Goal: Task Accomplishment & Management: Use online tool/utility

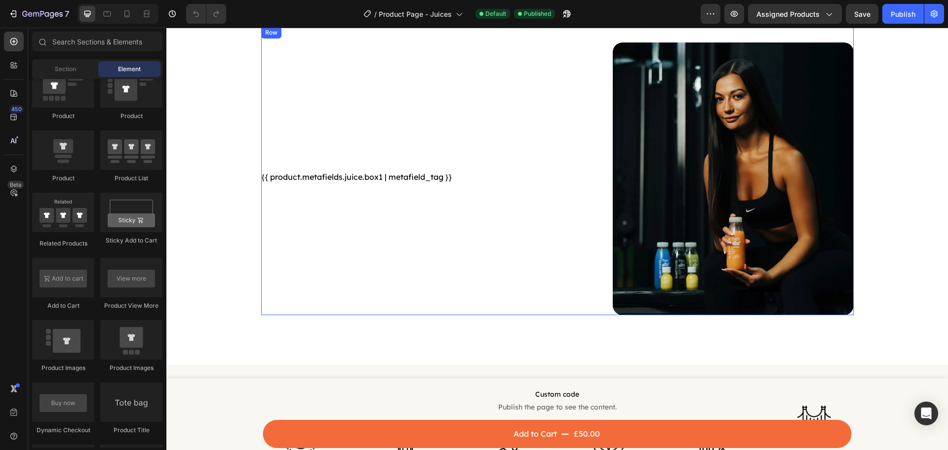
scroll to position [1186, 0]
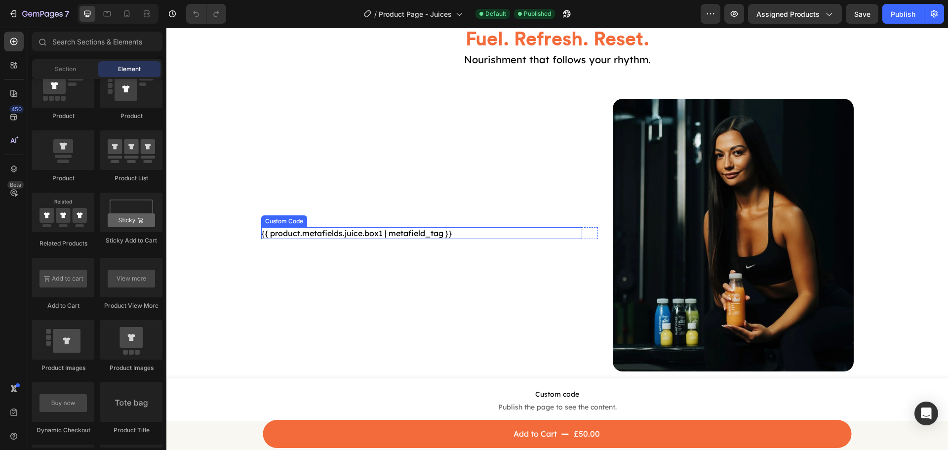
click at [354, 231] on div "{{ product.metafields.juice.box1 | metafield_tag }}" at bounding box center [422, 233] width 322 height 12
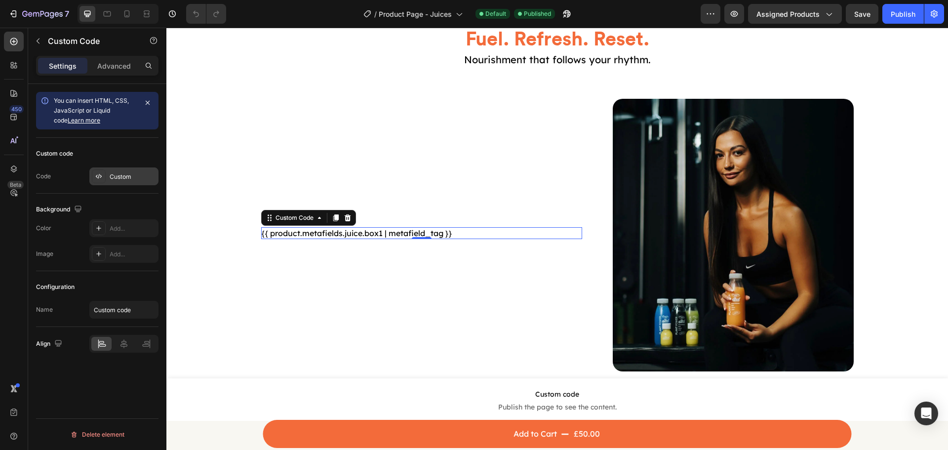
click at [115, 179] on div "Custom" at bounding box center [133, 176] width 46 height 9
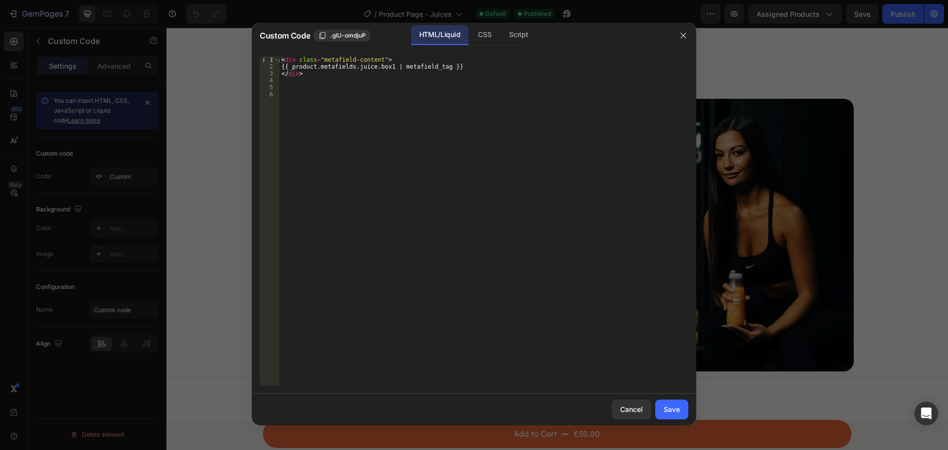
click at [315, 76] on div "< div class = "metafield-content" > {{ product.metafields.juice.box1 | metafiel…" at bounding box center [484, 227] width 409 height 343
type textarea "</div>"
click at [662, 404] on button "Save" at bounding box center [671, 410] width 33 height 20
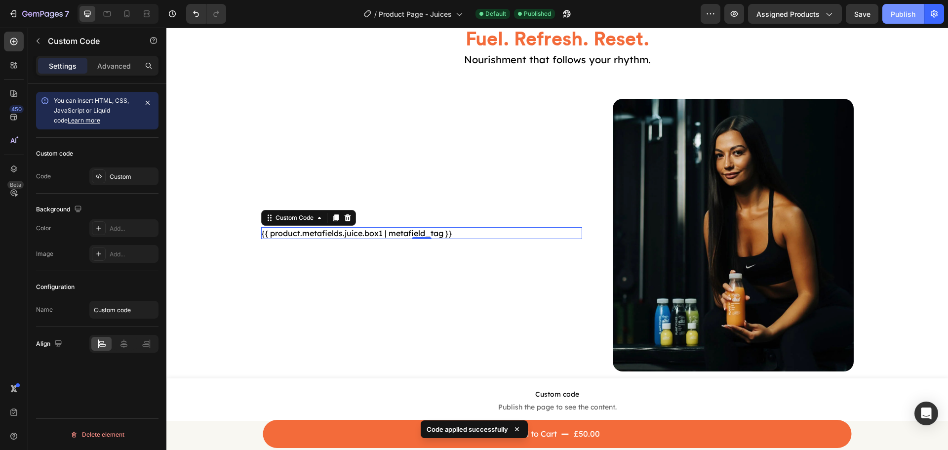
click at [889, 17] on button "Publish" at bounding box center [903, 14] width 41 height 20
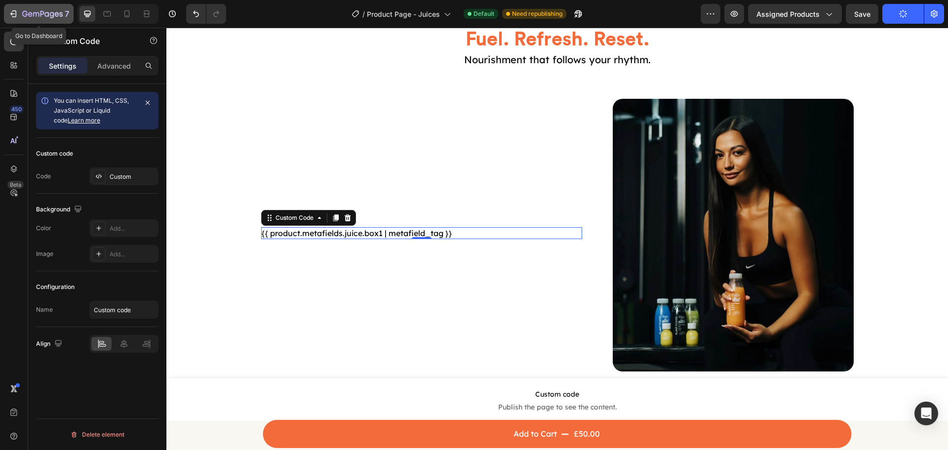
click at [16, 10] on icon "button" at bounding box center [13, 14] width 10 height 10
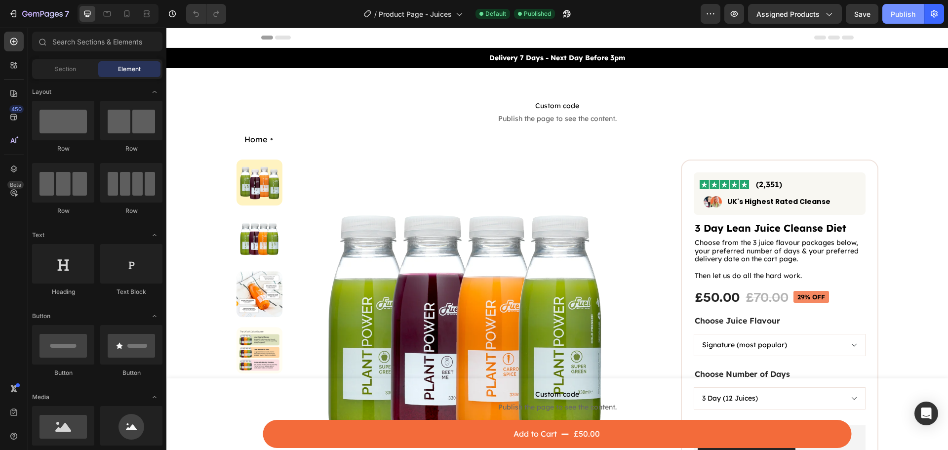
click at [893, 15] on div "Publish" at bounding box center [903, 14] width 25 height 10
click at [59, 13] on icon "button" at bounding box center [42, 14] width 41 height 8
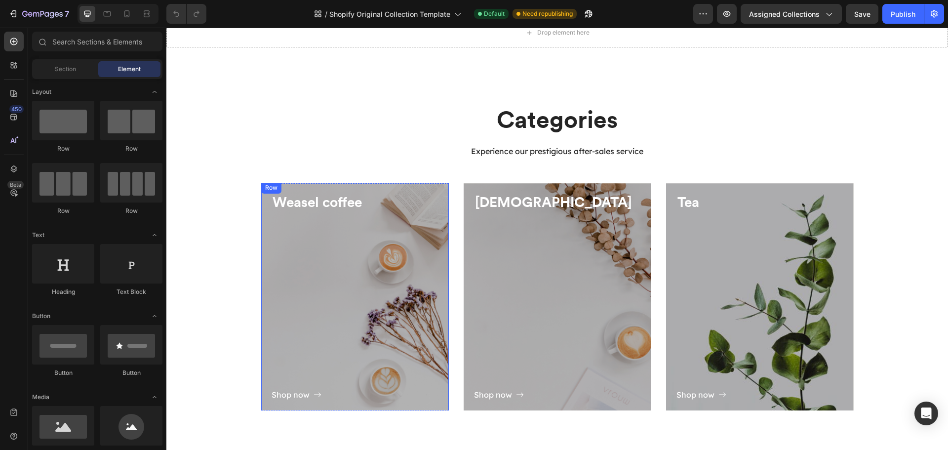
scroll to position [529, 0]
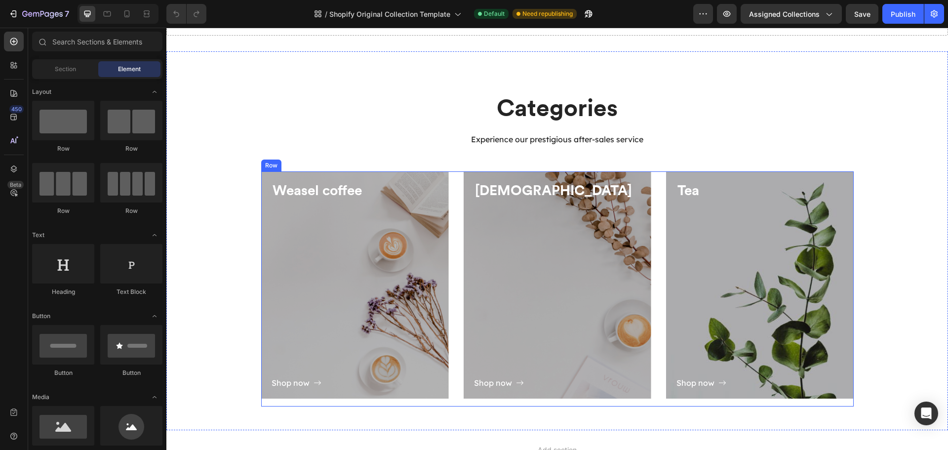
click at [455, 232] on div "Weasel coffee Heading Shop now Button Row Hero Banner Capuchino Heading Shop no…" at bounding box center [557, 288] width 593 height 235
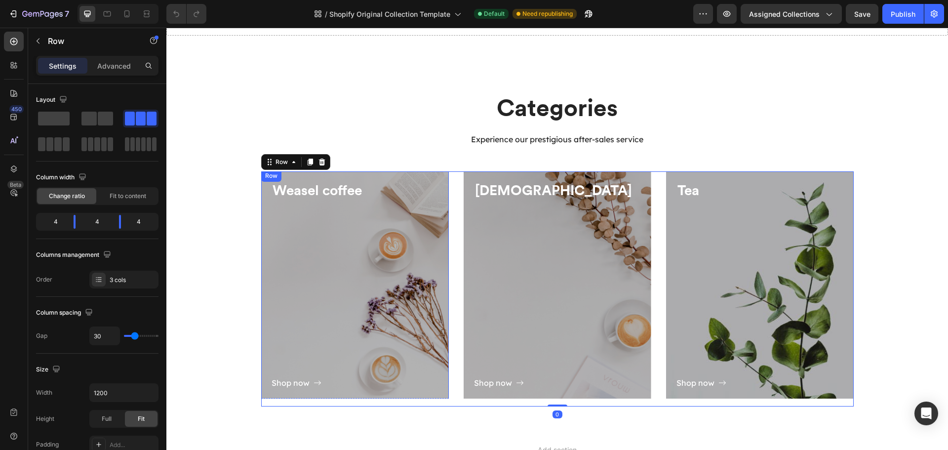
click at [318, 209] on div "Shop now Button" at bounding box center [355, 296] width 167 height 190
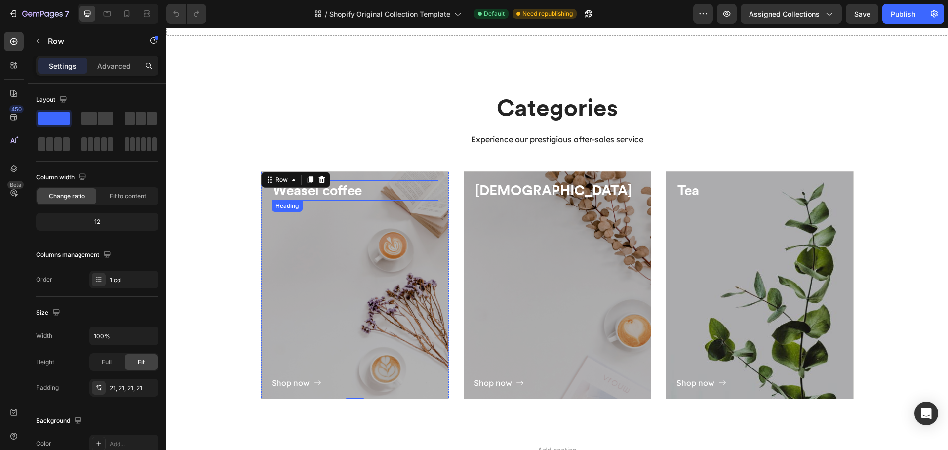
click at [338, 192] on p "Weasel coffee" at bounding box center [355, 190] width 165 height 18
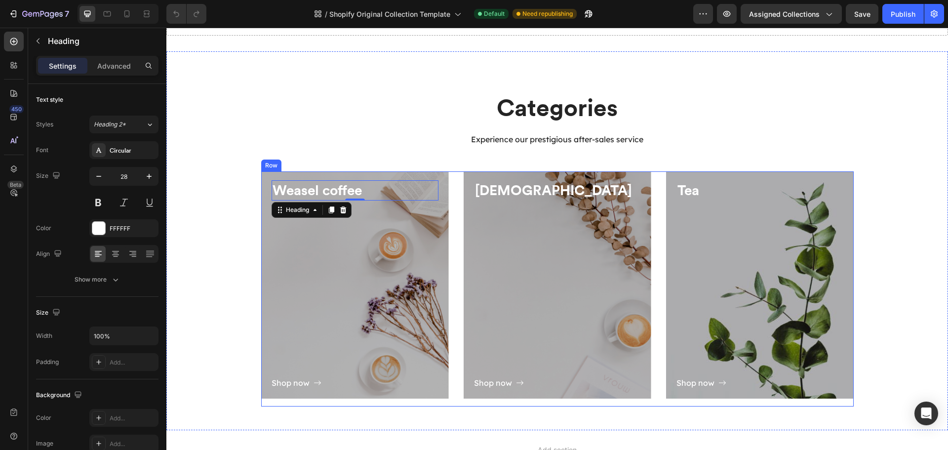
click at [450, 228] on div "Weasel coffee Heading 0 Shop now Button Row Hero Banner Capuchino Heading Shop …" at bounding box center [557, 288] width 593 height 235
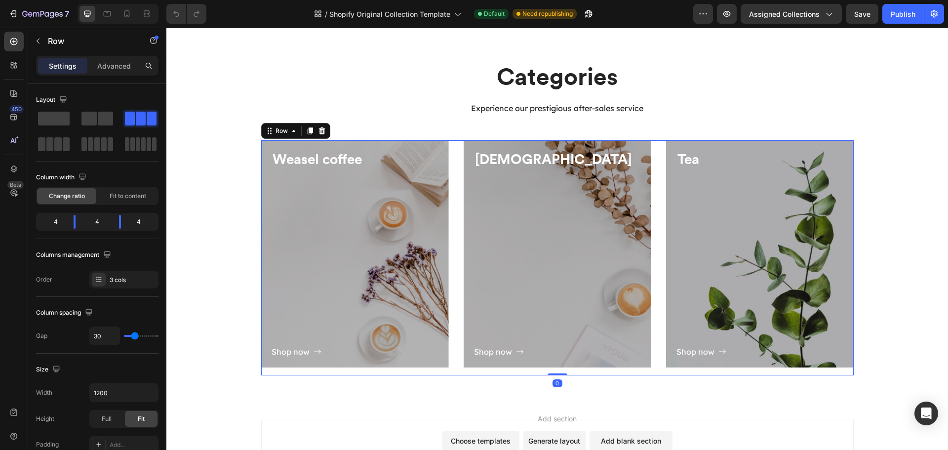
scroll to position [628, 0]
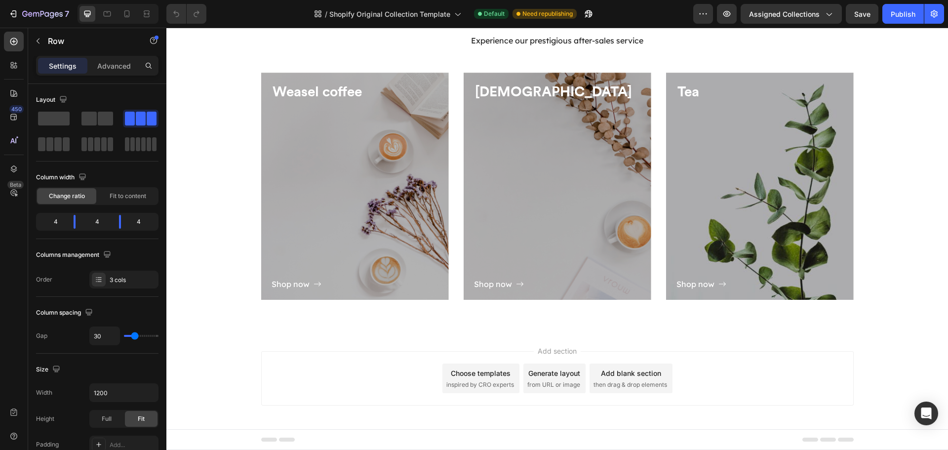
click at [613, 376] on div "Add blank section" at bounding box center [631, 373] width 60 height 10
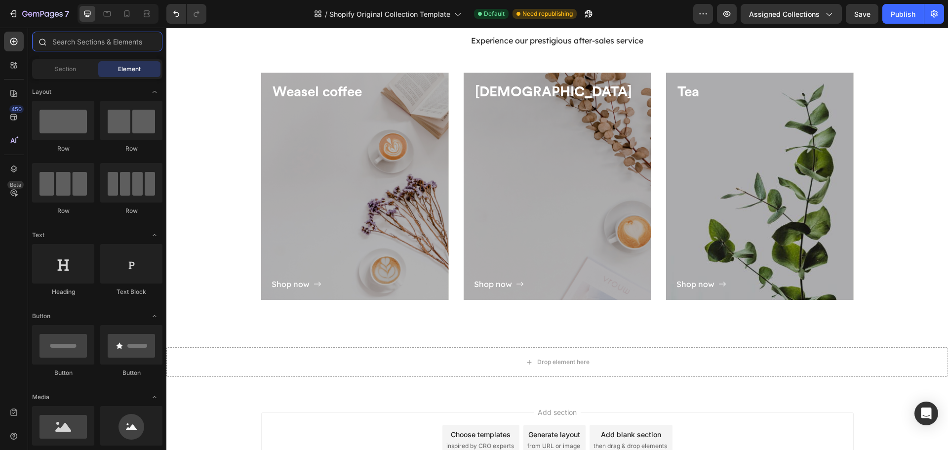
click at [57, 42] on input "text" at bounding box center [97, 42] width 130 height 20
click at [55, 63] on div "Section" at bounding box center [65, 69] width 62 height 16
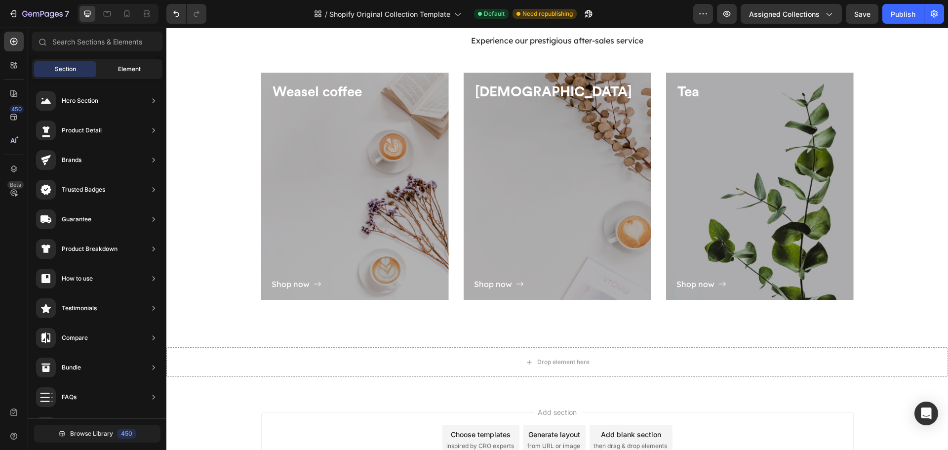
click at [110, 66] on div "Element" at bounding box center [129, 69] width 62 height 16
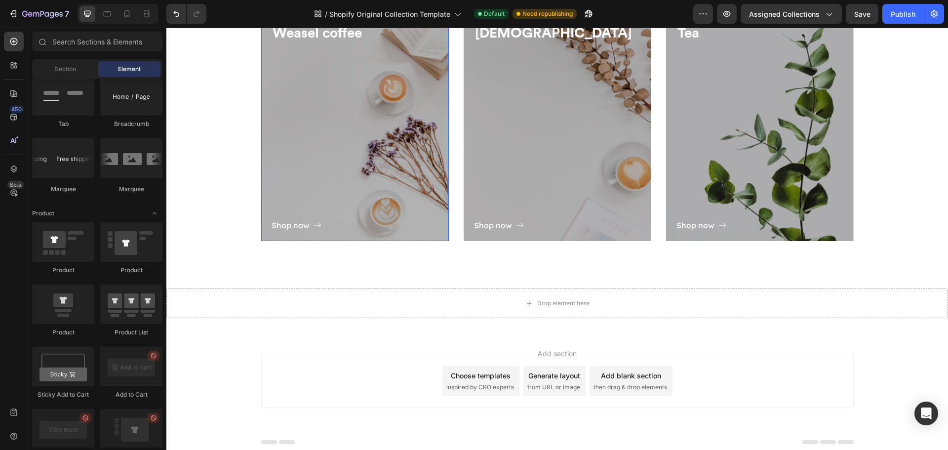
scroll to position [689, 0]
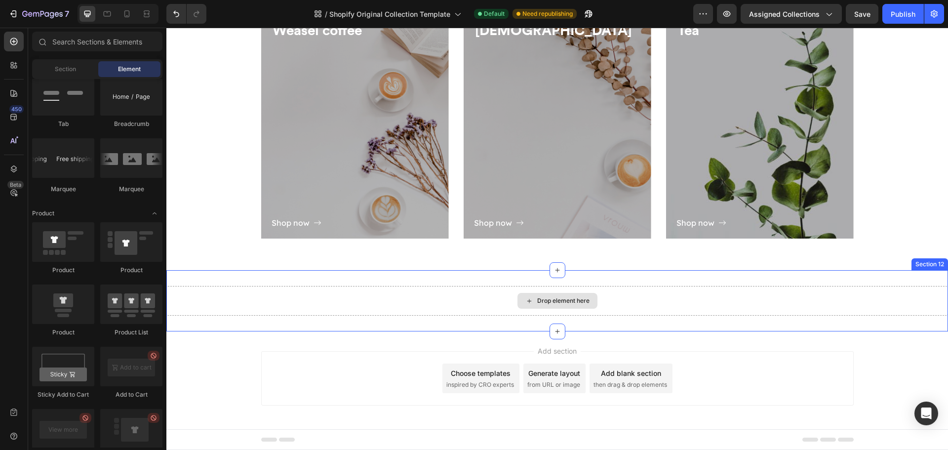
click at [508, 293] on div "Drop element here" at bounding box center [557, 301] width 782 height 30
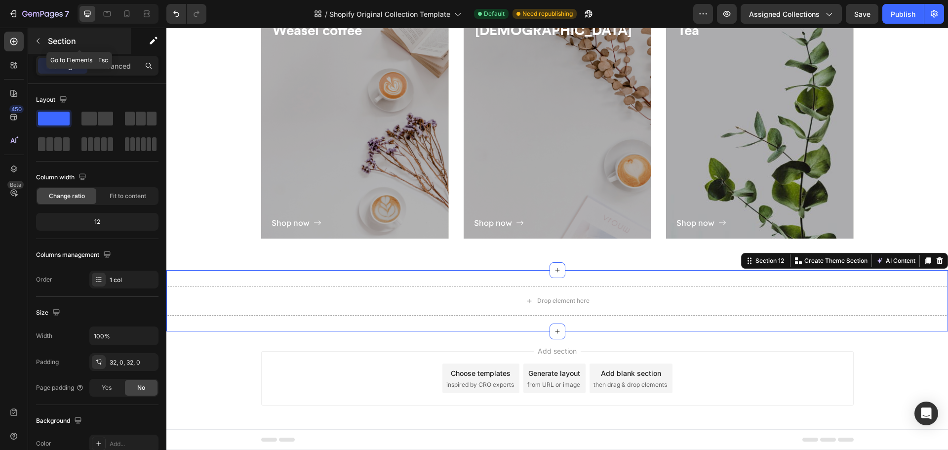
click at [35, 40] on icon "button" at bounding box center [38, 41] width 8 height 8
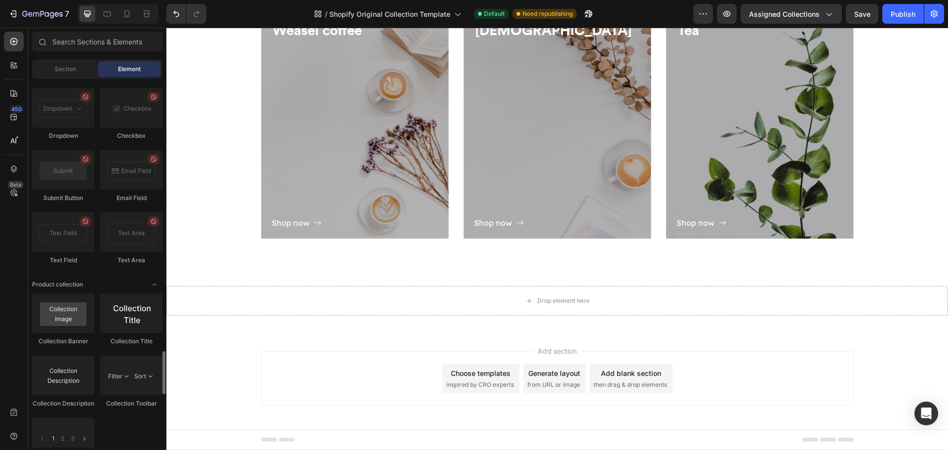
scroll to position [2420, 0]
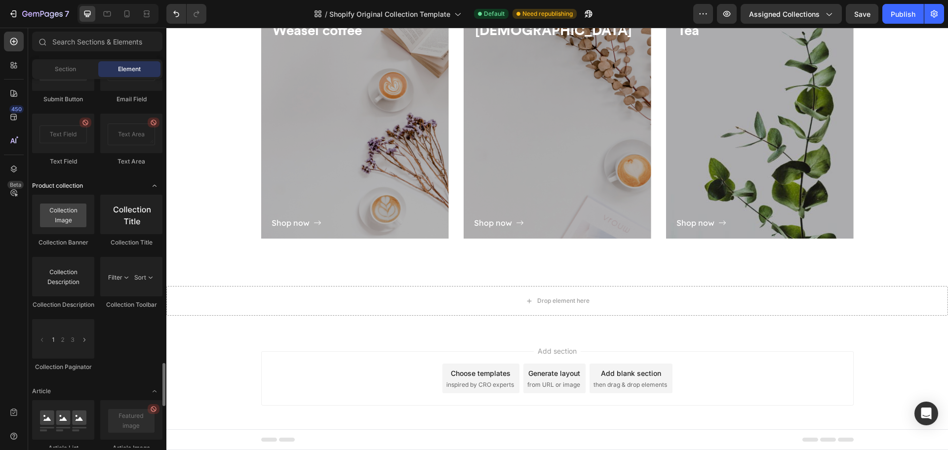
click at [53, 185] on span "Product collection" at bounding box center [57, 185] width 51 height 9
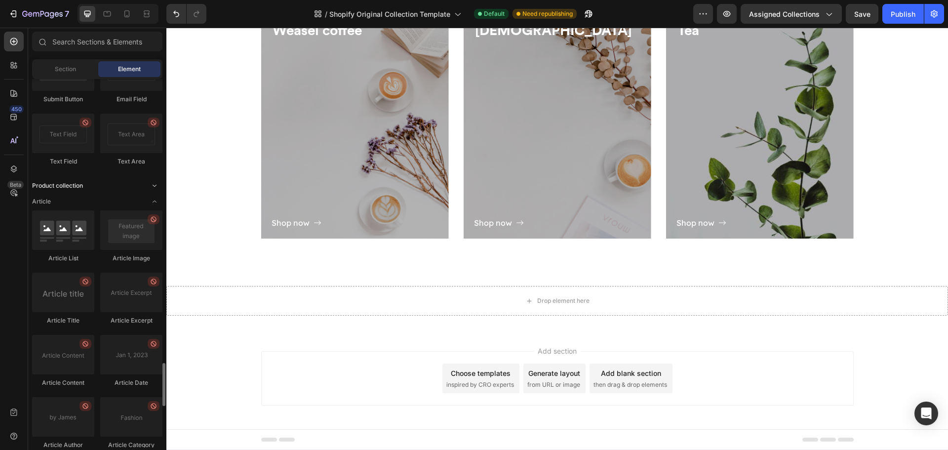
click at [53, 185] on span "Product collection" at bounding box center [57, 185] width 51 height 9
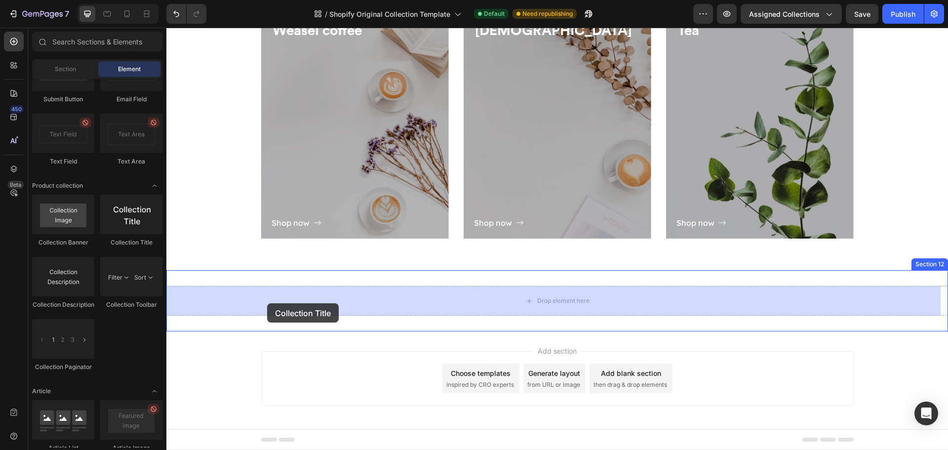
drag, startPoint x: 278, startPoint y: 249, endPoint x: 267, endPoint y: 303, distance: 55.4
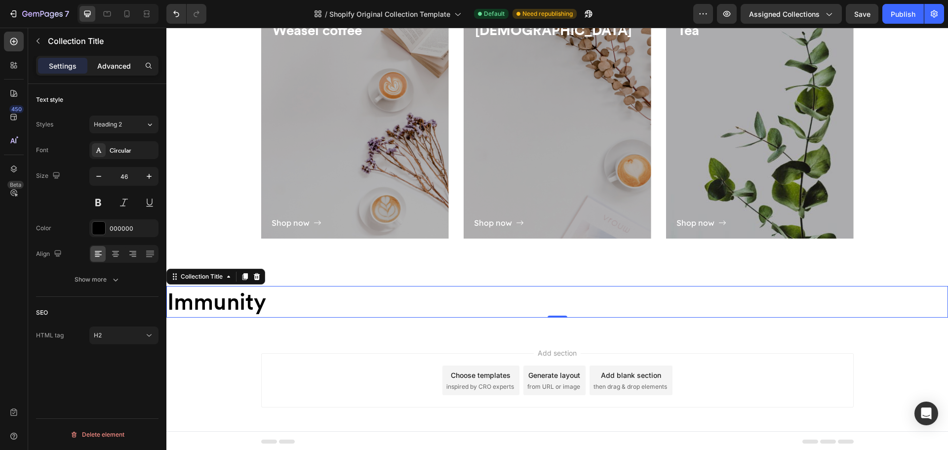
click at [123, 68] on p "Advanced" at bounding box center [114, 66] width 34 height 10
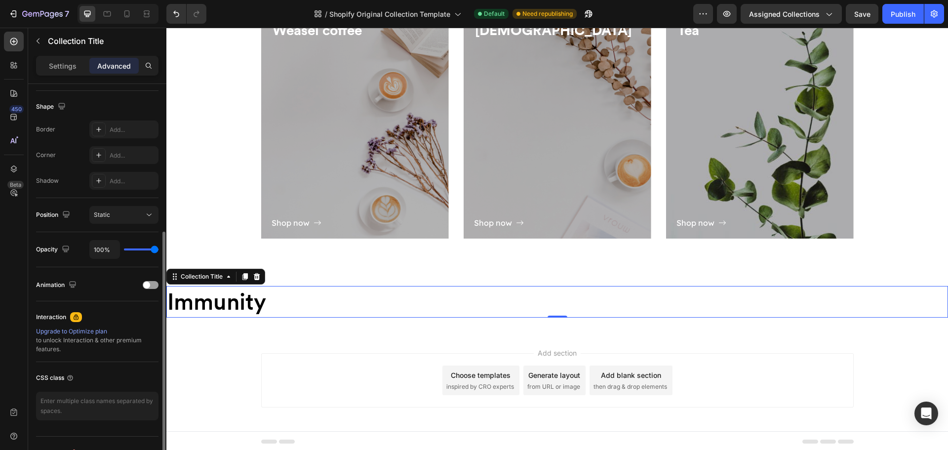
scroll to position [0, 0]
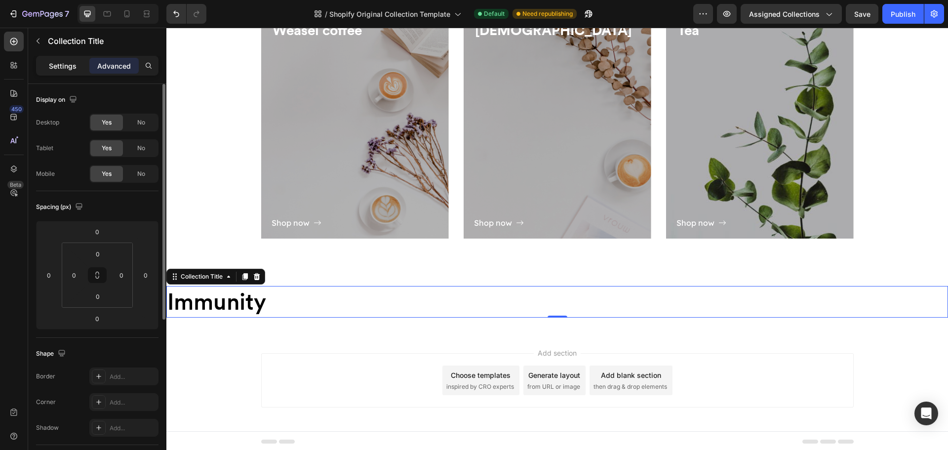
click at [57, 67] on p "Settings" at bounding box center [63, 66] width 28 height 10
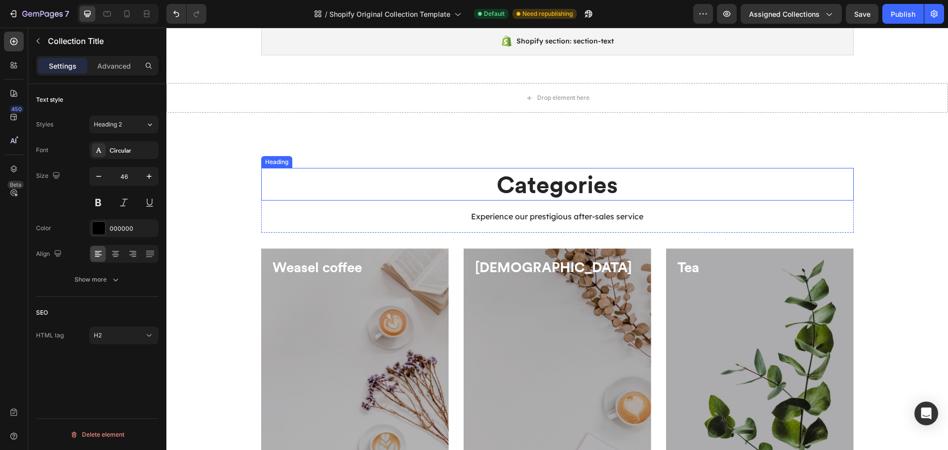
scroll to position [445, 0]
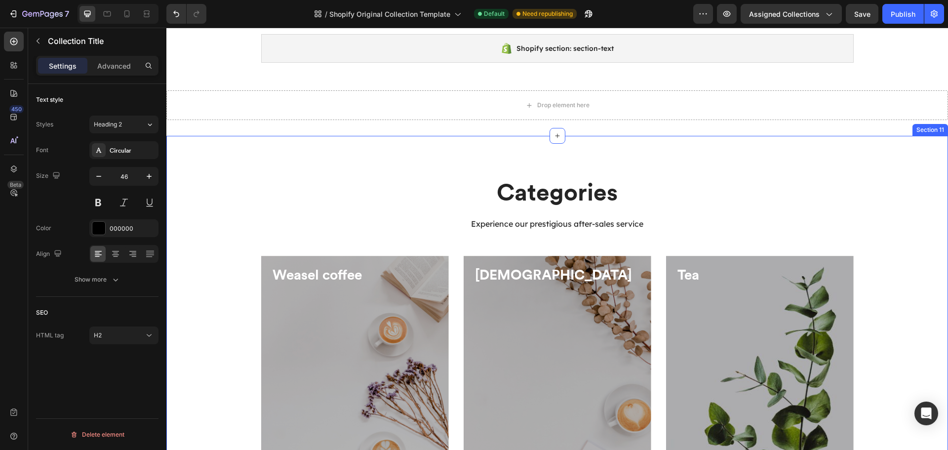
click at [372, 158] on div "Categories Heading Experience our prestigious after-sales service Text block Ro…" at bounding box center [557, 325] width 782 height 379
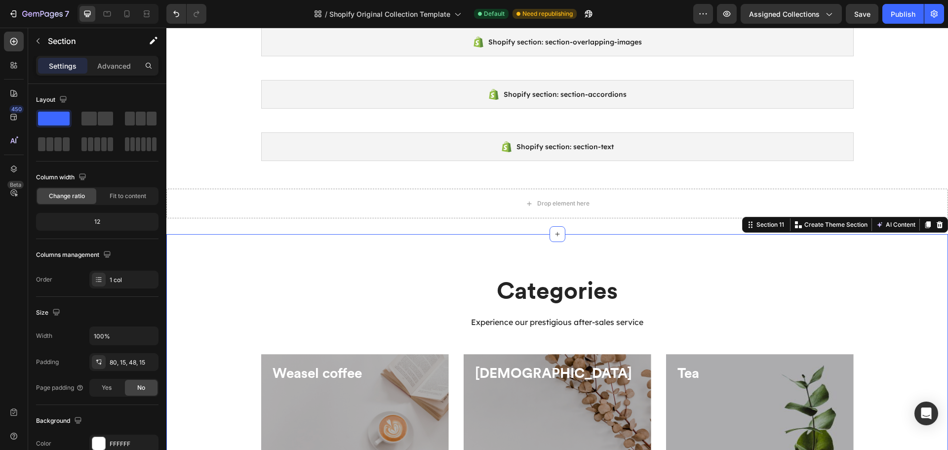
scroll to position [346, 0]
click at [585, 178] on div "Drop element here Section 10" at bounding box center [557, 203] width 782 height 61
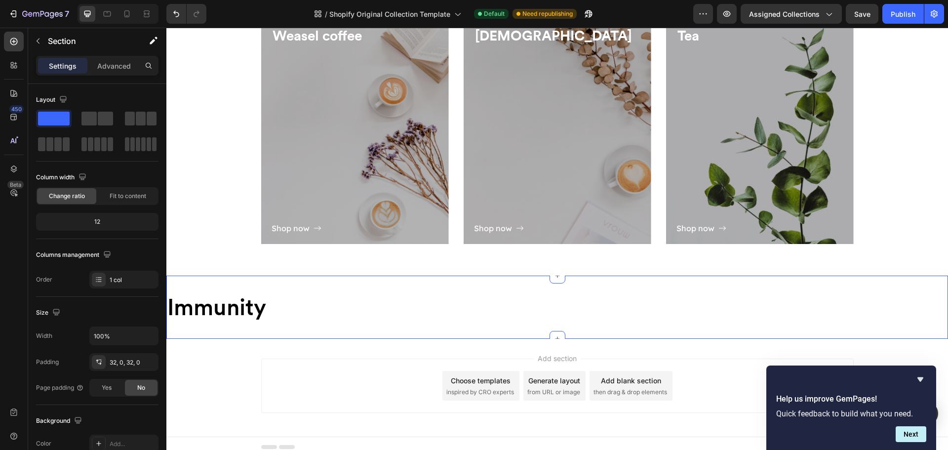
scroll to position [691, 0]
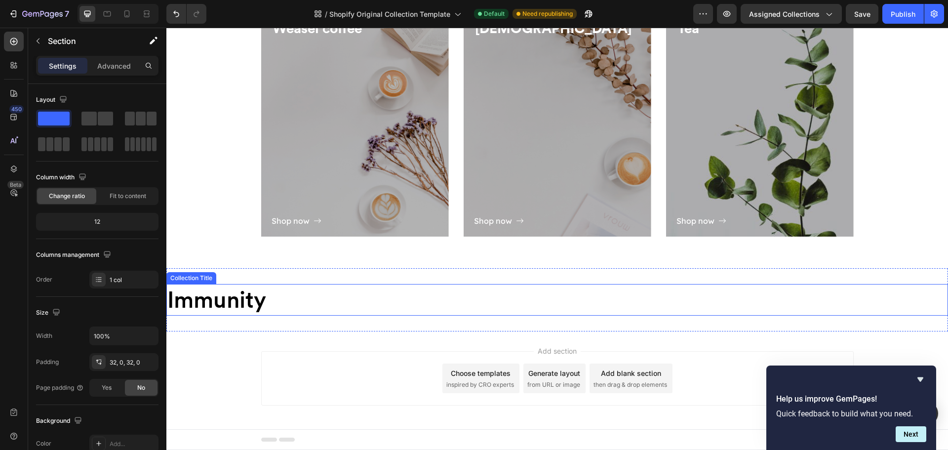
click at [276, 286] on h2 "Immunity" at bounding box center [557, 300] width 782 height 32
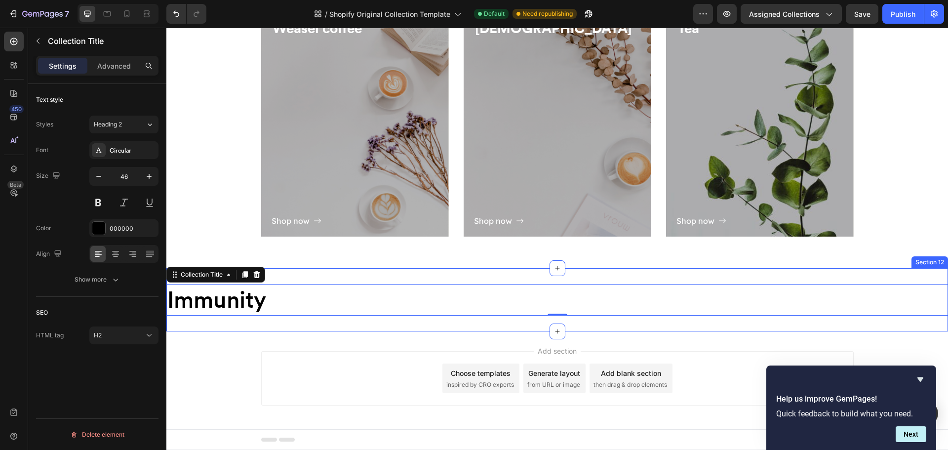
click at [316, 275] on div "Immunity Collection Title 0 Section 12" at bounding box center [557, 299] width 782 height 63
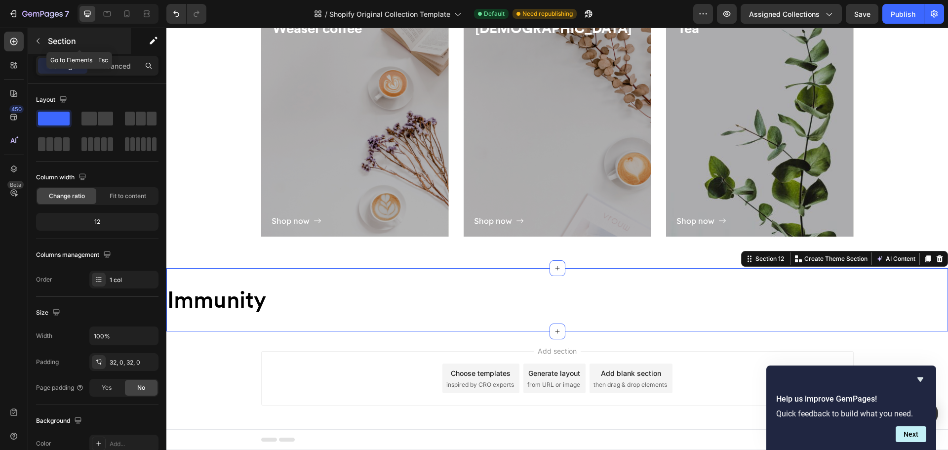
click at [36, 36] on button "button" at bounding box center [38, 41] width 16 height 16
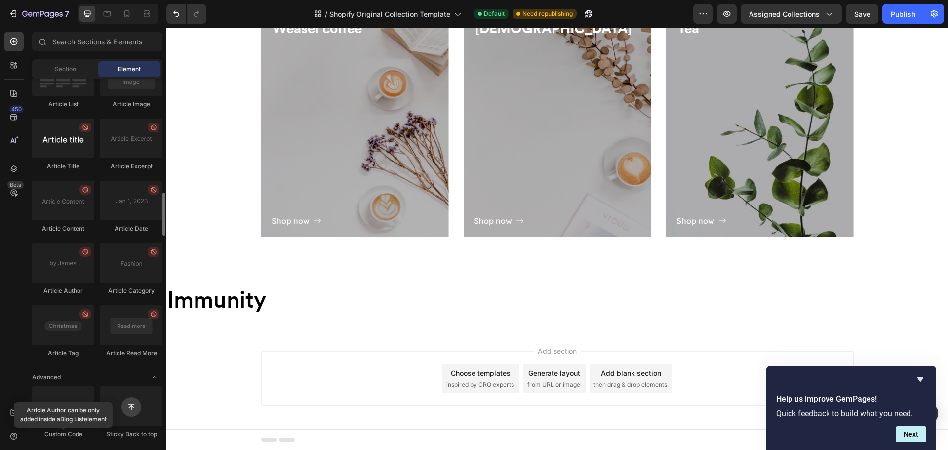
scroll to position [2526, 0]
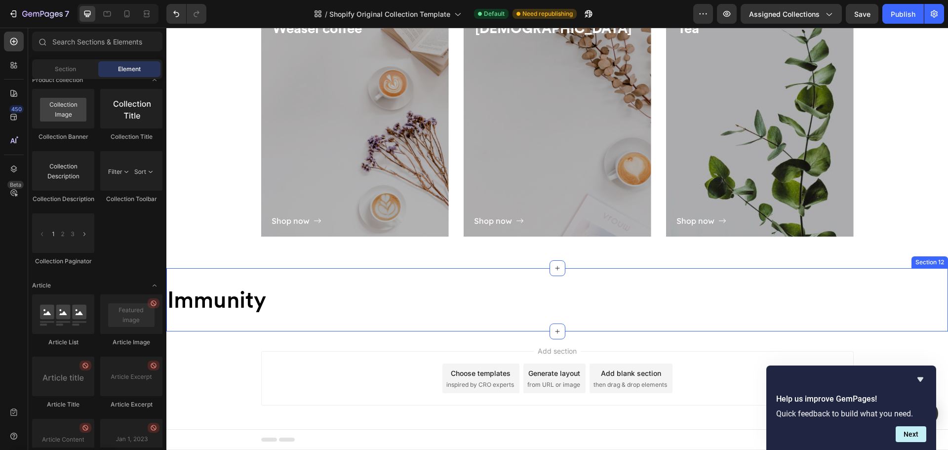
click at [304, 280] on div "Immunity Collection Title Section 12" at bounding box center [557, 299] width 782 height 63
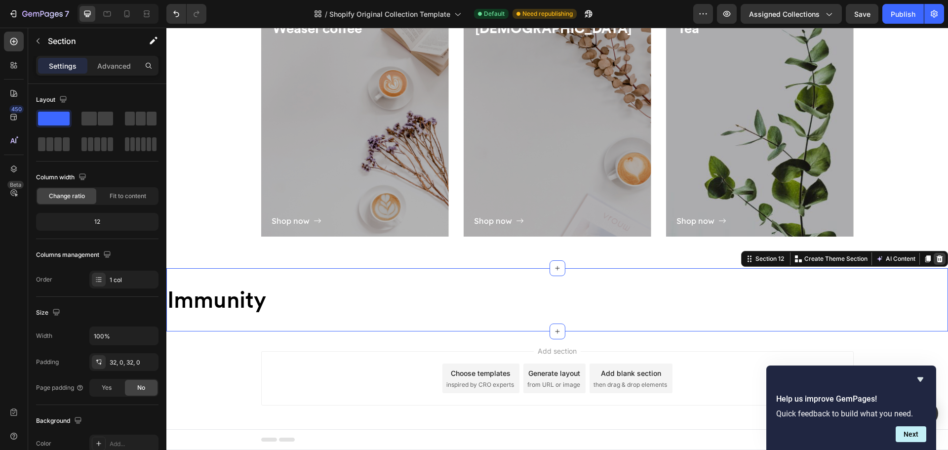
click at [934, 258] on div at bounding box center [940, 259] width 12 height 12
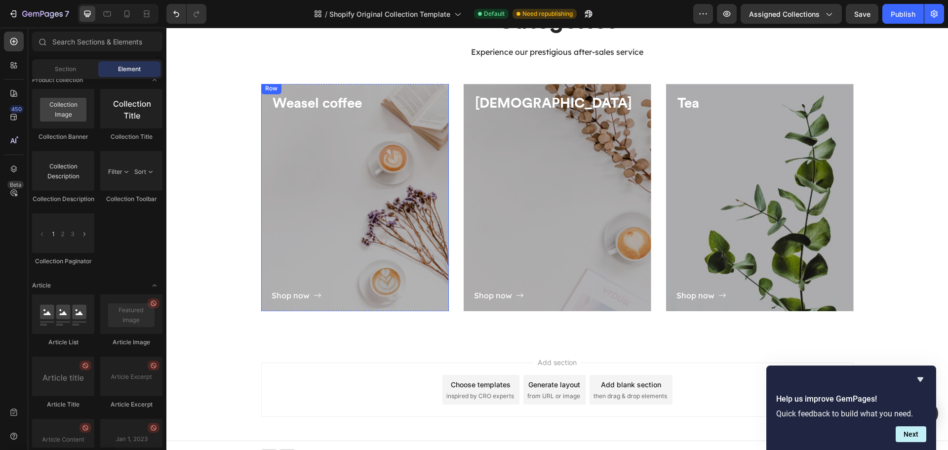
scroll to position [628, 0]
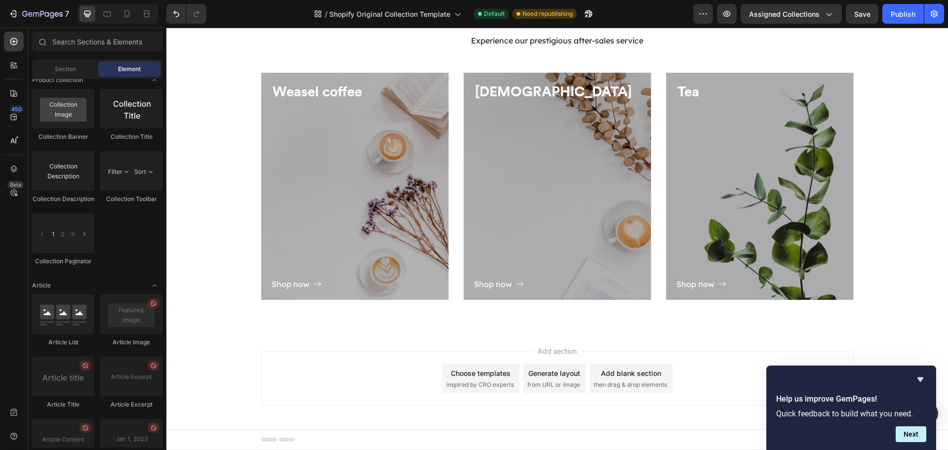
click at [602, 379] on div "Add blank section then drag & drop elements" at bounding box center [631, 379] width 83 height 30
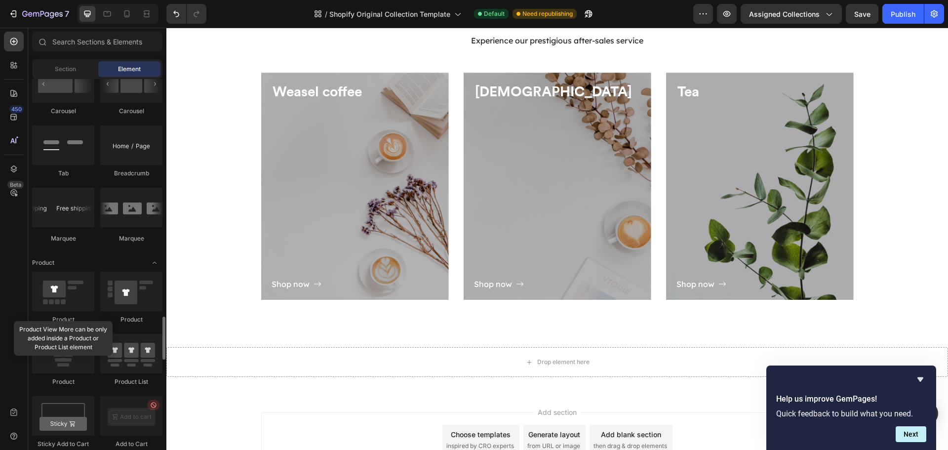
scroll to position [1186, 0]
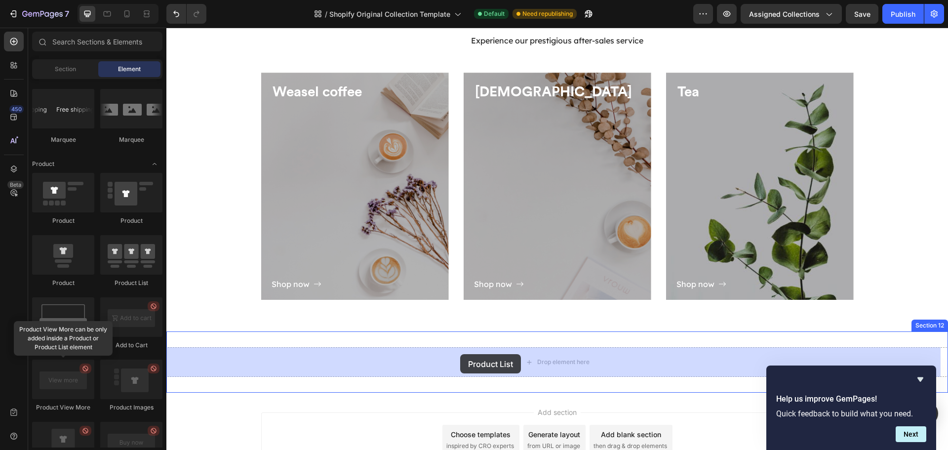
drag, startPoint x: 285, startPoint y: 290, endPoint x: 460, endPoint y: 354, distance: 187.2
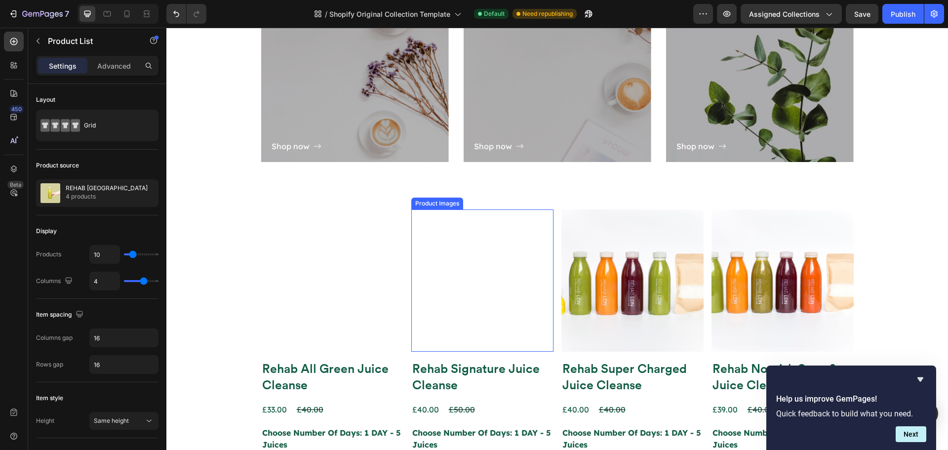
scroll to position [766, 0]
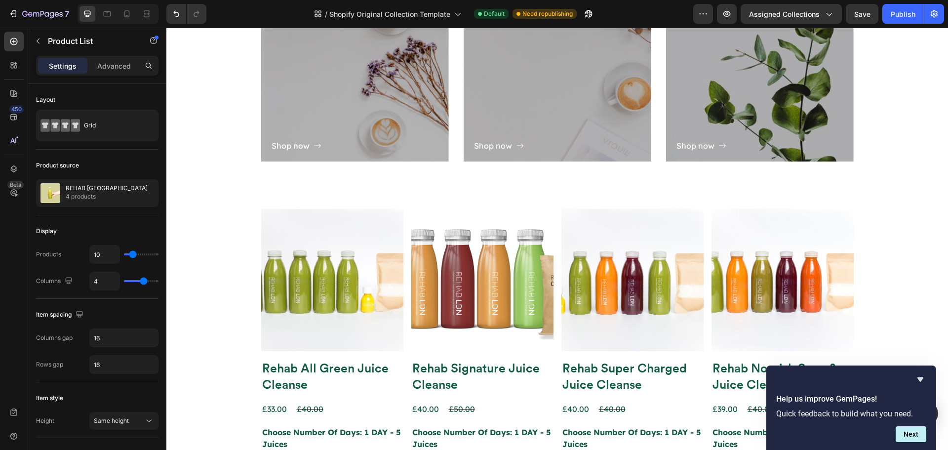
click at [400, 363] on div "Product Images Rehab All Green Juice Cleanse Product Title £33.00 Product Price…" at bounding box center [557, 420] width 593 height 423
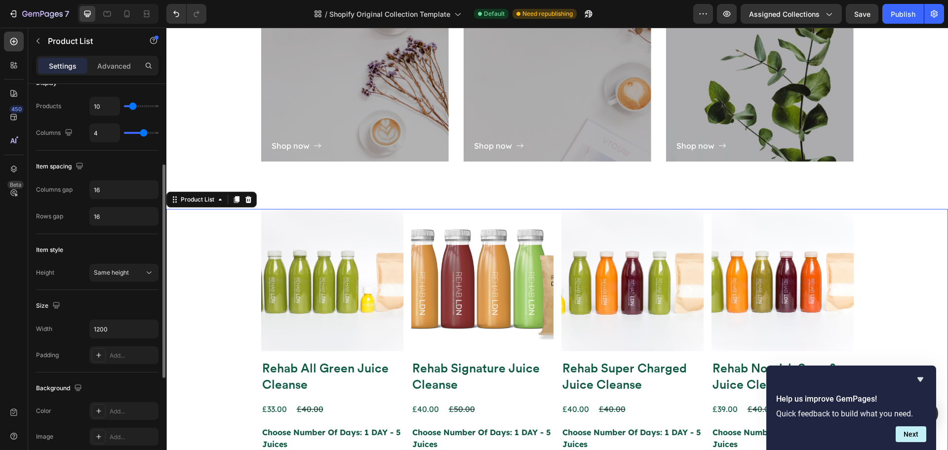
scroll to position [247, 0]
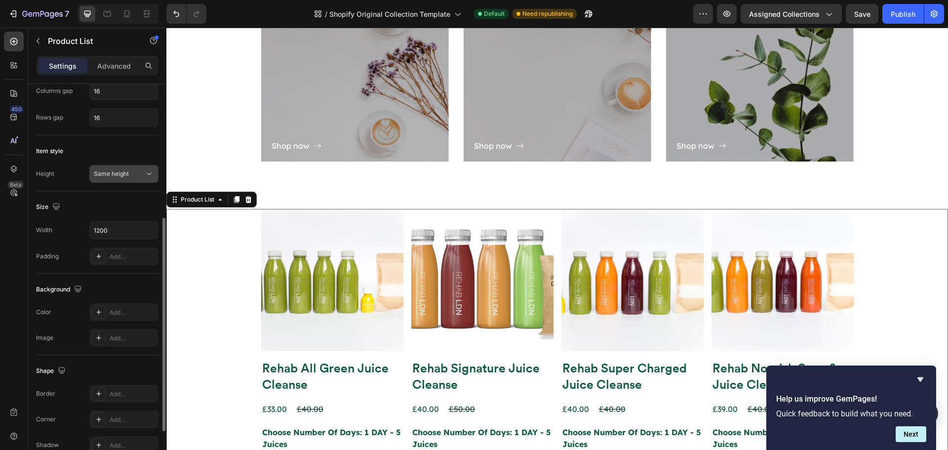
click at [123, 171] on span "Same height" at bounding box center [111, 173] width 35 height 7
click at [58, 173] on div "Height Same height" at bounding box center [97, 174] width 123 height 18
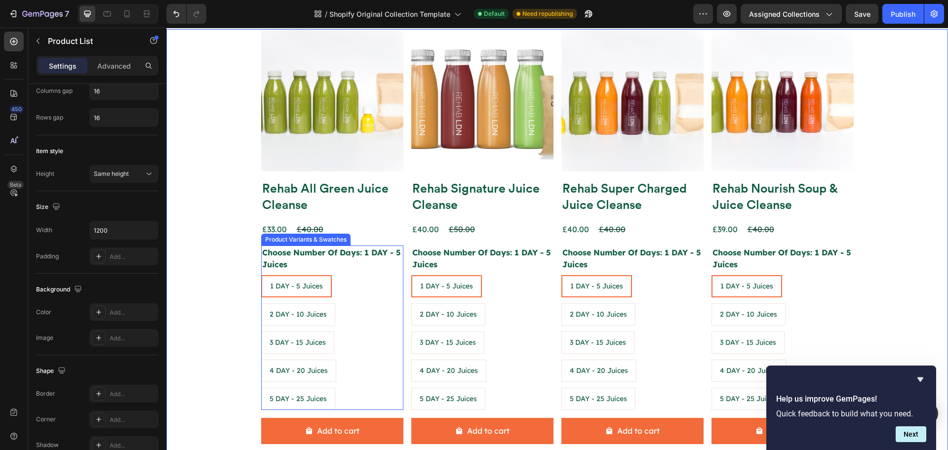
scroll to position [885, 0]
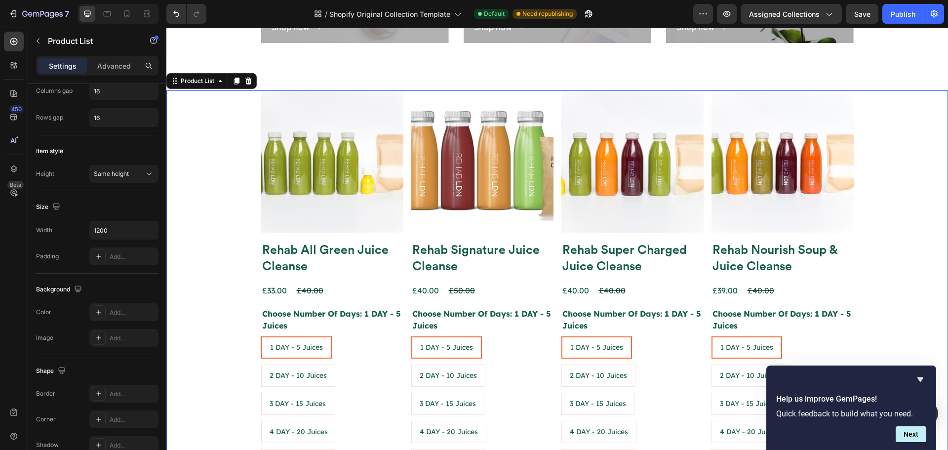
click at [404, 222] on div "Product Images Rehab All Green Juice Cleanse Product Title £33.00 Product Price…" at bounding box center [557, 301] width 593 height 423
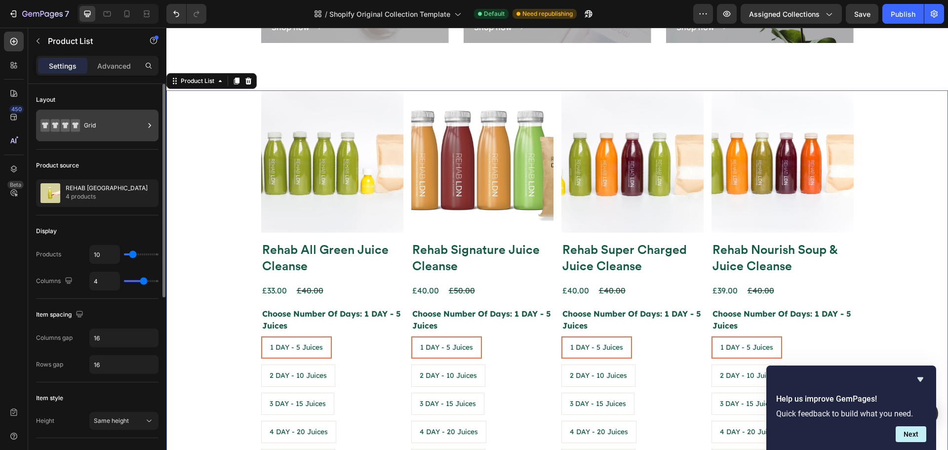
click at [98, 133] on div "Grid" at bounding box center [114, 125] width 60 height 23
click at [100, 163] on div "Product source" at bounding box center [97, 166] width 123 height 16
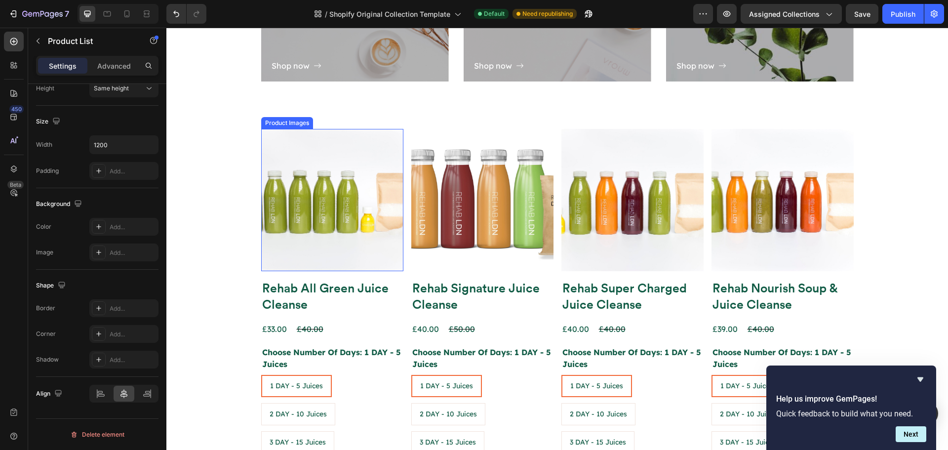
scroll to position [865, 0]
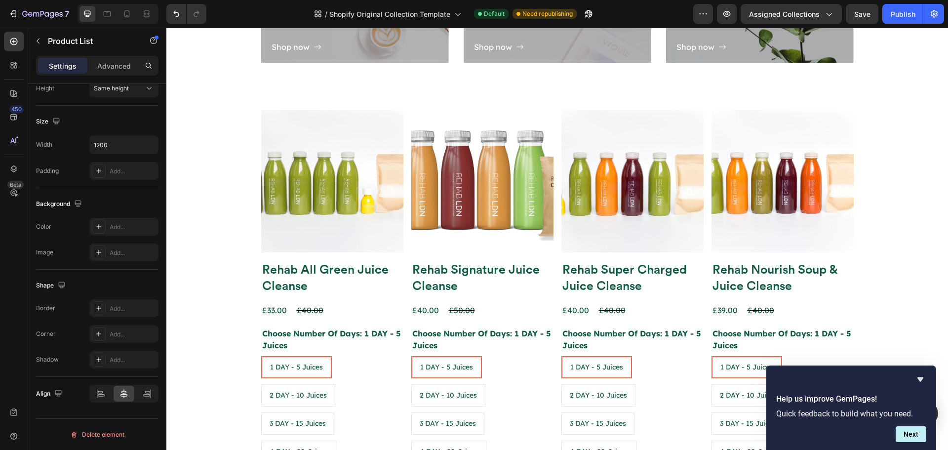
click at [401, 291] on div "Product Images Rehab All Green Juice Cleanse Product Title £33.00 Product Price…" at bounding box center [557, 321] width 593 height 423
click at [333, 279] on h2 "Rehab All Green Juice Cleanse" at bounding box center [332, 277] width 142 height 34
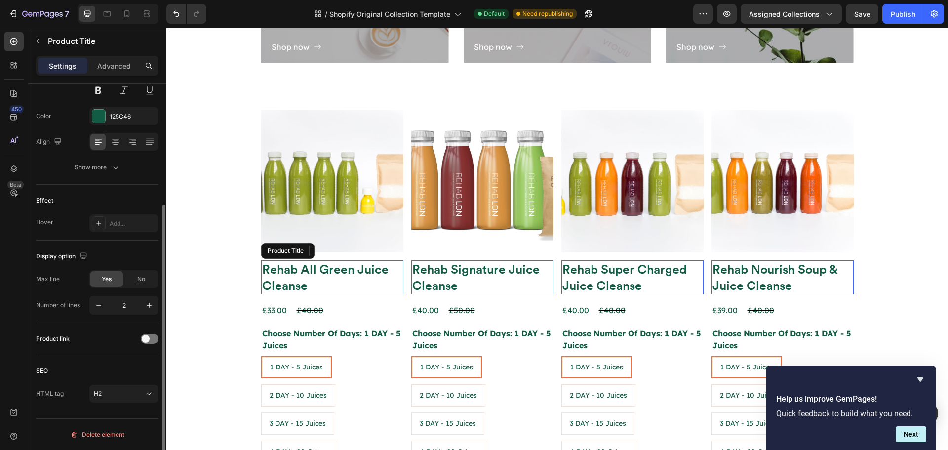
scroll to position [0, 0]
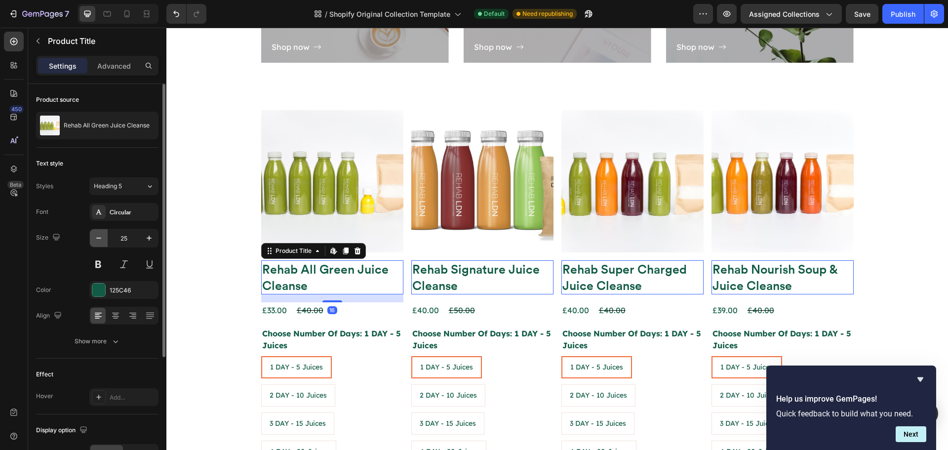
click at [97, 240] on icon "button" at bounding box center [99, 238] width 10 height 10
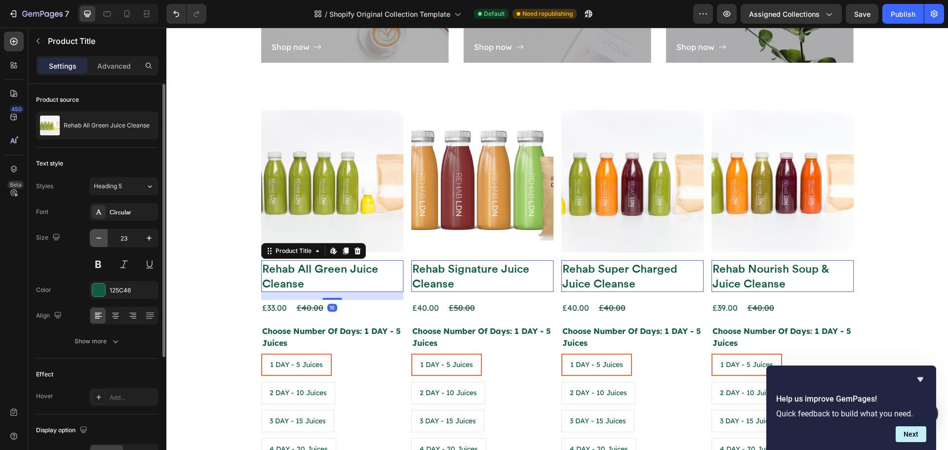
click at [97, 240] on icon "button" at bounding box center [99, 238] width 10 height 10
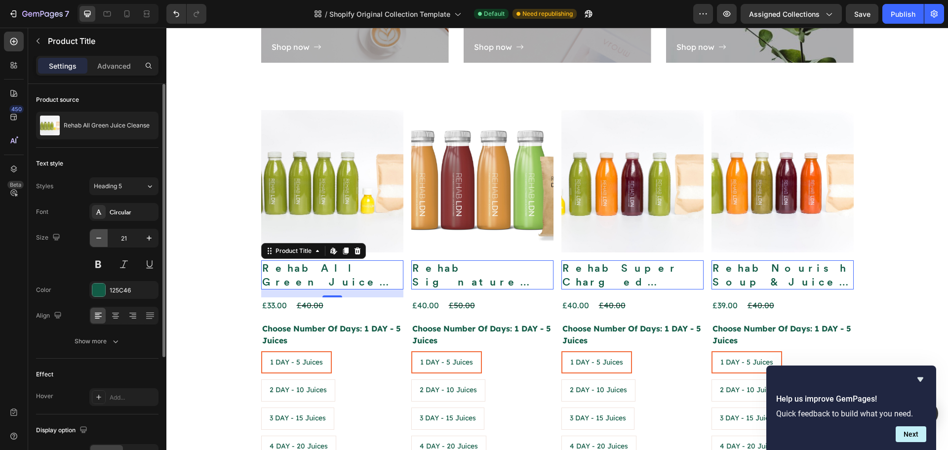
click at [97, 240] on icon "button" at bounding box center [99, 238] width 10 height 10
type input "20"
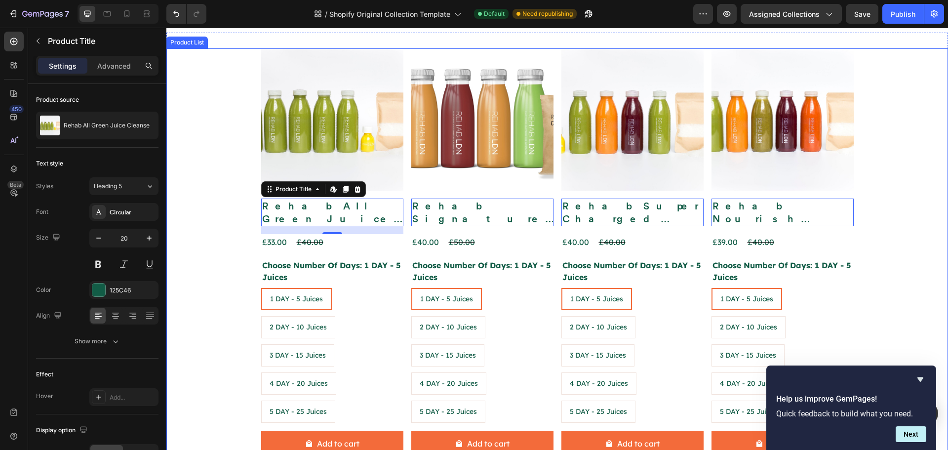
scroll to position [914, 0]
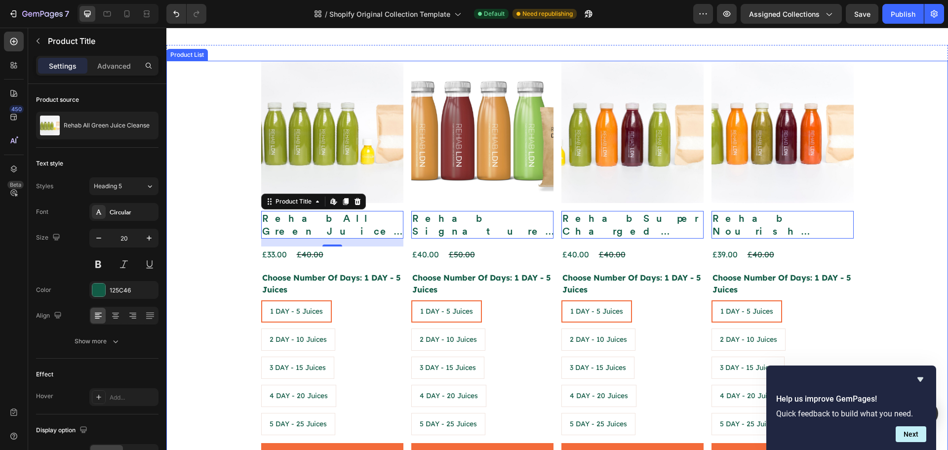
click at [197, 226] on div "Product Images Rehab All Green Juice Cleanse Product Title Edit content in Shop…" at bounding box center [557, 269] width 782 height 416
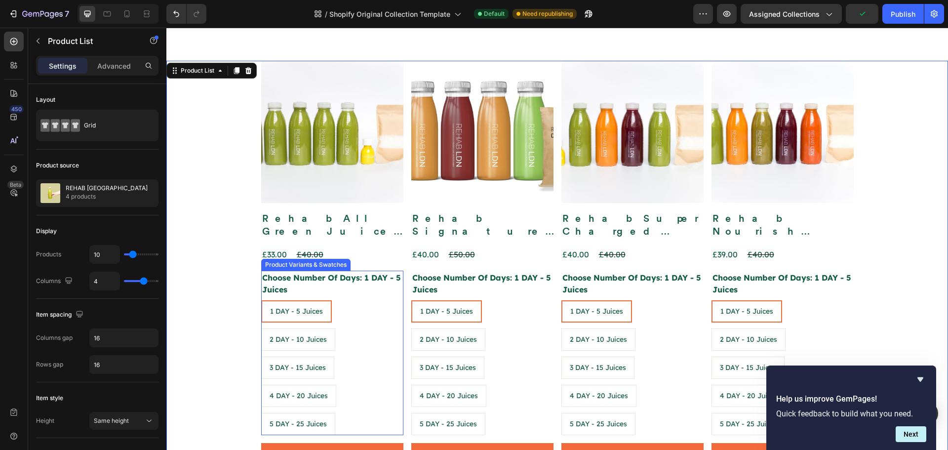
click at [344, 351] on div "1 DAY - 5 Juices 1 DAY - 5 Juices 1 DAY - 5 Juices 2 DAY - 10 Juices 2 DAY - 10…" at bounding box center [332, 367] width 142 height 135
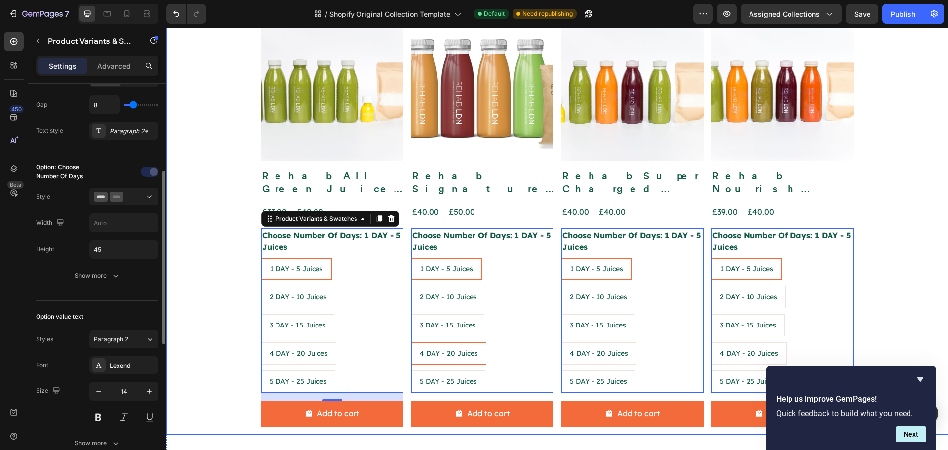
scroll to position [1013, 0]
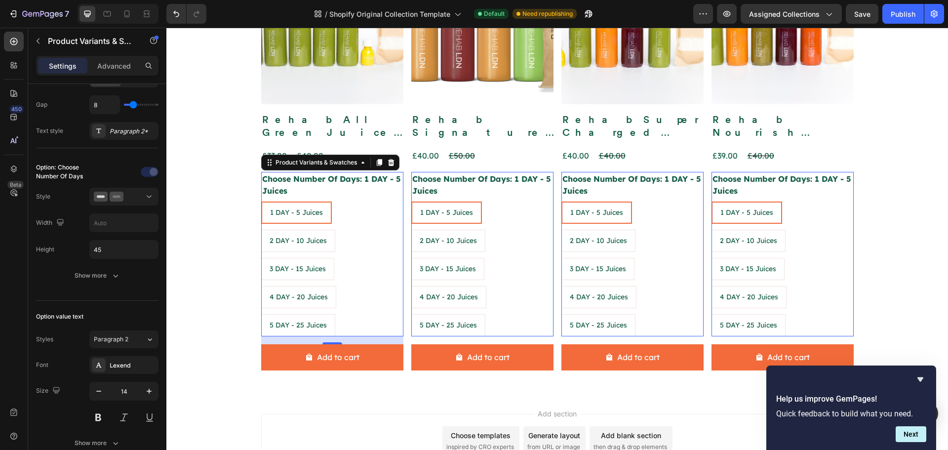
click at [336, 225] on div "1 DAY - 5 Juices 1 DAY - 5 Juices 1 DAY - 5 Juices 2 DAY - 10 Juices 2 DAY - 10…" at bounding box center [332, 269] width 142 height 135
click at [122, 194] on icon at bounding box center [117, 197] width 14 height 10
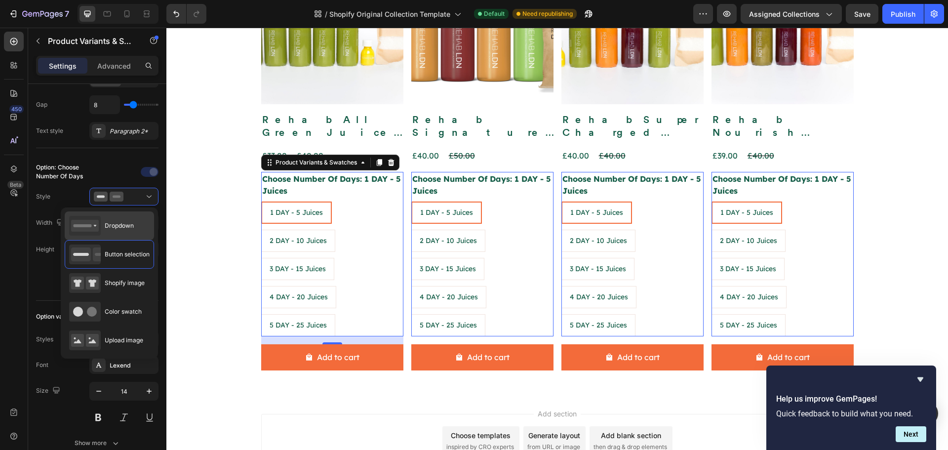
click at [135, 230] on div "Dropdown" at bounding box center [109, 225] width 89 height 29
type input "100%"
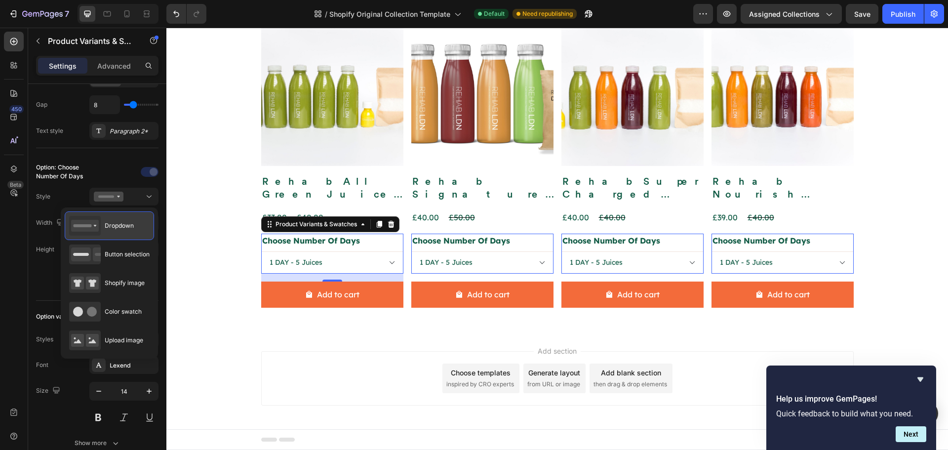
scroll to position [951, 0]
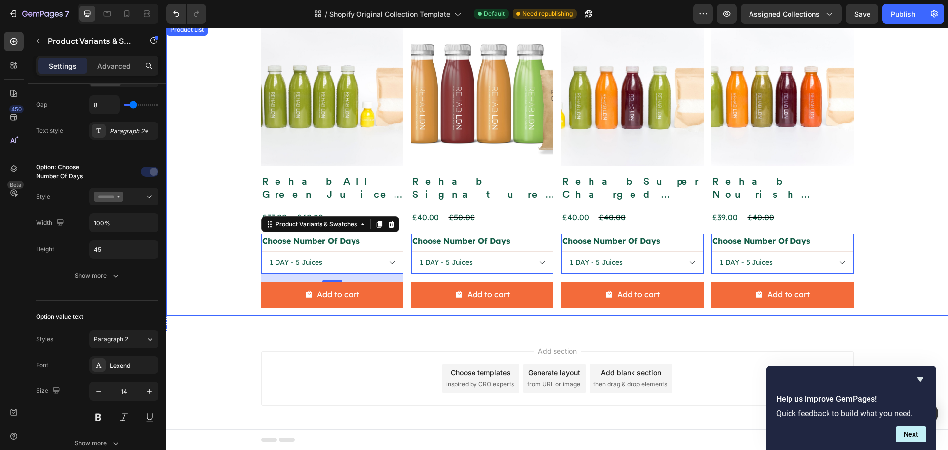
click at [234, 242] on div "Product Images Rehab All Green Juice Cleanse Product Title £33.00 Product Price…" at bounding box center [557, 170] width 782 height 292
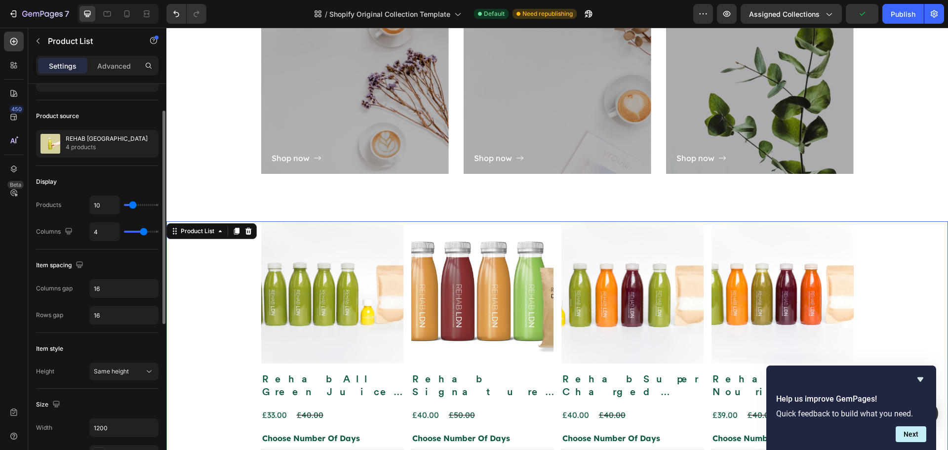
scroll to position [99, 0]
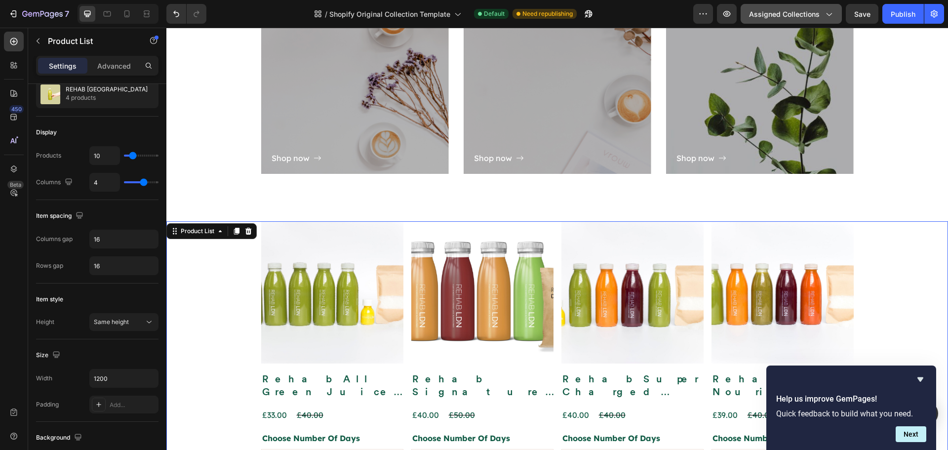
click at [827, 18] on icon "button" at bounding box center [829, 14] width 10 height 10
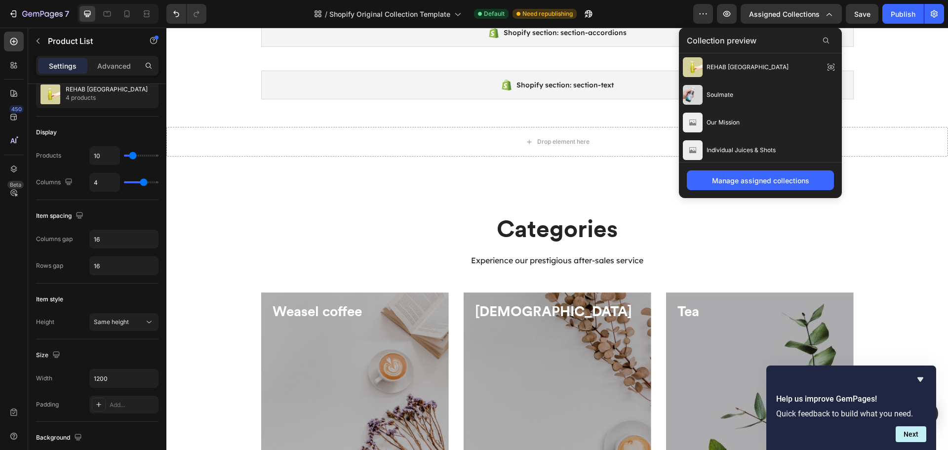
scroll to position [247, 0]
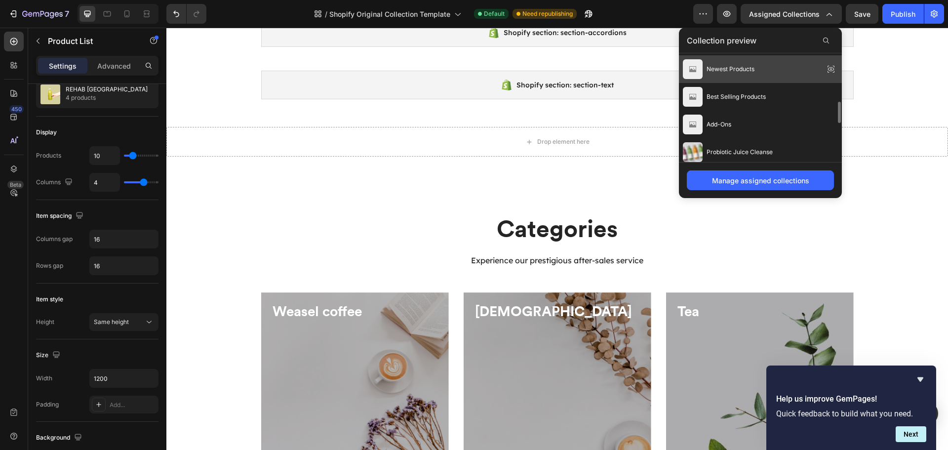
click at [775, 71] on div "Newest Products" at bounding box center [760, 69] width 163 height 28
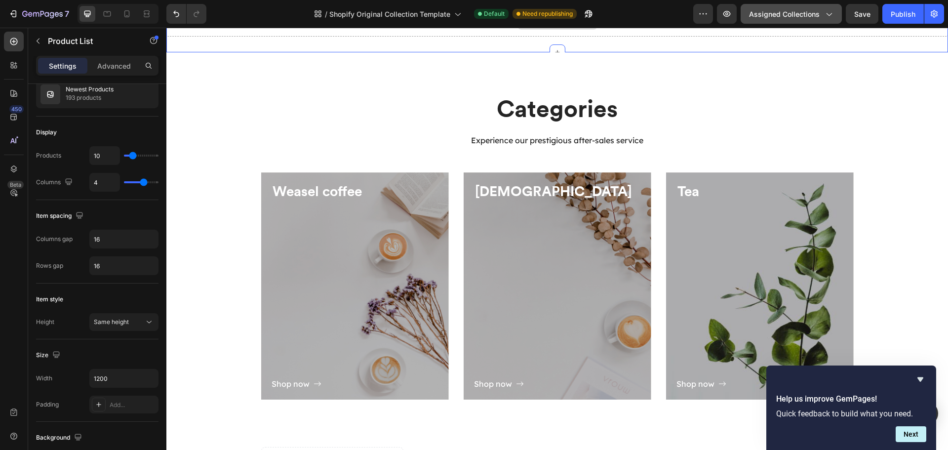
scroll to position [519, 0]
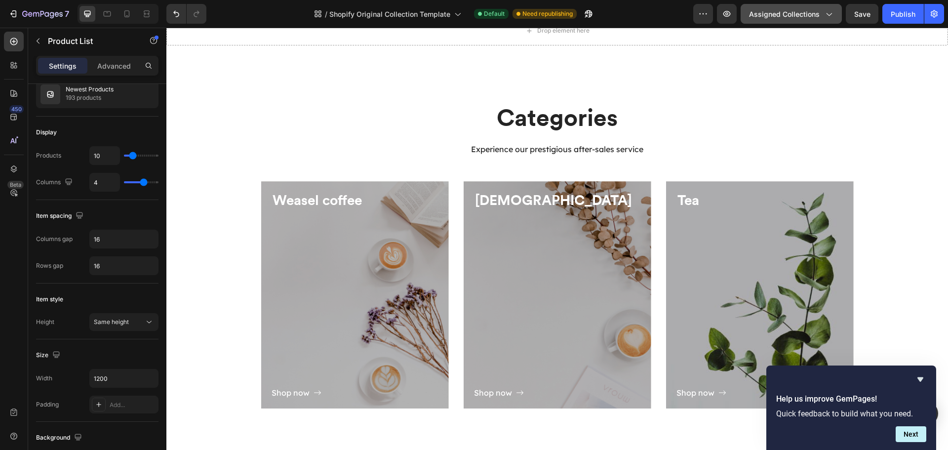
click at [798, 7] on button "Assigned Collections" at bounding box center [791, 14] width 101 height 20
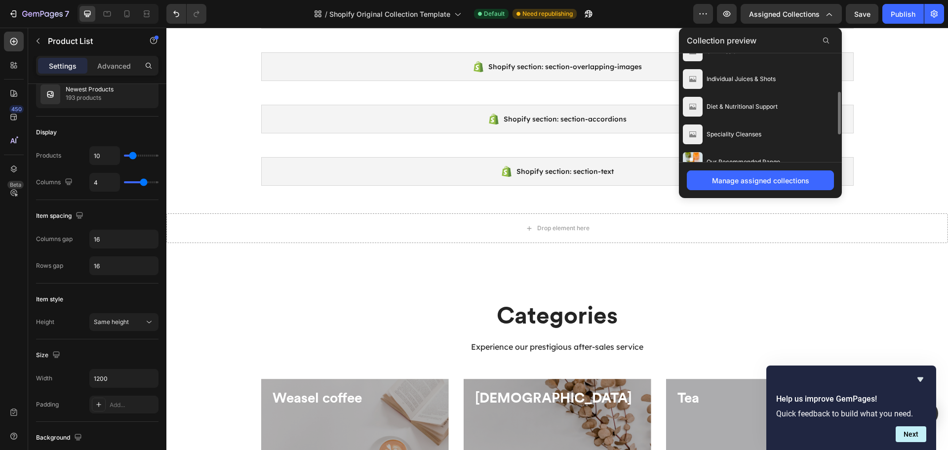
scroll to position [148, 0]
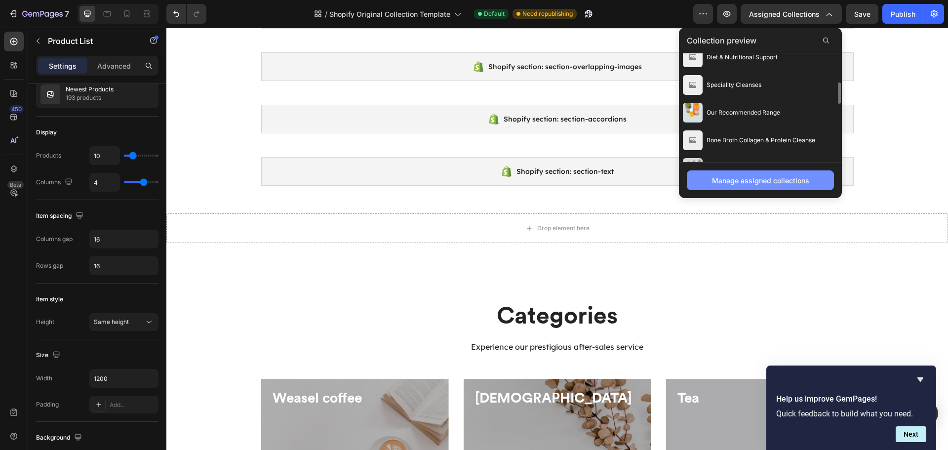
click at [774, 187] on button "Manage assigned collections" at bounding box center [760, 180] width 147 height 20
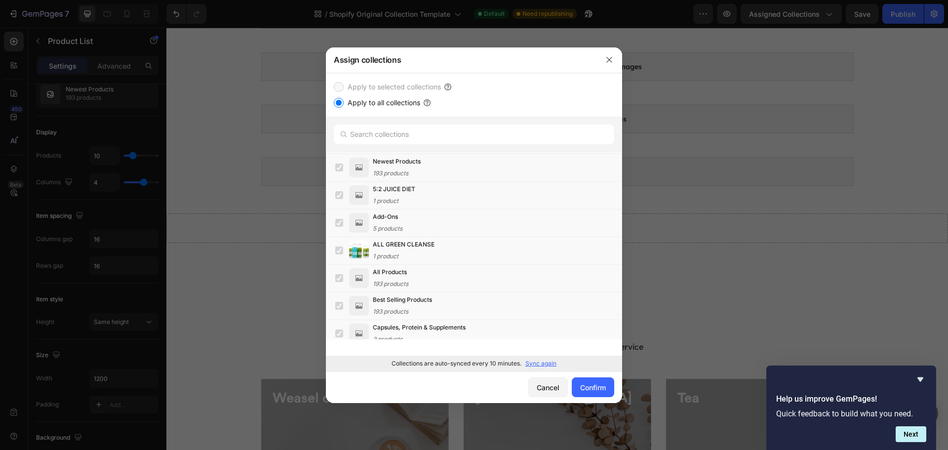
scroll to position [0, 0]
click at [607, 60] on icon "button" at bounding box center [610, 60] width 8 height 8
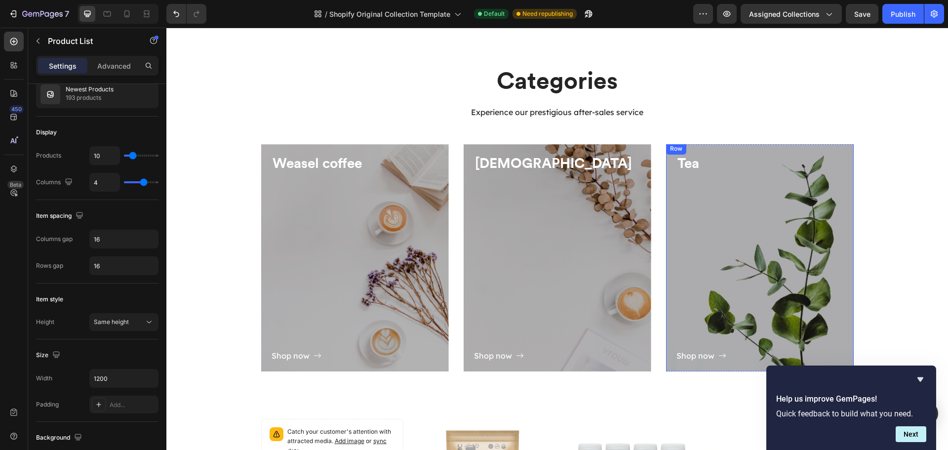
scroll to position [519, 0]
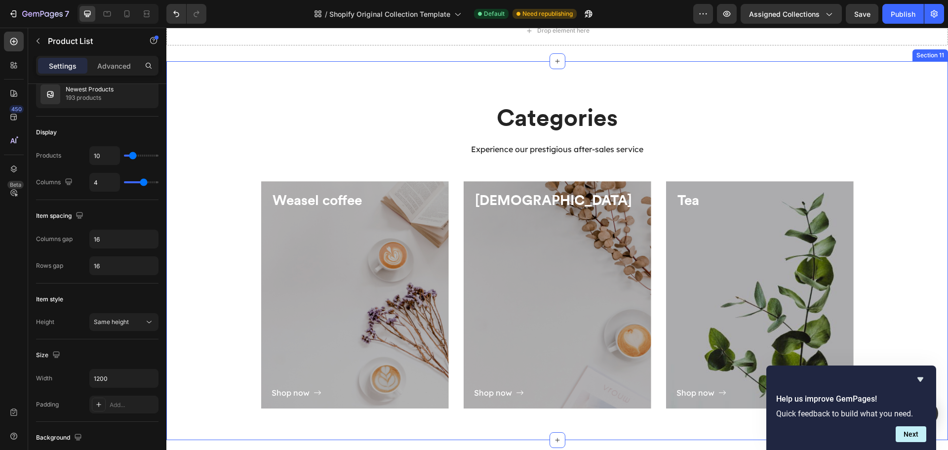
click at [909, 166] on div "Categories Heading Experience our prestigious after-sales service Text block Ro…" at bounding box center [557, 259] width 767 height 316
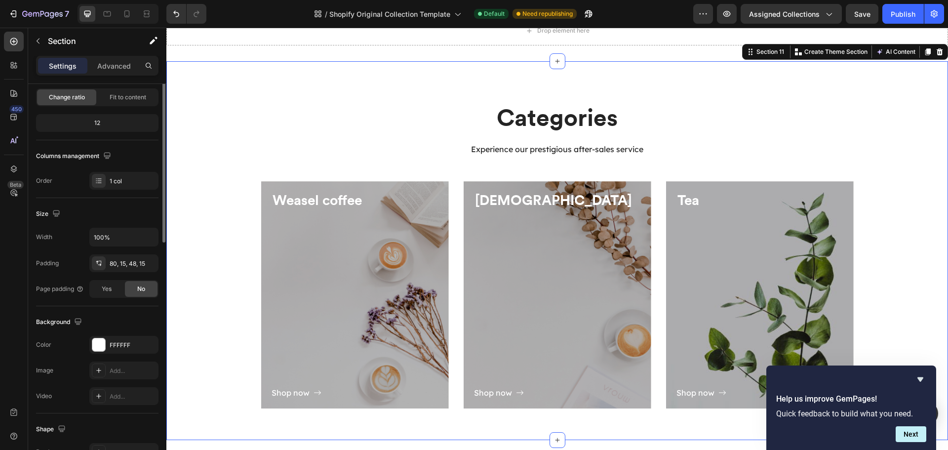
scroll to position [0, 0]
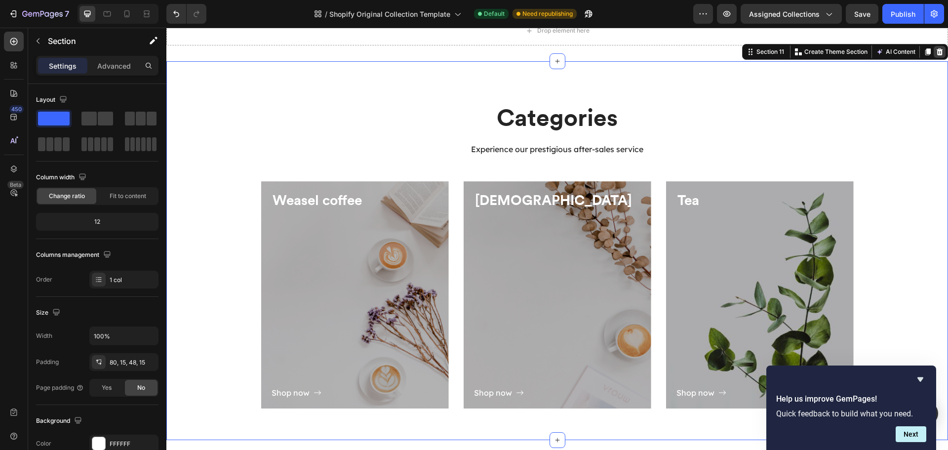
click at [934, 56] on div at bounding box center [940, 52] width 12 height 12
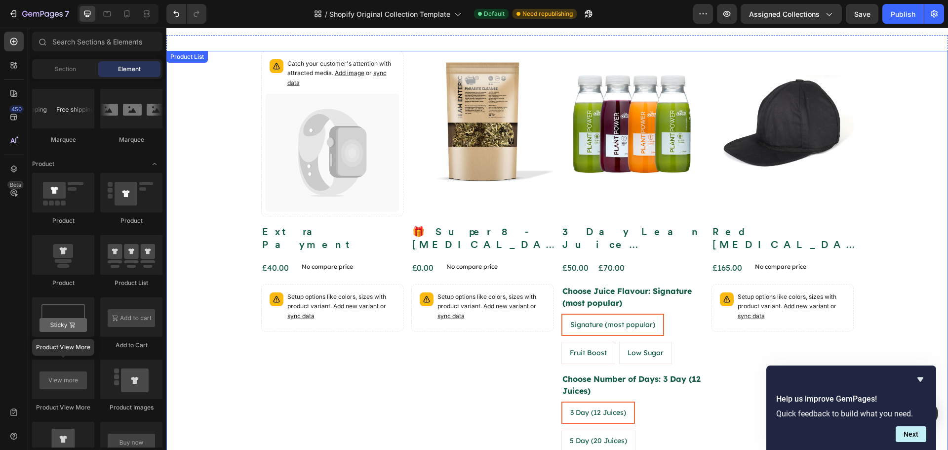
scroll to position [491, 0]
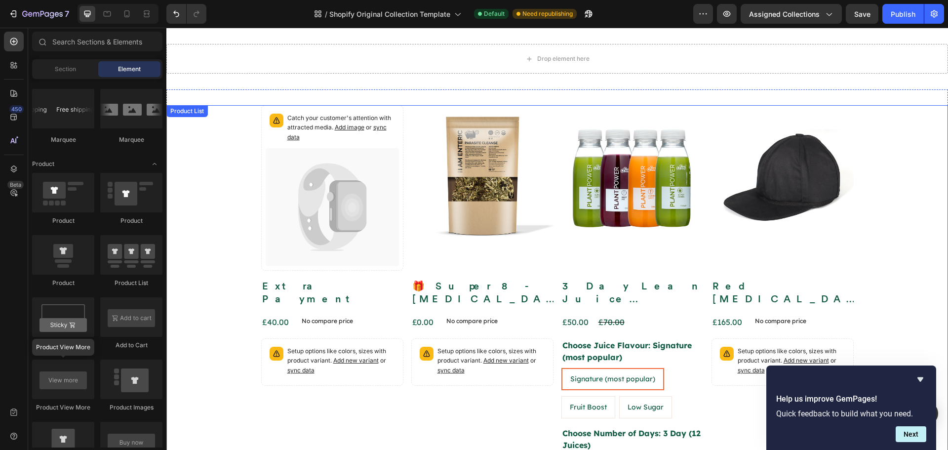
drag, startPoint x: 896, startPoint y: 183, endPoint x: 554, endPoint y: 164, distance: 342.4
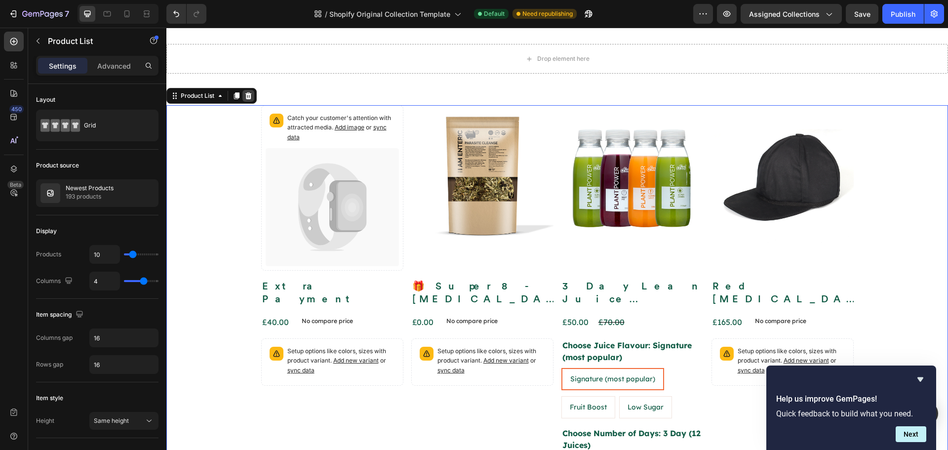
click at [251, 93] on icon at bounding box center [249, 96] width 8 height 8
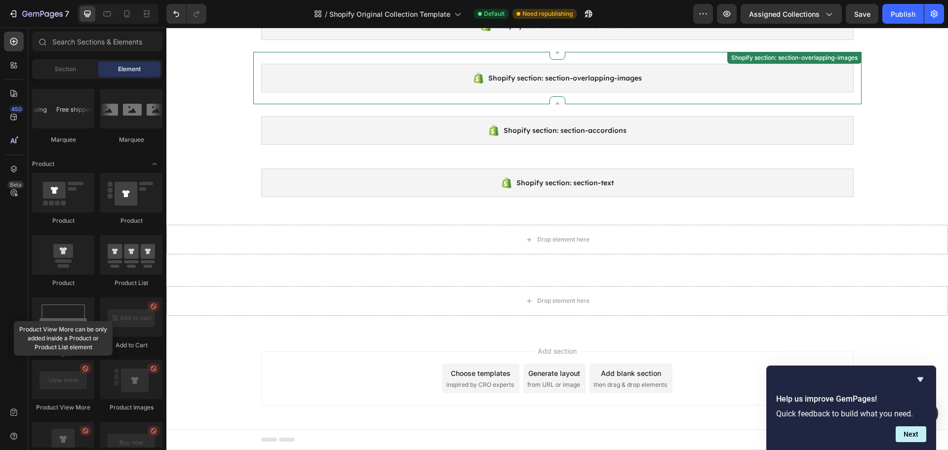
scroll to position [310, 0]
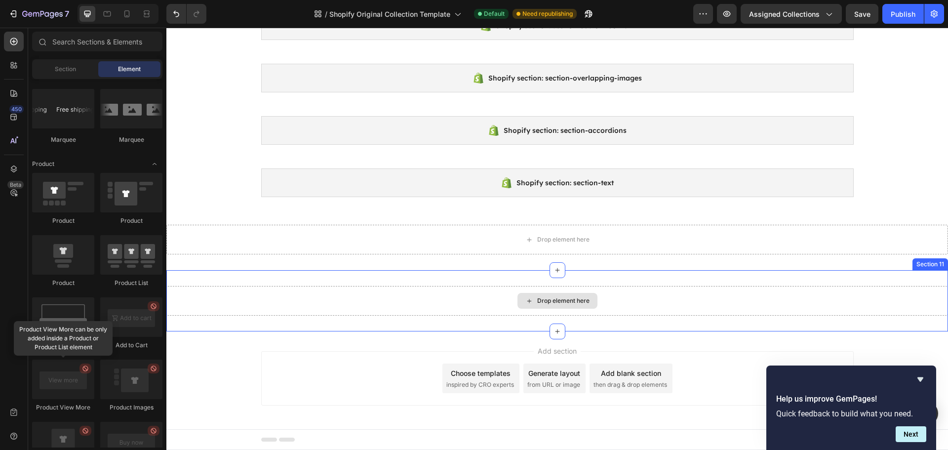
click at [679, 308] on div "Drop element here" at bounding box center [557, 301] width 782 height 30
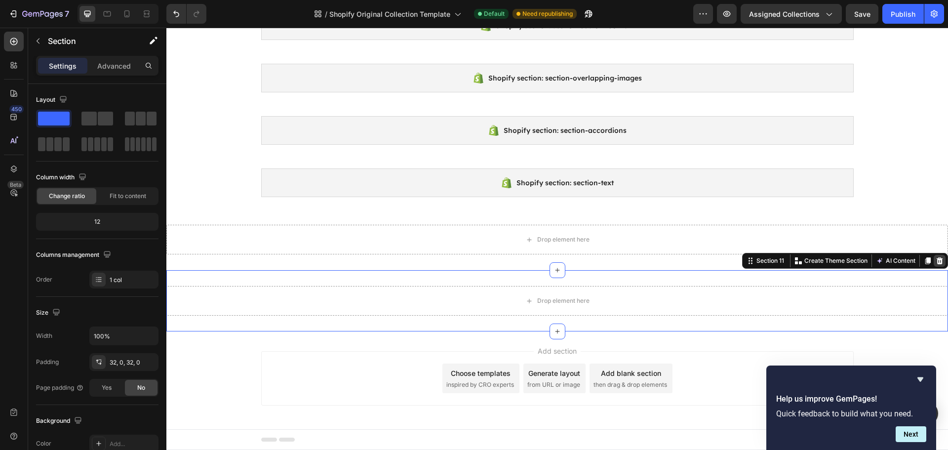
click at [937, 262] on icon at bounding box center [940, 260] width 6 height 7
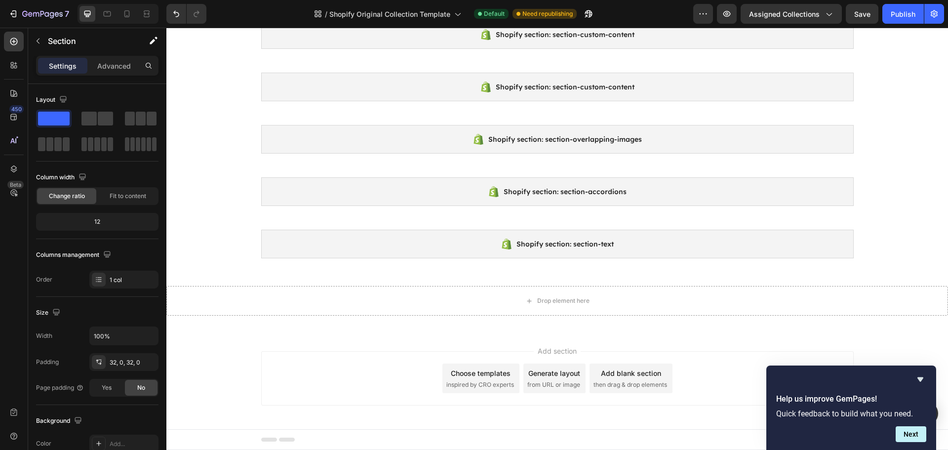
scroll to position [249, 0]
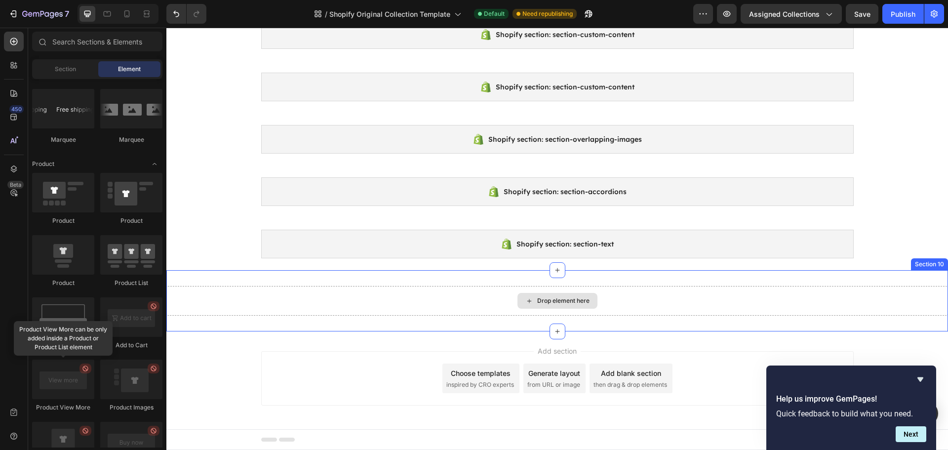
click at [921, 300] on div "Drop element here" at bounding box center [557, 301] width 782 height 30
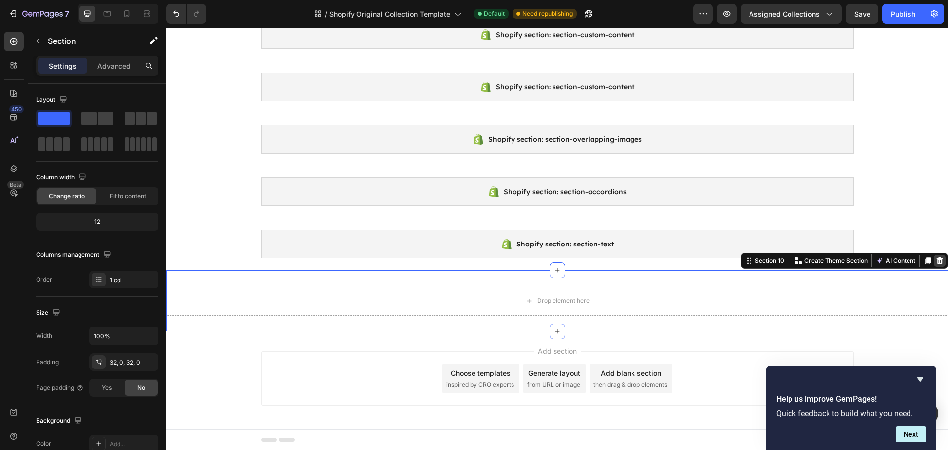
click at [936, 260] on icon at bounding box center [940, 261] width 8 height 8
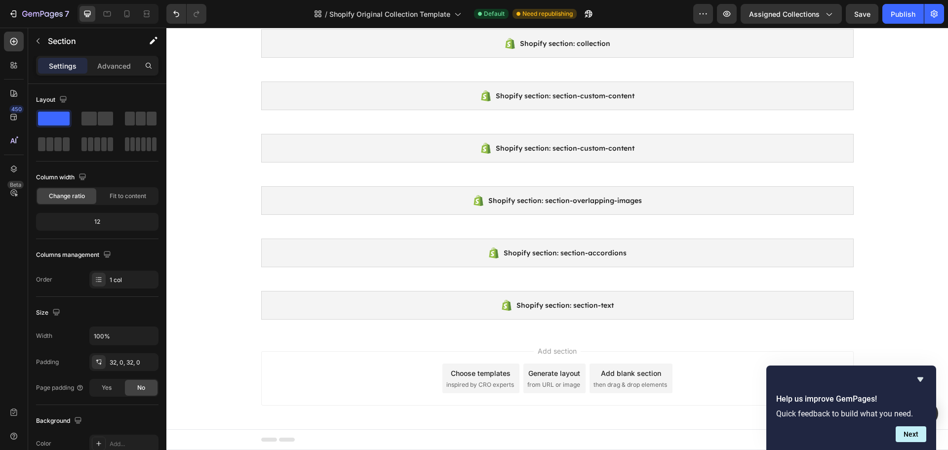
scroll to position [188, 0]
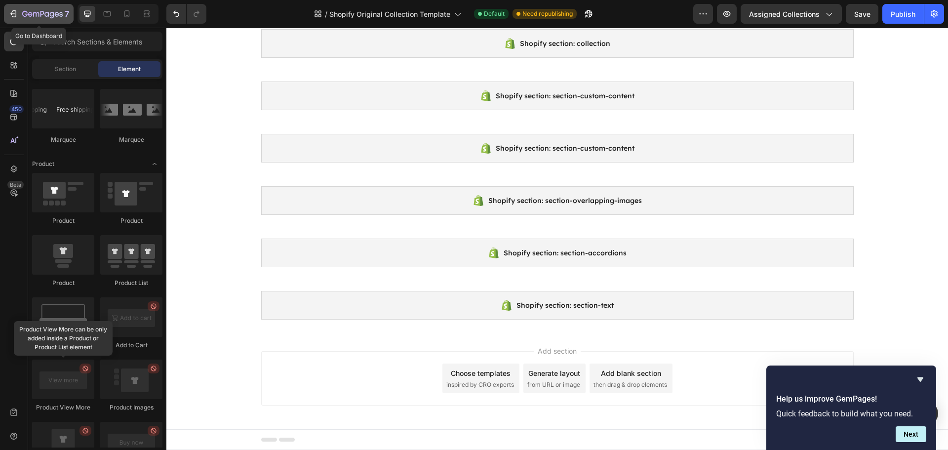
click at [33, 18] on icon "button" at bounding box center [42, 14] width 41 height 8
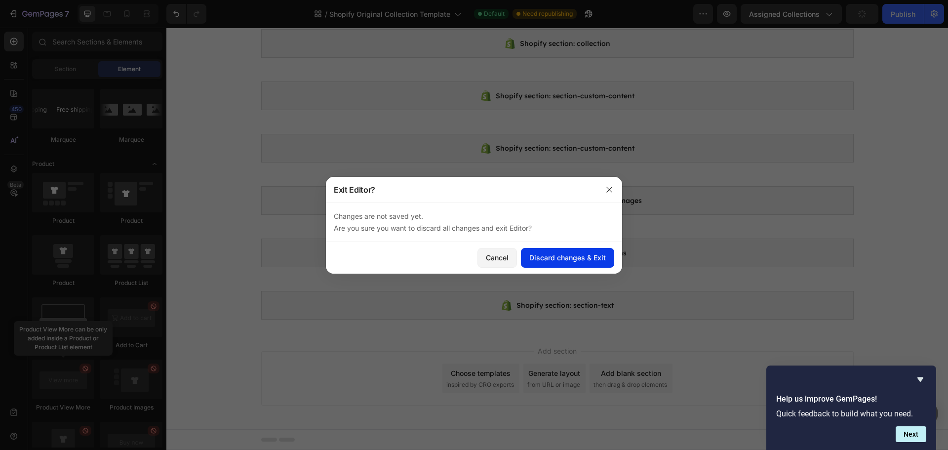
click at [539, 264] on button "Discard changes & Exit" at bounding box center [567, 258] width 93 height 20
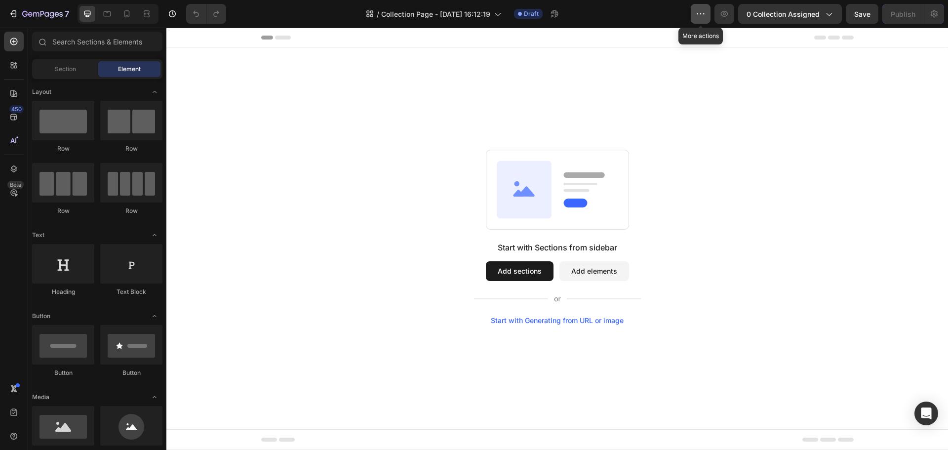
click at [704, 19] on button "button" at bounding box center [701, 14] width 20 height 20
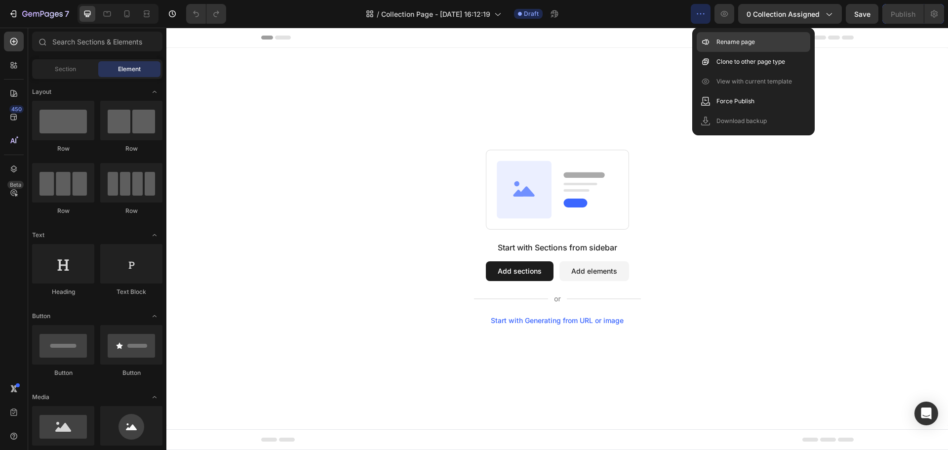
click at [777, 45] on div "Rename page" at bounding box center [754, 42] width 114 height 20
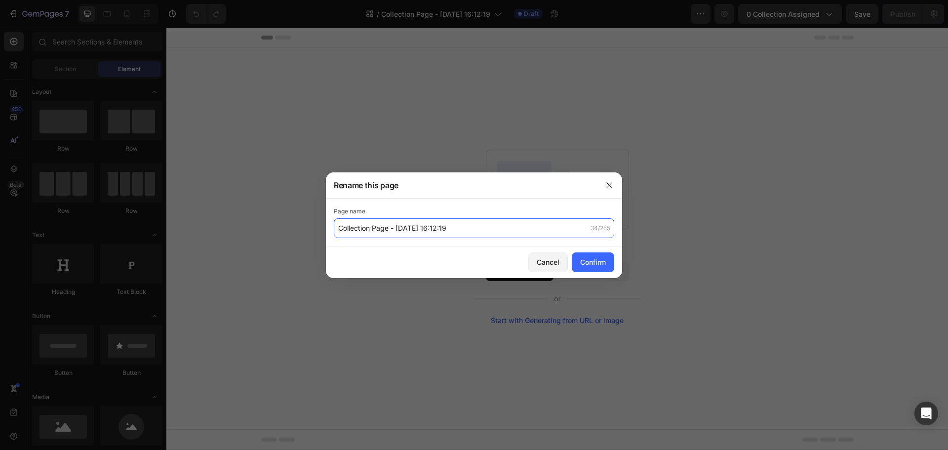
click at [463, 230] on input "Collection Page - Sep 26, 16:12:19" at bounding box center [474, 228] width 281 height 20
drag, startPoint x: 468, startPoint y: 230, endPoint x: 390, endPoint y: 234, distance: 78.2
click at [390, 234] on input "Collection Page - Sep 26, 16:12:19" at bounding box center [474, 228] width 281 height 20
type input "Collection Page"
click at [590, 258] on div "Confirm" at bounding box center [593, 262] width 26 height 10
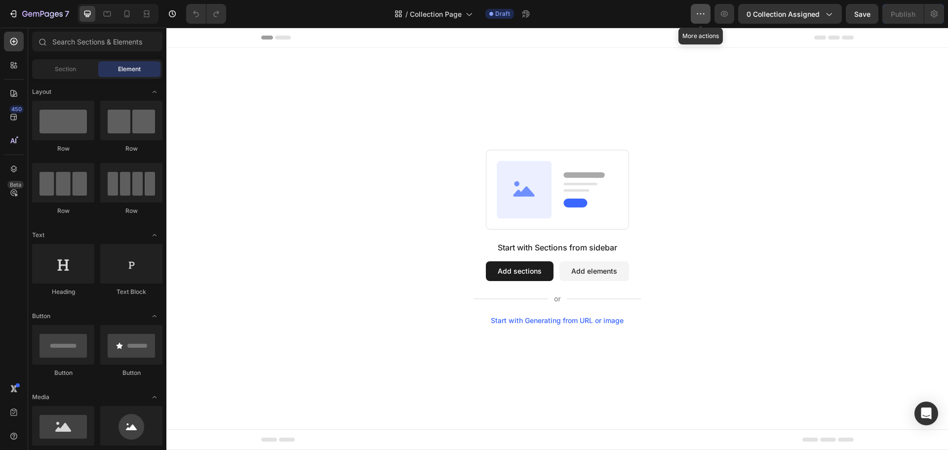
click at [700, 11] on icon "button" at bounding box center [701, 14] width 10 height 10
click at [837, 12] on button "0 collection assigned" at bounding box center [790, 14] width 104 height 20
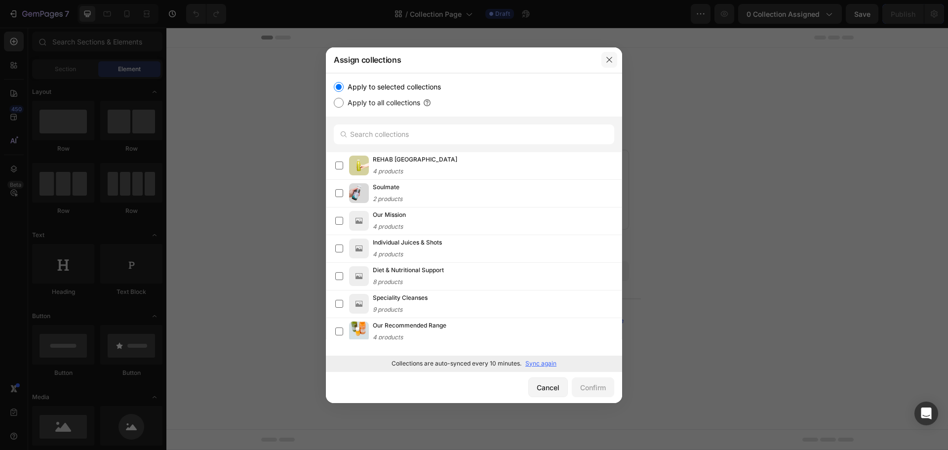
click at [613, 60] on button "button" at bounding box center [610, 60] width 16 height 16
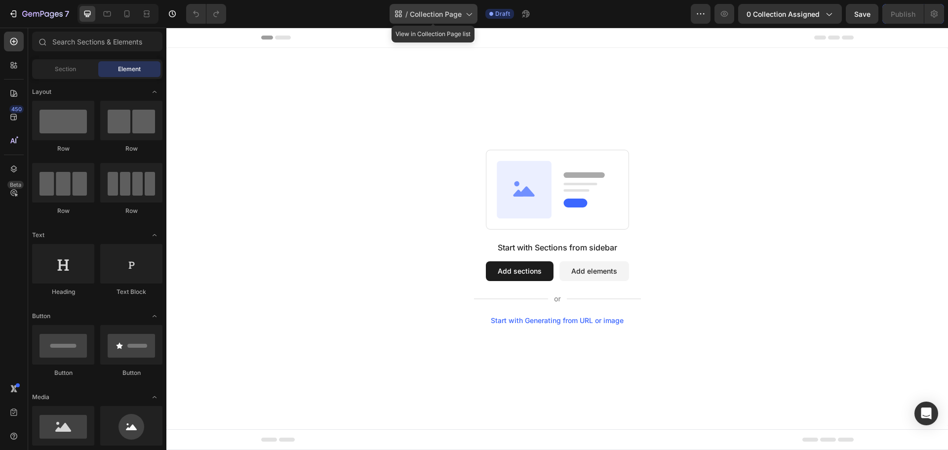
click at [471, 14] on icon at bounding box center [469, 14] width 10 height 10
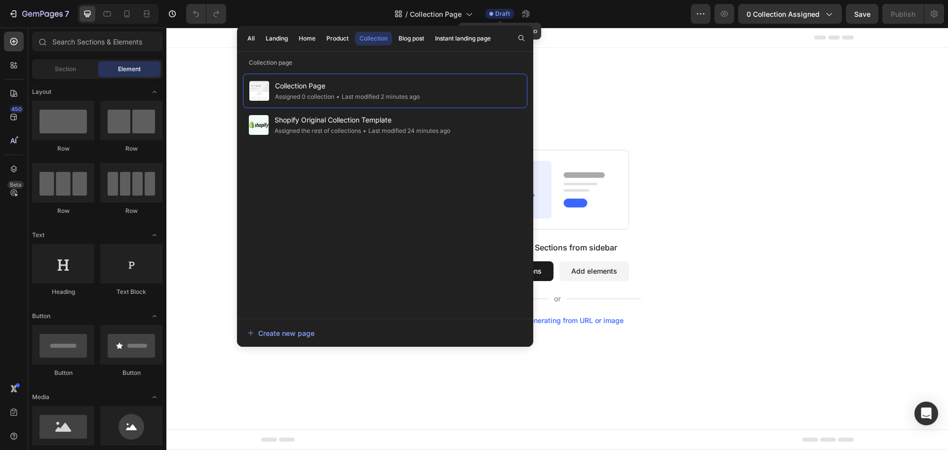
click at [507, 11] on span "Draft" at bounding box center [502, 13] width 15 height 9
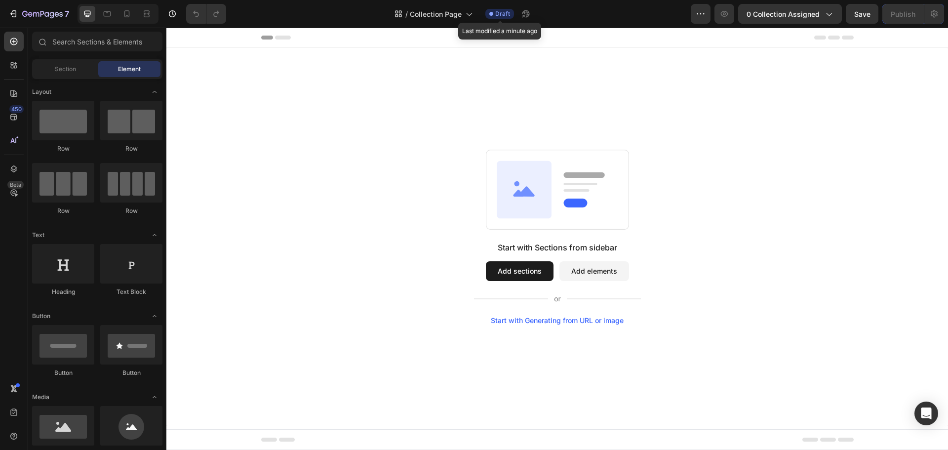
click at [506, 12] on span "Draft" at bounding box center [502, 13] width 15 height 9
click at [471, 17] on icon at bounding box center [469, 14] width 10 height 10
click at [742, 58] on div "Start with Sections from sidebar Add sections Add elements Start with Generatin…" at bounding box center [557, 237] width 782 height 378
click at [535, 268] on button "Add sections" at bounding box center [520, 271] width 68 height 20
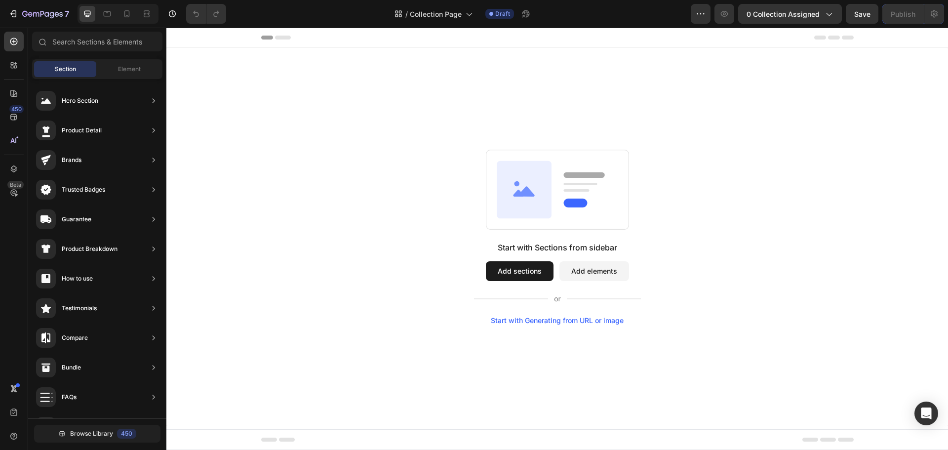
click at [570, 275] on button "Add elements" at bounding box center [595, 271] width 70 height 20
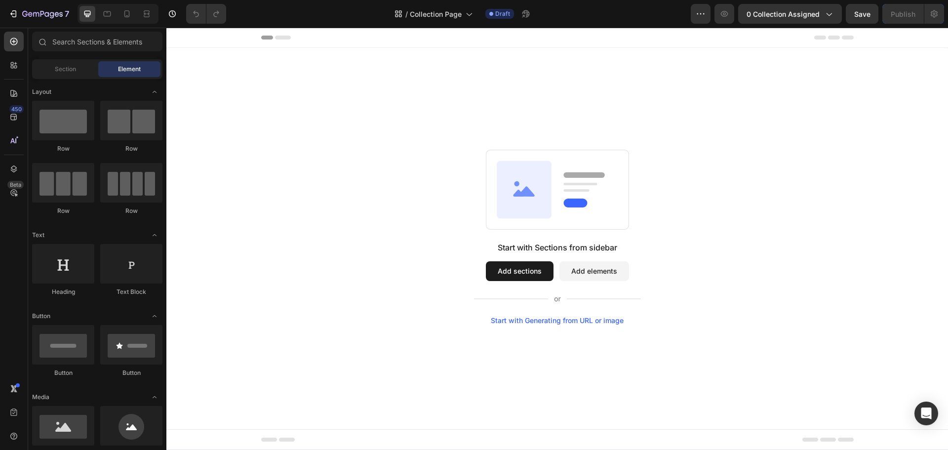
click at [529, 274] on button "Add sections" at bounding box center [520, 271] width 68 height 20
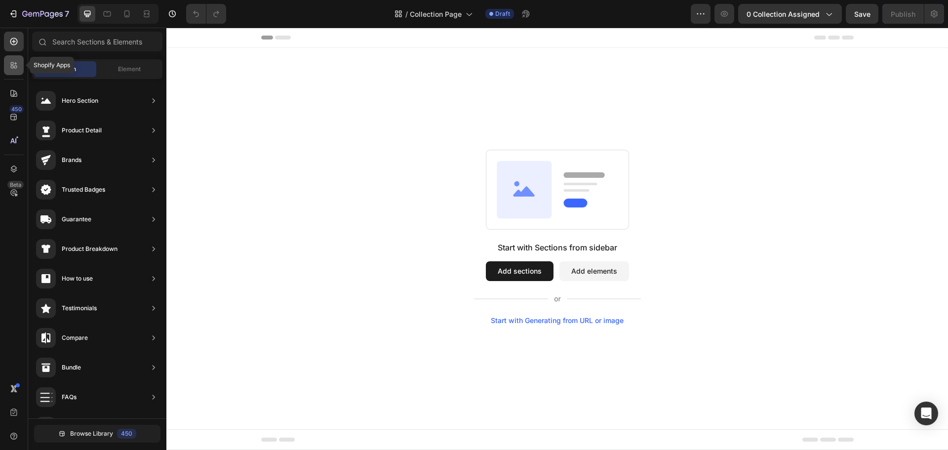
click at [15, 65] on icon at bounding box center [14, 65] width 10 height 10
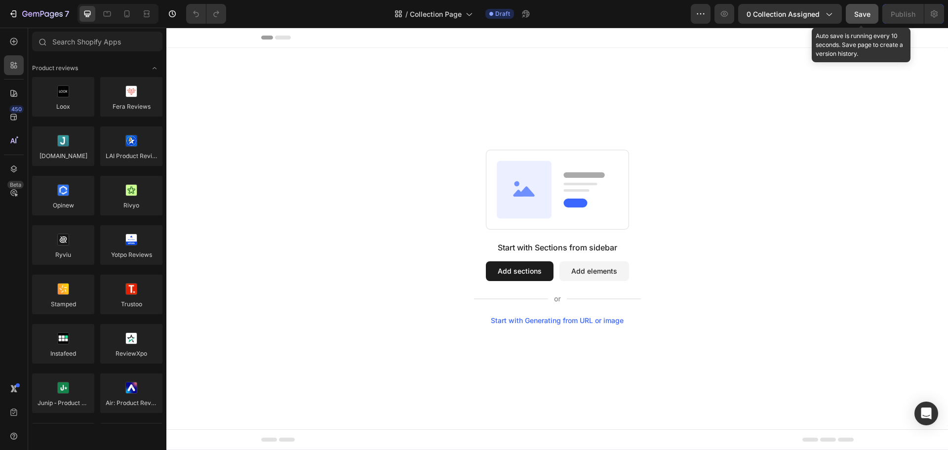
click at [855, 14] on span "Save" at bounding box center [863, 14] width 16 height 8
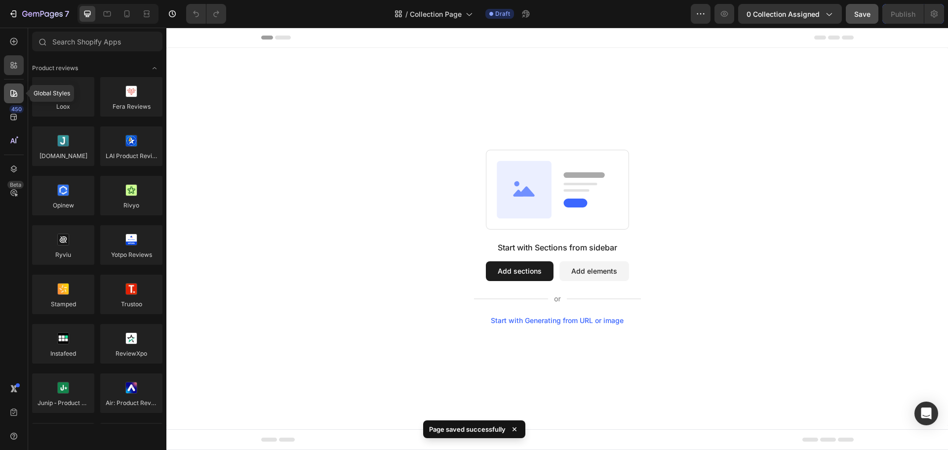
click at [19, 95] on div at bounding box center [14, 93] width 20 height 20
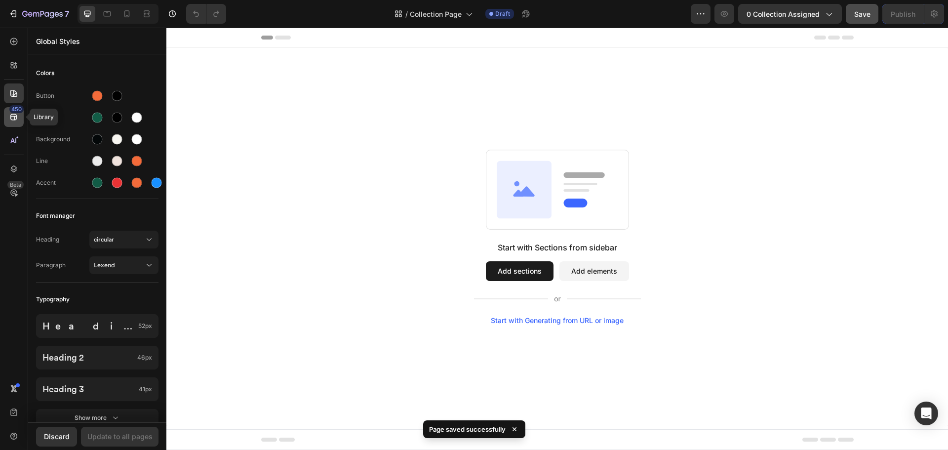
click at [15, 111] on div "450" at bounding box center [16, 109] width 14 height 8
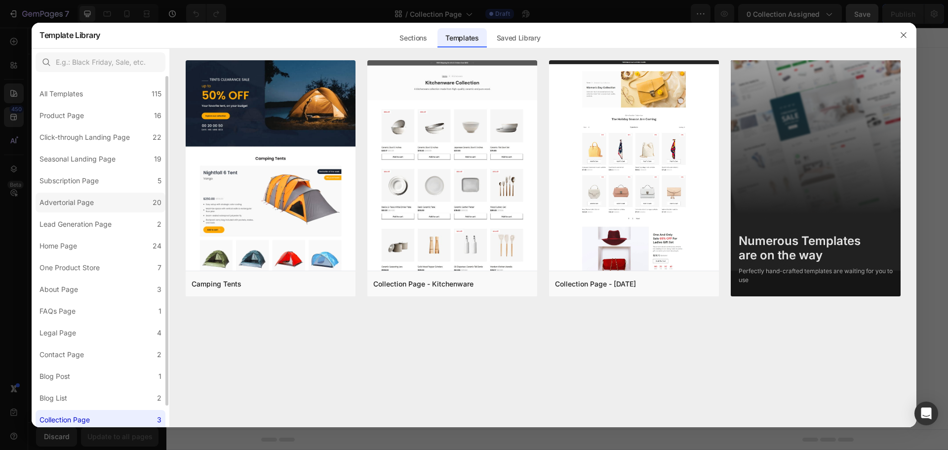
scroll to position [24, 0]
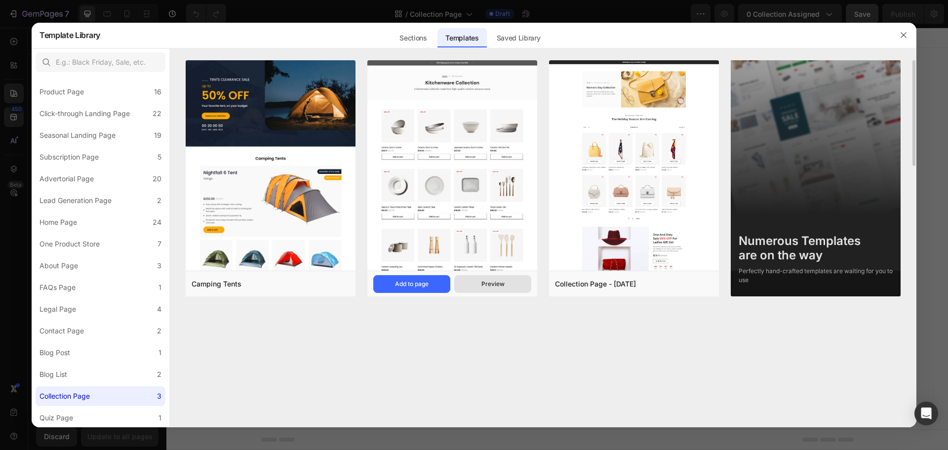
click at [467, 284] on button "Preview" at bounding box center [492, 284] width 77 height 18
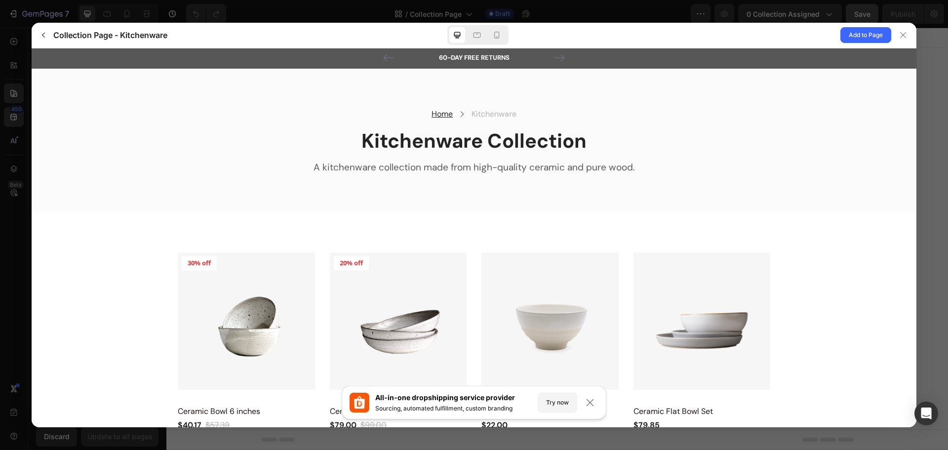
scroll to position [0, 0]
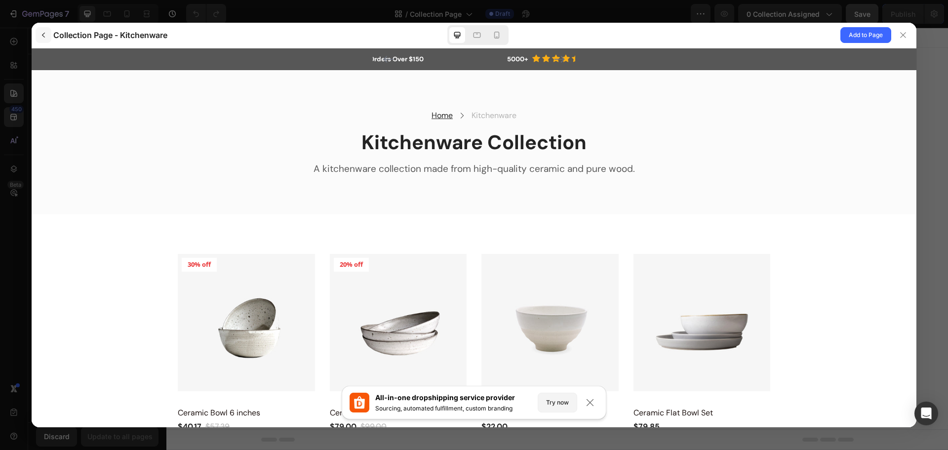
click at [37, 31] on button "button" at bounding box center [44, 35] width 16 height 16
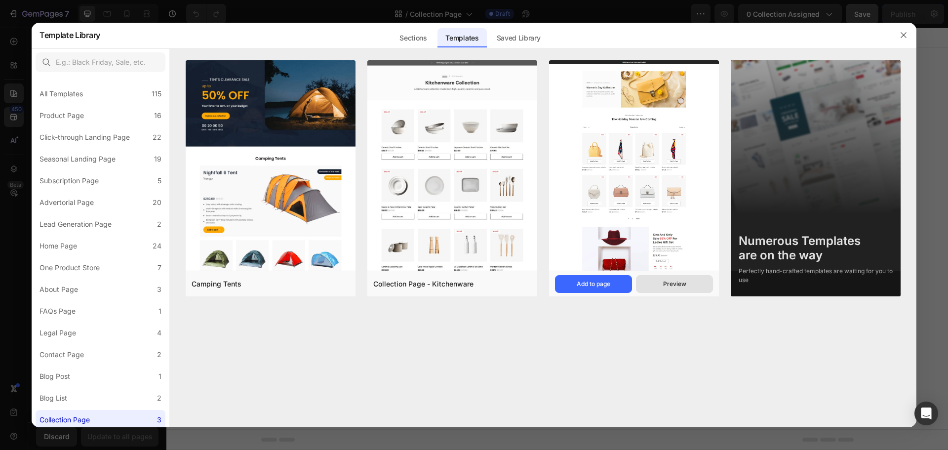
click at [662, 282] on button "Preview" at bounding box center [674, 284] width 77 height 18
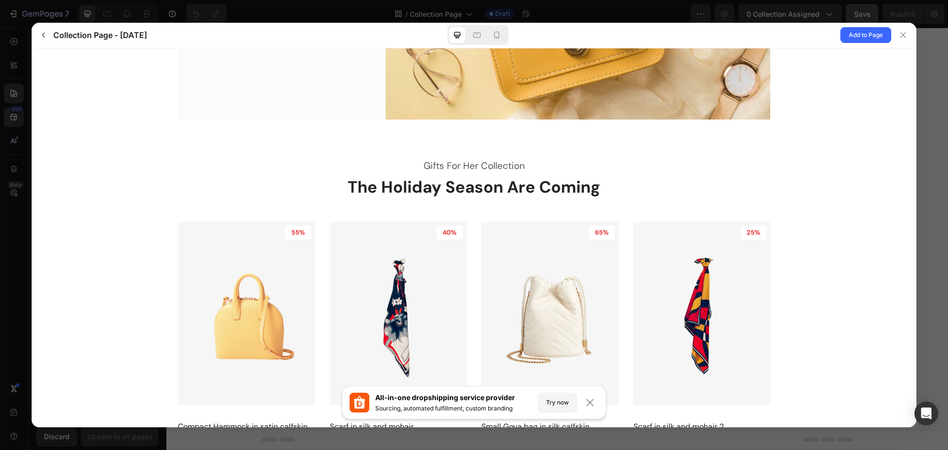
scroll to position [56, 0]
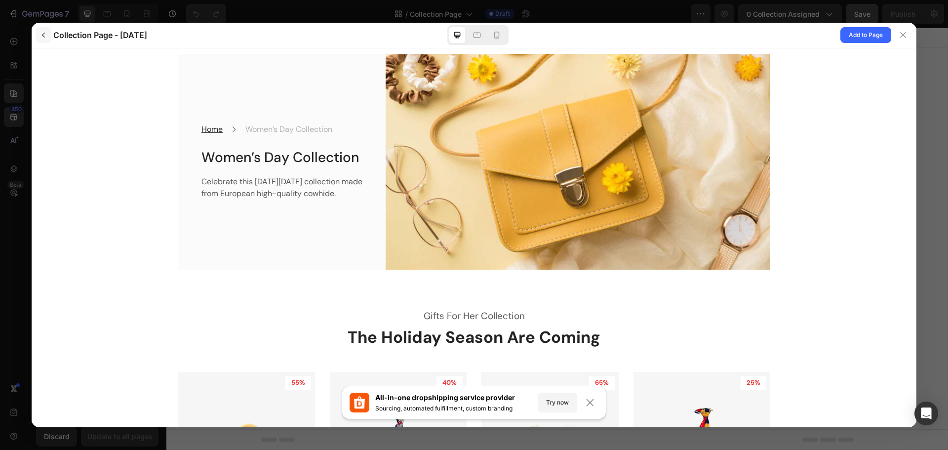
click at [44, 40] on button "button" at bounding box center [44, 35] width 16 height 16
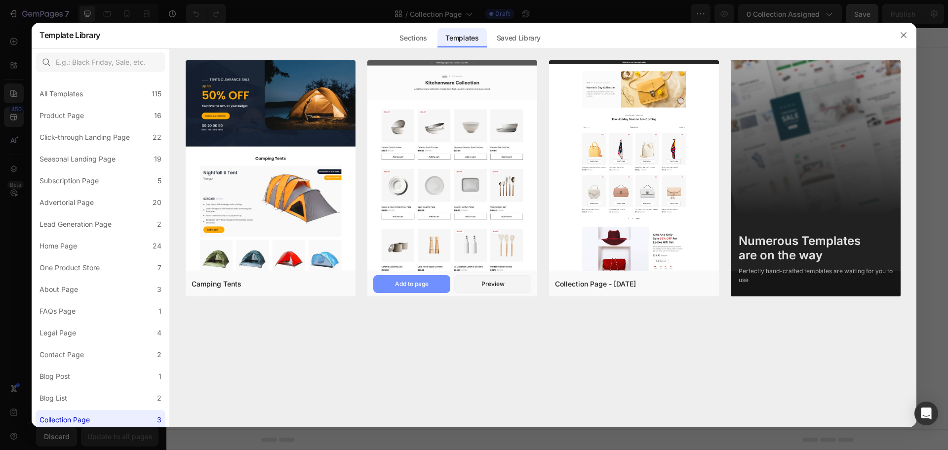
click at [422, 280] on div "Add to page" at bounding box center [412, 284] width 34 height 9
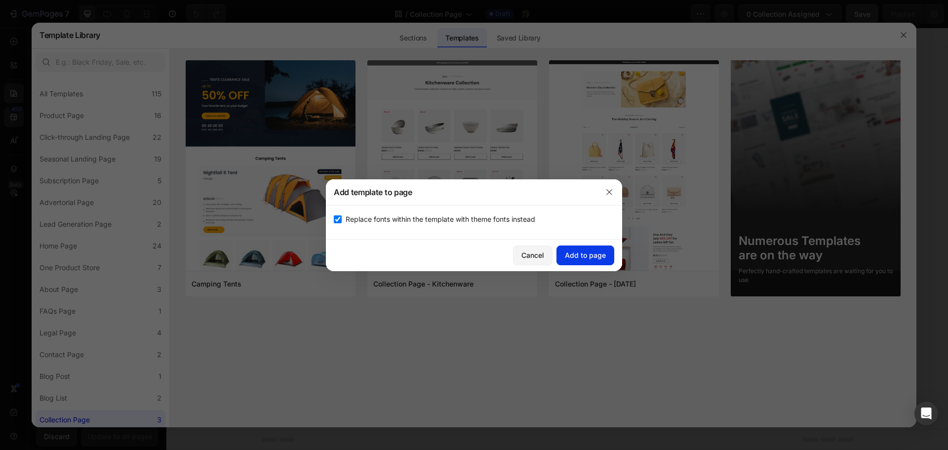
click at [583, 255] on div "Add to page" at bounding box center [585, 255] width 41 height 10
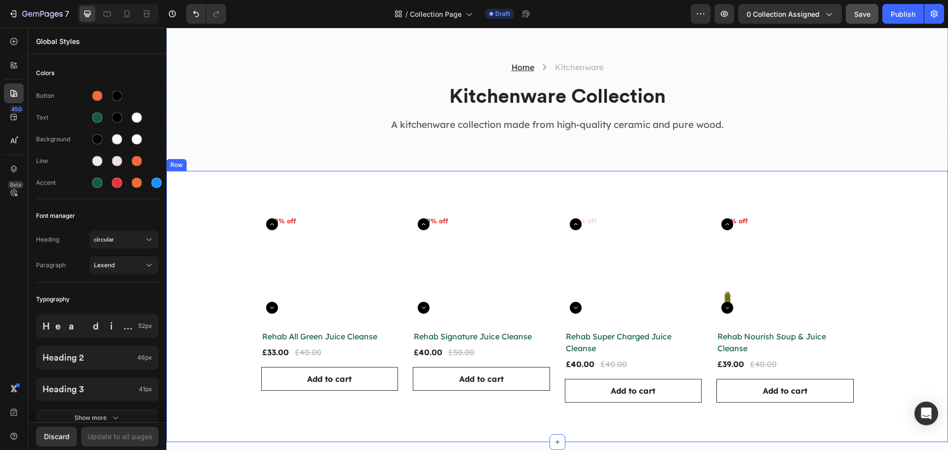
scroll to position [119, 0]
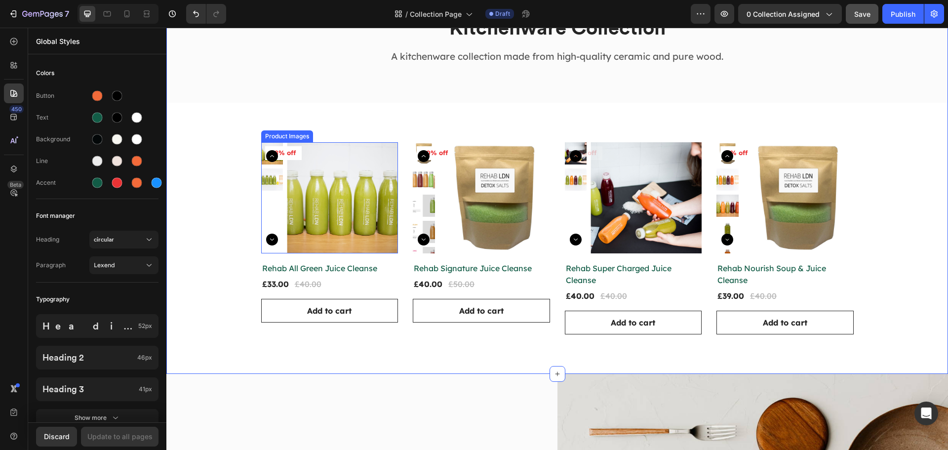
click at [353, 198] on div at bounding box center [342, 197] width 111 height 111
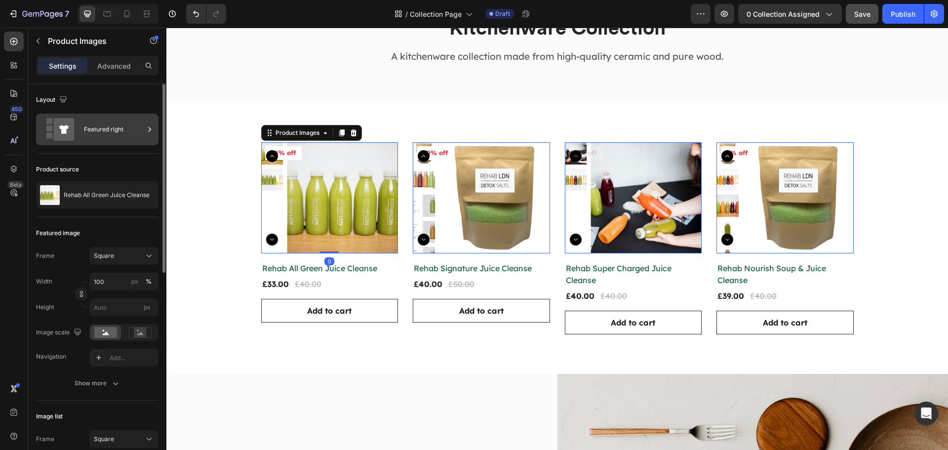
click at [103, 126] on div "Featured right" at bounding box center [114, 129] width 60 height 23
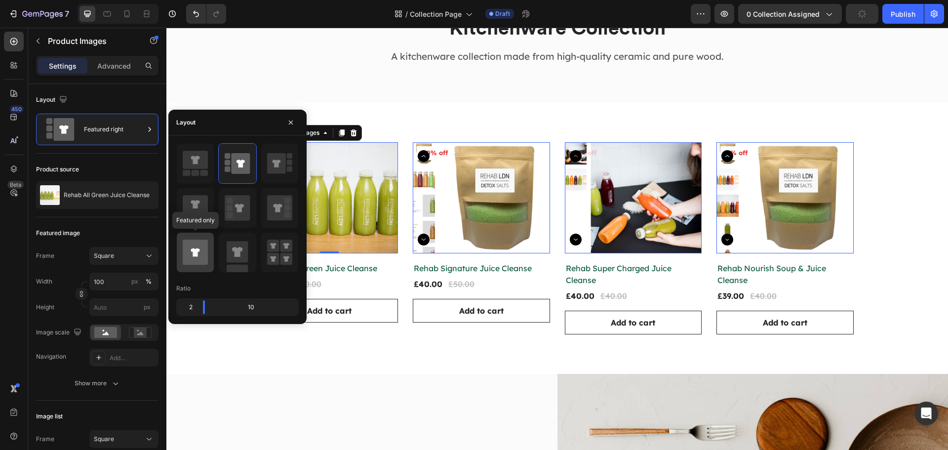
click at [203, 239] on icon at bounding box center [195, 253] width 25 height 28
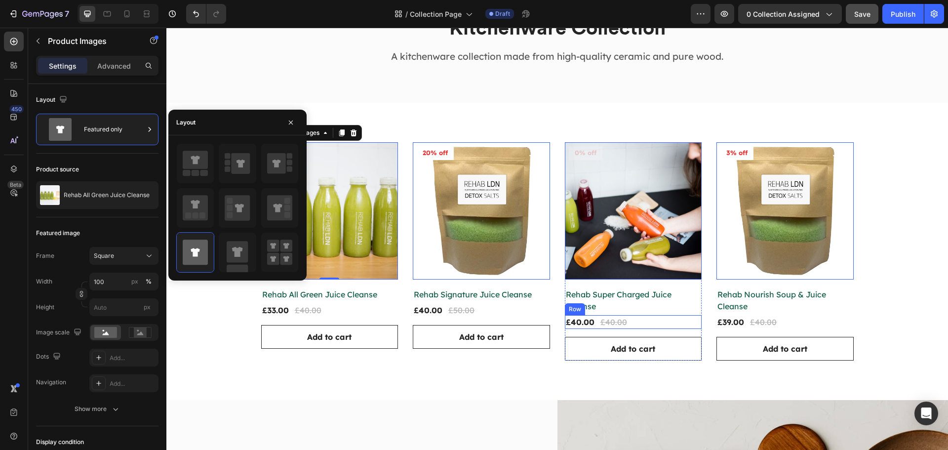
click at [649, 327] on div "£40.00 Product Price Product Price £40.00 Compare Price Compare Price Row" at bounding box center [633, 322] width 137 height 14
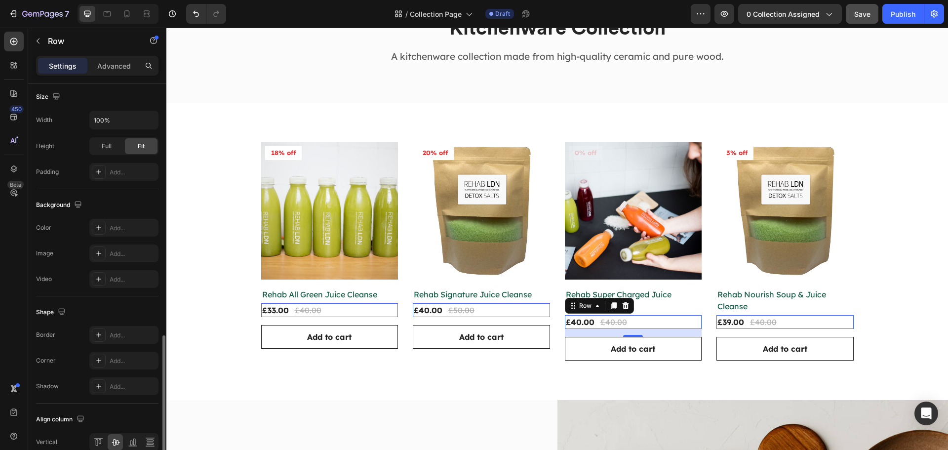
scroll to position [321, 0]
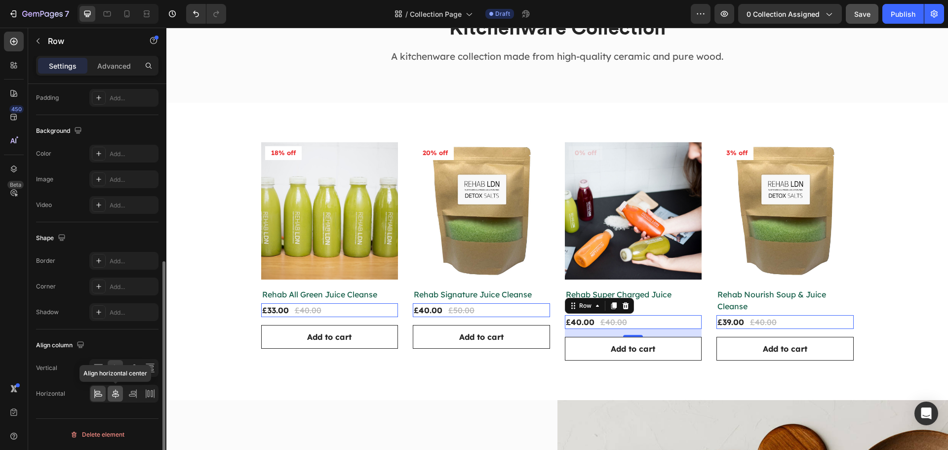
click at [115, 392] on icon at bounding box center [116, 394] width 10 height 10
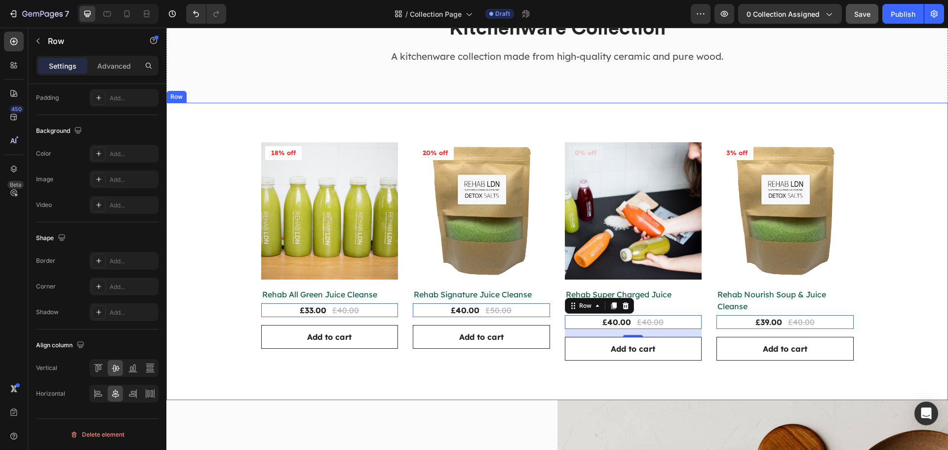
click at [238, 328] on div "Product Images 18% off Product Badge Row Rehab All Green Juice Cleanse Product …" at bounding box center [557, 251] width 767 height 218
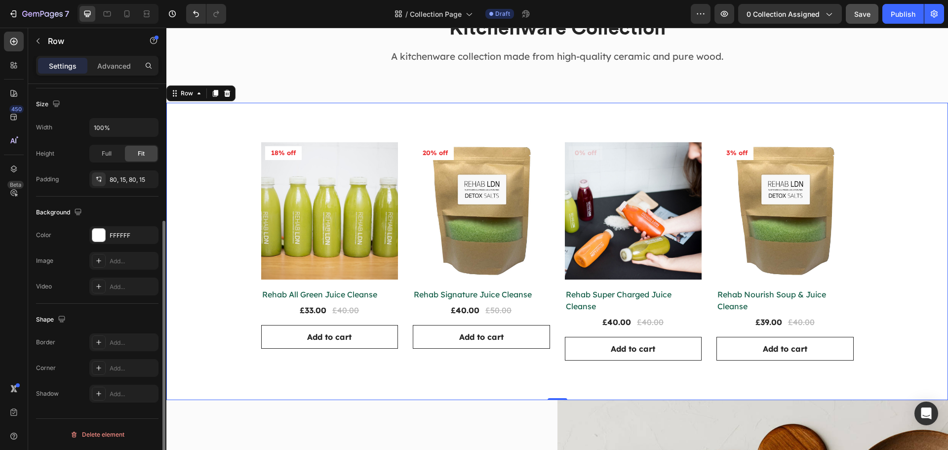
scroll to position [208, 0]
click at [276, 216] on img at bounding box center [329, 210] width 137 height 137
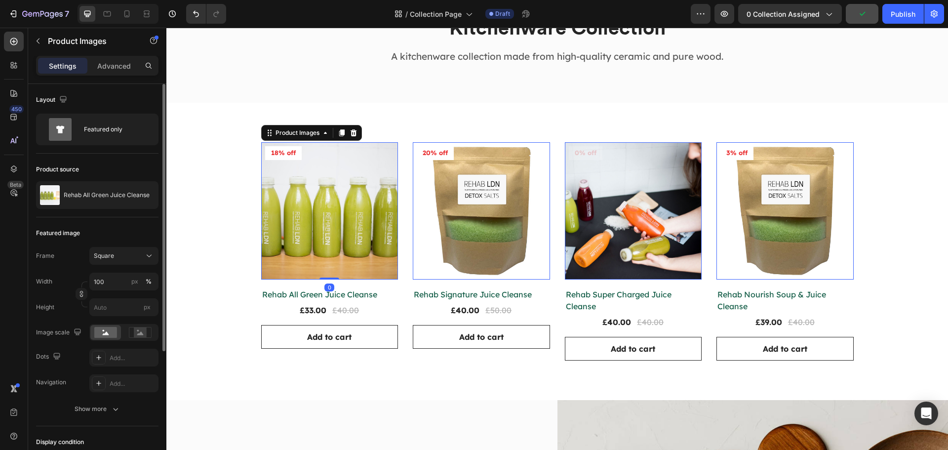
scroll to position [49, 0]
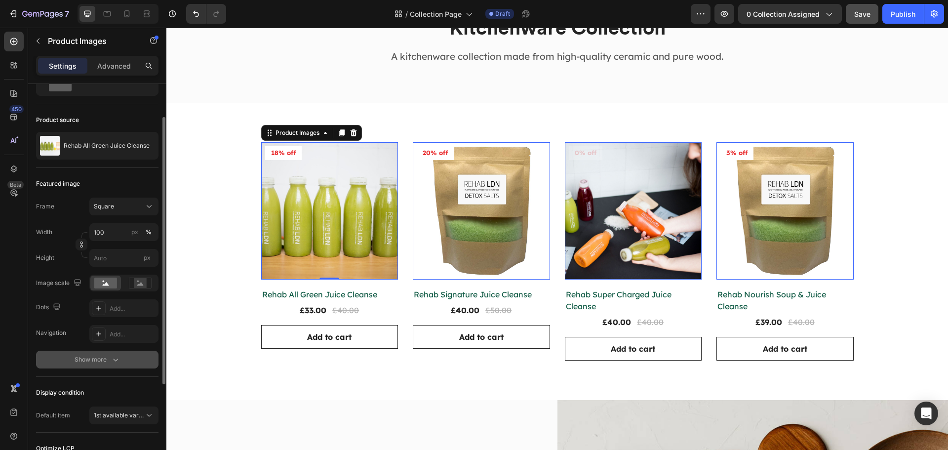
click at [108, 356] on div "Show more" at bounding box center [98, 360] width 46 height 10
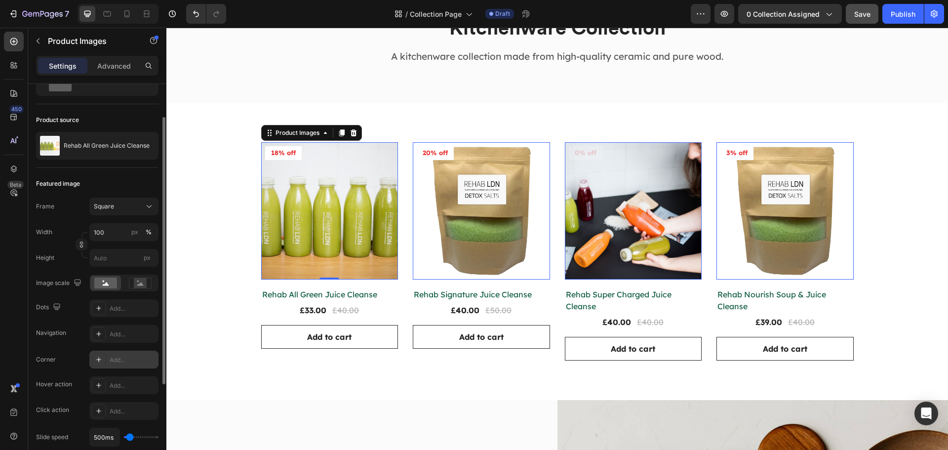
click at [120, 354] on div "Add..." at bounding box center [123, 360] width 69 height 18
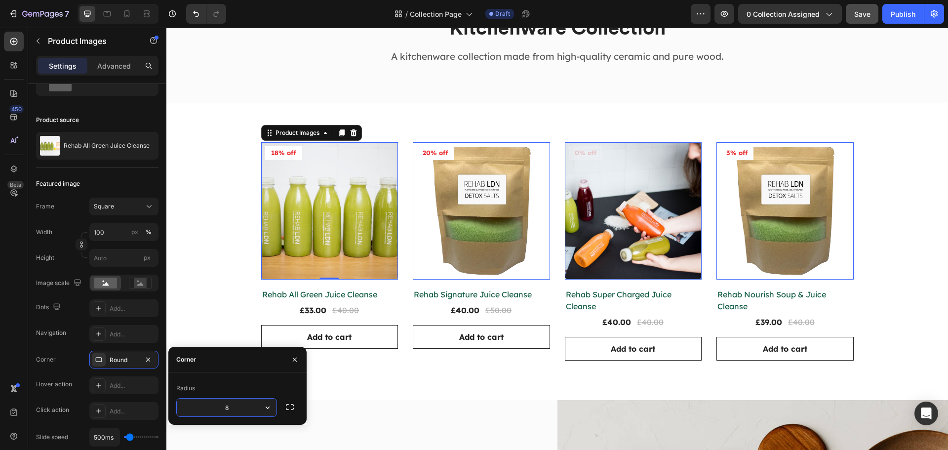
click at [12, 307] on div "450 Beta" at bounding box center [14, 205] width 20 height 347
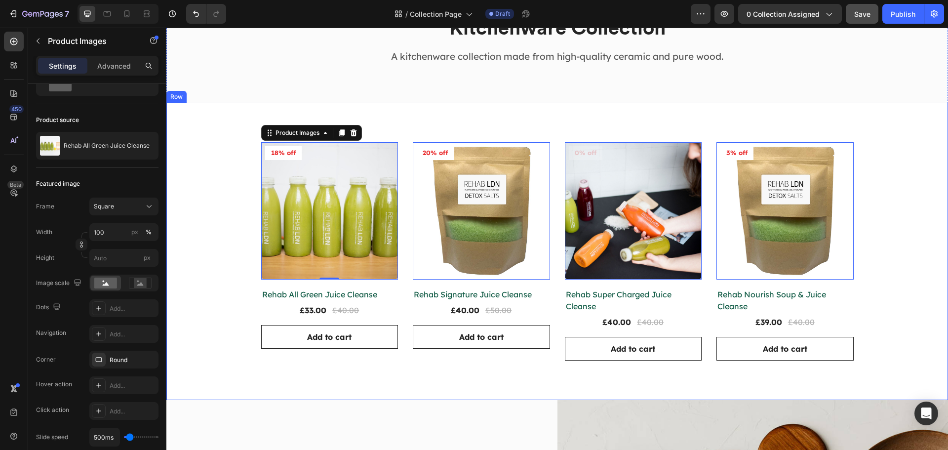
click at [230, 326] on div "Product Images 0 18% off Product Badge Row Rehab All Green Juice Cleanse Produc…" at bounding box center [557, 251] width 767 height 218
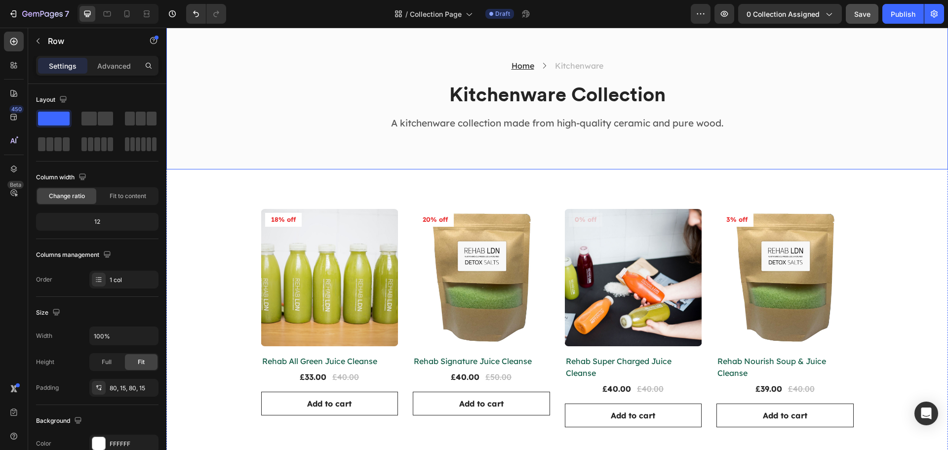
scroll to position [0, 0]
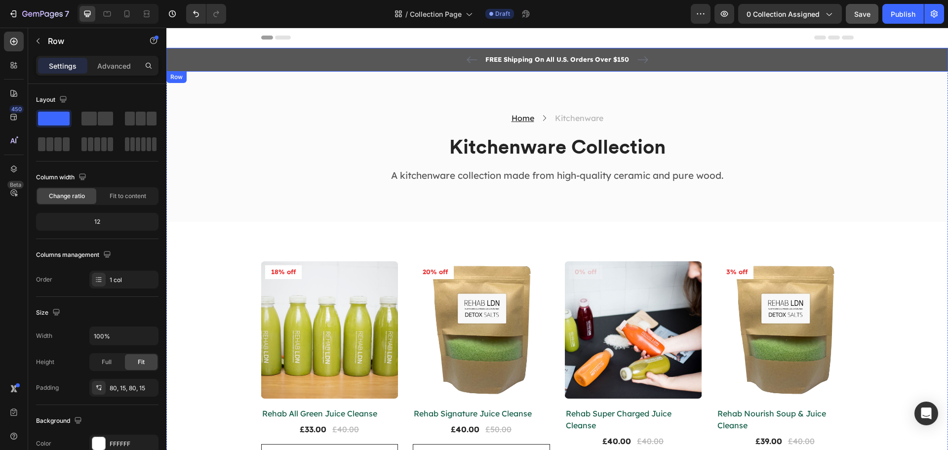
click at [337, 58] on div "FREE Shipping On All U.S. Orders Over $150 Text block 5000+ Text block Icon Ico…" at bounding box center [557, 60] width 767 height 12
click at [360, 55] on div "FREE Shipping On All U.S. Orders Over $150 Text block 5000+ Text block Icon Ico…" at bounding box center [557, 60] width 767 height 12
click at [231, 83] on icon at bounding box center [227, 81] width 8 height 8
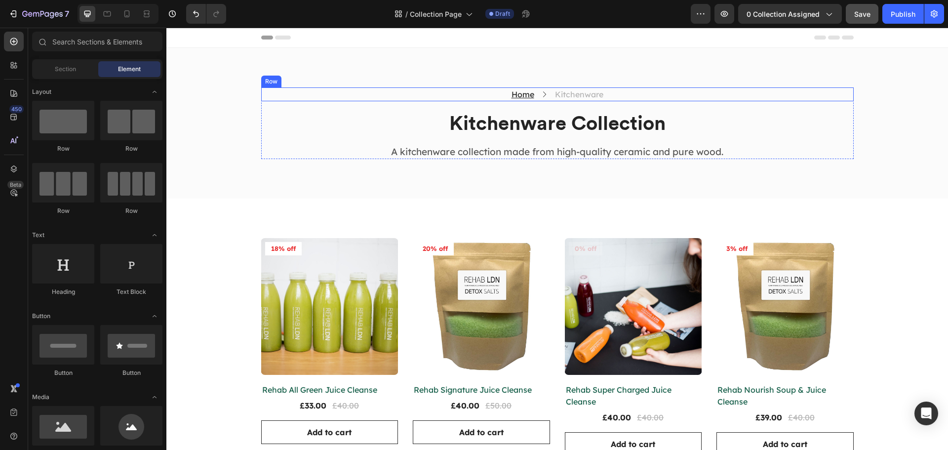
click at [618, 97] on div "Home Text block Icon Kitchenware Text block Row" at bounding box center [557, 94] width 593 height 14
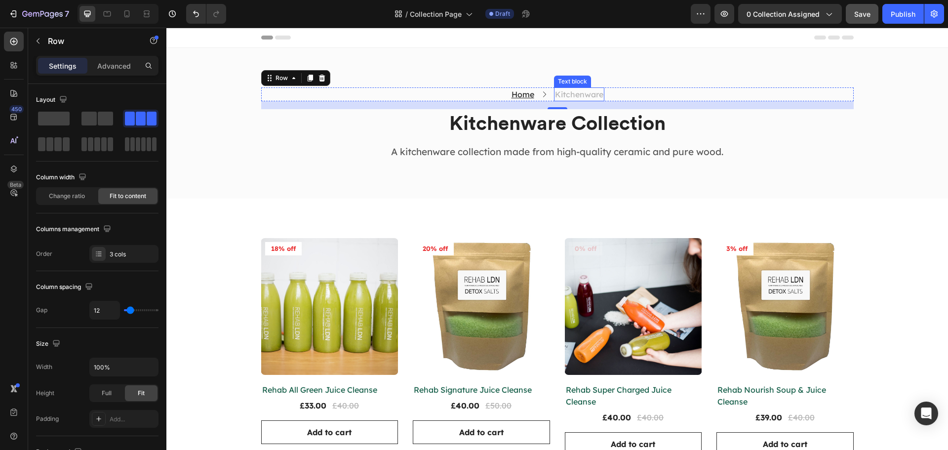
click at [593, 94] on p "Kitchenware" at bounding box center [579, 94] width 48 height 12
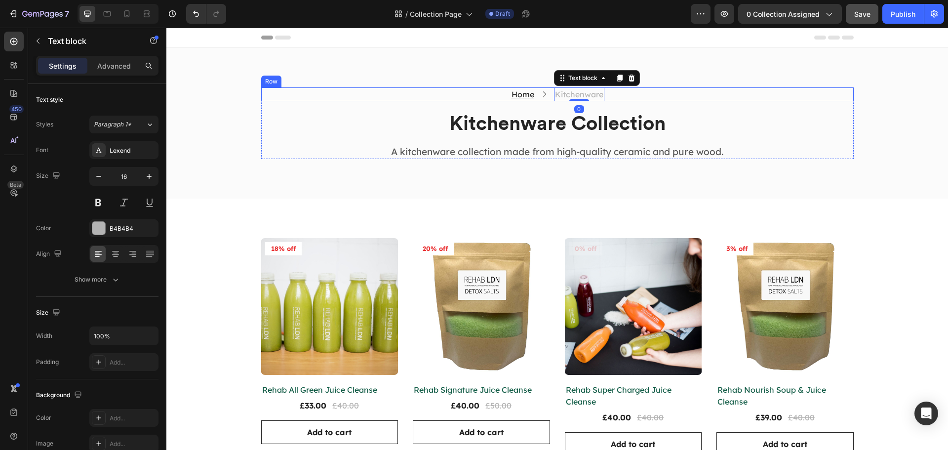
click at [483, 96] on div "Home Text block Icon Kitchenware Text block 0 Row" at bounding box center [557, 94] width 593 height 14
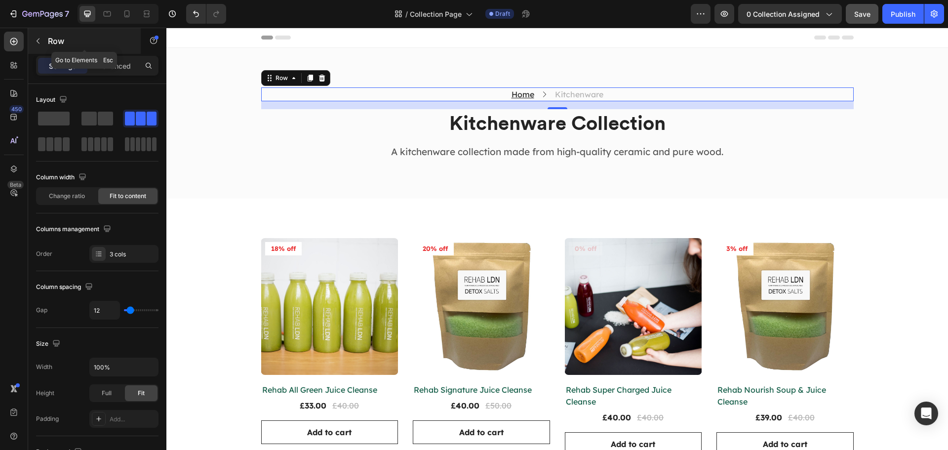
click at [39, 41] on icon "button" at bounding box center [38, 41] width 8 height 8
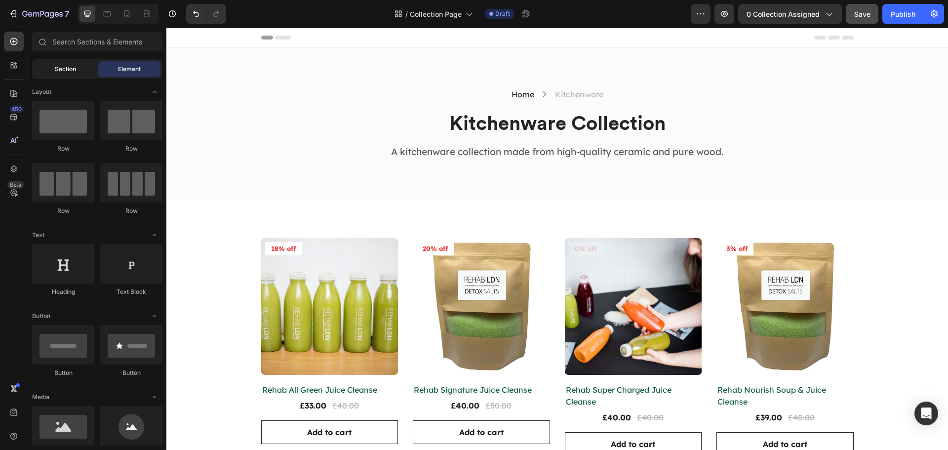
click at [69, 73] on span "Section" at bounding box center [65, 69] width 21 height 9
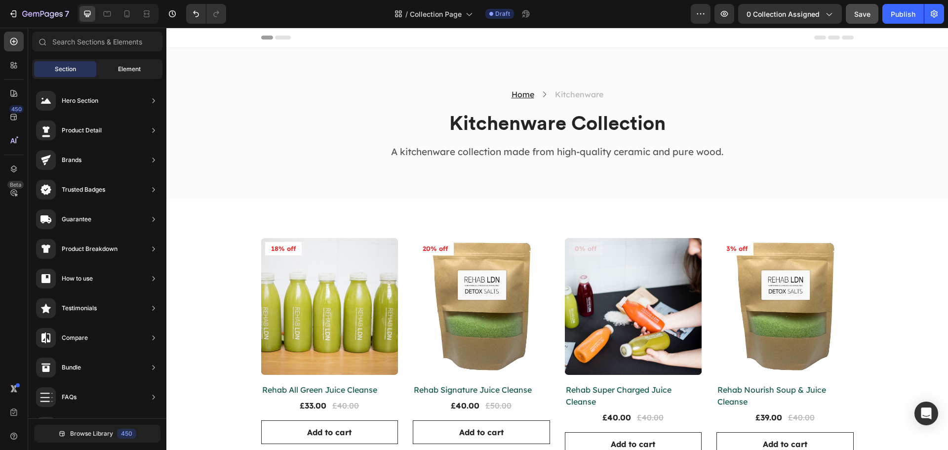
click at [107, 67] on div "Element" at bounding box center [129, 69] width 62 height 16
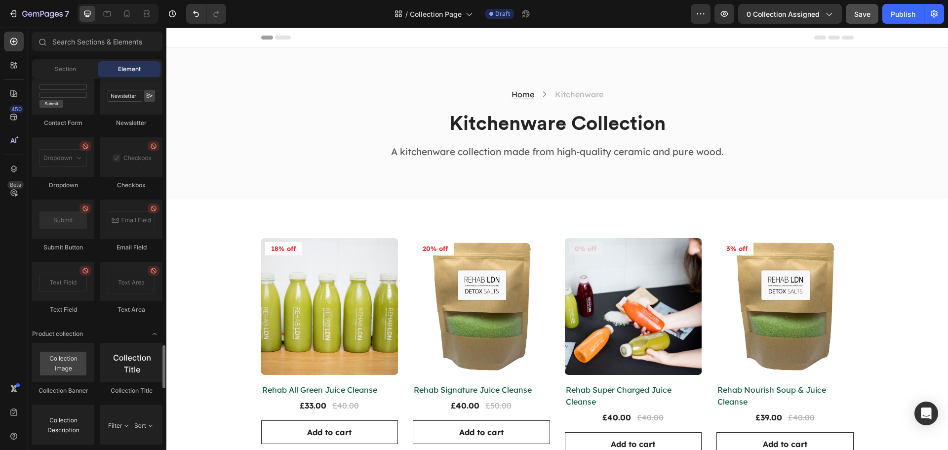
scroll to position [2470, 0]
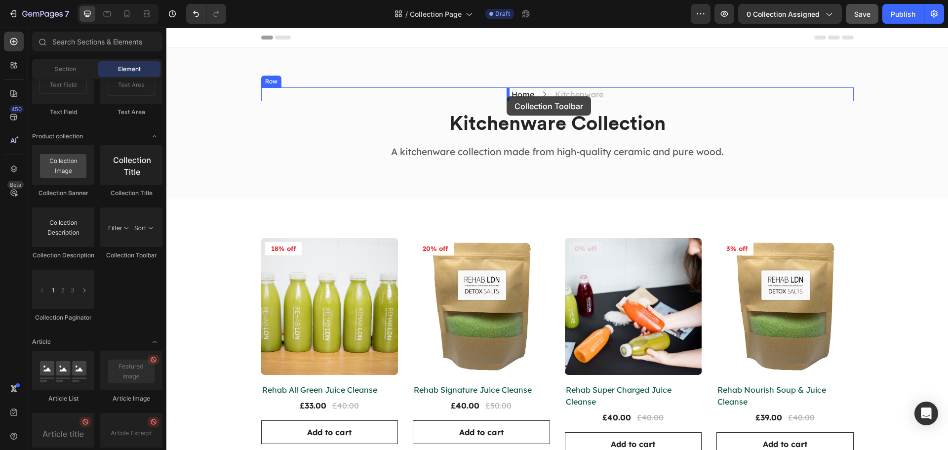
drag, startPoint x: 301, startPoint y: 259, endPoint x: 507, endPoint y: 96, distance: 262.3
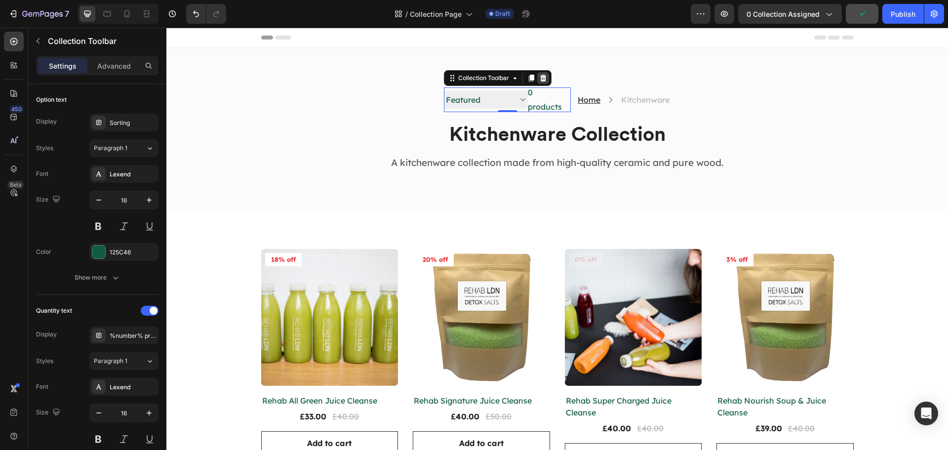
click at [541, 79] on icon at bounding box center [543, 78] width 6 height 7
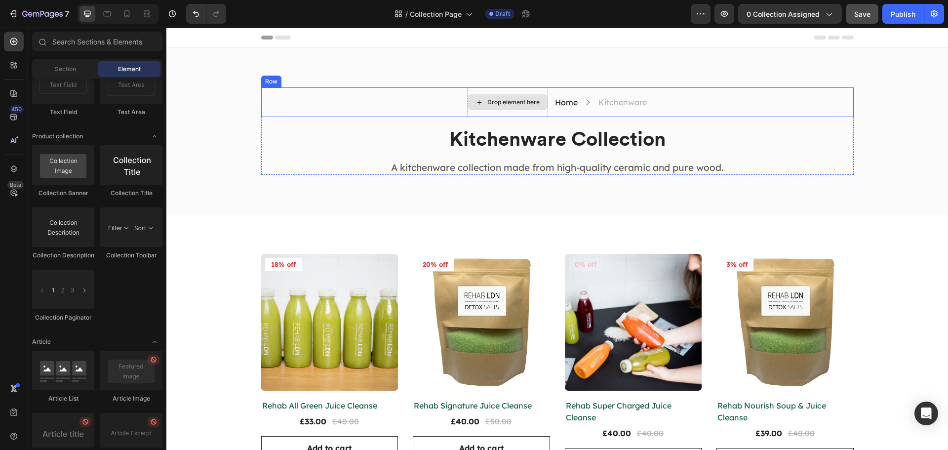
click at [528, 107] on div "Drop element here" at bounding box center [508, 102] width 80 height 16
click at [192, 9] on icon "Undo/Redo" at bounding box center [196, 14] width 10 height 10
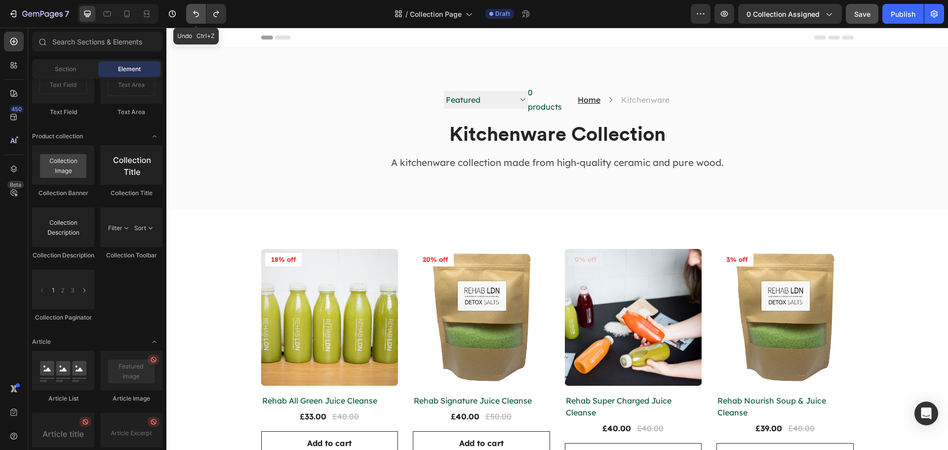
click at [192, 9] on icon "Undo/Redo" at bounding box center [196, 14] width 10 height 10
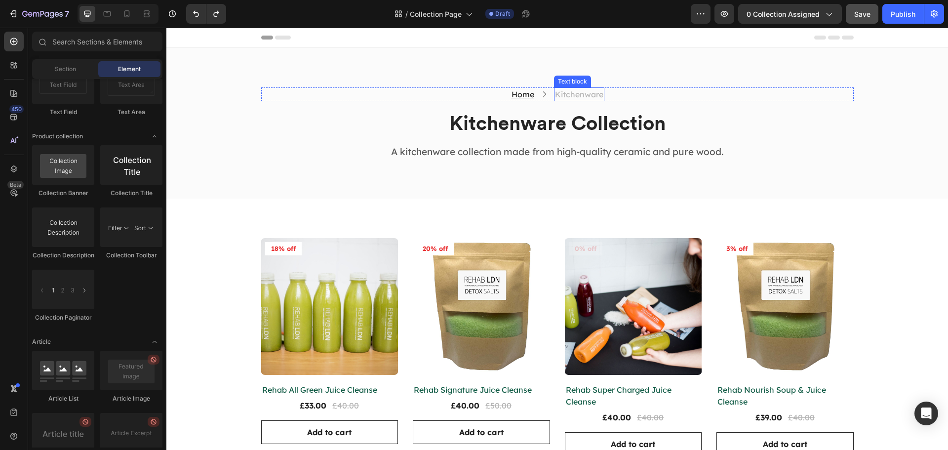
click at [563, 95] on p "Kitchenware" at bounding box center [579, 94] width 48 height 12
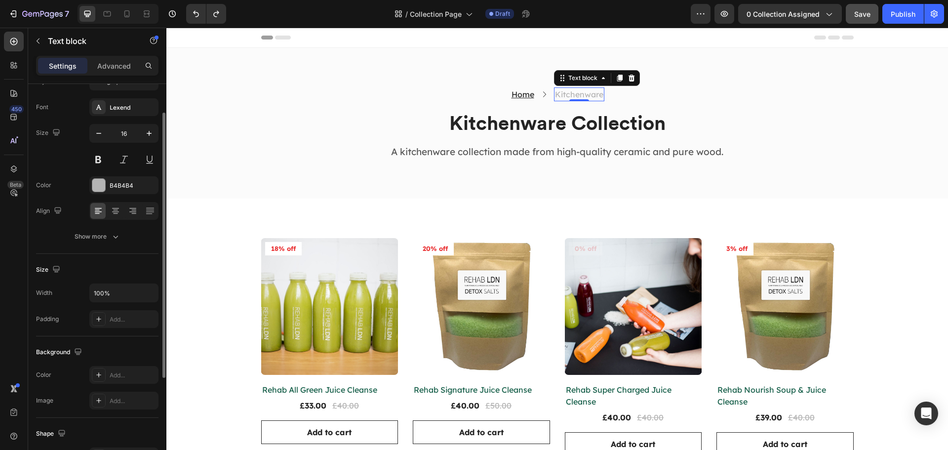
scroll to position [0, 0]
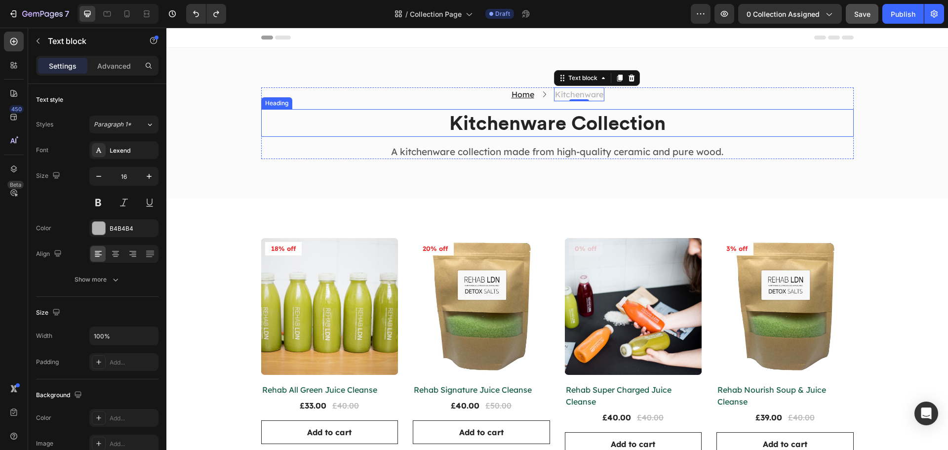
click at [531, 128] on p "Kitchenware Collection" at bounding box center [557, 123] width 591 height 26
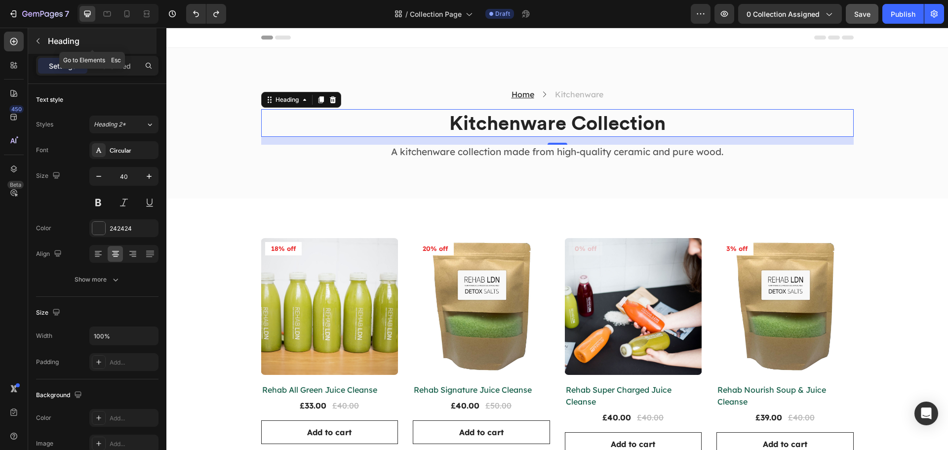
click at [38, 42] on icon "button" at bounding box center [38, 41] width 8 height 8
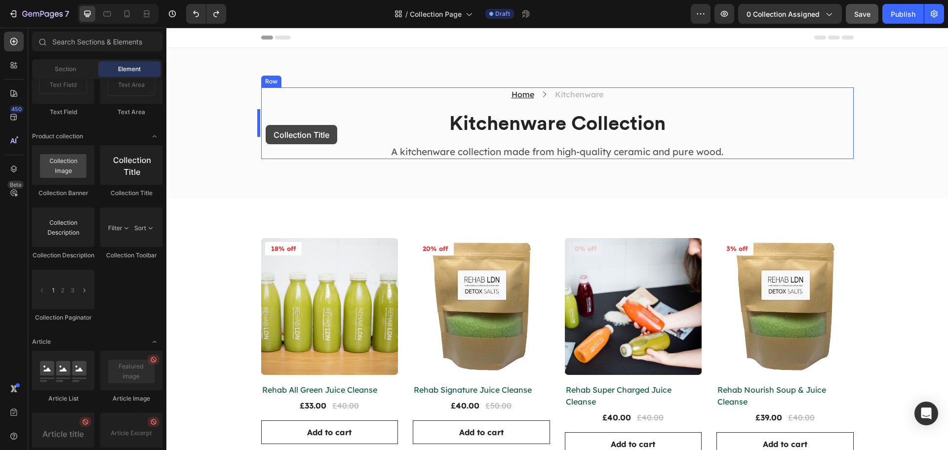
drag, startPoint x: 300, startPoint y: 188, endPoint x: 266, endPoint y: 125, distance: 71.6
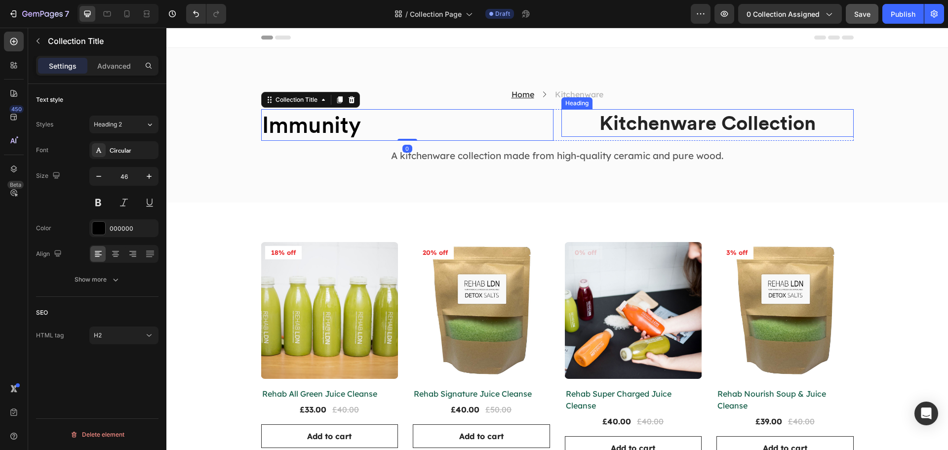
click at [570, 128] on p "Kitchenware Collection" at bounding box center [708, 123] width 290 height 26
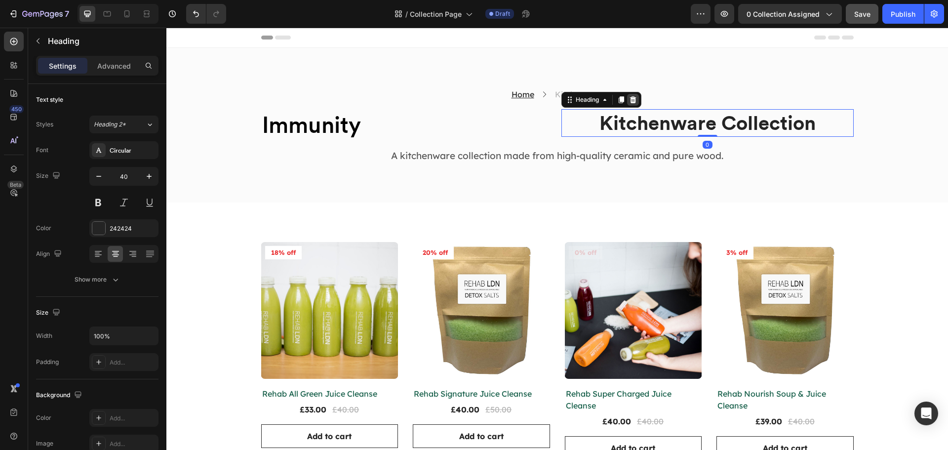
click at [629, 100] on icon at bounding box center [633, 100] width 8 height 8
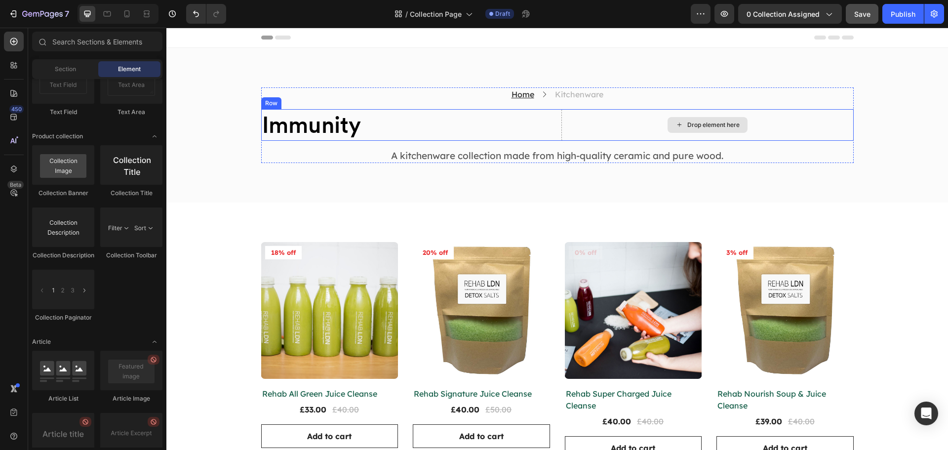
click at [562, 122] on div "Drop element here" at bounding box center [708, 125] width 292 height 32
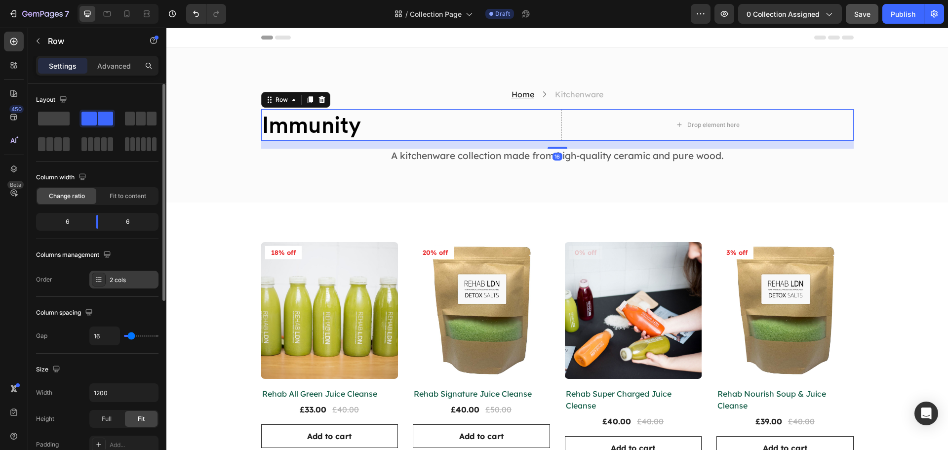
drag, startPoint x: 137, startPoint y: 281, endPoint x: 144, endPoint y: 280, distance: 6.9
click at [138, 280] on div "2 cols" at bounding box center [133, 280] width 46 height 9
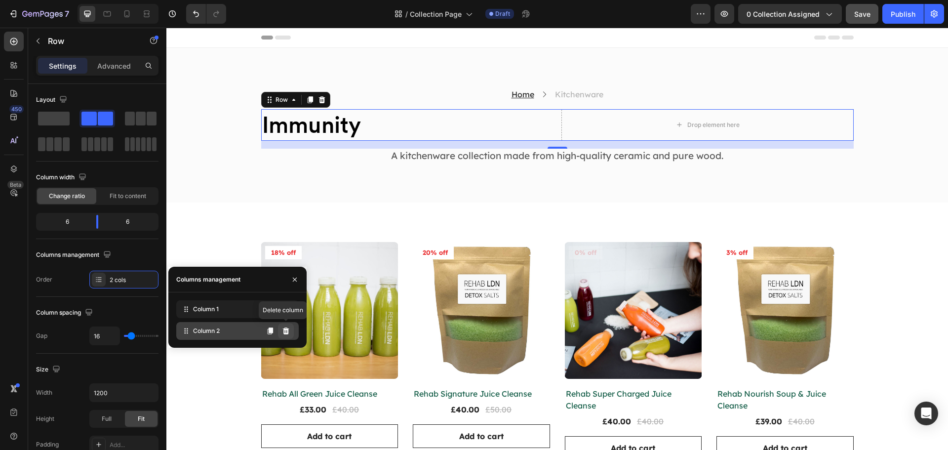
click at [283, 330] on icon at bounding box center [286, 331] width 8 height 8
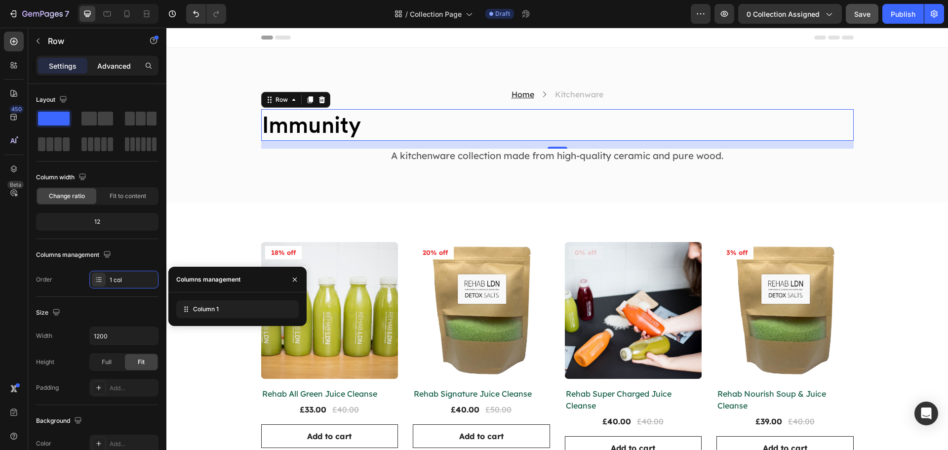
click at [103, 64] on p "Advanced" at bounding box center [114, 66] width 34 height 10
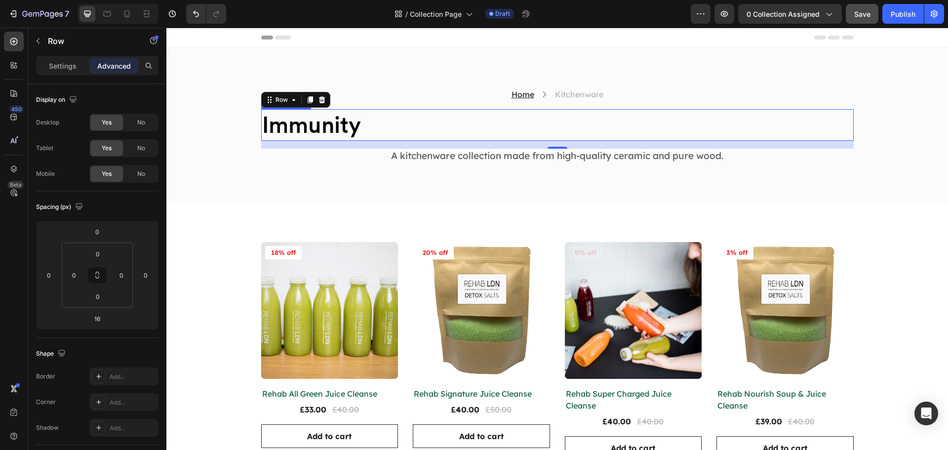
click at [449, 127] on h2 "Immunity" at bounding box center [557, 125] width 593 height 32
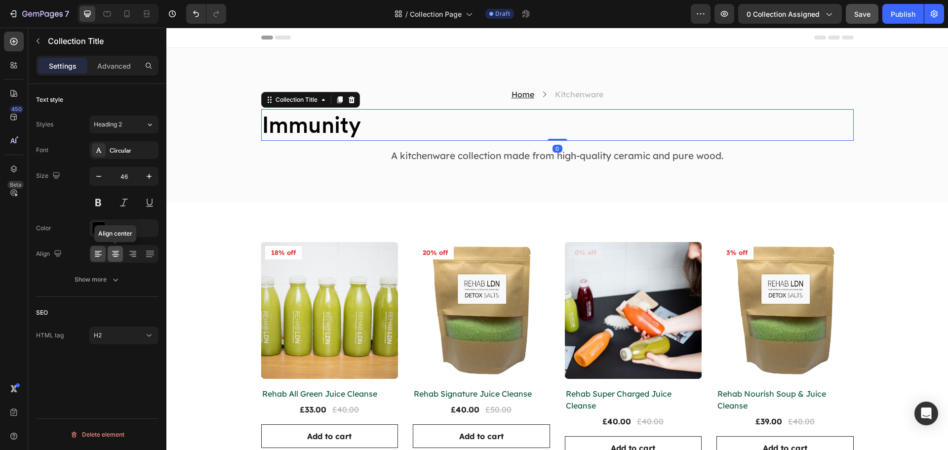
click at [116, 253] on icon at bounding box center [115, 253] width 5 height 1
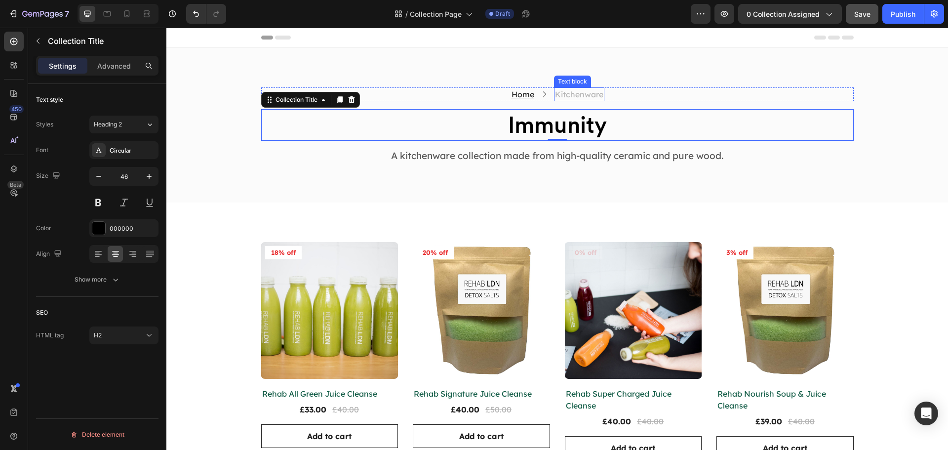
click at [567, 99] on p "Kitchenware" at bounding box center [579, 94] width 48 height 12
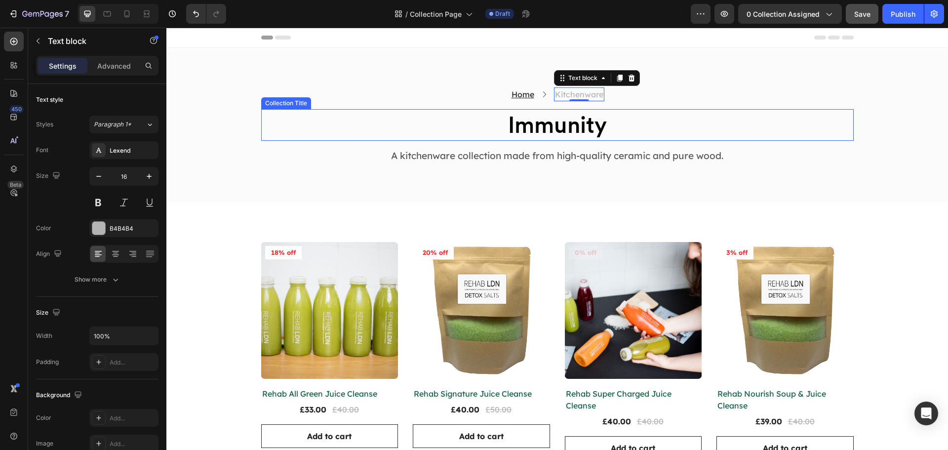
click at [561, 131] on h2 "Immunity" at bounding box center [557, 125] width 593 height 32
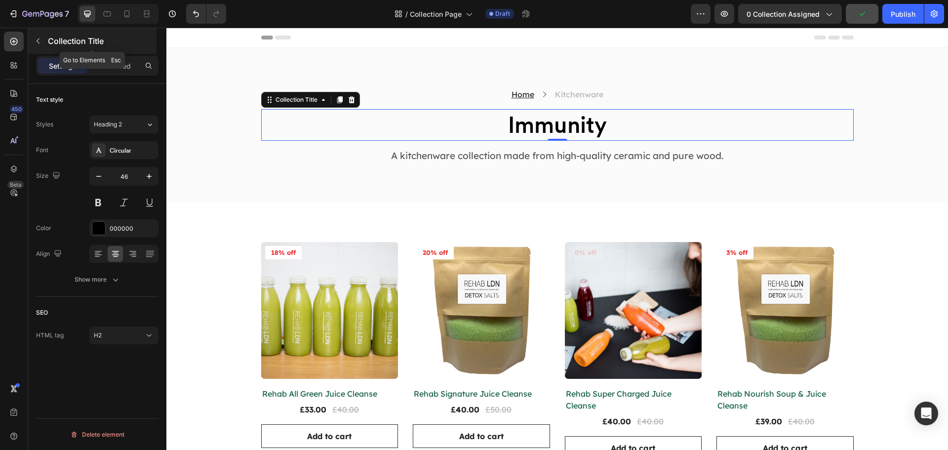
click at [35, 38] on button "button" at bounding box center [38, 41] width 16 height 16
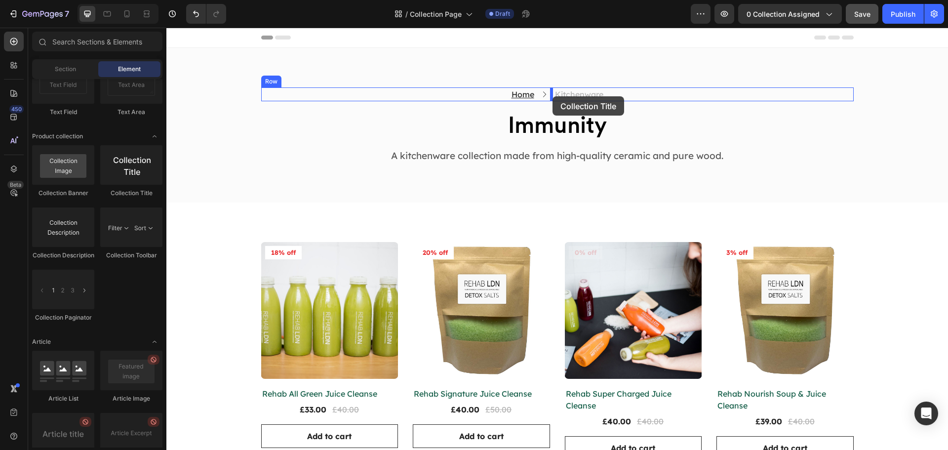
drag, startPoint x: 289, startPoint y: 205, endPoint x: 553, endPoint y: 96, distance: 284.8
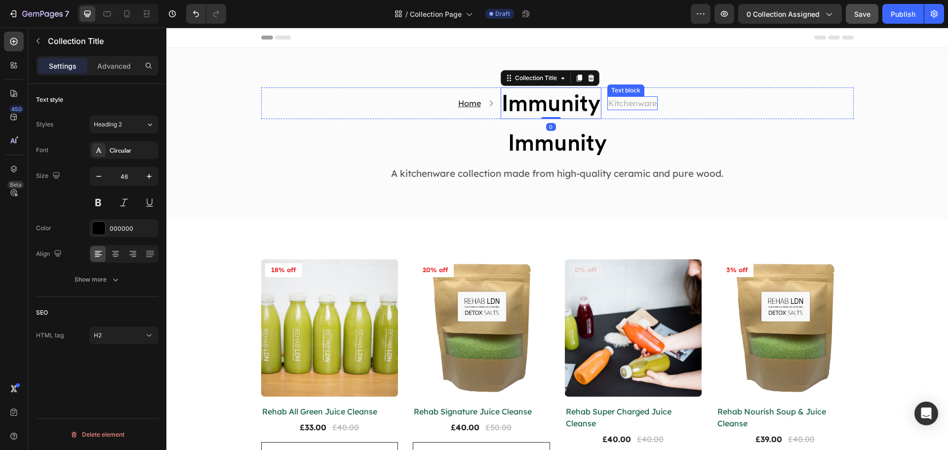
click at [622, 104] on p "Kitchenware" at bounding box center [633, 103] width 48 height 12
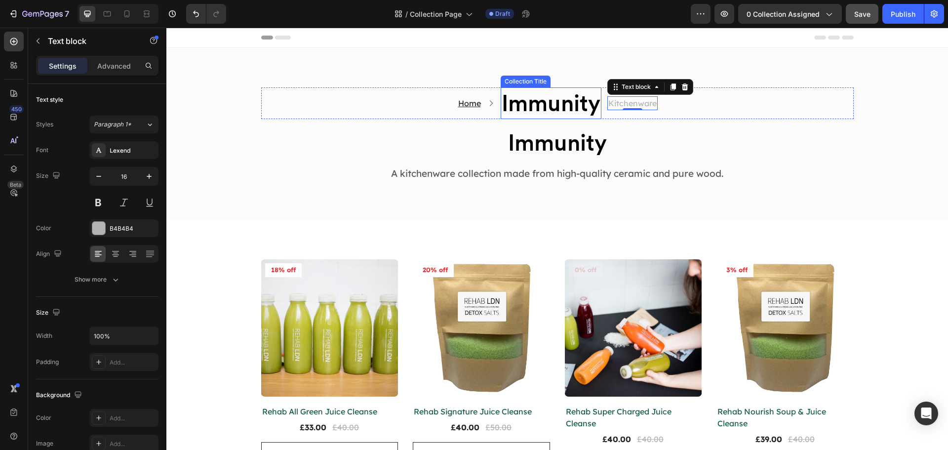
click at [575, 108] on h2 "Immunity" at bounding box center [551, 103] width 101 height 32
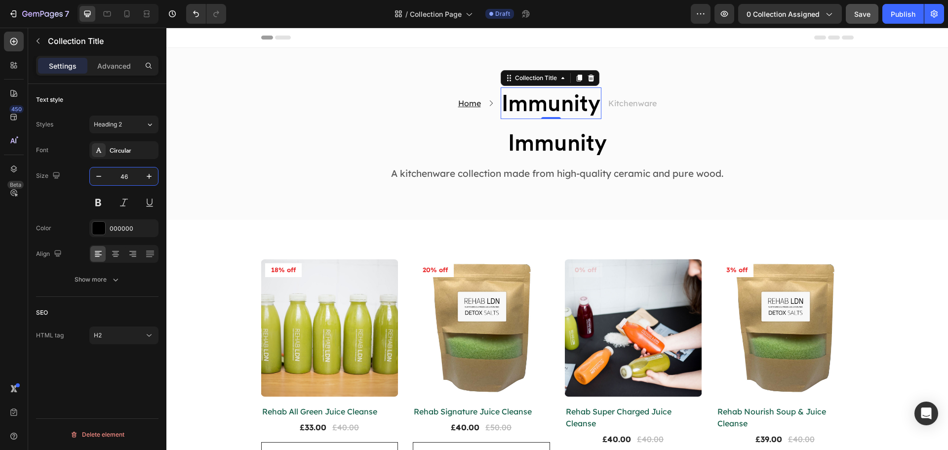
click at [116, 172] on input "46" at bounding box center [124, 176] width 33 height 18
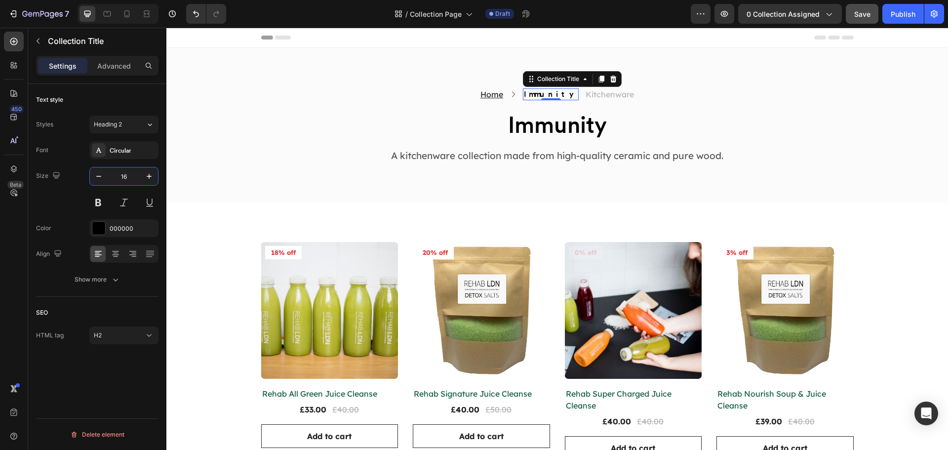
type input "16"
click at [619, 92] on p "Kitchenware" at bounding box center [610, 94] width 48 height 12
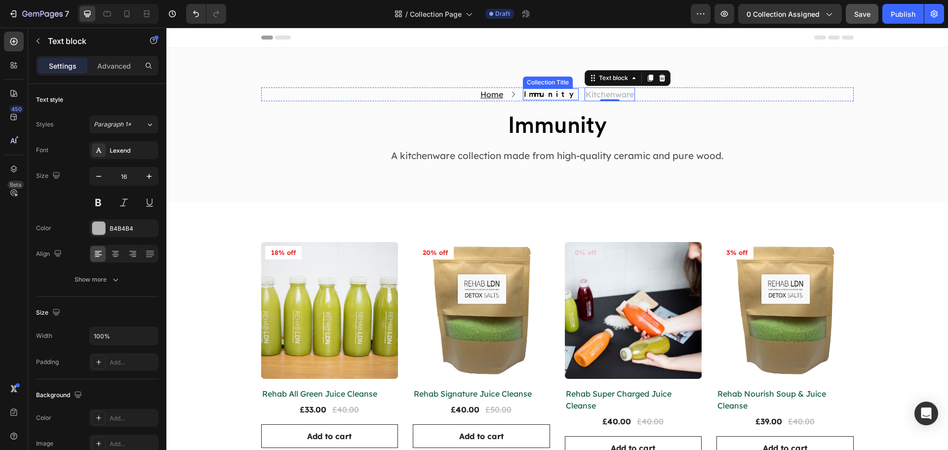
click at [548, 97] on h2 "Immunity" at bounding box center [551, 94] width 56 height 12
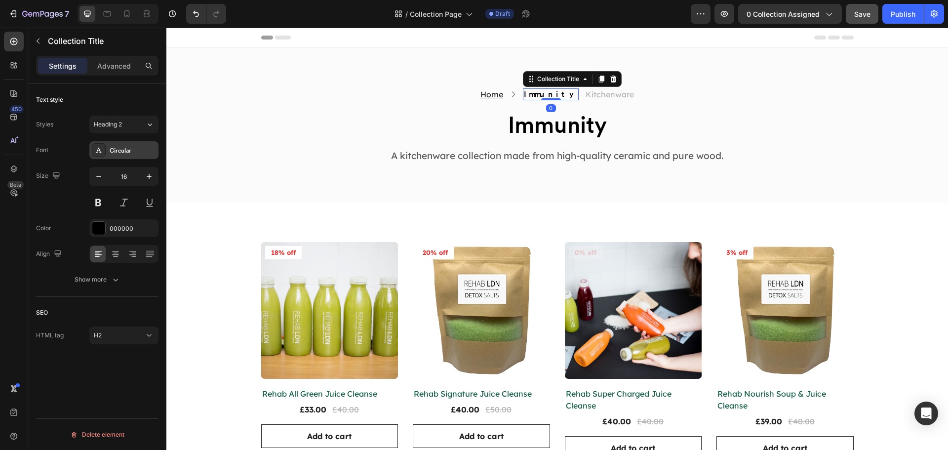
click at [114, 145] on div "Circular" at bounding box center [123, 150] width 69 height 18
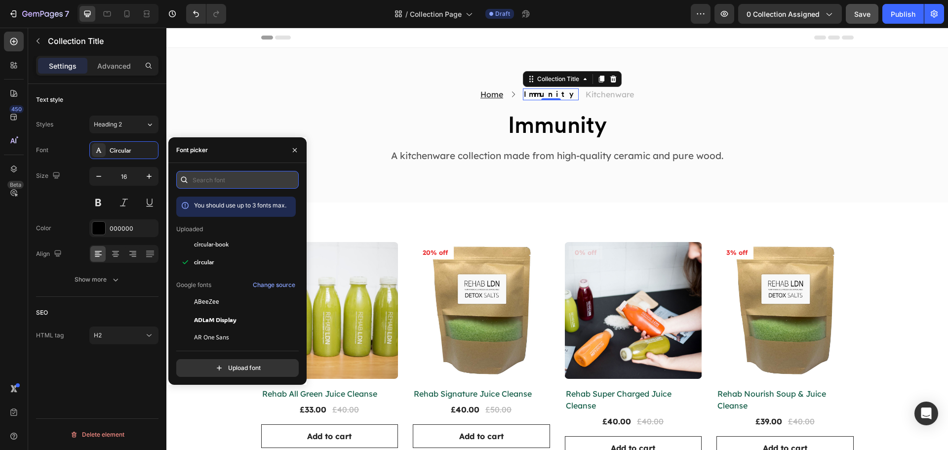
click at [233, 183] on input "text" at bounding box center [237, 180] width 123 height 18
type input "le"
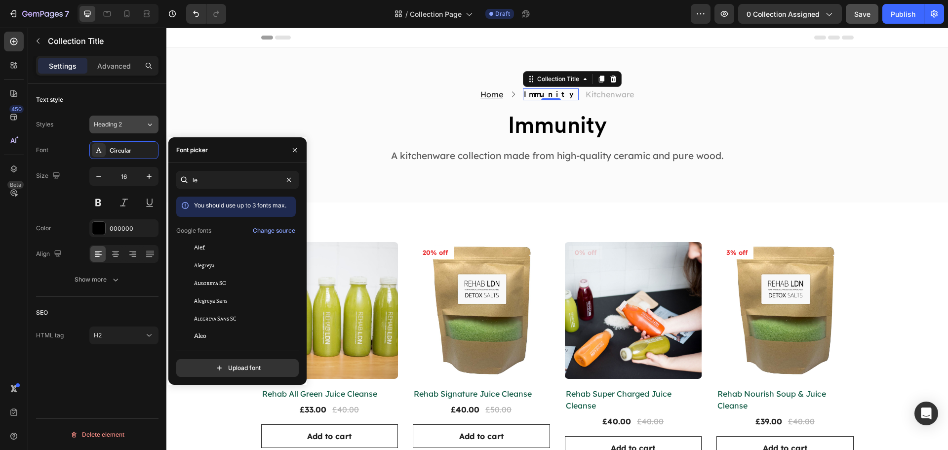
click at [106, 121] on span "Heading 2" at bounding box center [108, 124] width 28 height 9
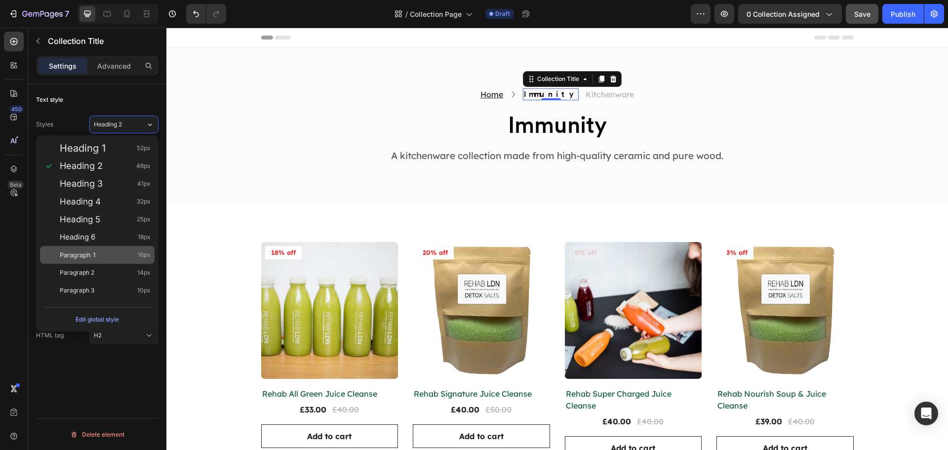
click at [114, 250] on div "Paragraph 1 16px" at bounding box center [105, 255] width 91 height 10
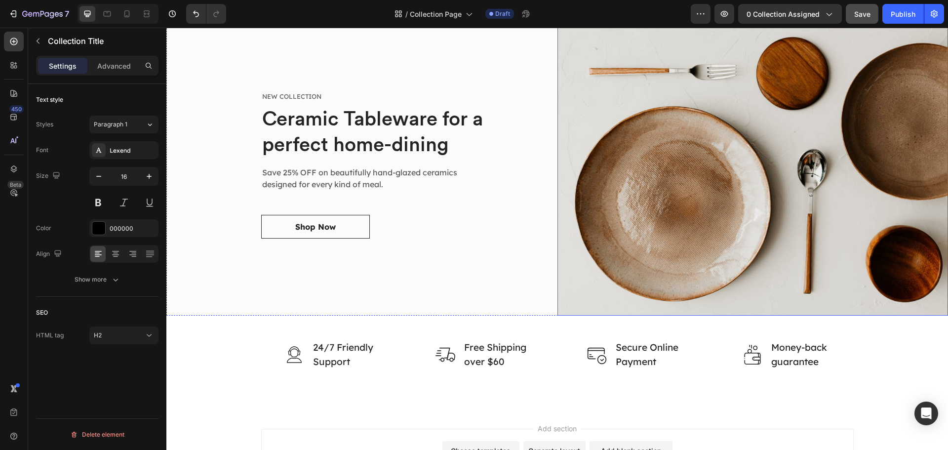
scroll to position [179, 0]
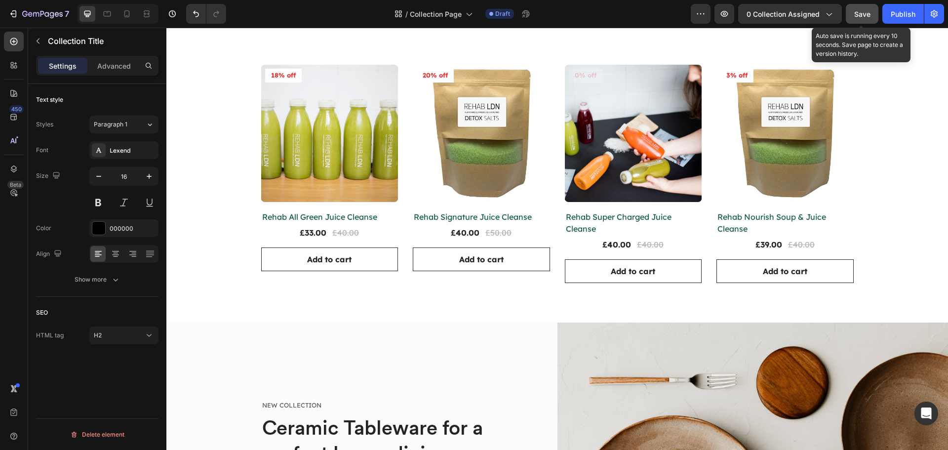
click at [865, 19] on div "Save" at bounding box center [863, 14] width 16 height 10
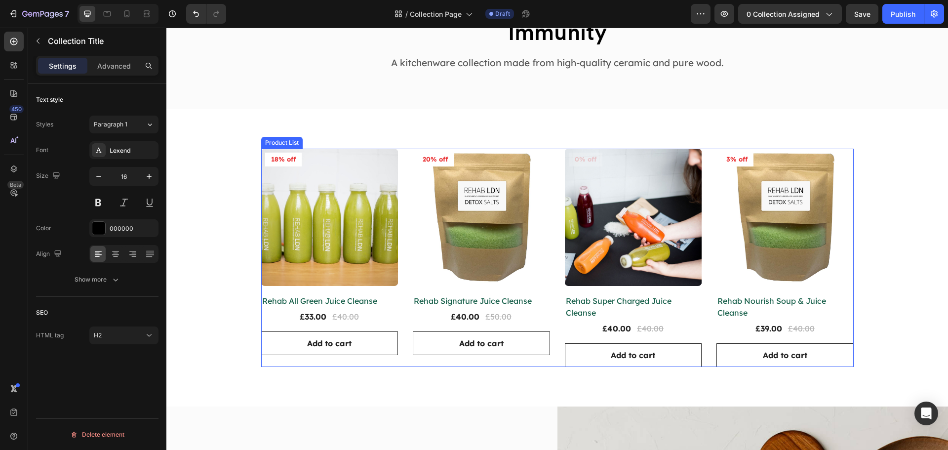
scroll to position [130, 0]
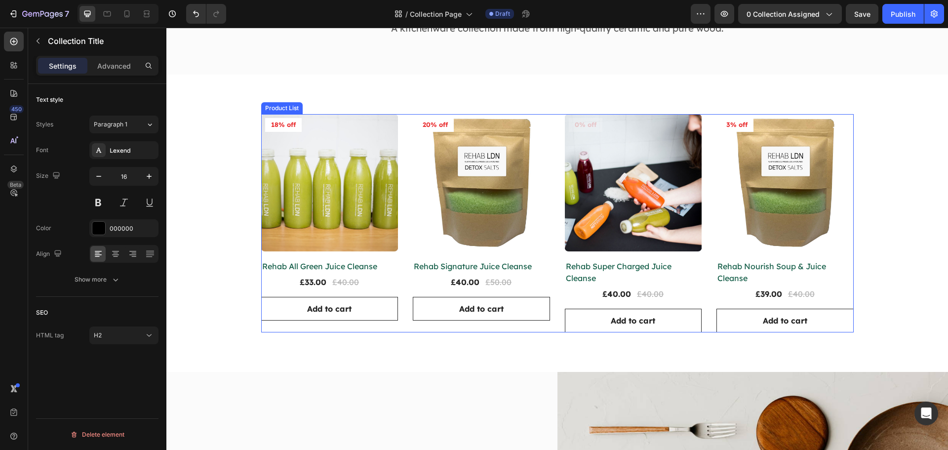
click at [559, 331] on div "Product Images 18% off Product Badge Row Rehab All Green Juice Cleanse Product …" at bounding box center [557, 223] width 593 height 218
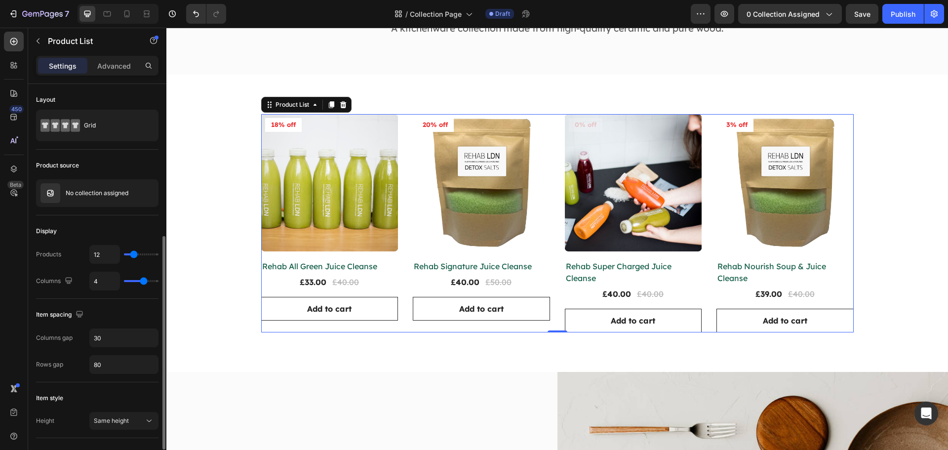
scroll to position [148, 0]
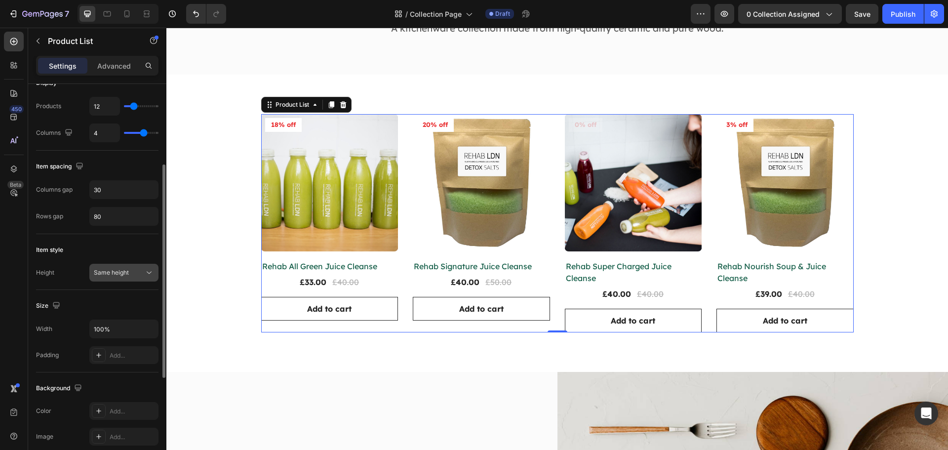
click at [121, 274] on span "Same height" at bounding box center [111, 272] width 35 height 7
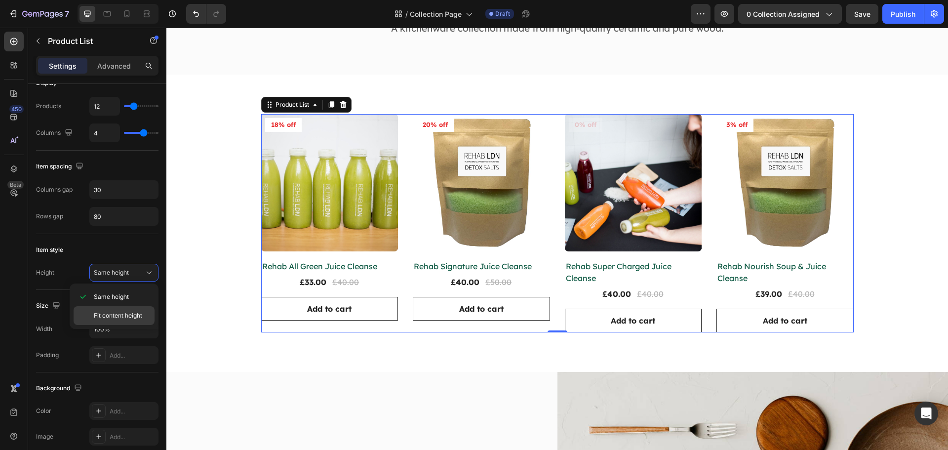
click at [115, 309] on div "Fit content height" at bounding box center [114, 315] width 81 height 19
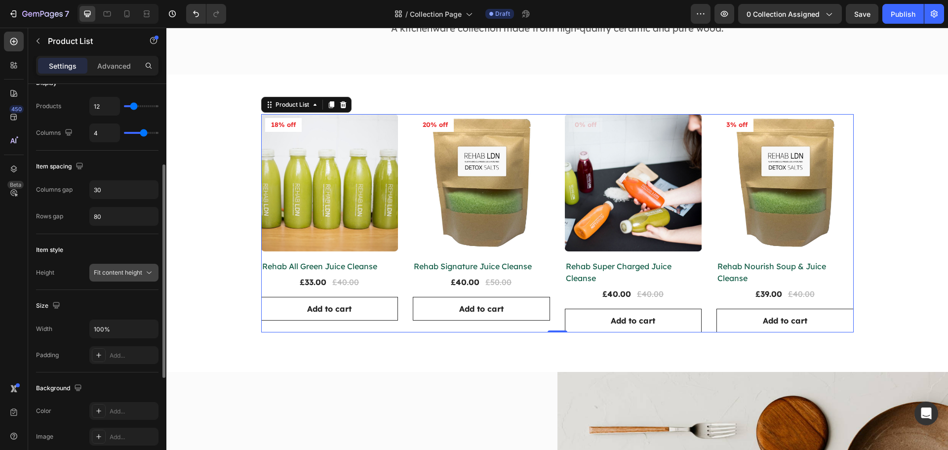
click at [116, 272] on span "Fit content height" at bounding box center [118, 272] width 48 height 7
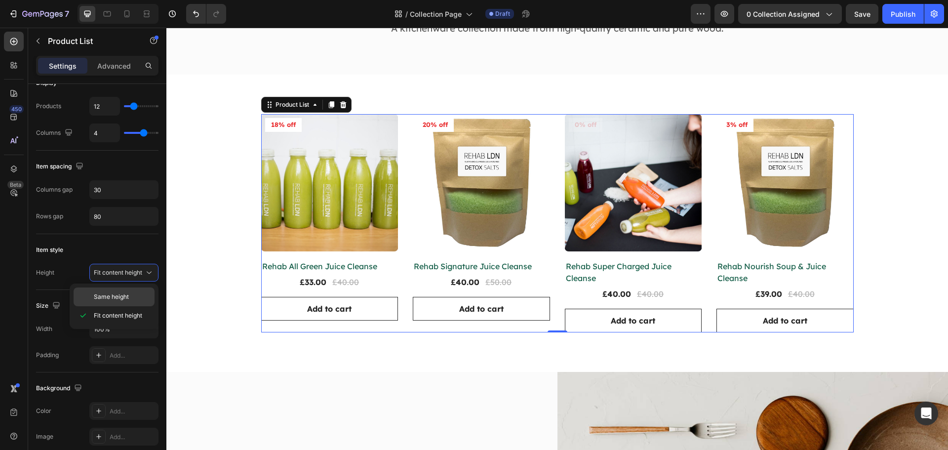
click at [123, 296] on span "Same height" at bounding box center [111, 296] width 35 height 9
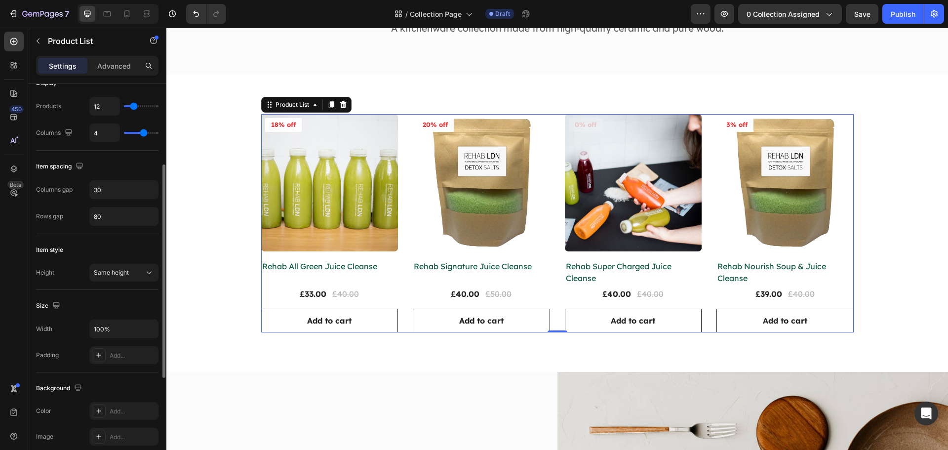
click at [138, 249] on div "Item style" at bounding box center [97, 250] width 123 height 16
click at [359, 264] on h2 "Rehab All Green Juice Cleanse" at bounding box center [329, 266] width 137 height 14
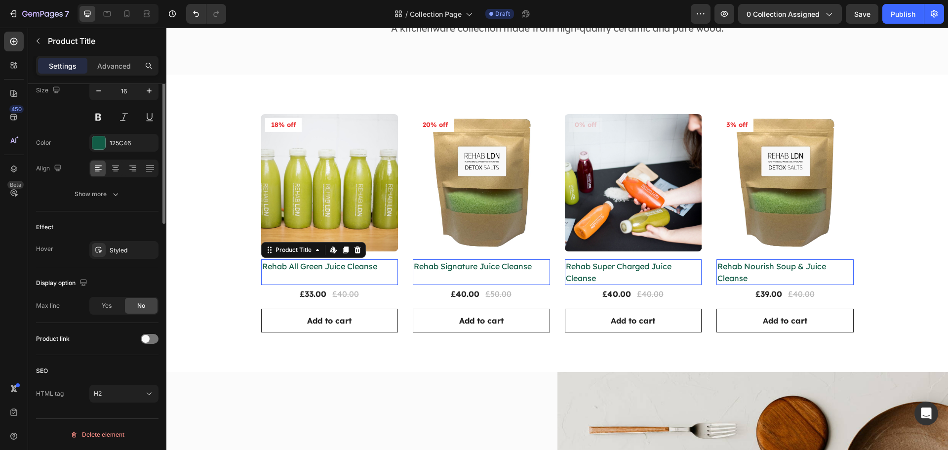
scroll to position [0, 0]
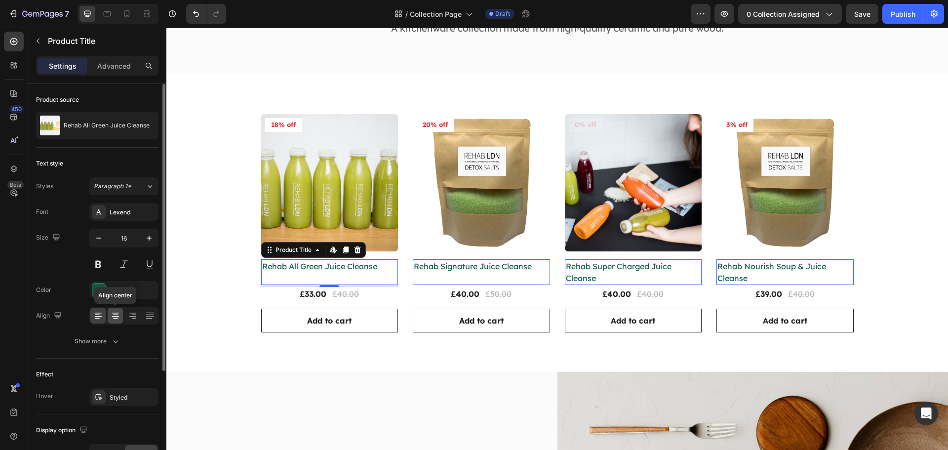
click at [116, 310] on div at bounding box center [115, 316] width 15 height 16
click at [92, 263] on button at bounding box center [98, 264] width 18 height 18
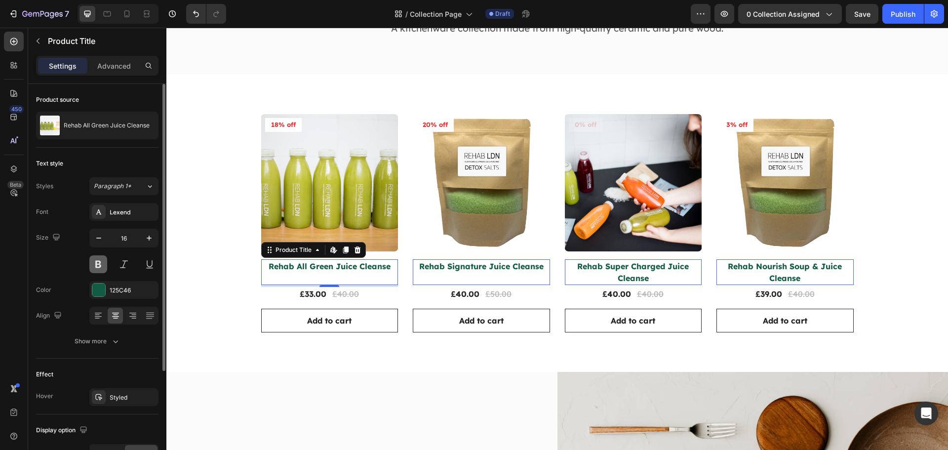
click at [92, 263] on button at bounding box center [98, 264] width 18 height 18
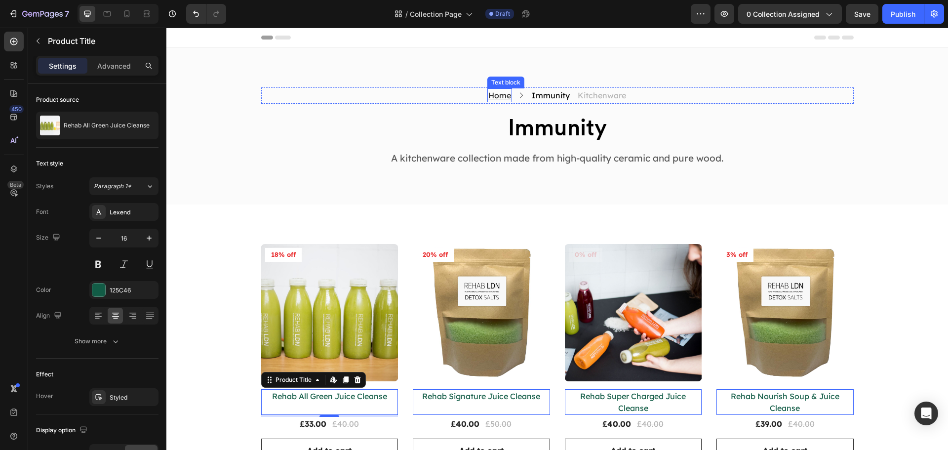
click at [492, 98] on u "Home" at bounding box center [500, 95] width 23 height 10
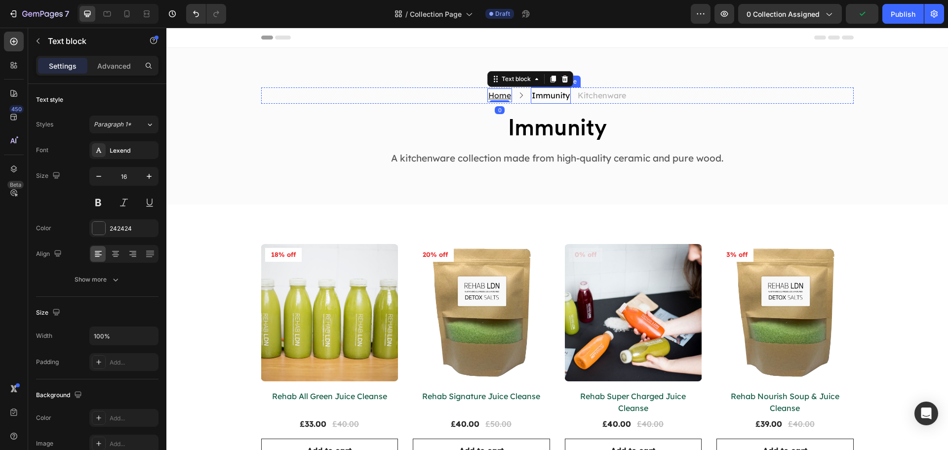
click at [542, 97] on h2 "Immunity" at bounding box center [551, 95] width 40 height 16
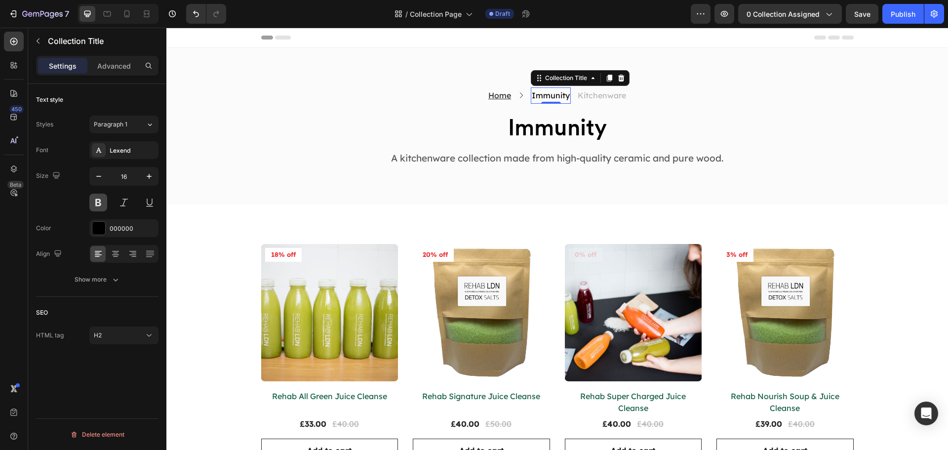
click at [99, 198] on button at bounding box center [98, 203] width 18 height 18
click at [584, 97] on p "Kitchenware" at bounding box center [602, 95] width 48 height 12
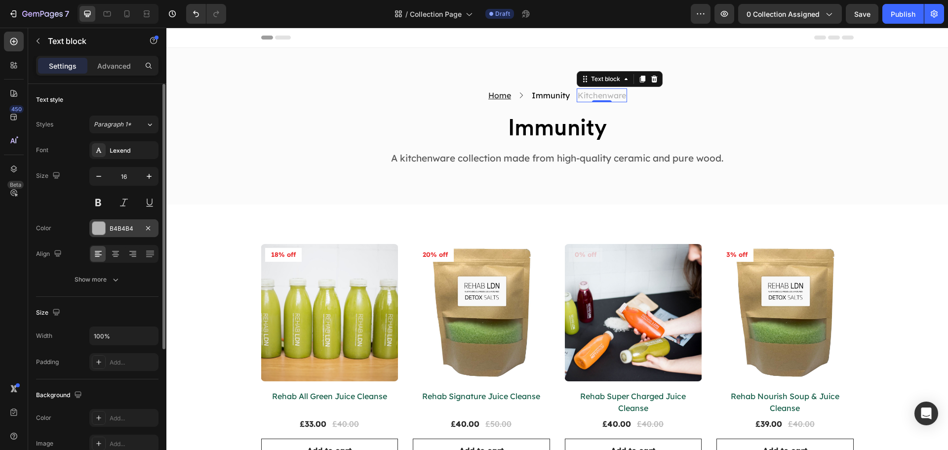
click at [112, 228] on div "B4B4B4" at bounding box center [124, 228] width 29 height 9
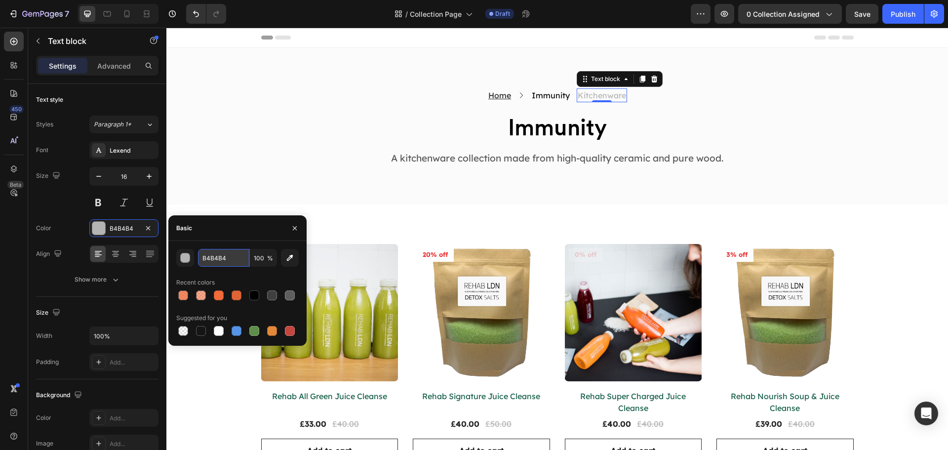
click at [221, 257] on input "B4B4B4" at bounding box center [223, 258] width 51 height 18
click at [561, 93] on h2 "Immunity" at bounding box center [551, 95] width 40 height 16
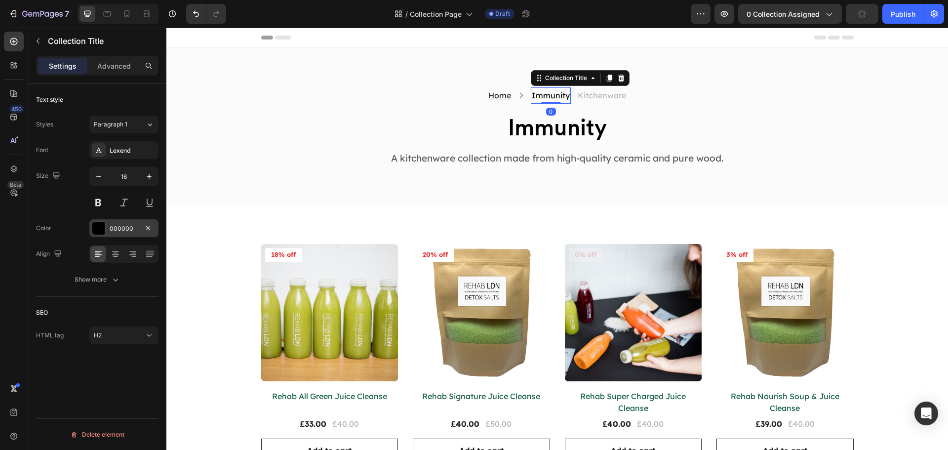
click at [109, 227] on div "000000" at bounding box center [123, 228] width 69 height 18
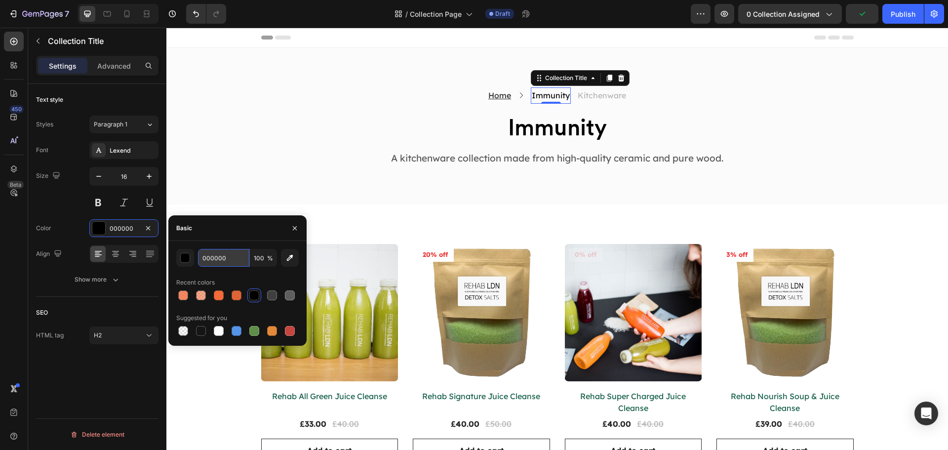
click at [225, 256] on input "000000" at bounding box center [223, 258] width 51 height 18
paste input "B4B4B4"
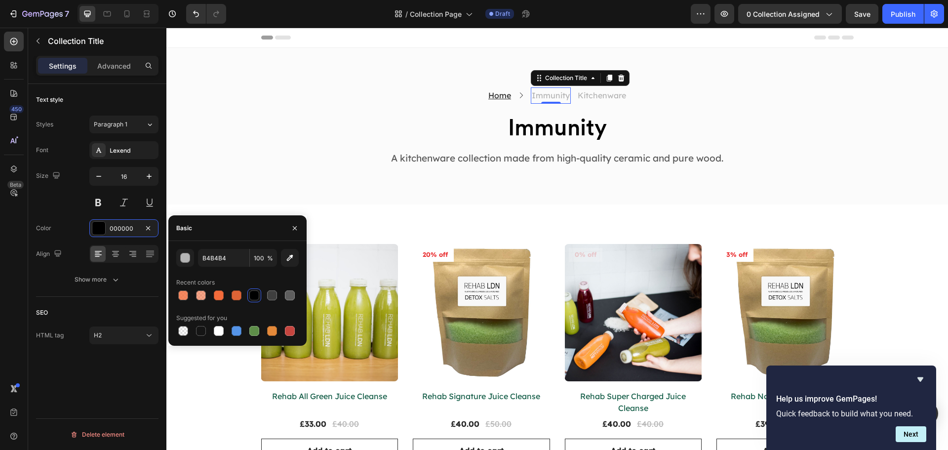
click at [73, 205] on div "Size 16" at bounding box center [97, 189] width 123 height 44
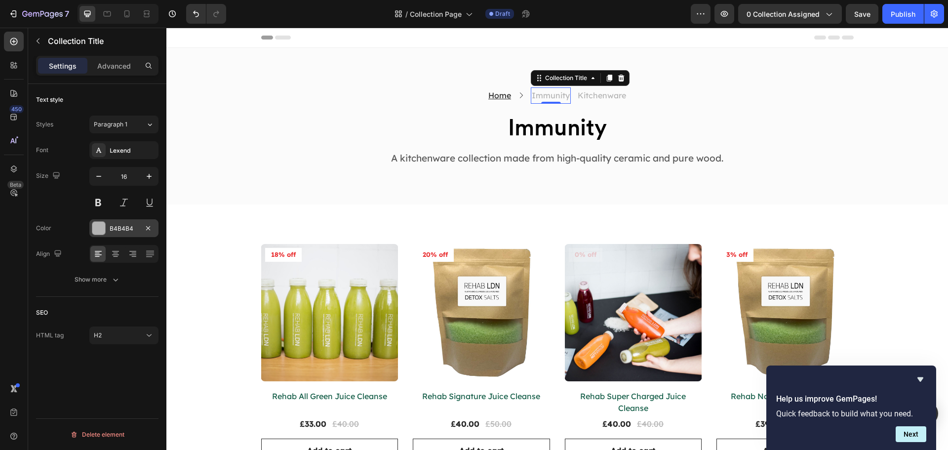
click at [122, 226] on div "B4B4B4" at bounding box center [124, 228] width 29 height 9
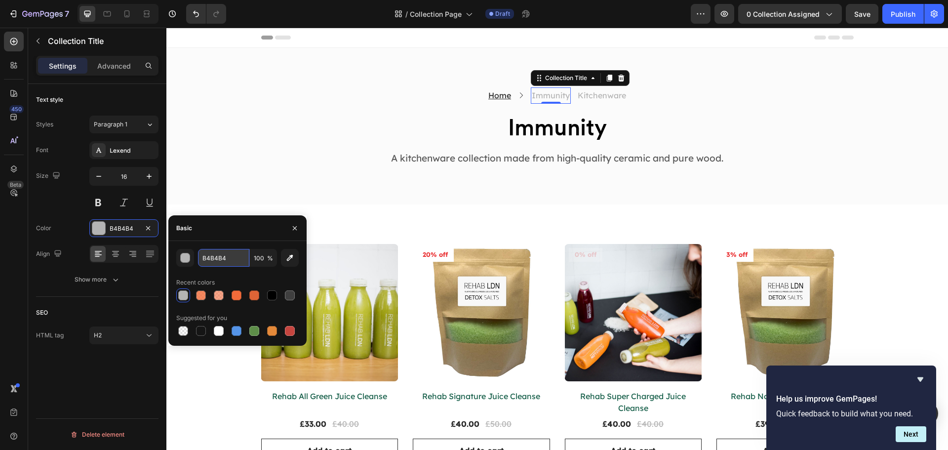
click at [210, 258] on input "B4B4B4" at bounding box center [223, 258] width 51 height 18
click at [240, 258] on input "B4B4B4" at bounding box center [223, 258] width 51 height 18
click at [190, 259] on button "button" at bounding box center [185, 258] width 18 height 18
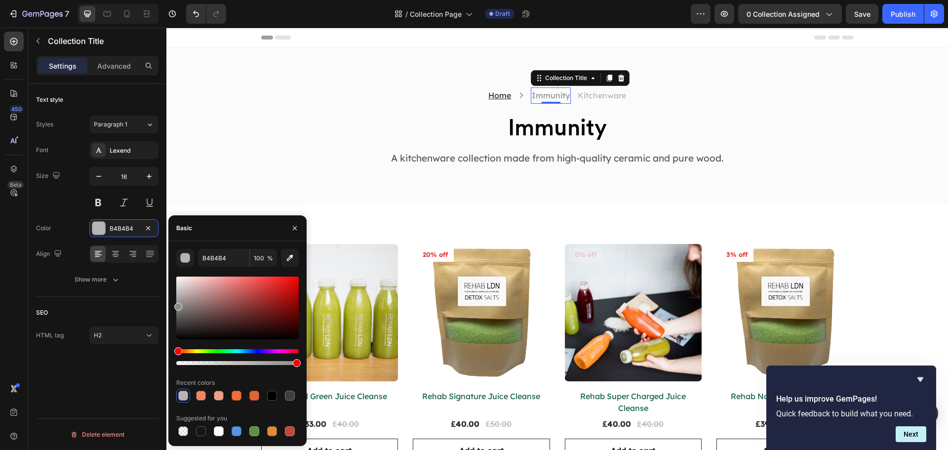
drag, startPoint x: 180, startPoint y: 300, endPoint x: 174, endPoint y: 305, distance: 7.4
click at [174, 305] on div at bounding box center [178, 307] width 8 height 8
drag, startPoint x: 180, startPoint y: 313, endPoint x: 174, endPoint y: 314, distance: 6.5
click at [174, 314] on div "8C8C8C 100 % Recent colors Suggested for you" at bounding box center [237, 343] width 138 height 189
type input "666666"
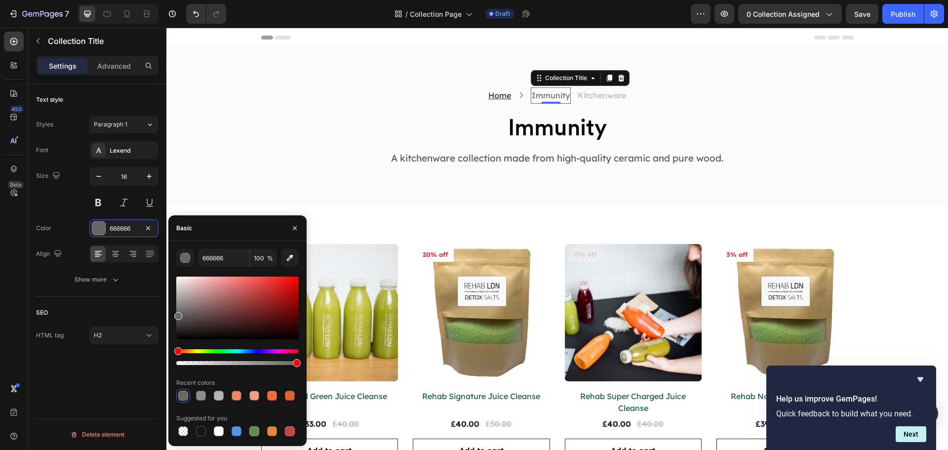
click at [76, 190] on div "Size 16" at bounding box center [97, 189] width 123 height 44
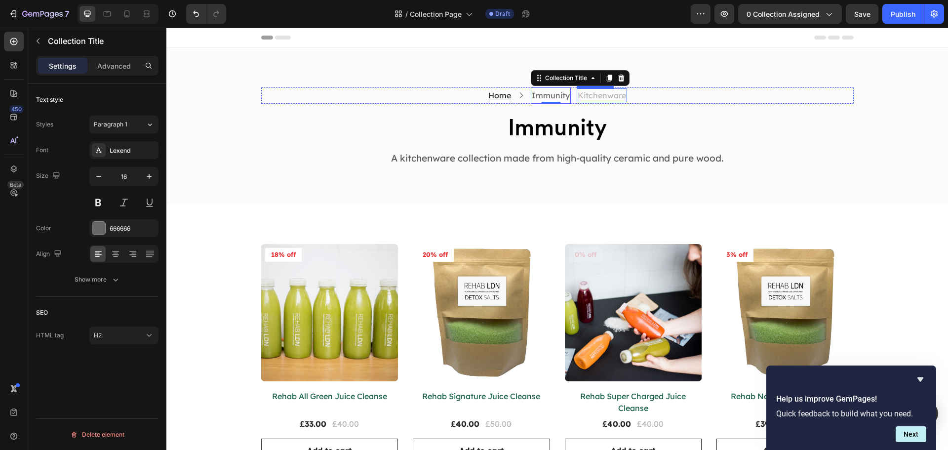
click at [582, 95] on p "Kitchenware" at bounding box center [602, 95] width 48 height 12
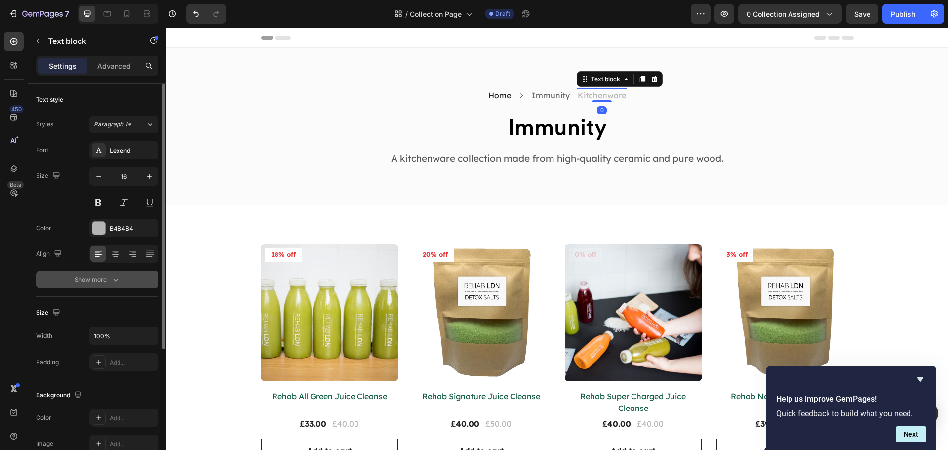
click at [113, 272] on button "Show more" at bounding box center [97, 280] width 123 height 18
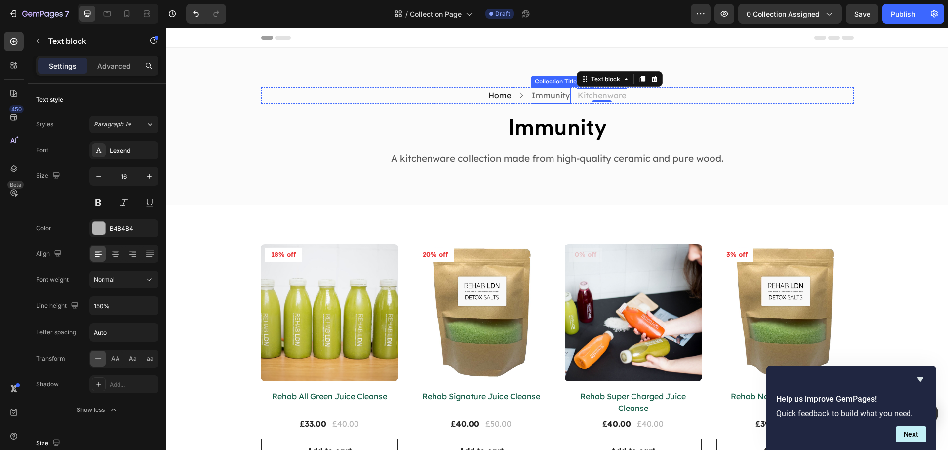
click at [554, 96] on h2 "Immunity" at bounding box center [551, 95] width 40 height 16
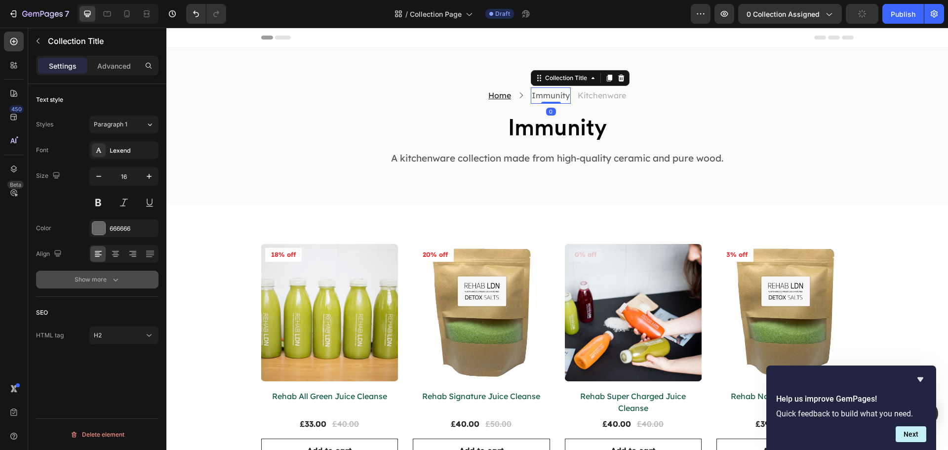
click at [99, 274] on button "Show more" at bounding box center [97, 280] width 123 height 18
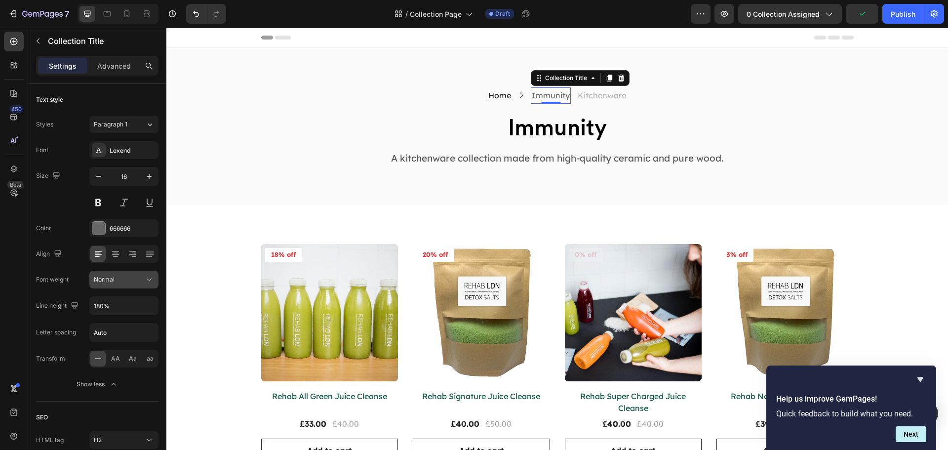
click at [123, 281] on div "Normal" at bounding box center [119, 279] width 50 height 9
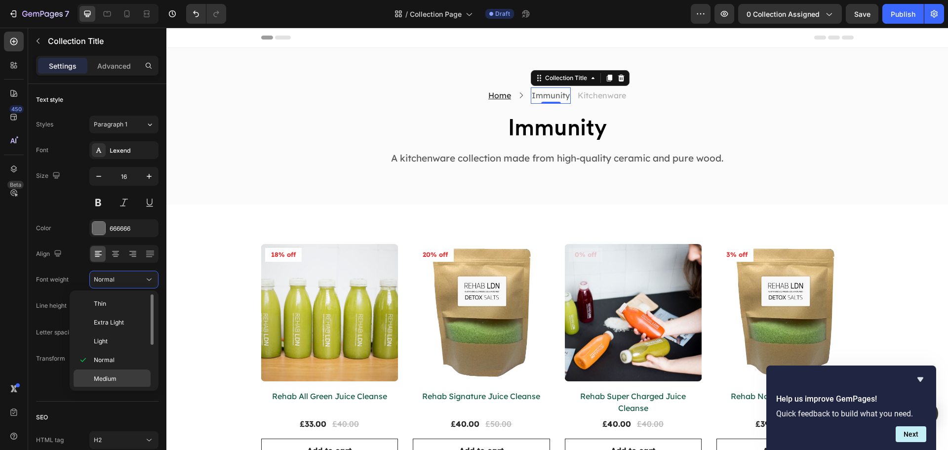
click at [119, 370] on div "Medium" at bounding box center [112, 378] width 77 height 19
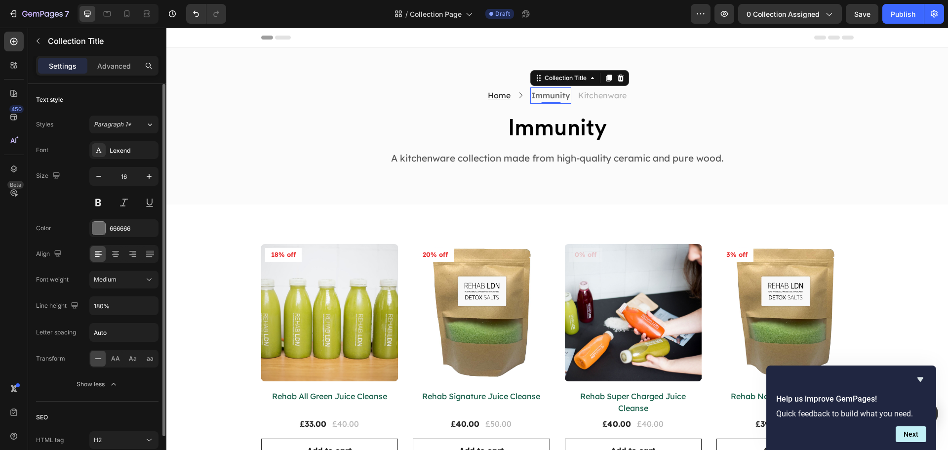
click at [70, 191] on div "Size 16" at bounding box center [97, 189] width 123 height 44
click at [132, 279] on div "Medium" at bounding box center [119, 279] width 50 height 9
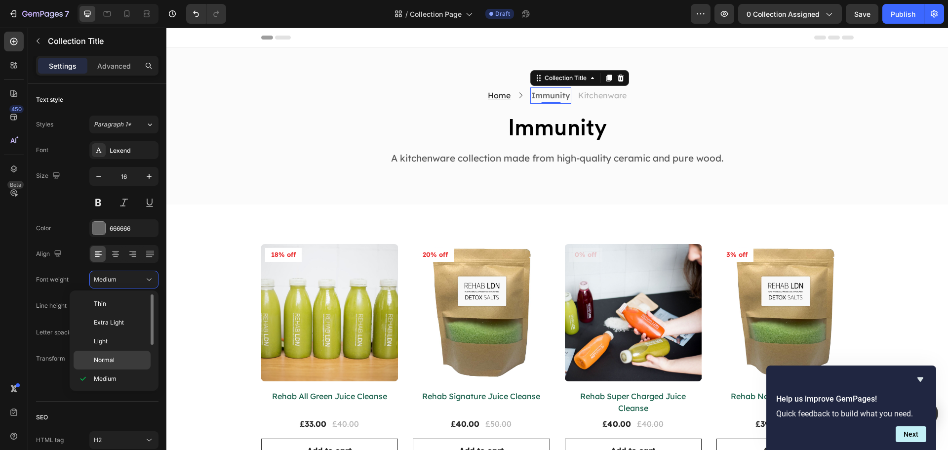
click at [132, 353] on div "Normal" at bounding box center [112, 360] width 77 height 19
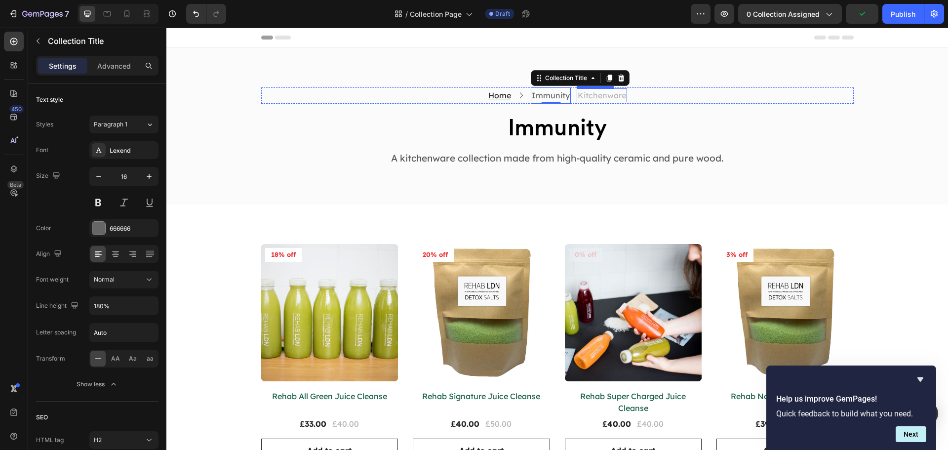
click at [610, 94] on p "Kitchenware" at bounding box center [602, 95] width 48 height 12
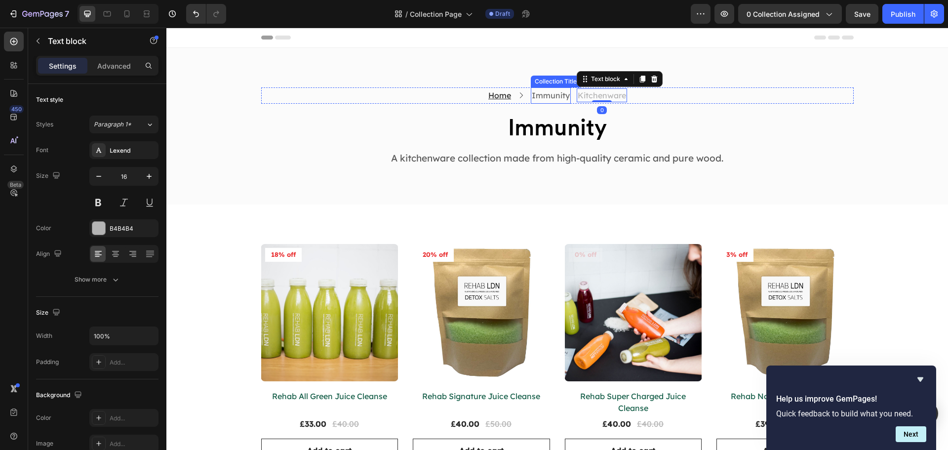
drag, startPoint x: 548, startPoint y: 99, endPoint x: 539, endPoint y: 101, distance: 8.5
click at [548, 99] on h2 "Immunity" at bounding box center [551, 95] width 40 height 16
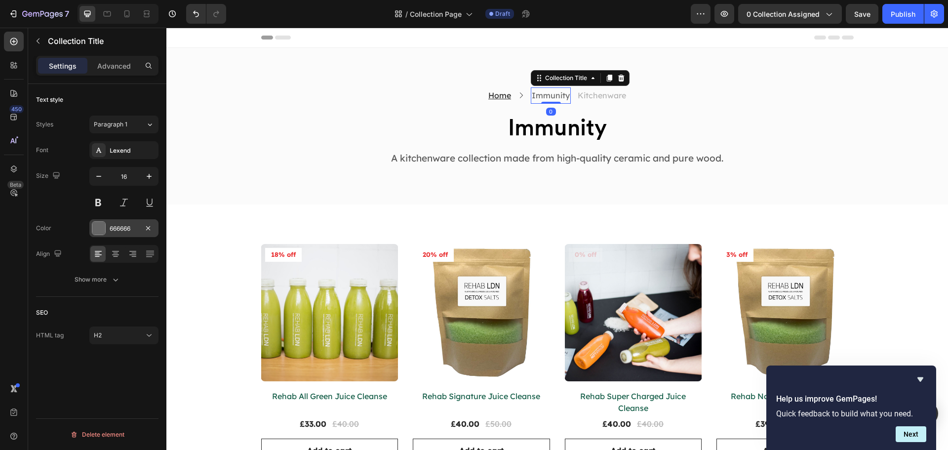
click at [104, 225] on div at bounding box center [98, 228] width 13 height 13
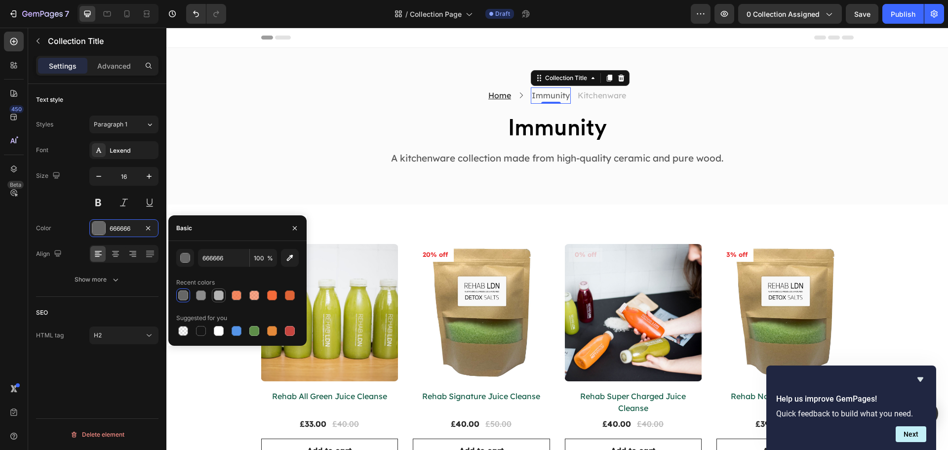
click at [213, 297] on div at bounding box center [219, 295] width 12 height 12
click at [203, 297] on div at bounding box center [201, 295] width 10 height 10
type input "8C8C8C"
click at [243, 125] on div "Home Text block Icon Immunity Collection Title 0 Kitchenware Text block Row Imm…" at bounding box center [557, 126] width 767 height 78
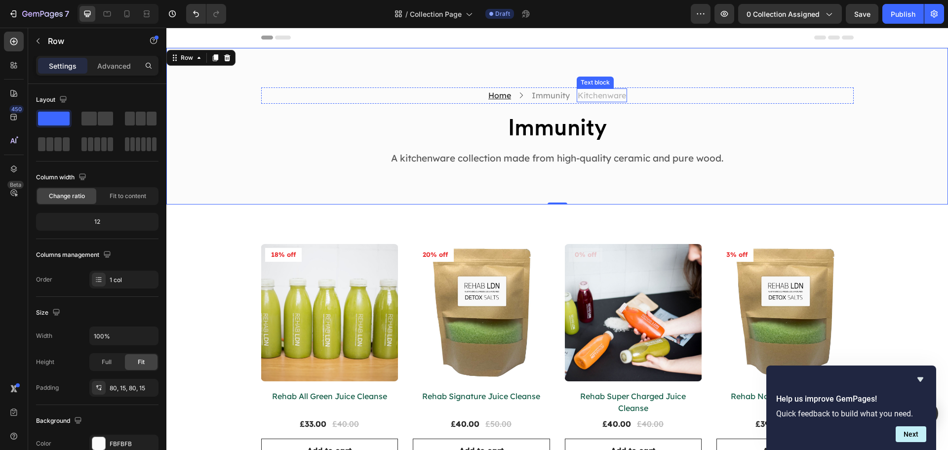
click at [604, 89] on p "Kitchenware" at bounding box center [602, 95] width 48 height 12
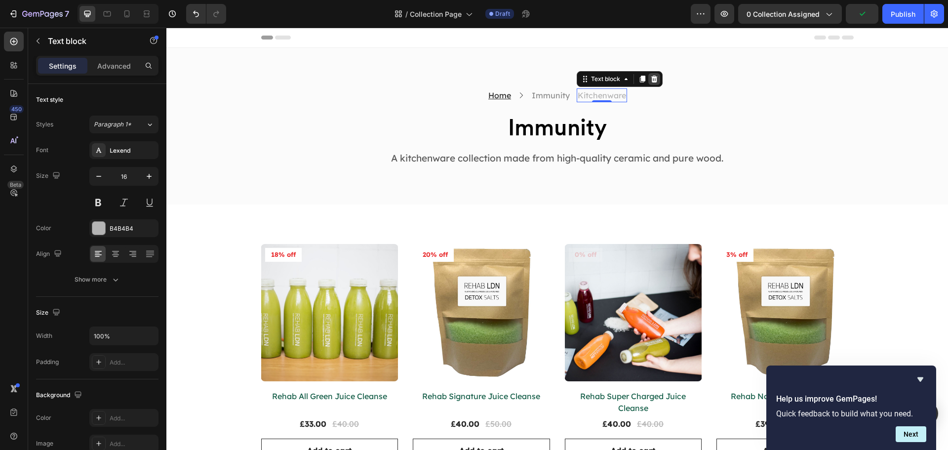
click at [653, 76] on icon at bounding box center [655, 79] width 8 height 8
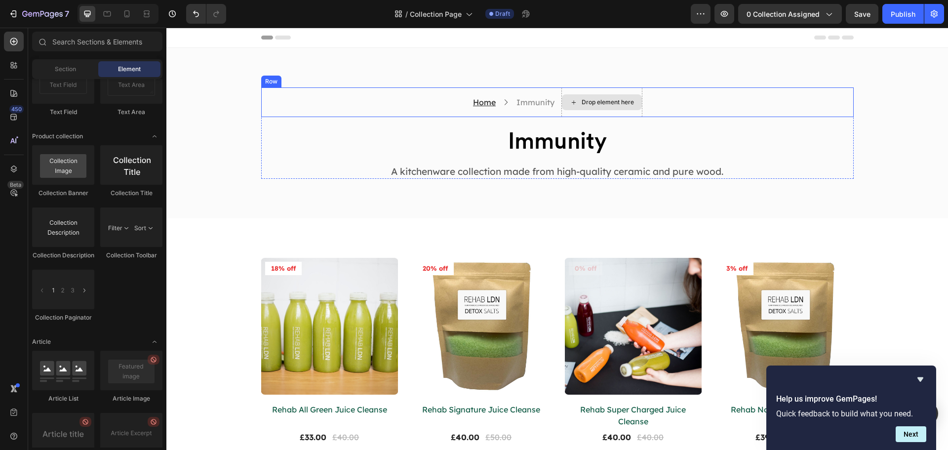
click at [618, 97] on div "Drop element here" at bounding box center [602, 102] width 80 height 16
click at [658, 98] on div "Home Text block Icon Immunity Collection Title Drop element here Row" at bounding box center [557, 102] width 593 height 30
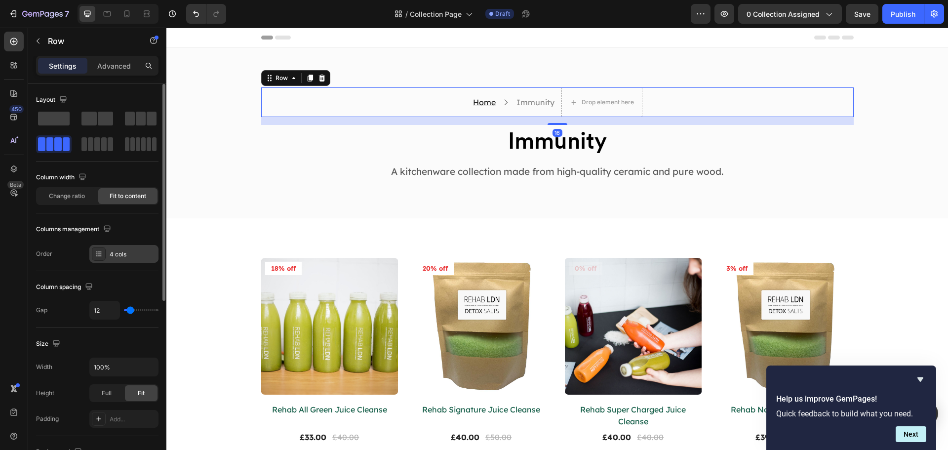
click at [111, 256] on div "4 cols" at bounding box center [133, 254] width 46 height 9
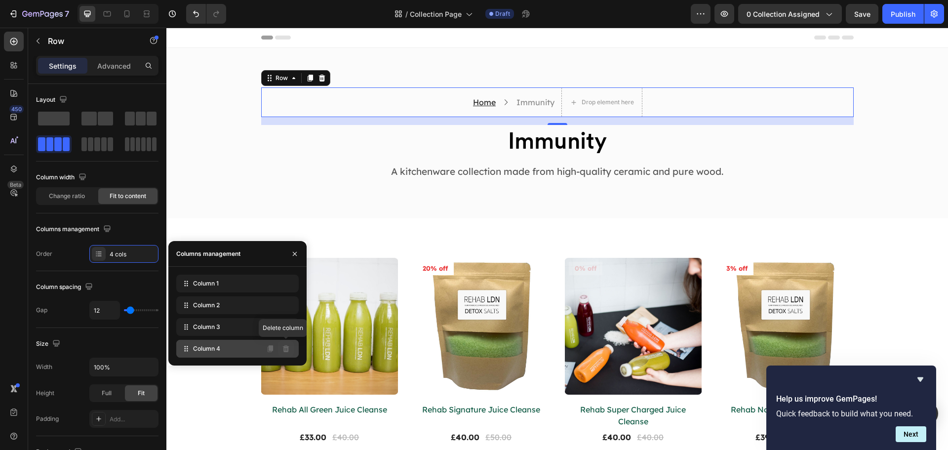
click at [286, 349] on icon at bounding box center [286, 348] width 6 height 7
click at [287, 349] on icon at bounding box center [286, 349] width 8 height 8
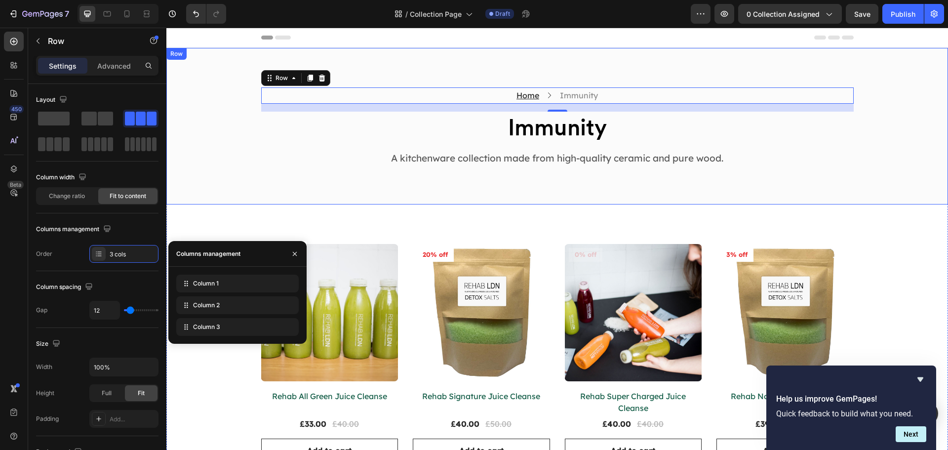
click at [236, 123] on div "Home Text block Icon Immunity Collection Title Row 16 Immunity Collection Title…" at bounding box center [557, 126] width 767 height 78
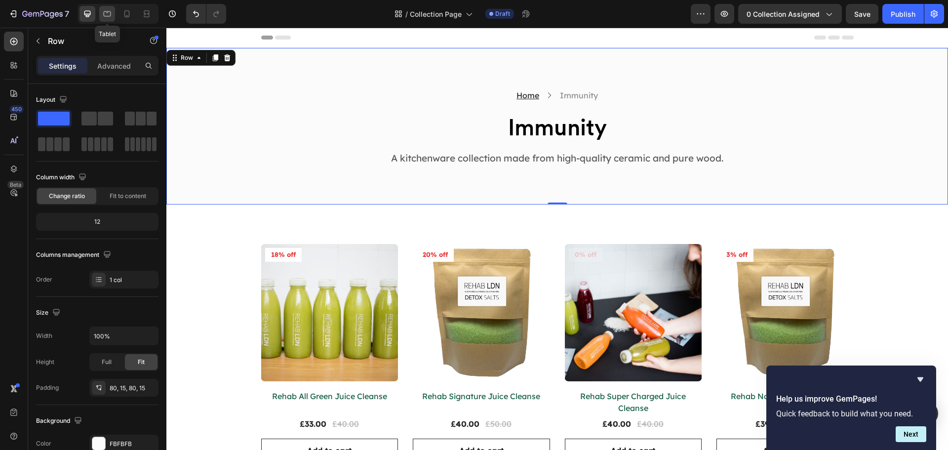
click at [112, 18] on icon at bounding box center [107, 14] width 10 height 10
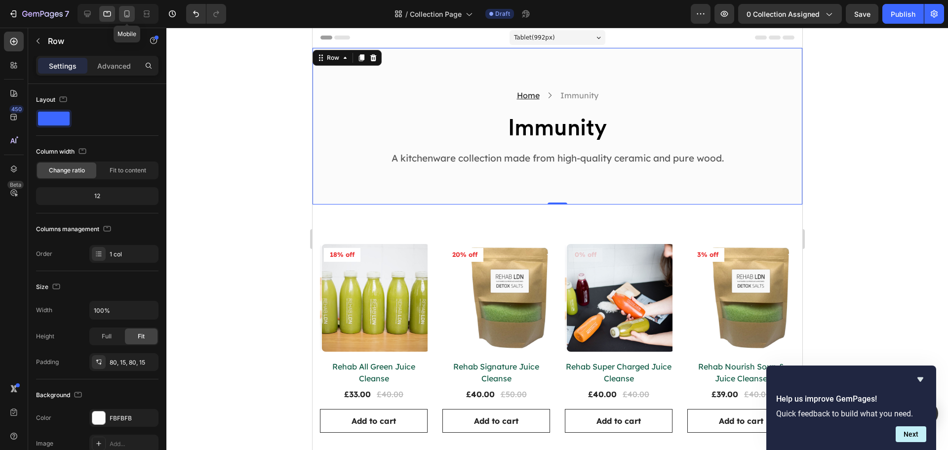
click at [127, 15] on icon at bounding box center [127, 14] width 10 height 10
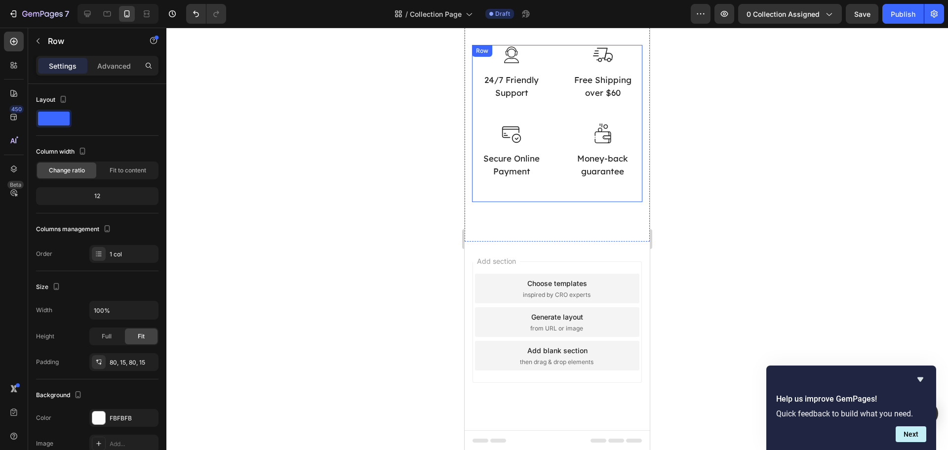
scroll to position [1006, 0]
click at [104, 16] on icon at bounding box center [107, 14] width 10 height 10
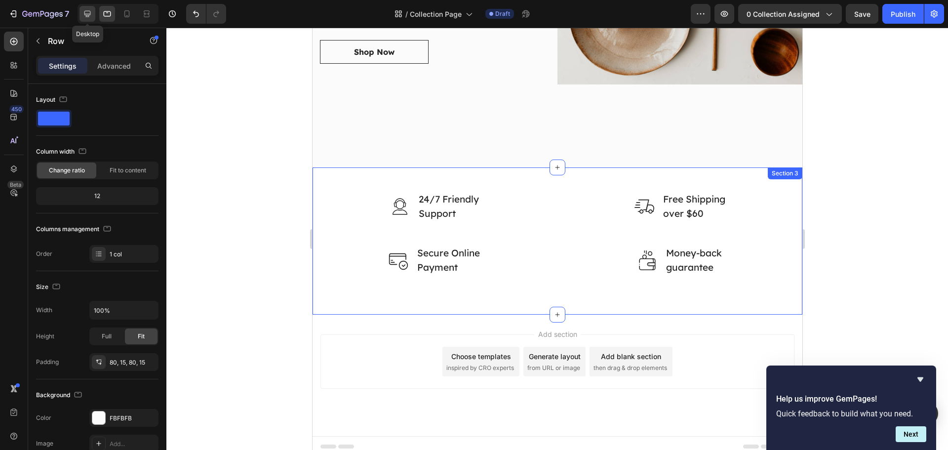
click at [88, 16] on icon at bounding box center [87, 14] width 6 height 6
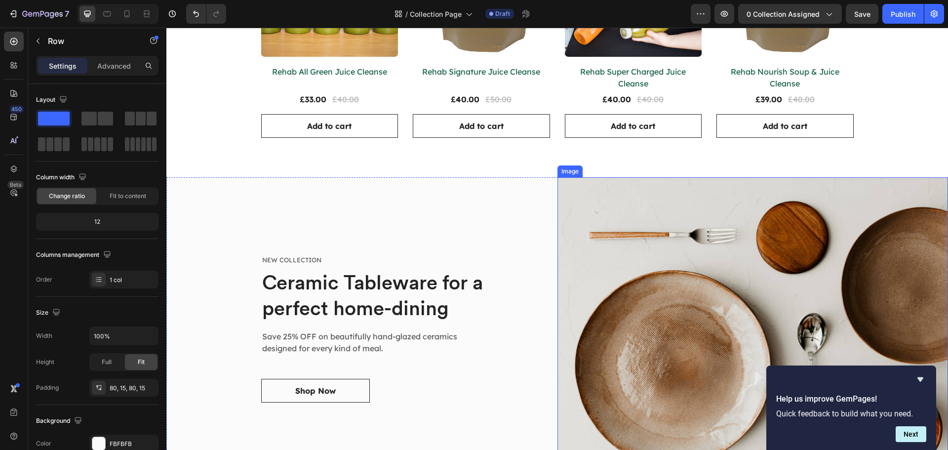
scroll to position [347, 0]
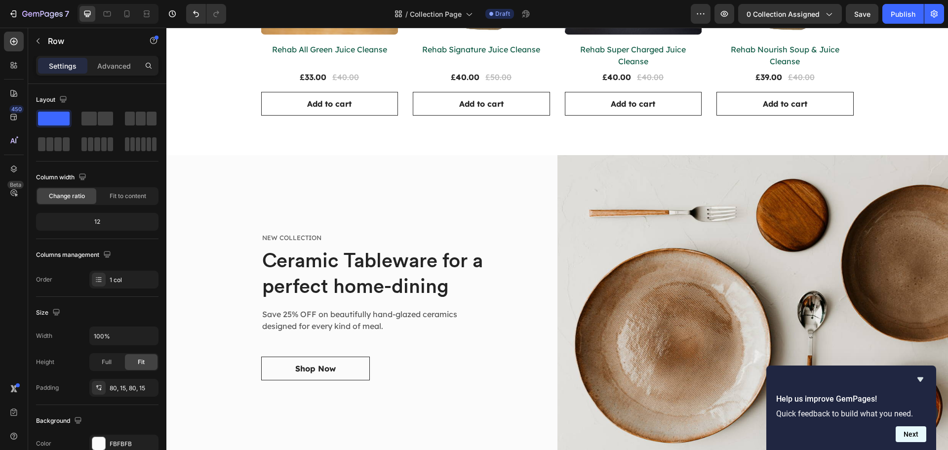
click at [919, 434] on button "Next" at bounding box center [911, 434] width 31 height 16
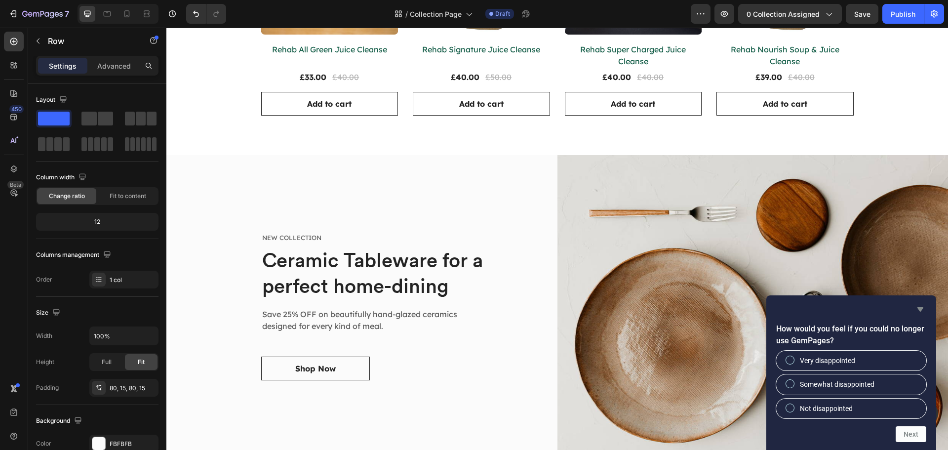
click at [920, 313] on icon "Hide survey" at bounding box center [921, 309] width 12 height 12
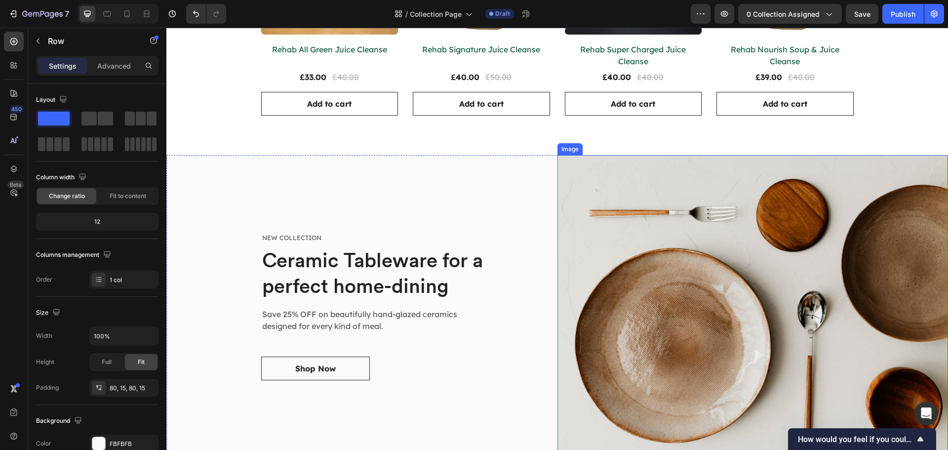
click at [712, 257] on img at bounding box center [753, 306] width 391 height 302
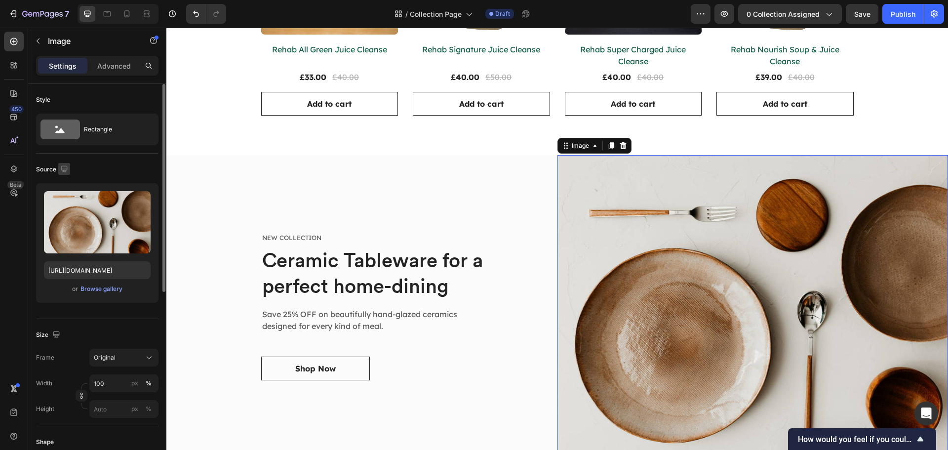
click at [65, 168] on icon "button" at bounding box center [64, 169] width 10 height 10
click at [95, 167] on div "Source" at bounding box center [97, 170] width 123 height 16
click at [94, 138] on div "Rectangle" at bounding box center [114, 129] width 60 height 23
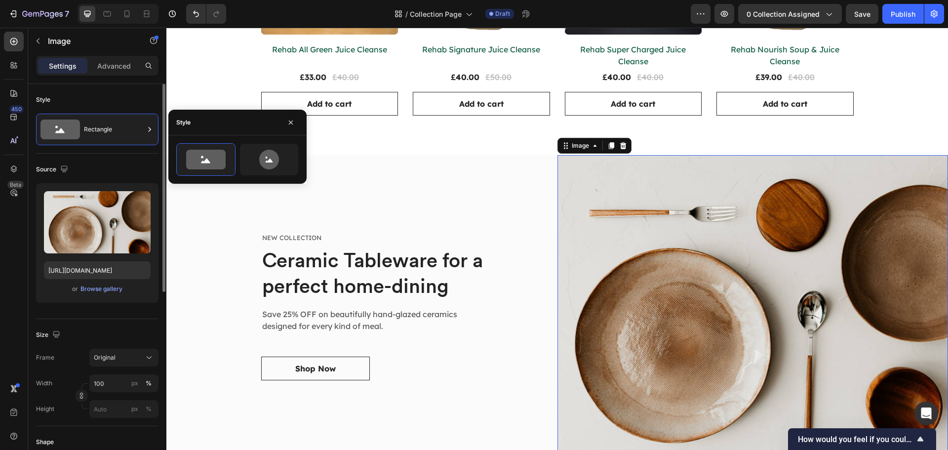
click at [102, 172] on div "Source" at bounding box center [97, 170] width 123 height 16
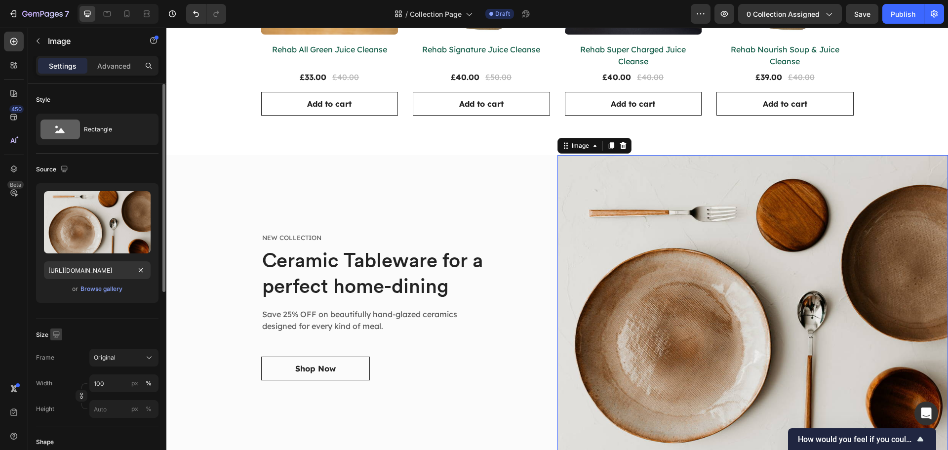
scroll to position [49, 0]
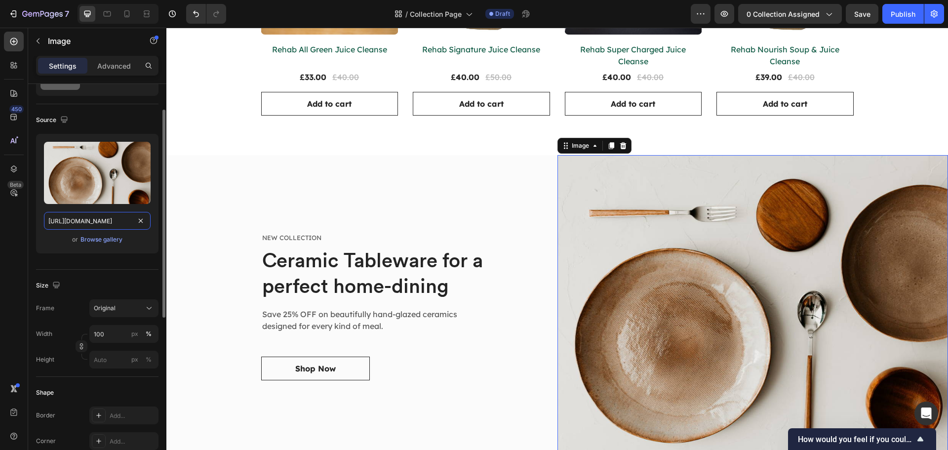
click at [108, 224] on input "https://ucarecdn.com/3f188377-735a-4706-8017-1ade0a4d0474/-/format/auto/-/previ…" at bounding box center [97, 221] width 107 height 18
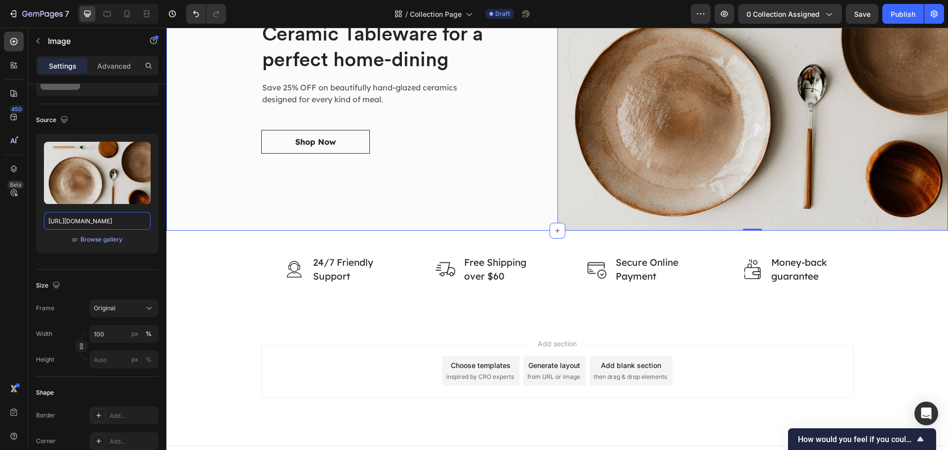
scroll to position [587, 0]
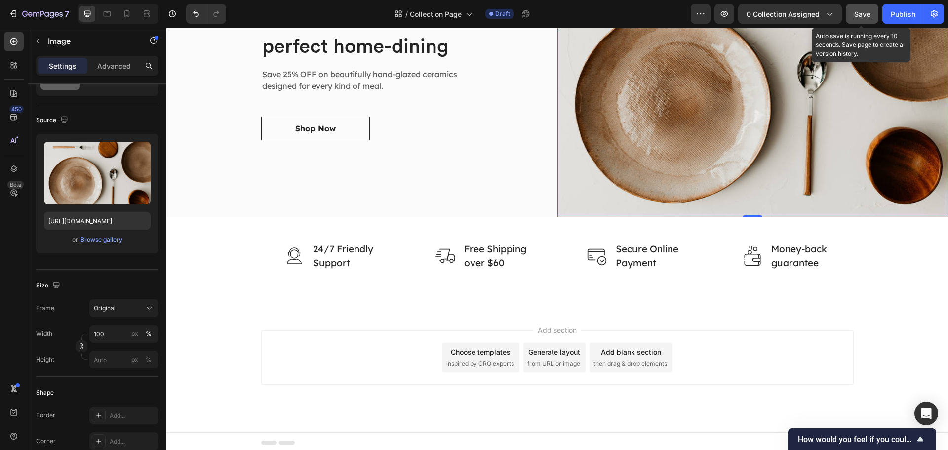
click at [866, 10] on span "Save" at bounding box center [863, 14] width 16 height 8
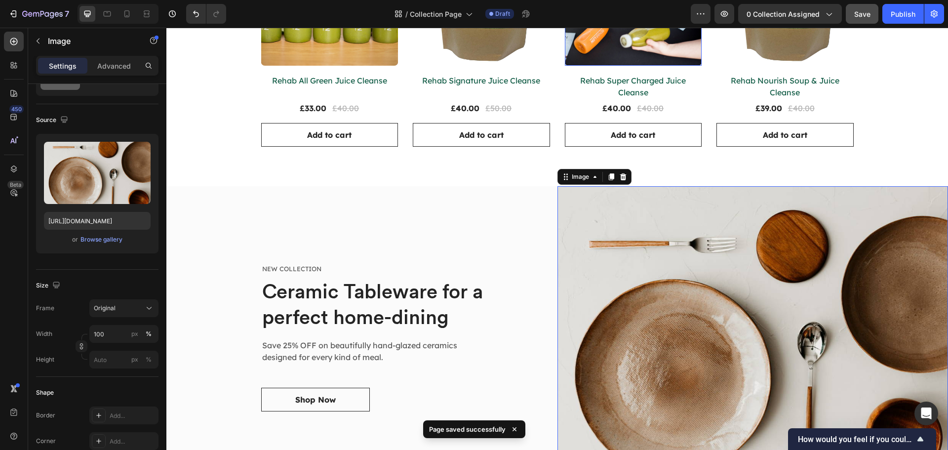
scroll to position [316, 0]
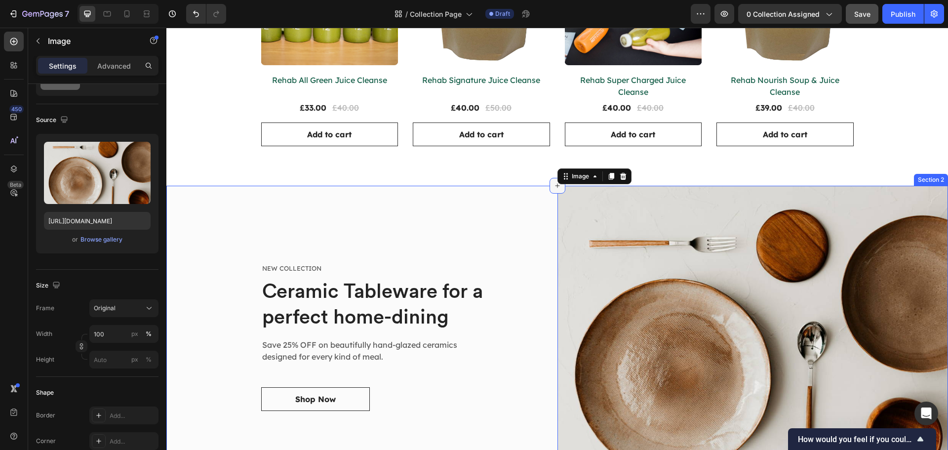
click at [554, 186] on icon at bounding box center [558, 186] width 8 height 8
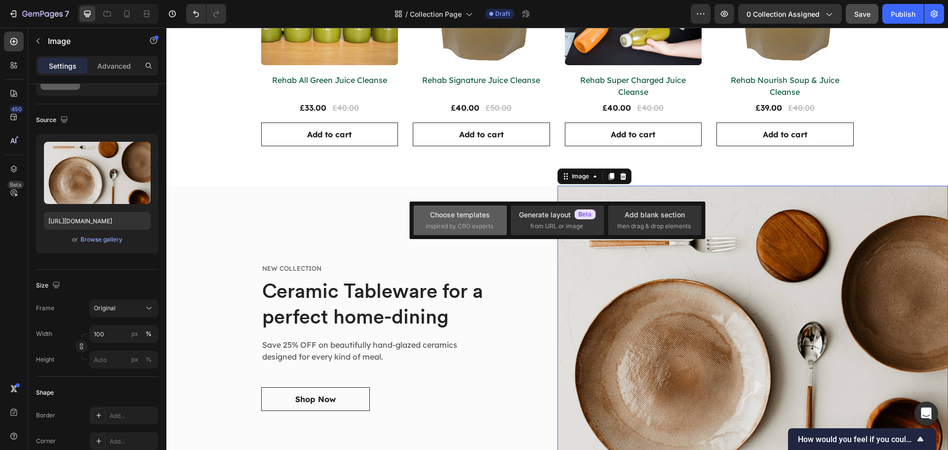
click at [488, 219] on div "Choose templates" at bounding box center [460, 214] width 60 height 10
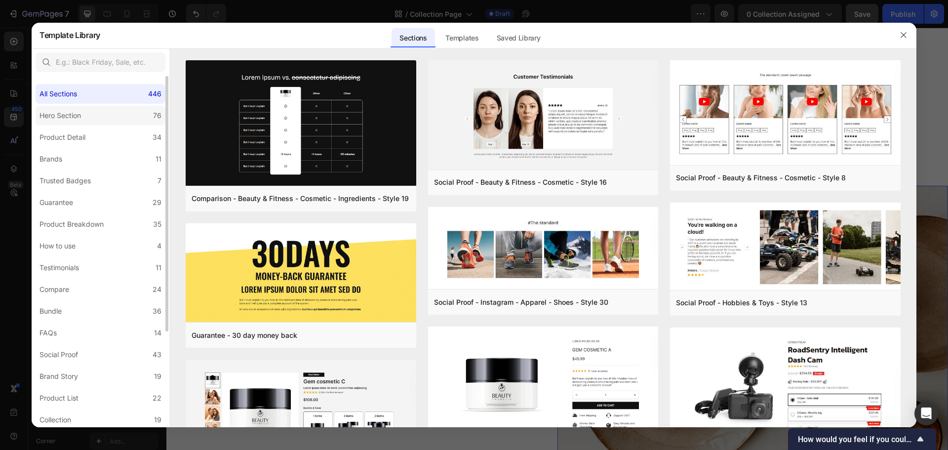
click at [95, 118] on label "Hero Section 76" at bounding box center [101, 116] width 130 height 20
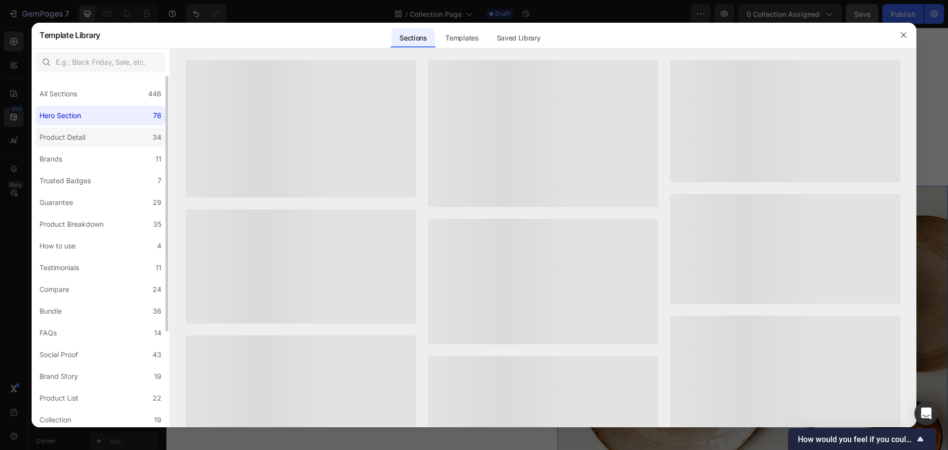
click at [87, 135] on div "Product Detail" at bounding box center [65, 137] width 50 height 12
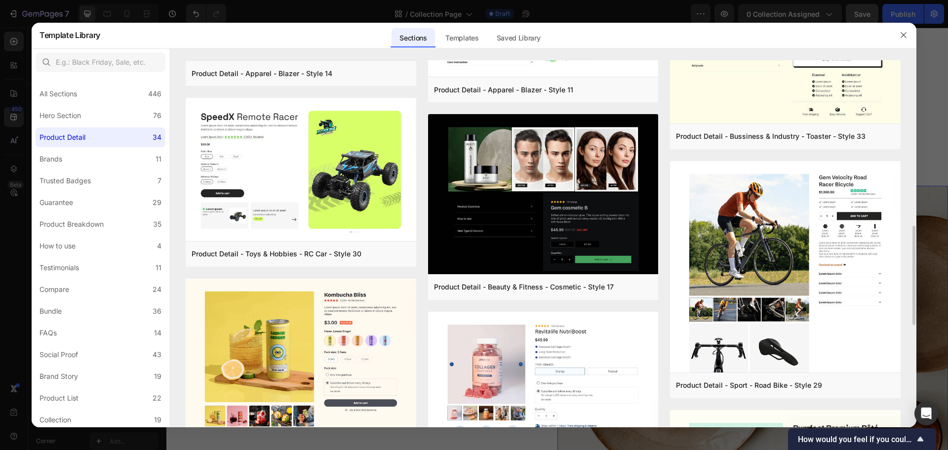
scroll to position [296, 0]
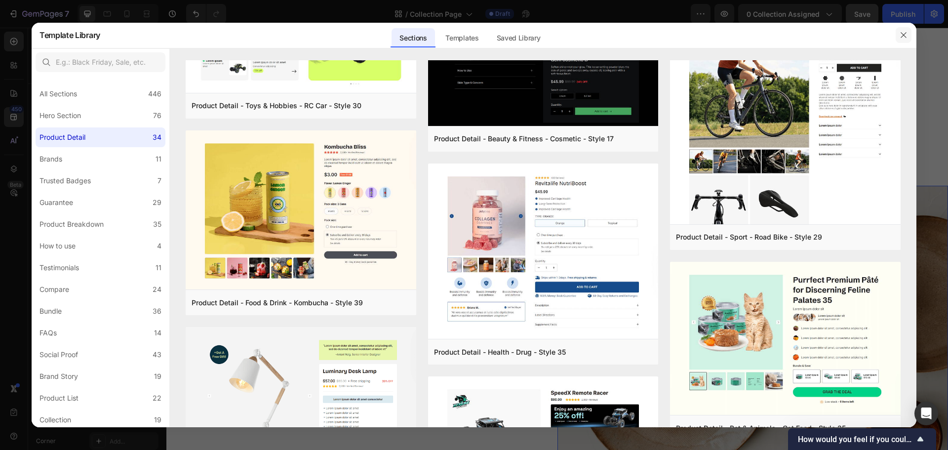
click at [902, 32] on icon "button" at bounding box center [904, 35] width 8 height 8
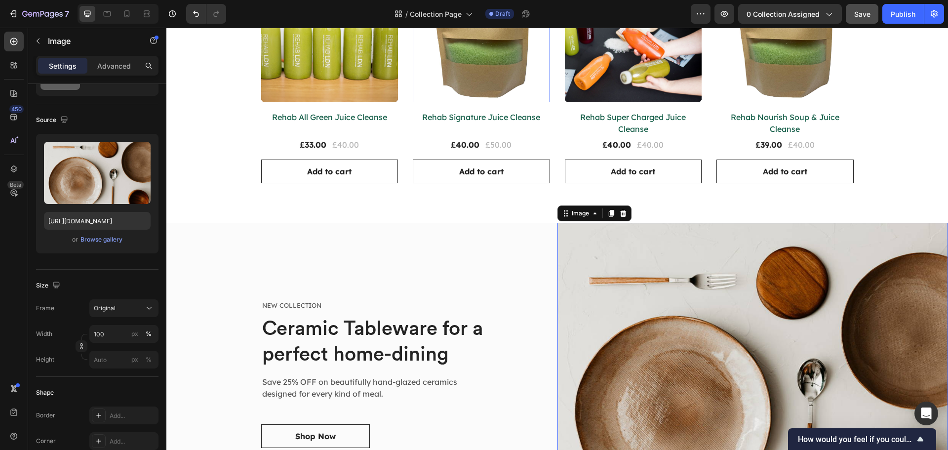
scroll to position [366, 0]
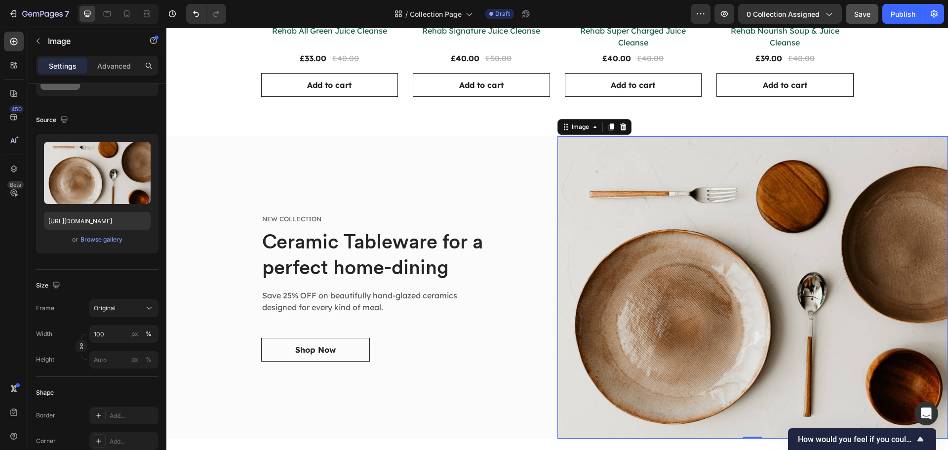
click at [581, 159] on img at bounding box center [753, 287] width 391 height 302
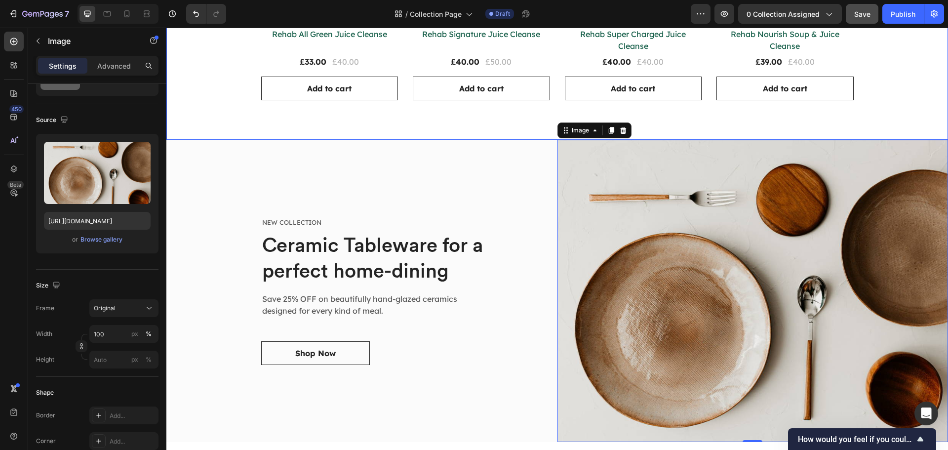
scroll to position [168, 0]
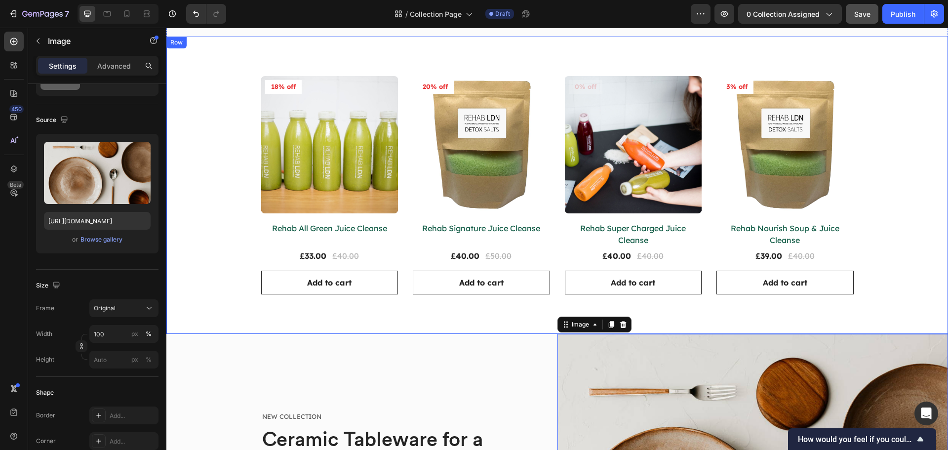
click at [233, 126] on div "Product Images 18% off Product Badge Row Rehab All Green Juice Cleanse Product …" at bounding box center [557, 185] width 767 height 218
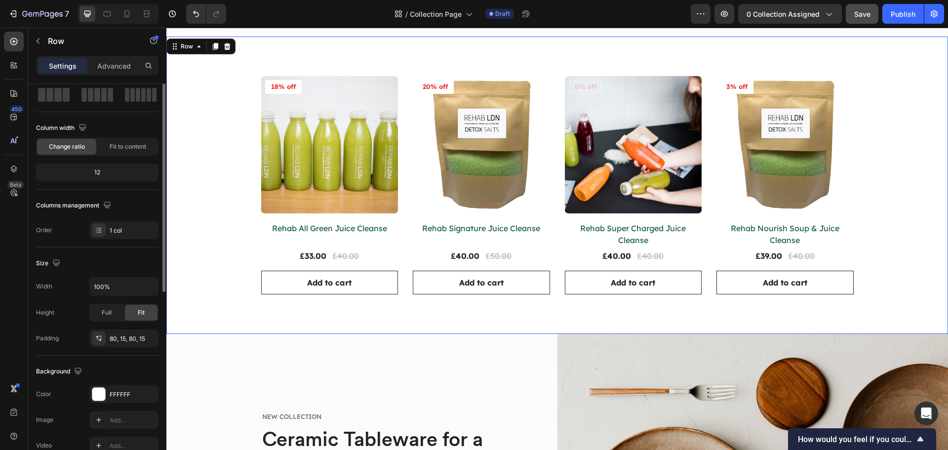
scroll to position [0, 0]
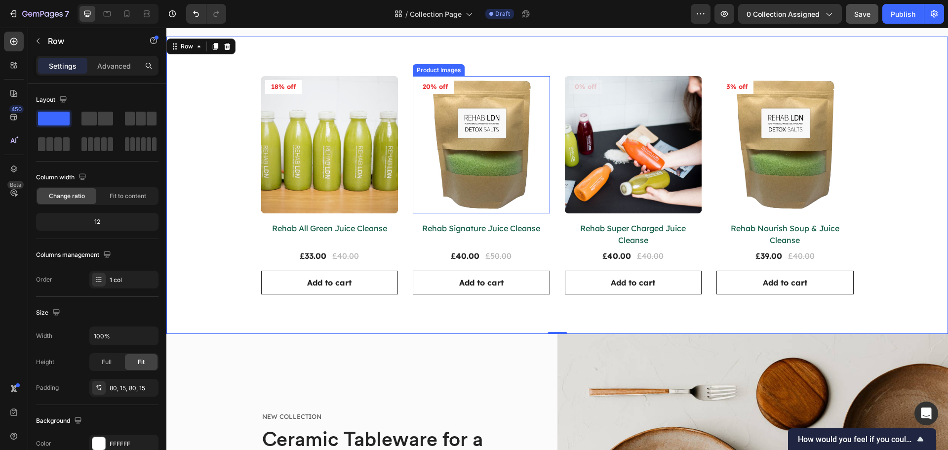
click at [413, 123] on img at bounding box center [481, 144] width 137 height 137
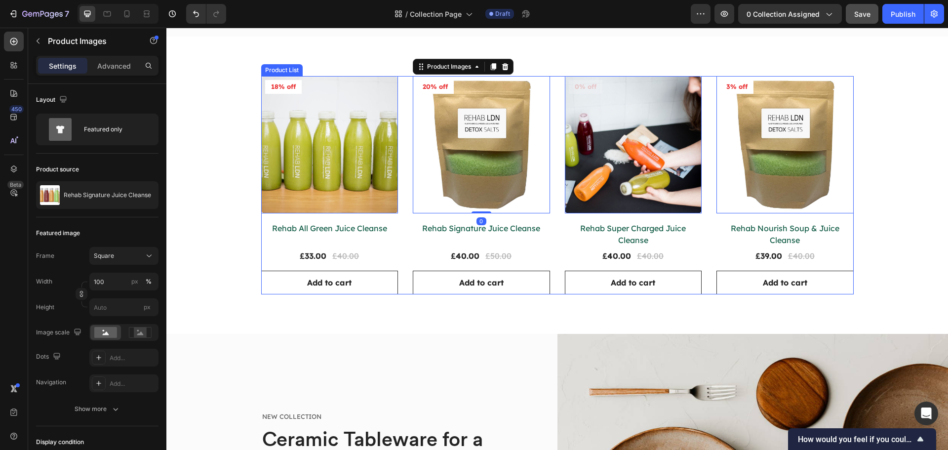
click at [405, 125] on div "Product Images 0 18% off Product Badge Row Rehab All Green Juice Cleanse Produc…" at bounding box center [557, 185] width 593 height 218
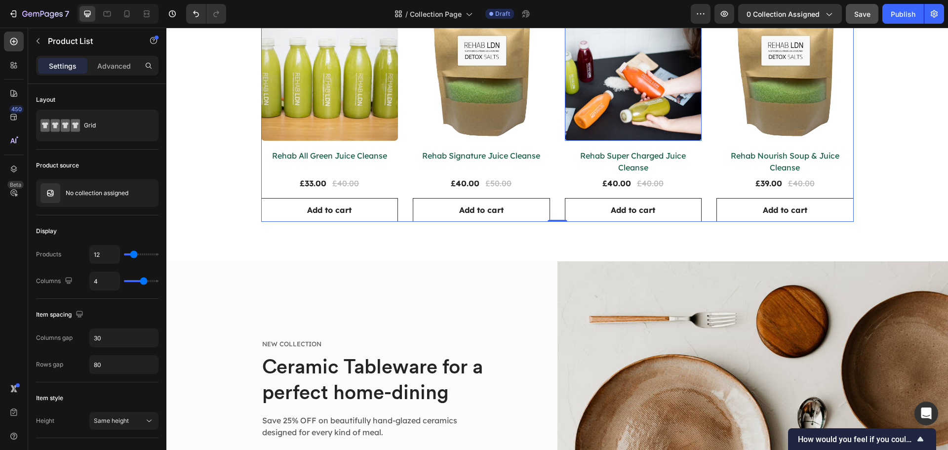
scroll to position [415, 0]
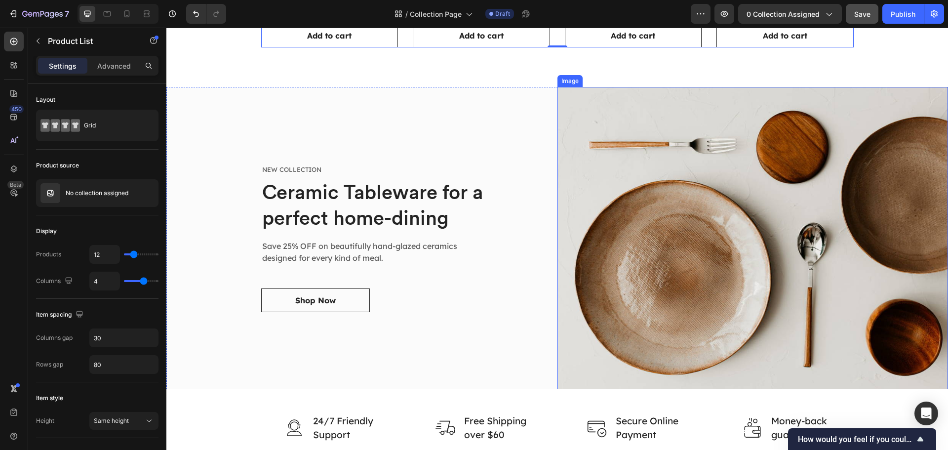
click at [587, 165] on img at bounding box center [753, 238] width 391 height 302
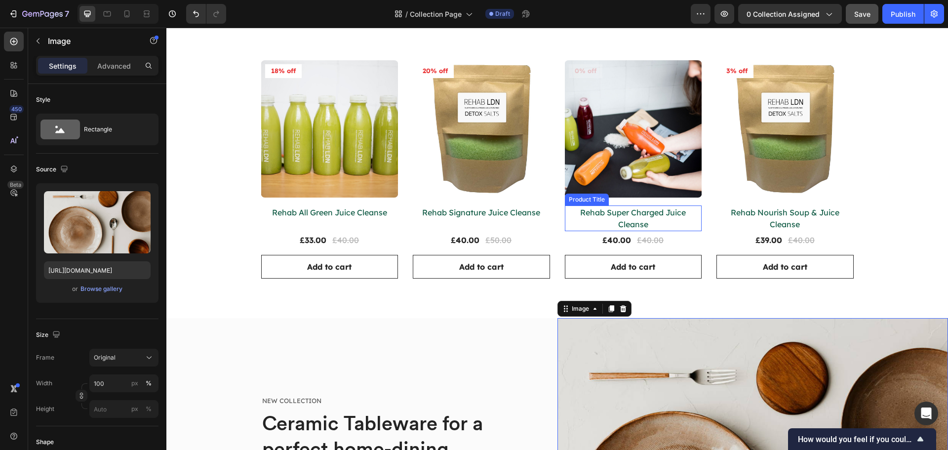
scroll to position [168, 0]
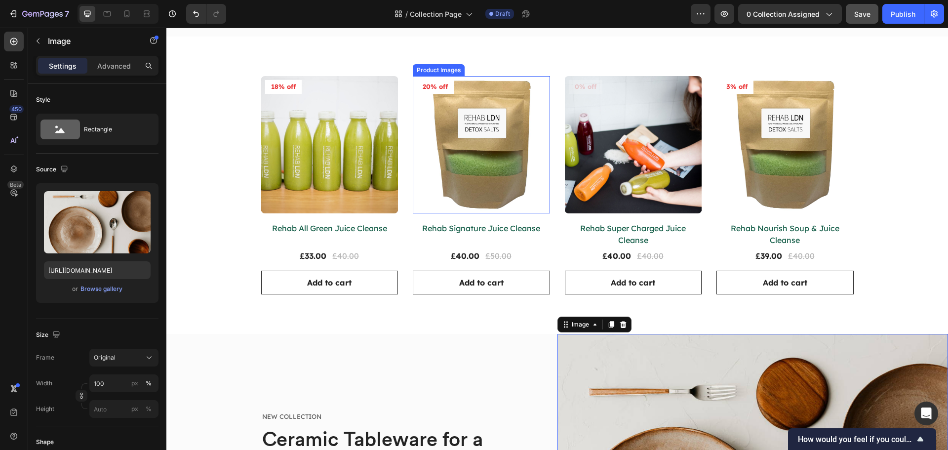
click at [501, 158] on img at bounding box center [481, 144] width 137 height 137
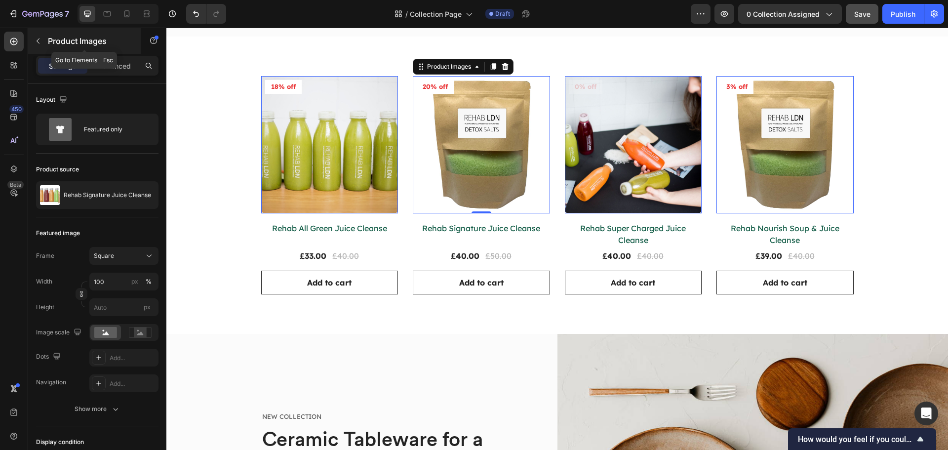
click at [35, 43] on icon "button" at bounding box center [38, 41] width 8 height 8
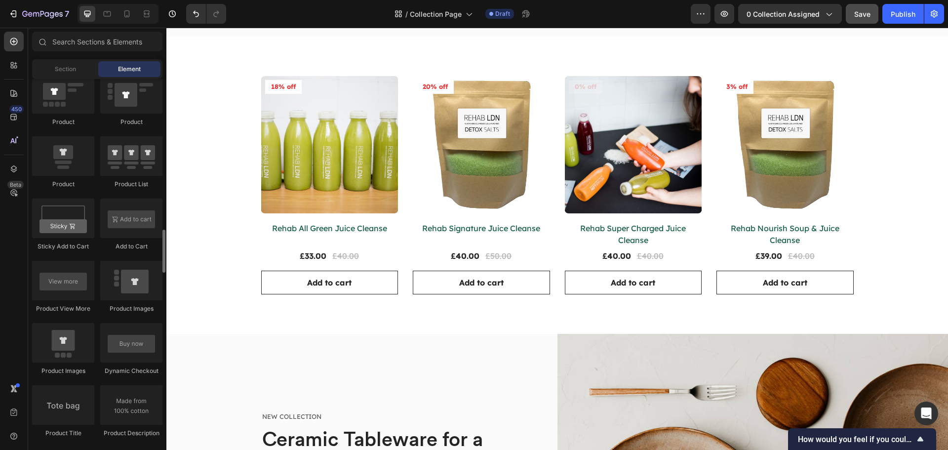
scroll to position [1235, 0]
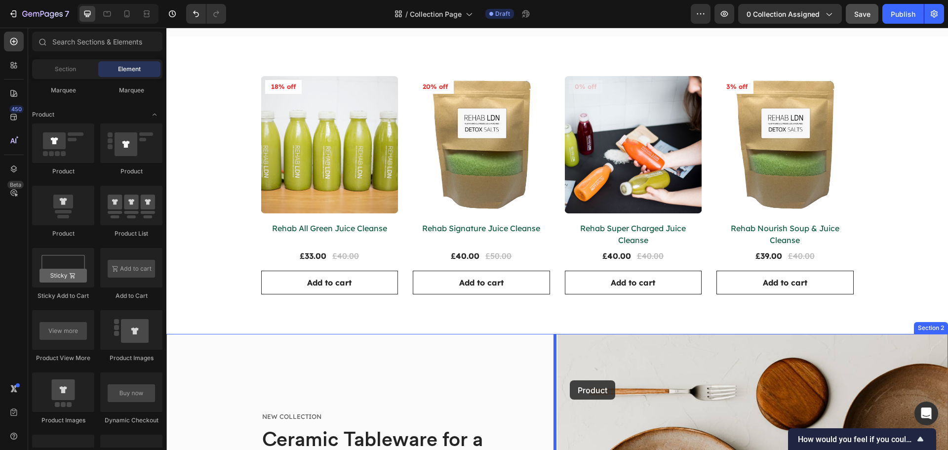
drag, startPoint x: 235, startPoint y: 240, endPoint x: 570, endPoint y: 380, distance: 363.7
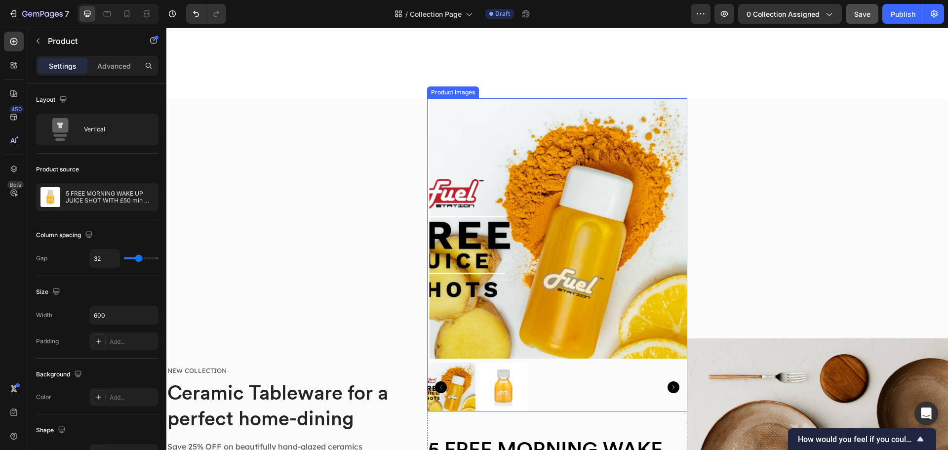
scroll to position [514, 0]
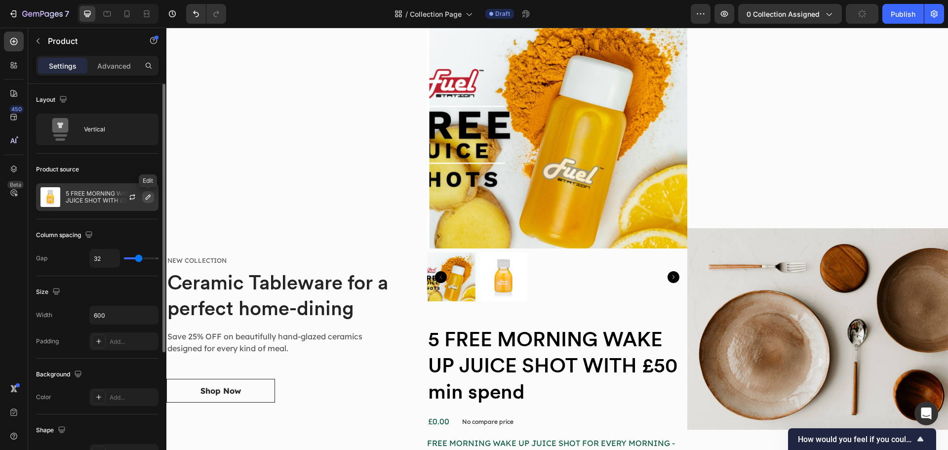
click at [147, 200] on icon "button" at bounding box center [148, 197] width 5 height 5
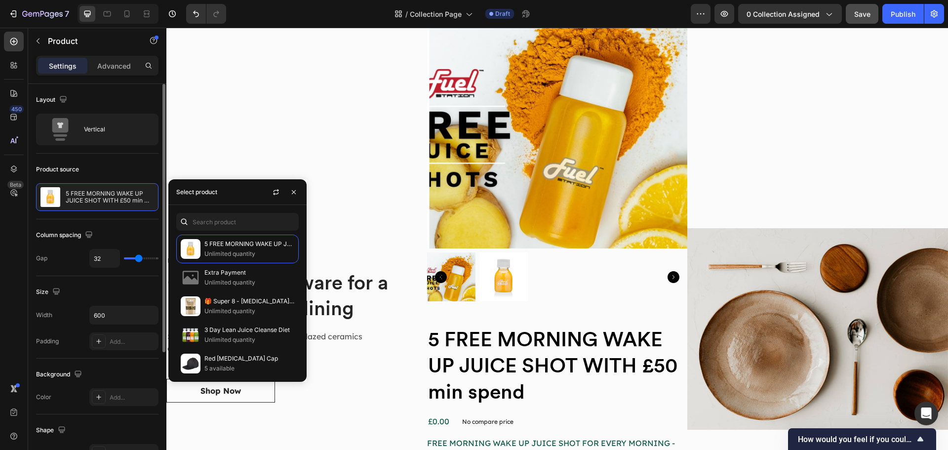
click at [132, 174] on div "Product source" at bounding box center [97, 170] width 123 height 16
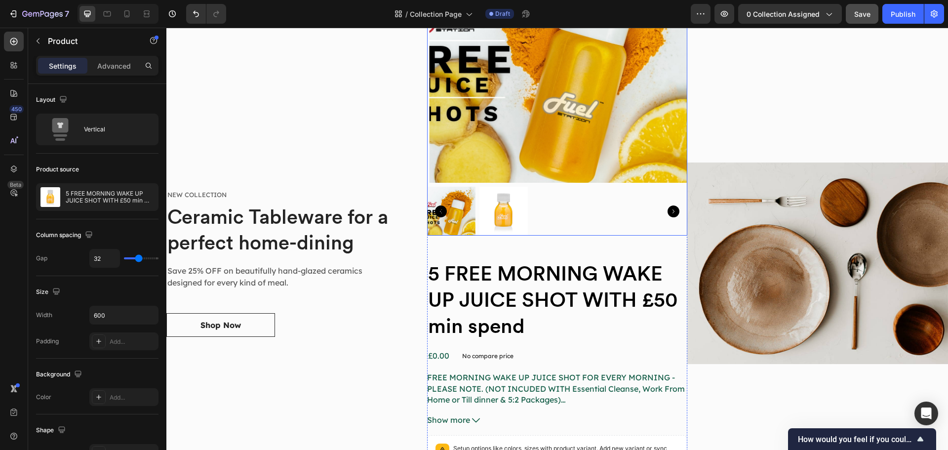
scroll to position [453, 0]
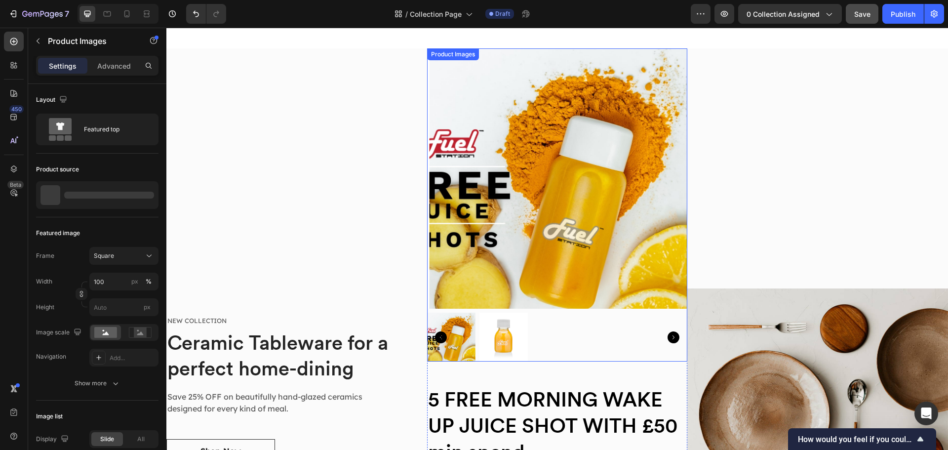
click at [468, 53] on div "Product Images" at bounding box center [453, 54] width 48 height 9
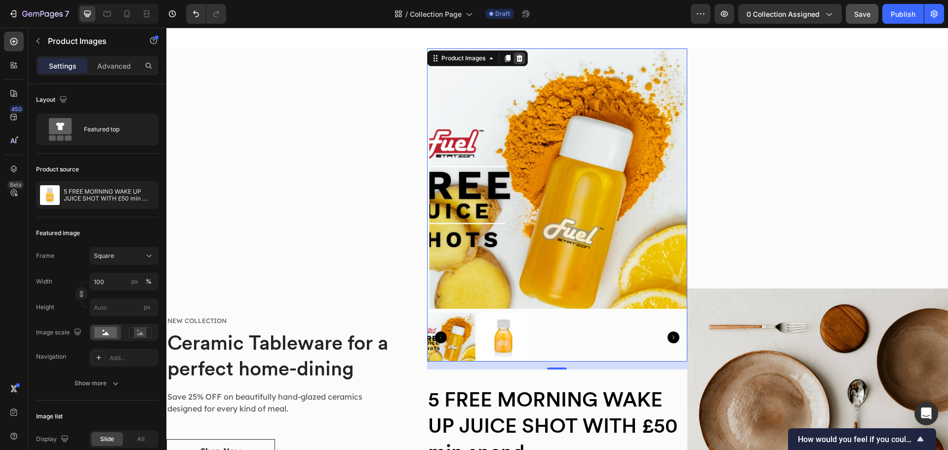
click at [520, 61] on icon at bounding box center [519, 58] width 6 height 7
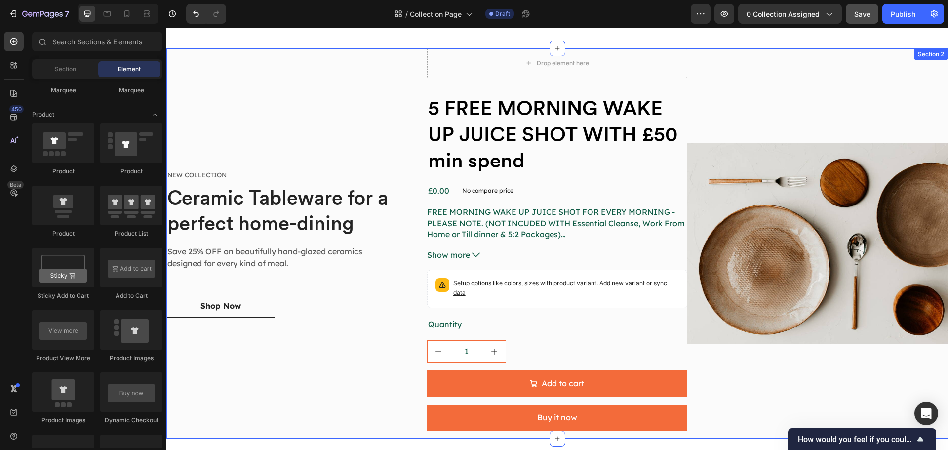
click at [709, 104] on div "Image" at bounding box center [818, 243] width 261 height 390
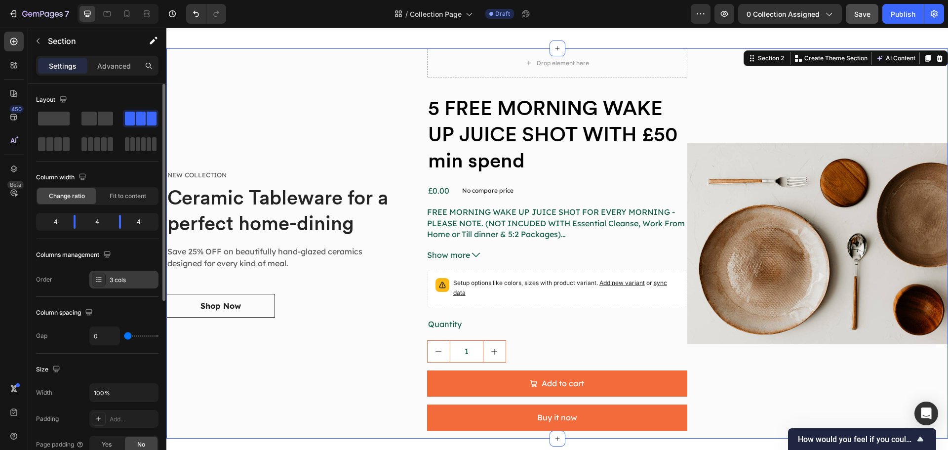
click at [121, 287] on div "3 cols" at bounding box center [123, 280] width 69 height 18
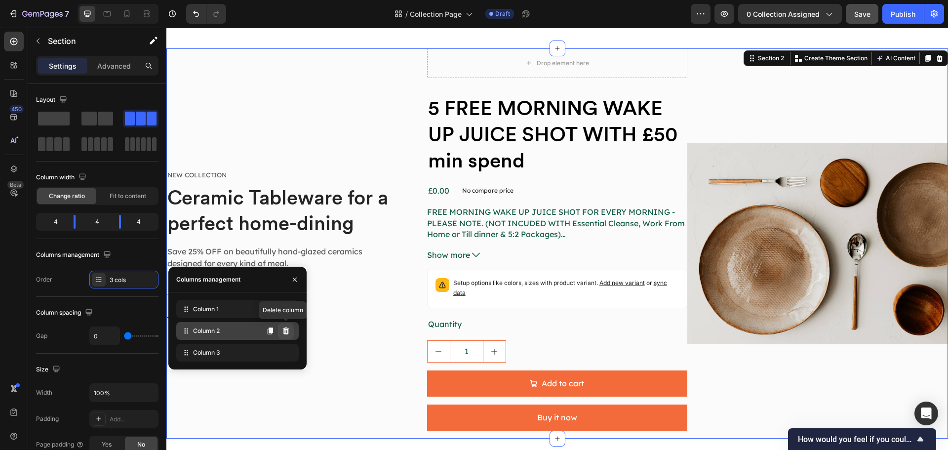
click at [281, 332] on button at bounding box center [286, 331] width 16 height 16
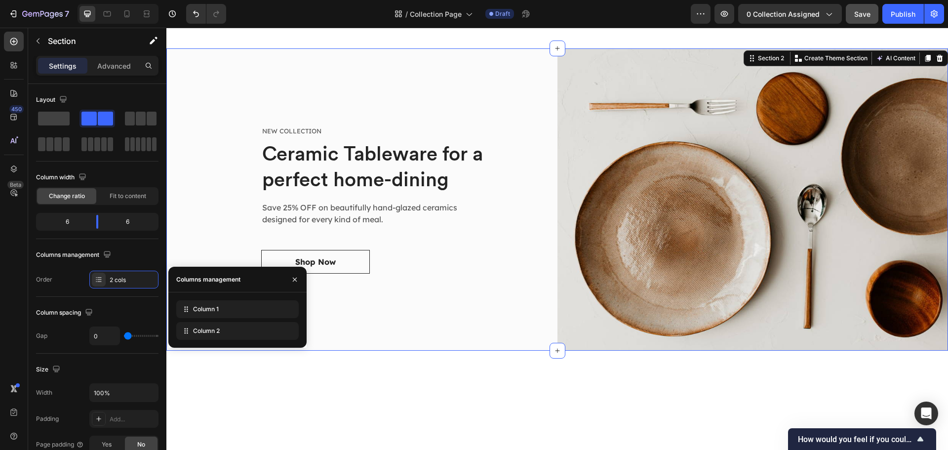
click at [365, 409] on div at bounding box center [557, 397] width 782 height 93
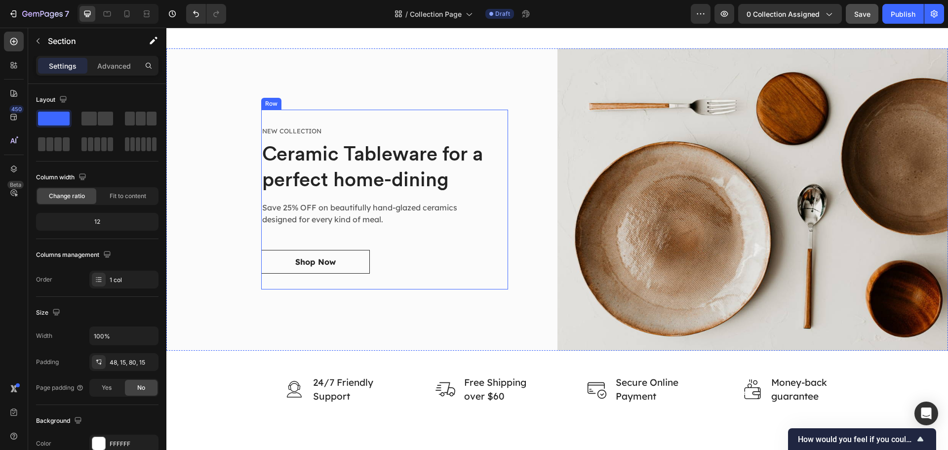
click at [287, 278] on div "NEW COLLECTION Text block Ceramic Tableware for a perfect home-dining Heading S…" at bounding box center [384, 200] width 247 height 180
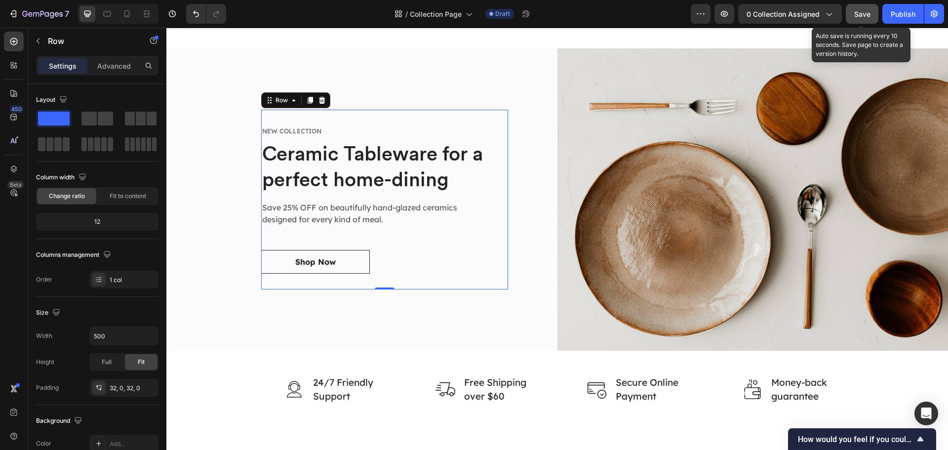
click at [860, 10] on span "Save" at bounding box center [863, 14] width 16 height 8
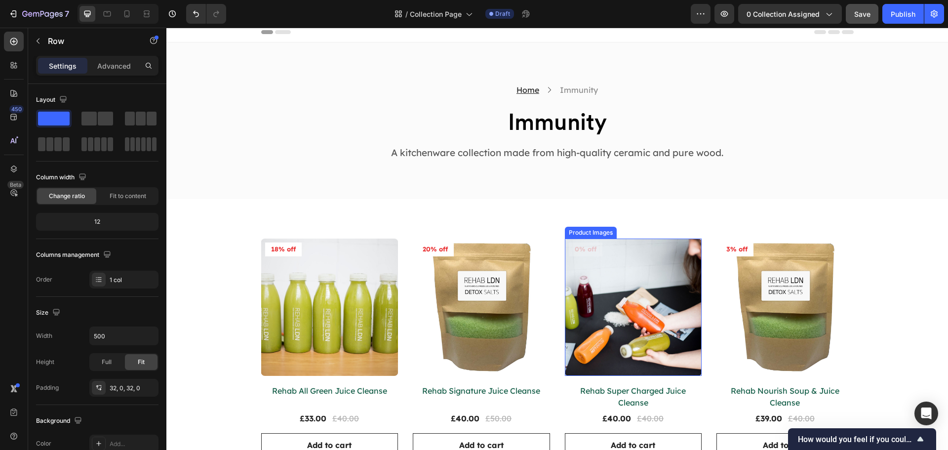
scroll to position [0, 0]
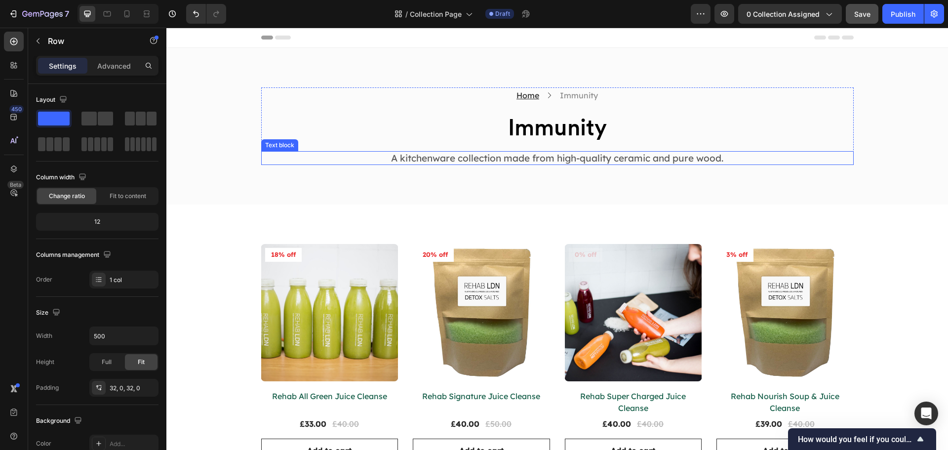
click at [544, 159] on p "A kitchenware collection made from high-quality ceramic and pure wood." at bounding box center [557, 158] width 591 height 12
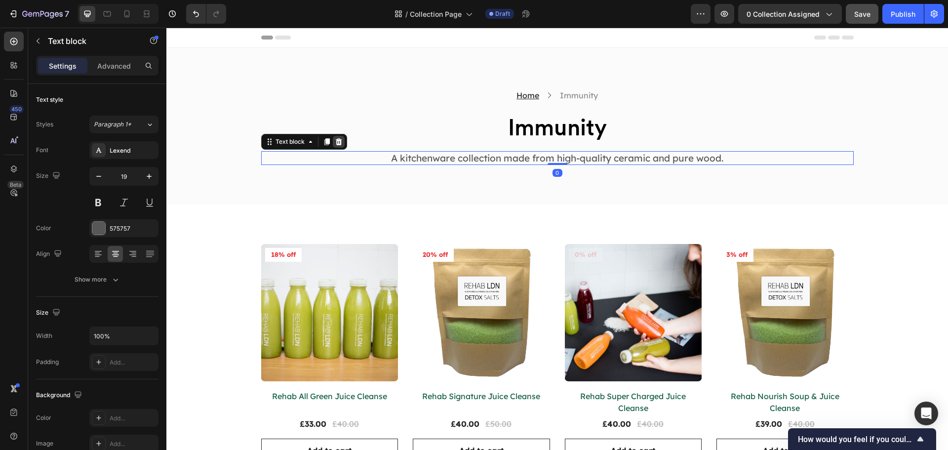
click at [337, 143] on icon at bounding box center [338, 141] width 6 height 7
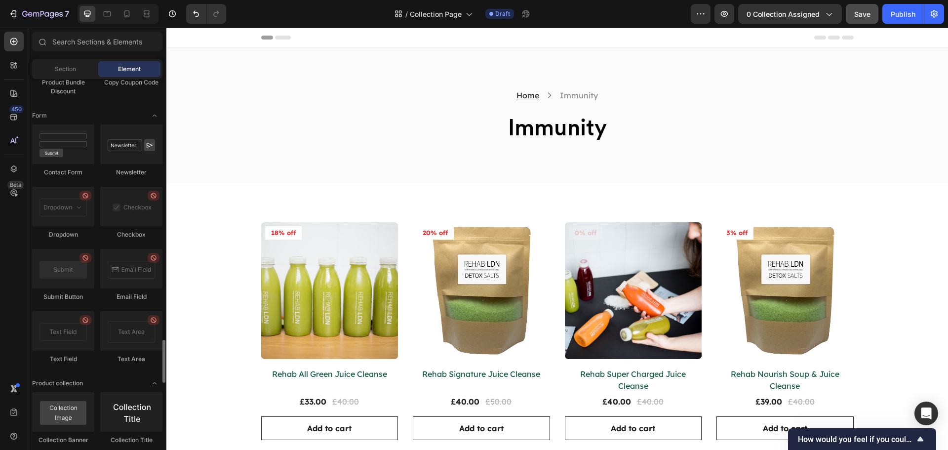
scroll to position [2420, 0]
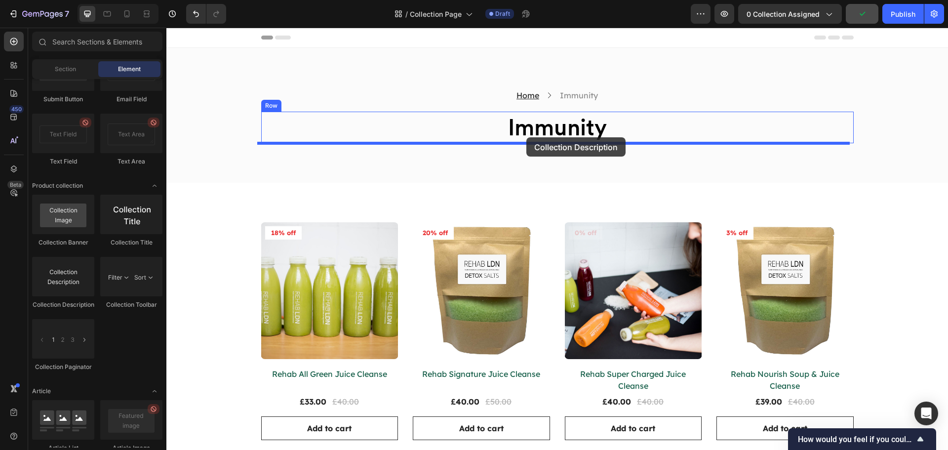
drag, startPoint x: 239, startPoint y: 310, endPoint x: 527, endPoint y: 137, distance: 335.5
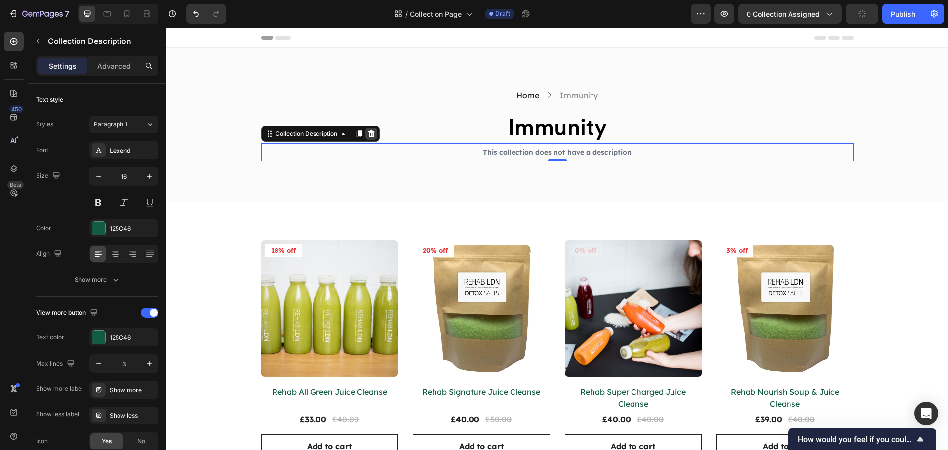
click at [369, 136] on icon at bounding box center [371, 133] width 6 height 7
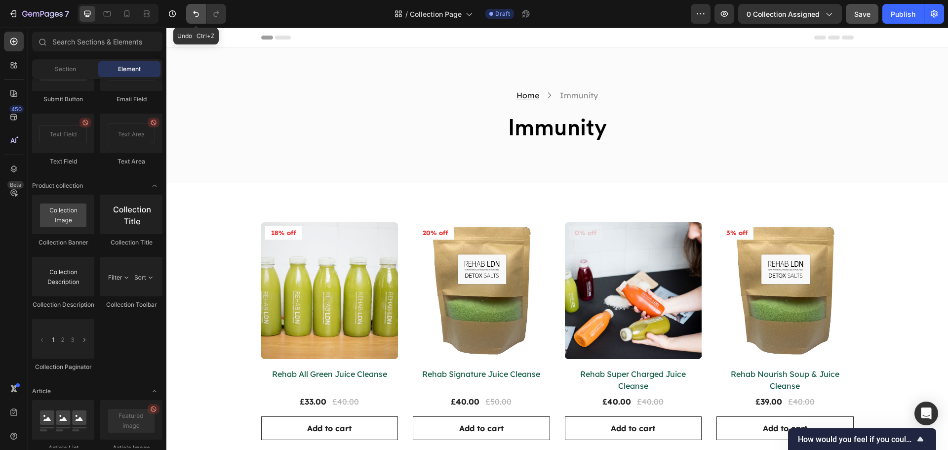
click at [192, 17] on icon "Undo/Redo" at bounding box center [196, 14] width 10 height 10
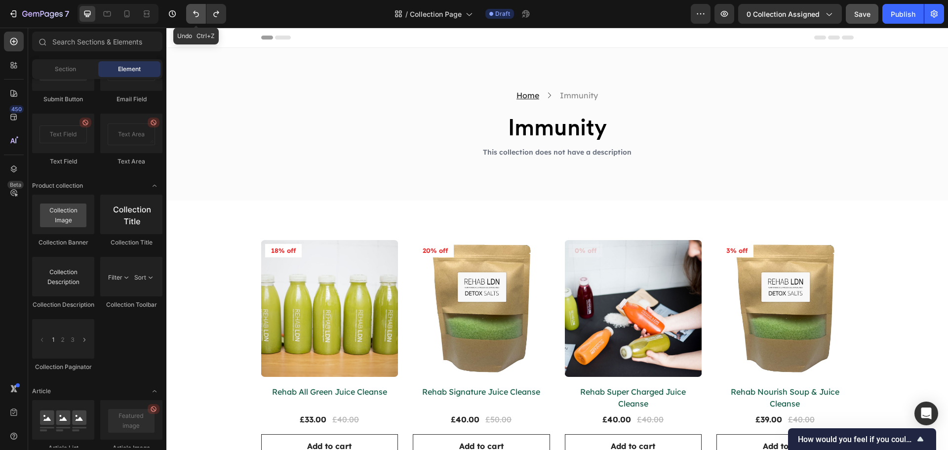
click at [192, 17] on icon "Undo/Redo" at bounding box center [196, 14] width 10 height 10
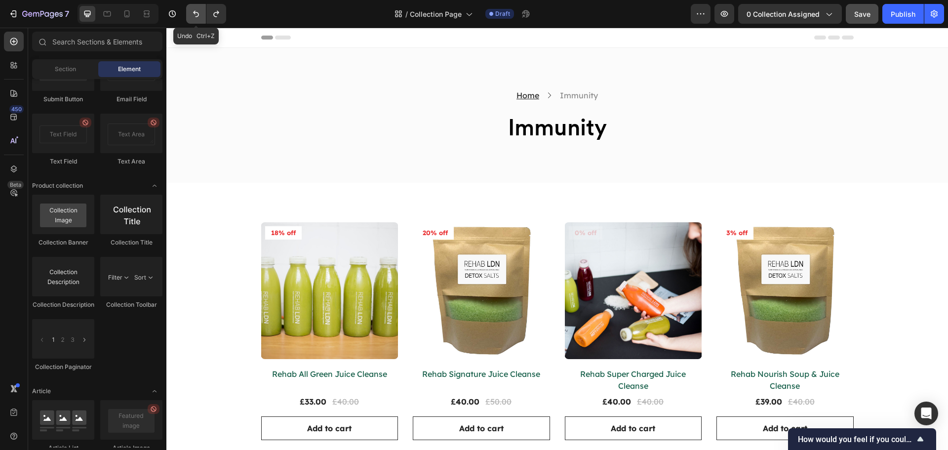
click at [192, 17] on icon "Undo/Redo" at bounding box center [196, 14] width 10 height 10
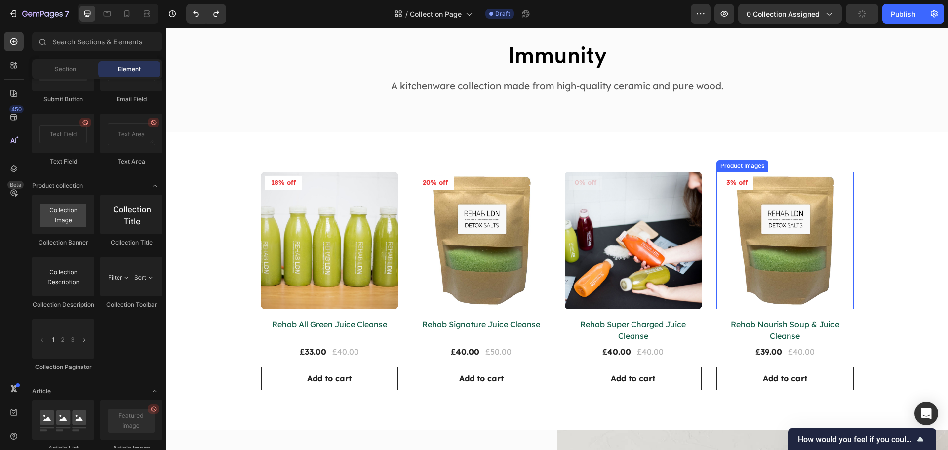
scroll to position [0, 0]
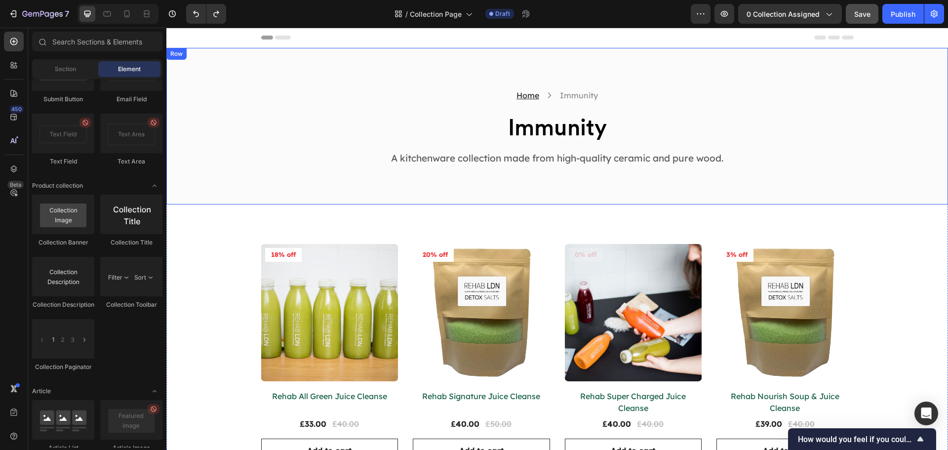
click at [435, 60] on div "Home Text block Icon Immunity Collection Title Row Immunity Collection Title Ro…" at bounding box center [557, 126] width 782 height 157
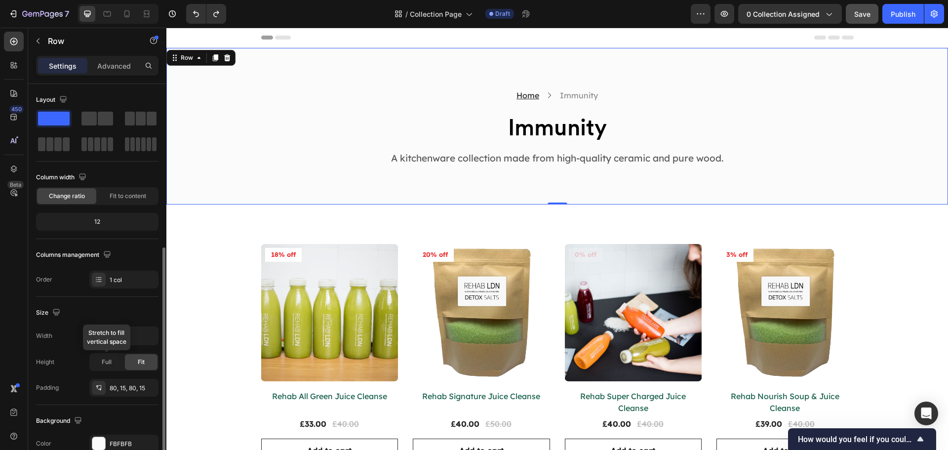
scroll to position [148, 0]
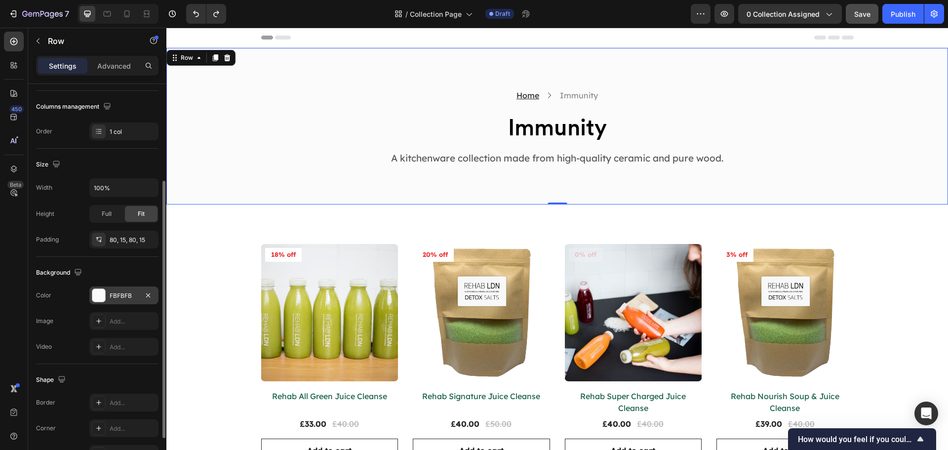
click at [119, 295] on div "FBFBFB" at bounding box center [124, 295] width 29 height 9
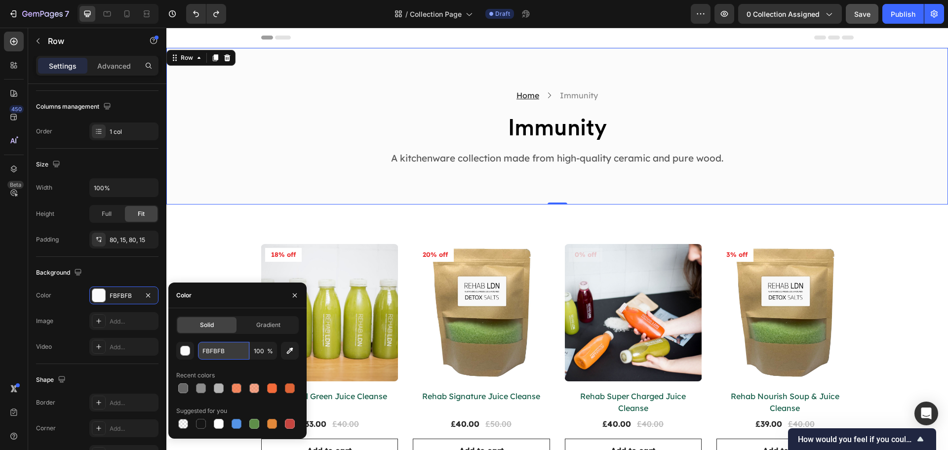
click at [228, 349] on input "FBFBFB" at bounding box center [223, 351] width 51 height 18
paste input "f8f7f2"
type input "f8f7f2"
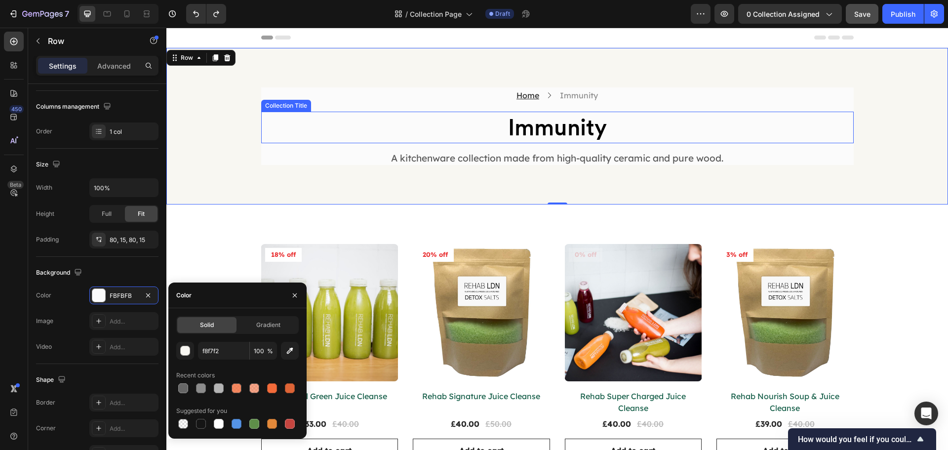
click at [271, 122] on h2 "Immunity" at bounding box center [557, 128] width 593 height 32
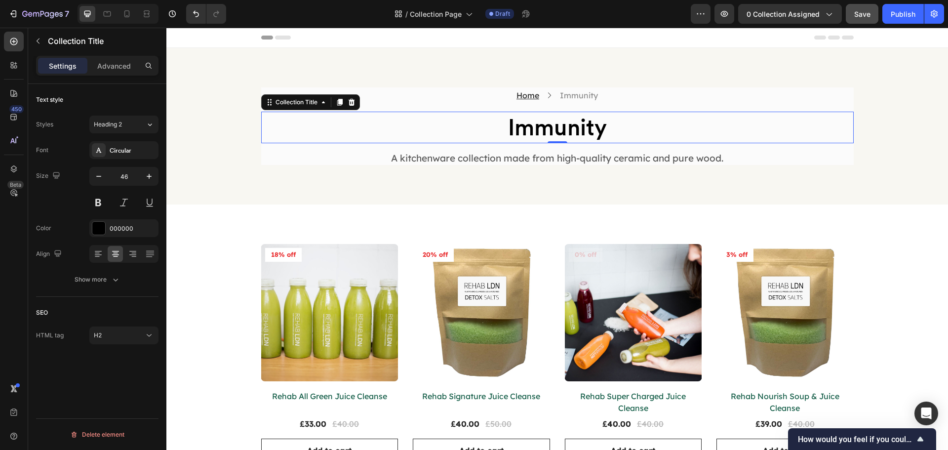
scroll to position [0, 0]
click at [295, 103] on div "Collection Title" at bounding box center [297, 102] width 46 height 9
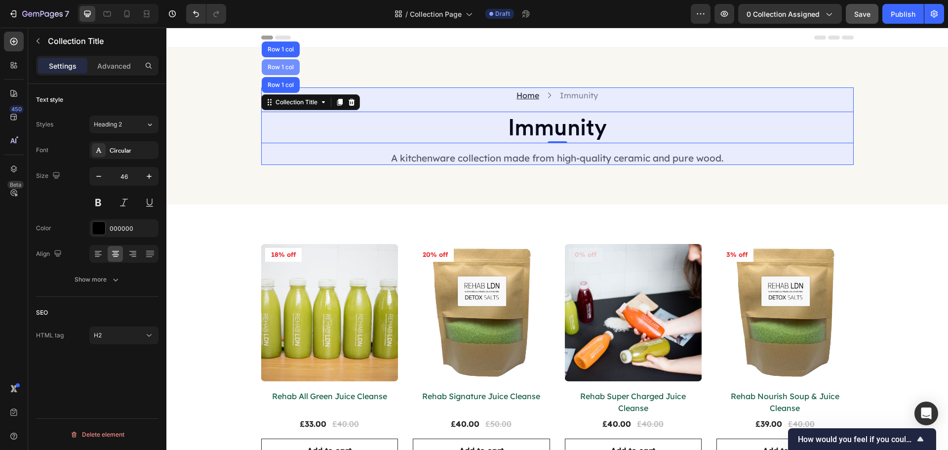
click at [284, 64] on div "Row 1 col" at bounding box center [281, 67] width 30 height 6
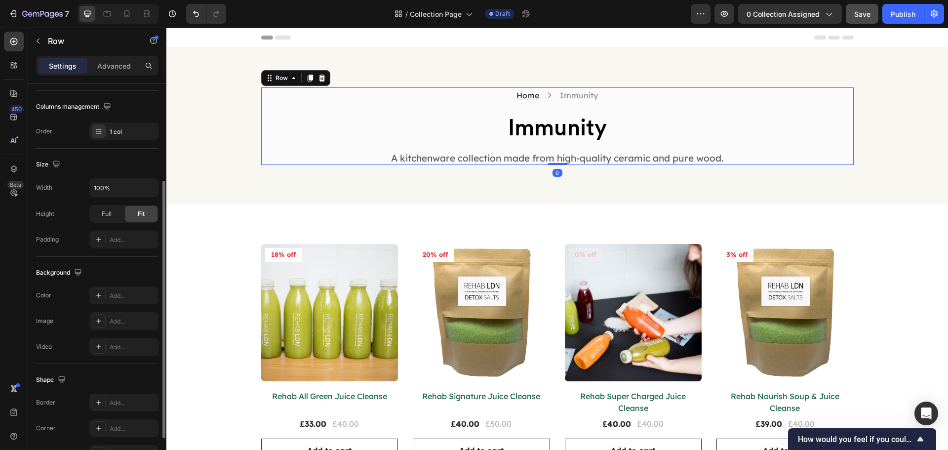
scroll to position [208, 0]
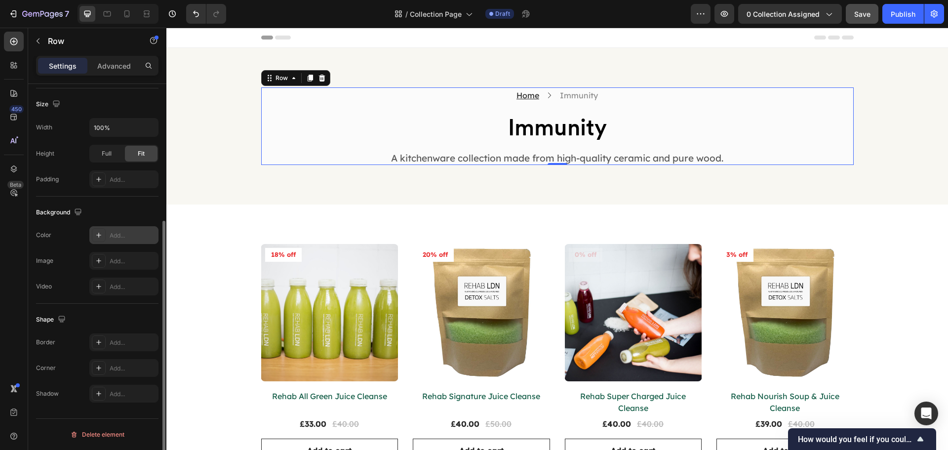
click at [126, 236] on div "Add..." at bounding box center [133, 235] width 46 height 9
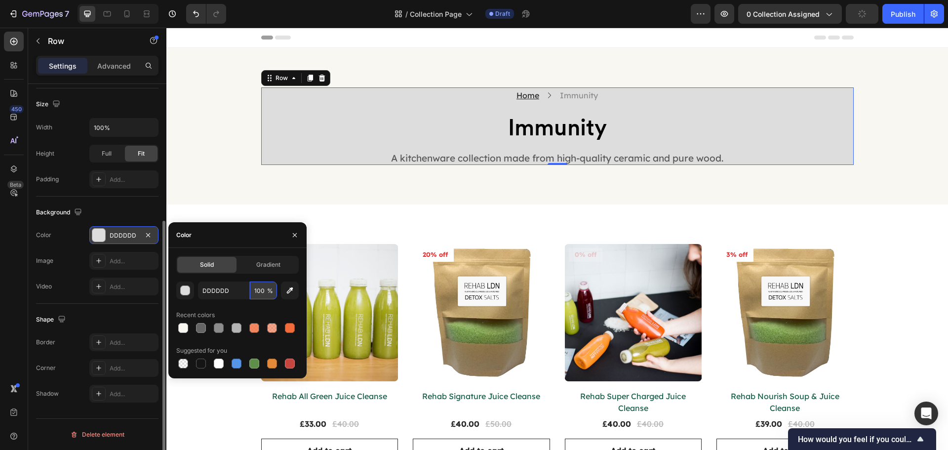
click at [256, 288] on input "100" at bounding box center [263, 291] width 27 height 18
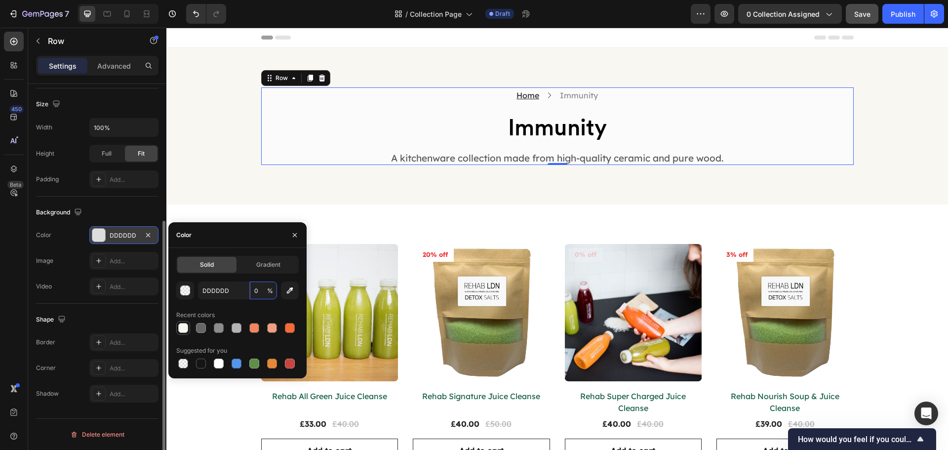
type input "0"
click at [189, 324] on div at bounding box center [237, 328] width 123 height 14
click at [181, 327] on div at bounding box center [183, 328] width 10 height 10
click at [219, 293] on input "DDDDDD" at bounding box center [223, 291] width 51 height 18
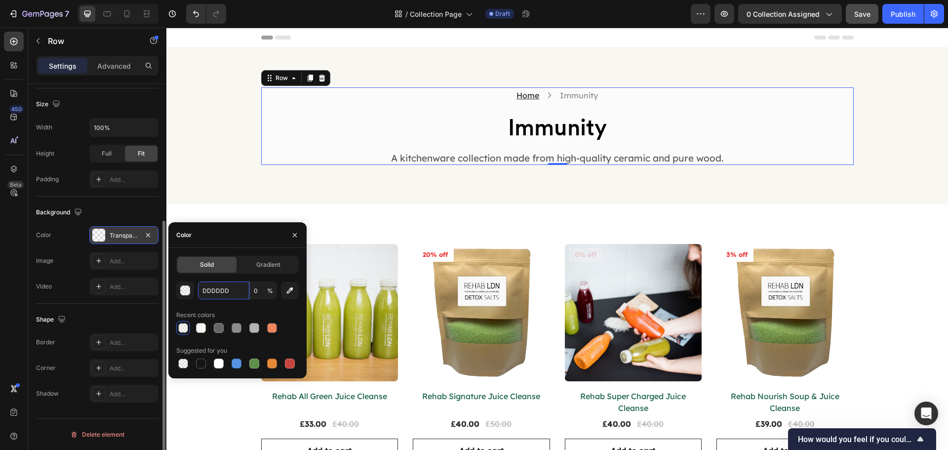
paste input "f8f7f2"
type input "F8F7F2"
click at [258, 292] on input "0" at bounding box center [263, 291] width 27 height 18
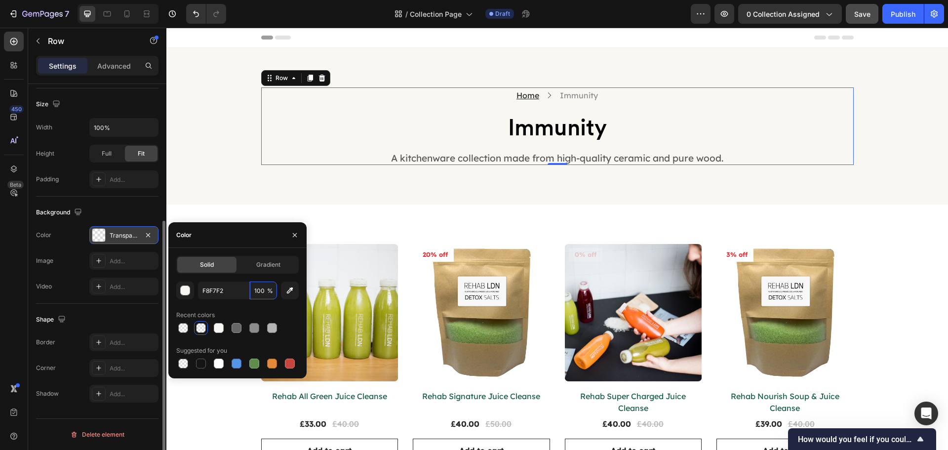
type input "100"
click at [239, 95] on div "Home Text block Icon Immunity Collection Title Row Immunity Collection Title Ro…" at bounding box center [557, 126] width 767 height 78
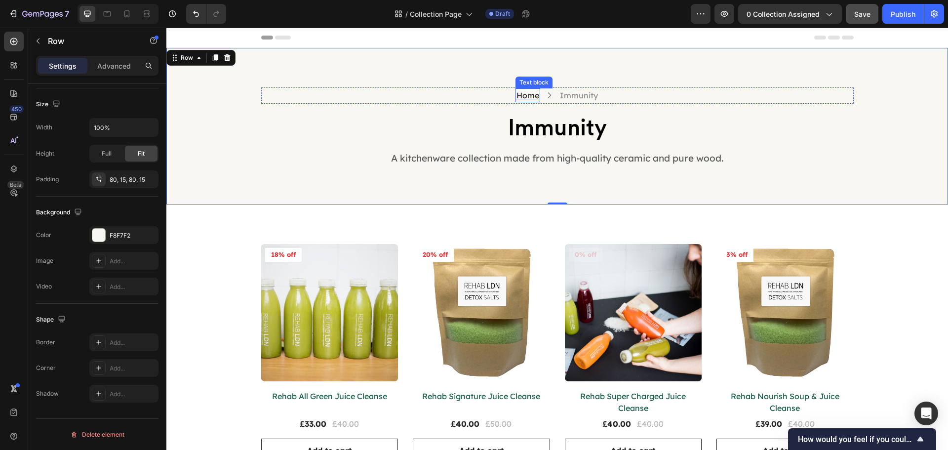
click at [526, 97] on u "Home" at bounding box center [528, 95] width 23 height 10
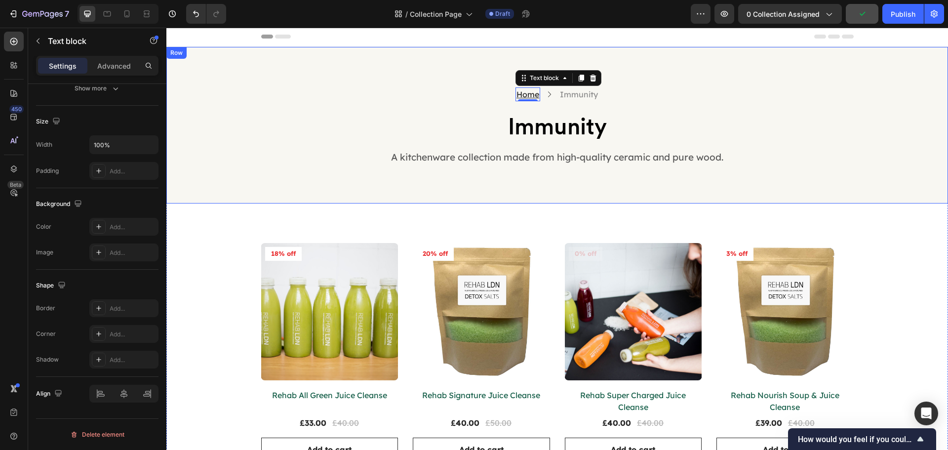
scroll to position [0, 0]
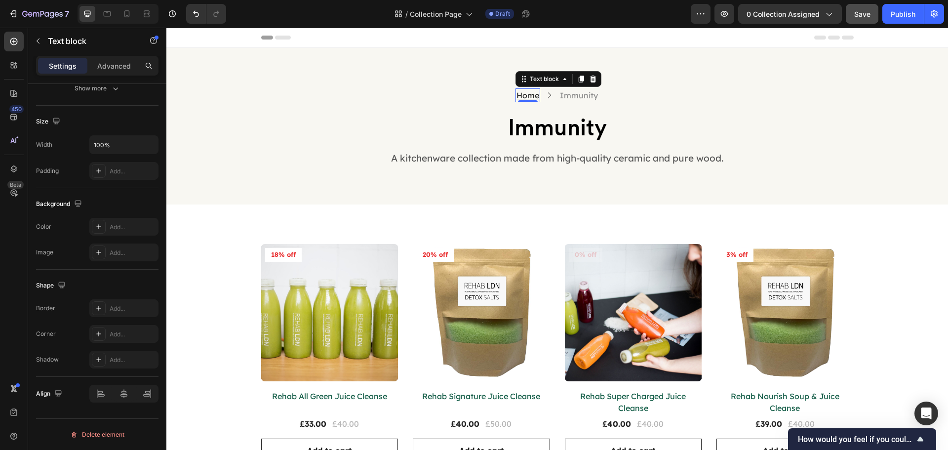
click at [528, 94] on u "Home" at bounding box center [528, 95] width 23 height 10
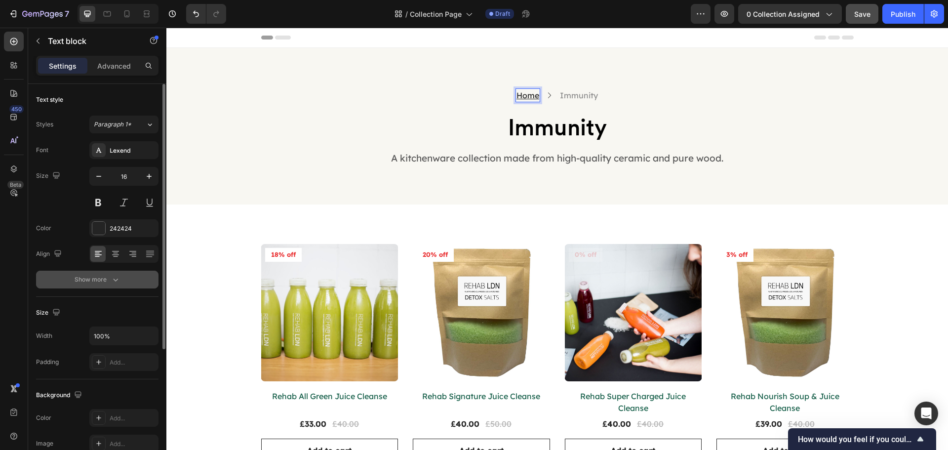
click at [88, 286] on button "Show more" at bounding box center [97, 280] width 123 height 18
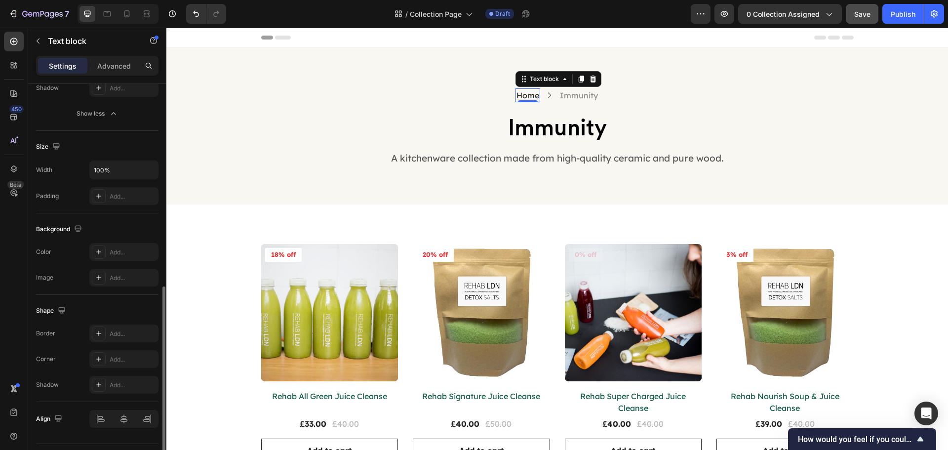
scroll to position [322, 0]
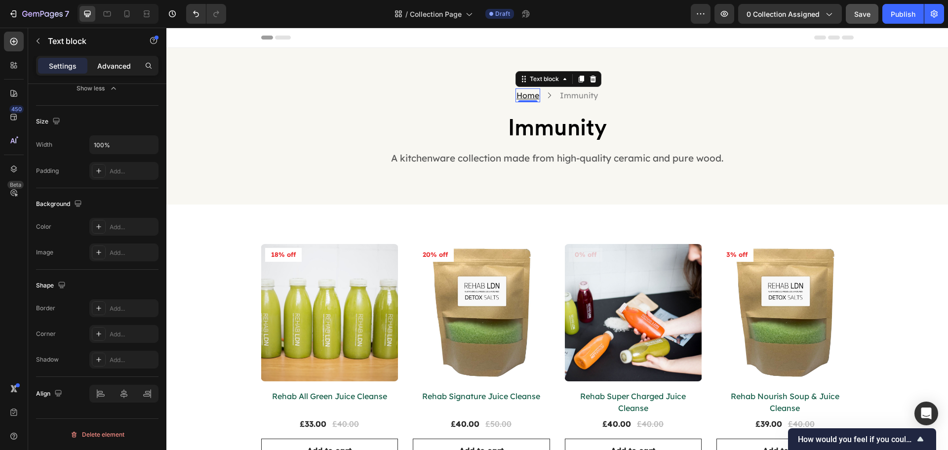
click at [104, 72] on div "Advanced" at bounding box center [113, 66] width 49 height 16
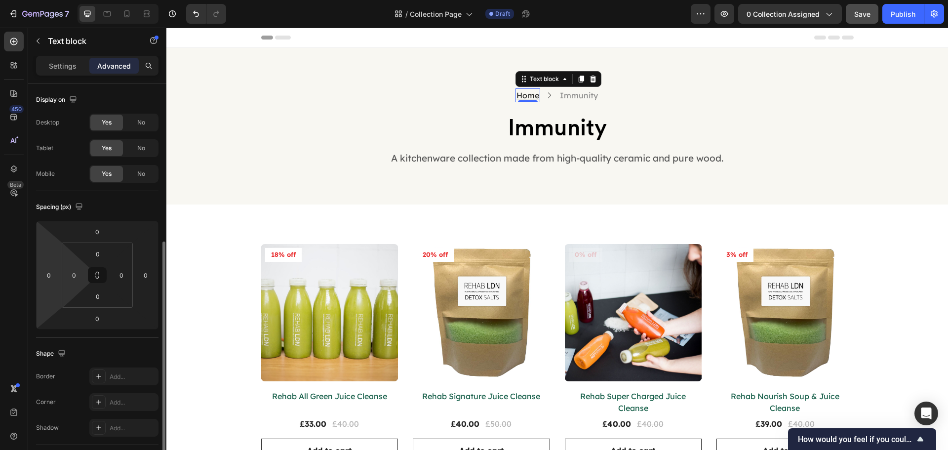
scroll to position [148, 0]
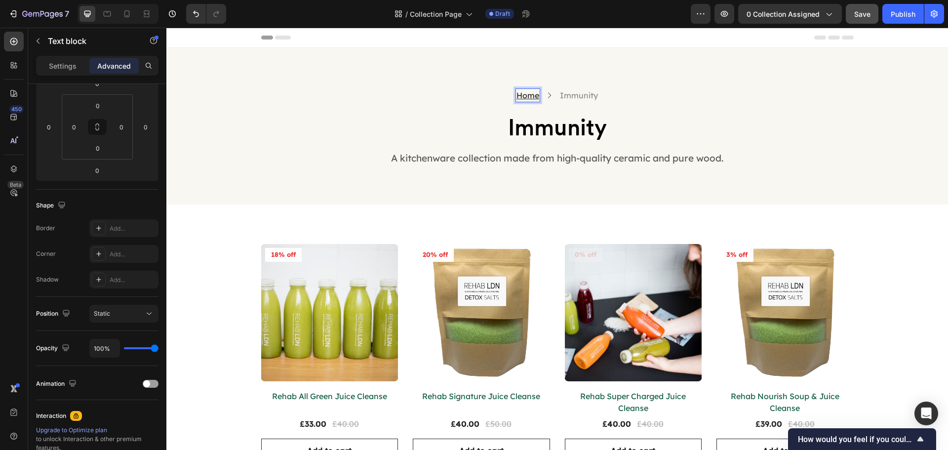
click at [524, 94] on u "Home" at bounding box center [528, 95] width 23 height 10
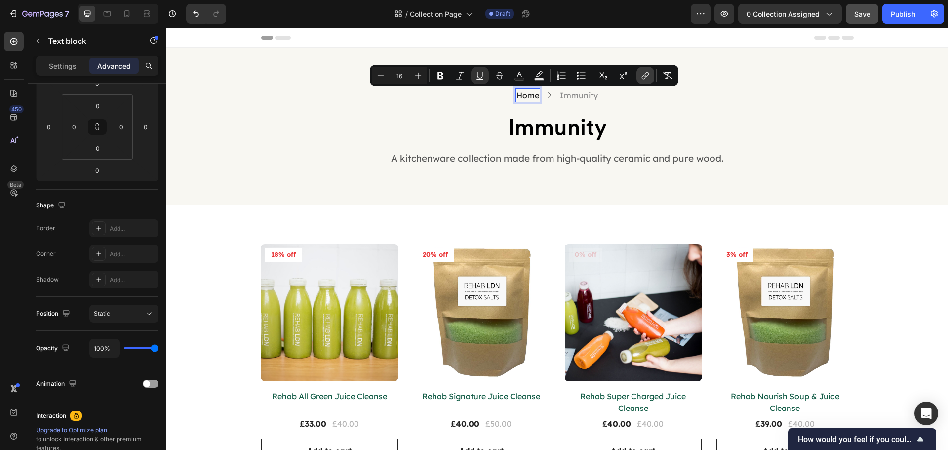
click at [644, 79] on icon "Editor contextual toolbar" at bounding box center [646, 76] width 10 height 10
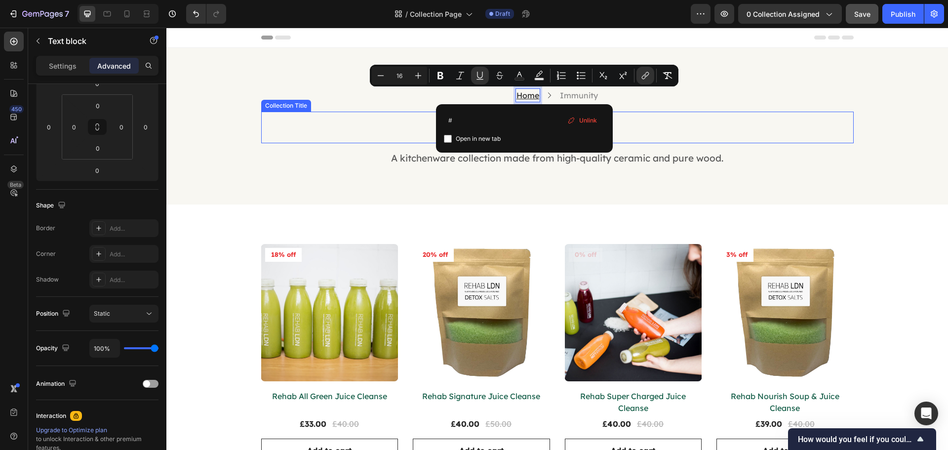
drag, startPoint x: 647, startPoint y: 146, endPoint x: 604, endPoint y: 147, distance: 43.0
type input "https://www.fuel-station.co.uk/"
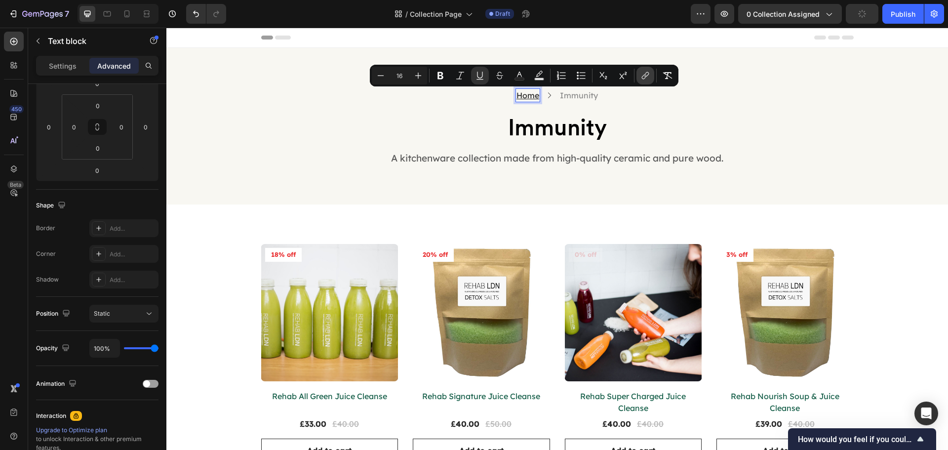
click at [642, 74] on icon "Editor contextual toolbar" at bounding box center [646, 76] width 10 height 10
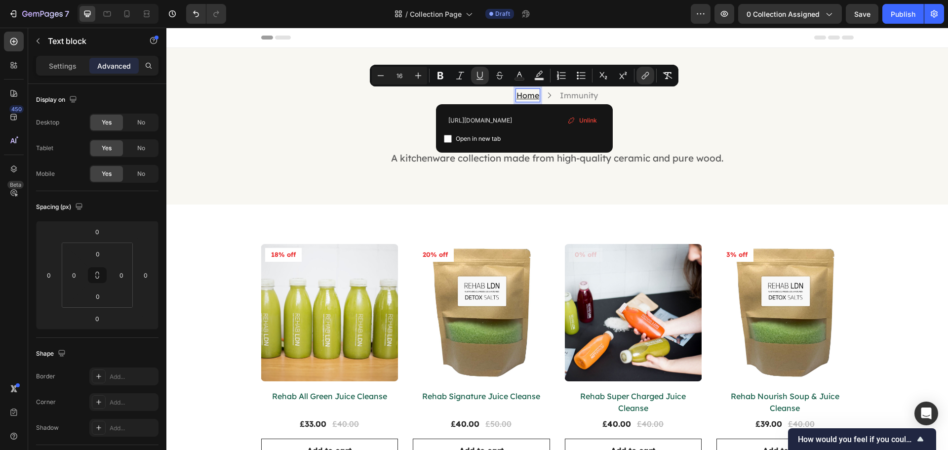
scroll to position [148, 0]
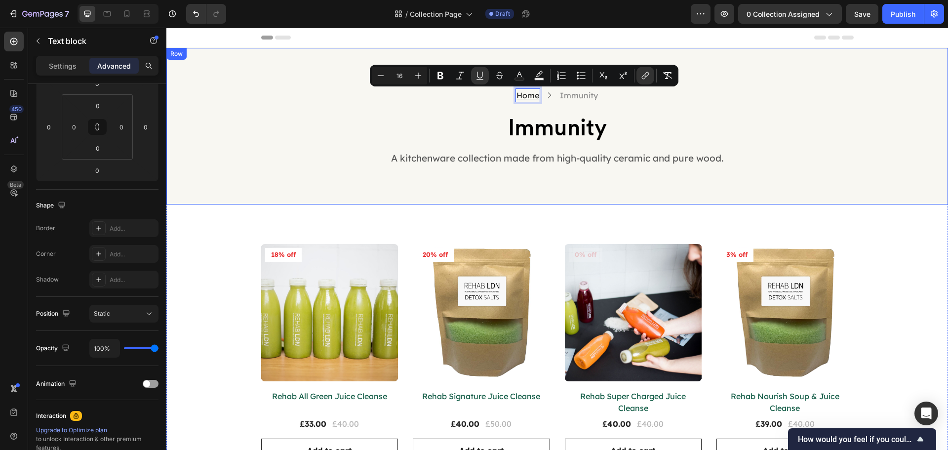
click at [839, 197] on div "Home Text block 0 Icon Immunity Collection Title Row Immunity Collection Title …" at bounding box center [557, 126] width 782 height 157
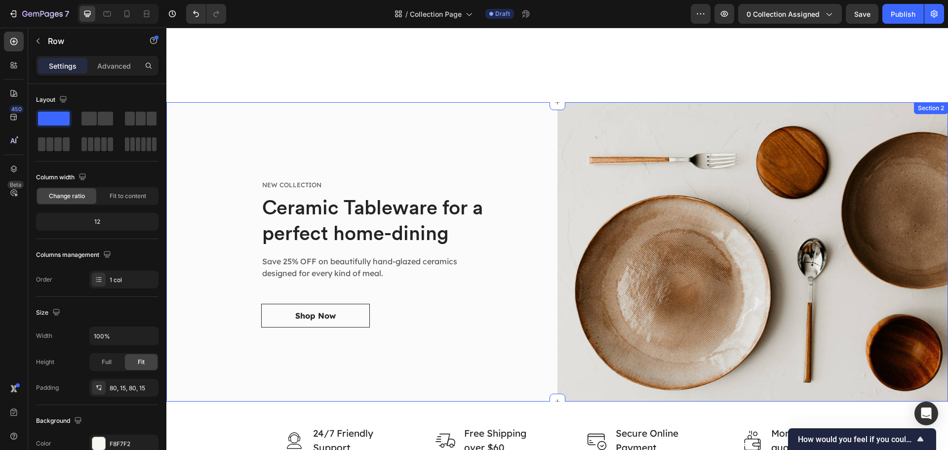
scroll to position [494, 0]
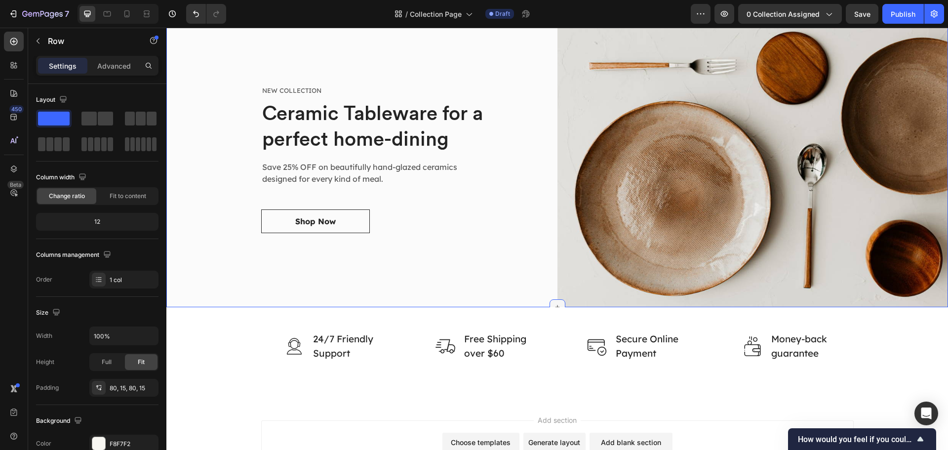
click at [550, 299] on div at bounding box center [558, 307] width 16 height 16
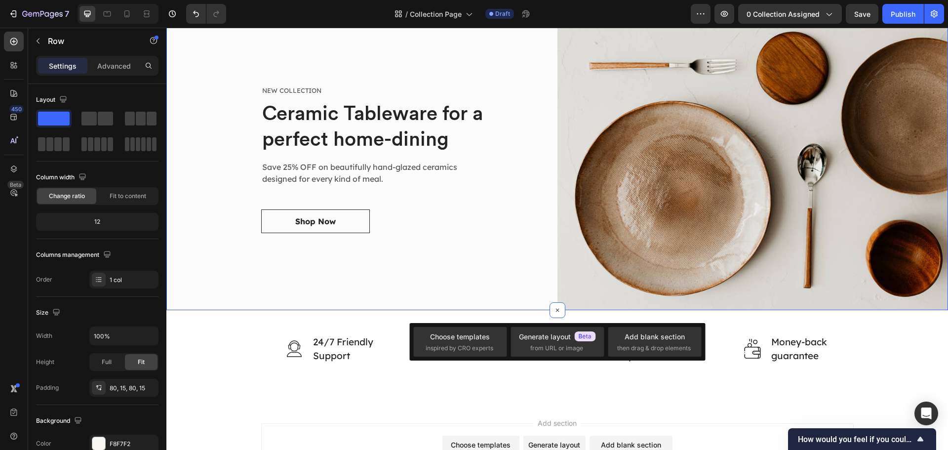
click at [540, 295] on div "NEW COLLECTION Text block Ceramic Tableware for a perfect home-dining Heading S…" at bounding box center [361, 159] width 391 height 302
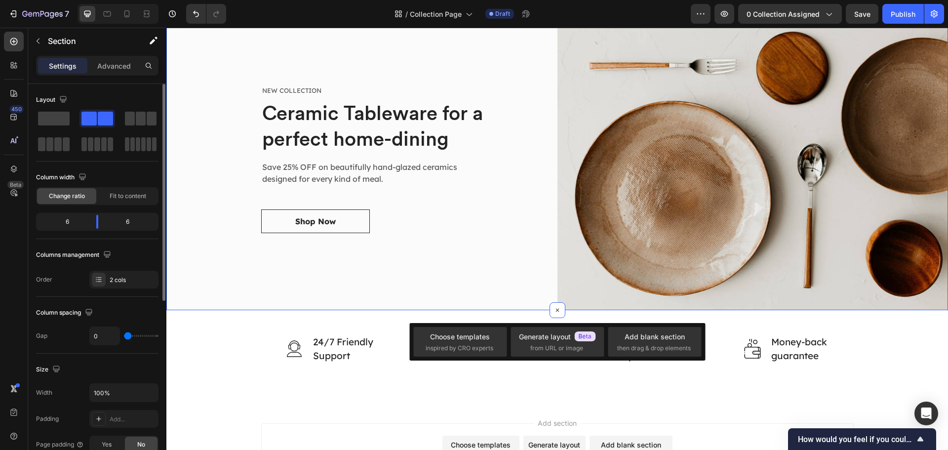
scroll to position [247, 0]
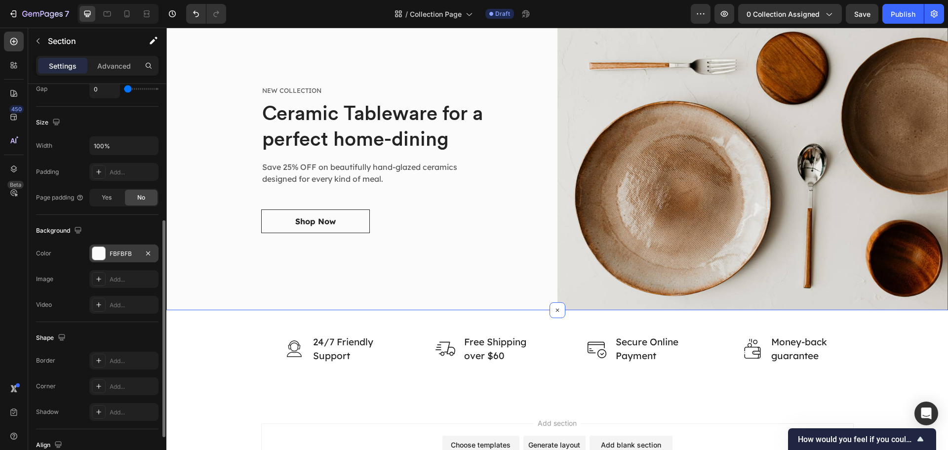
click at [116, 249] on div "FBFBFB" at bounding box center [124, 253] width 29 height 9
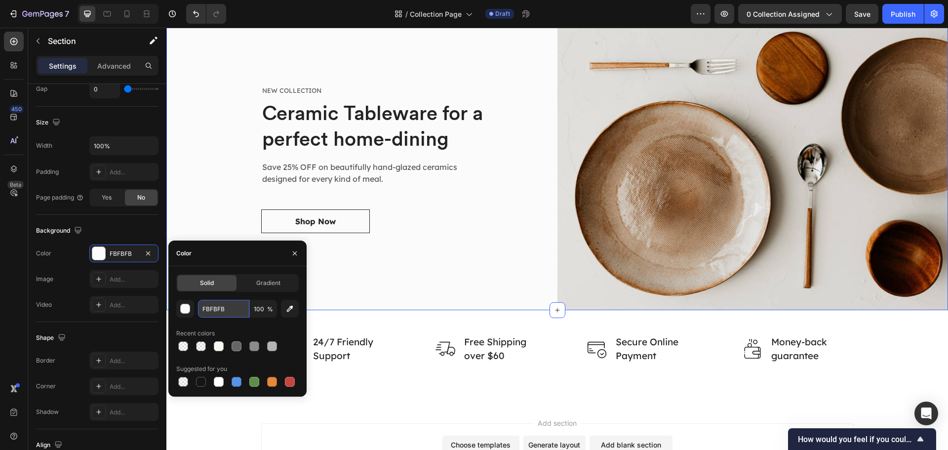
click at [229, 311] on input "FBFBFB" at bounding box center [223, 309] width 51 height 18
paste input "https://www.fuel-station.co.uk/"
type input "https://www.fuel-station.co.uk/"
paste input "f8f7f2"
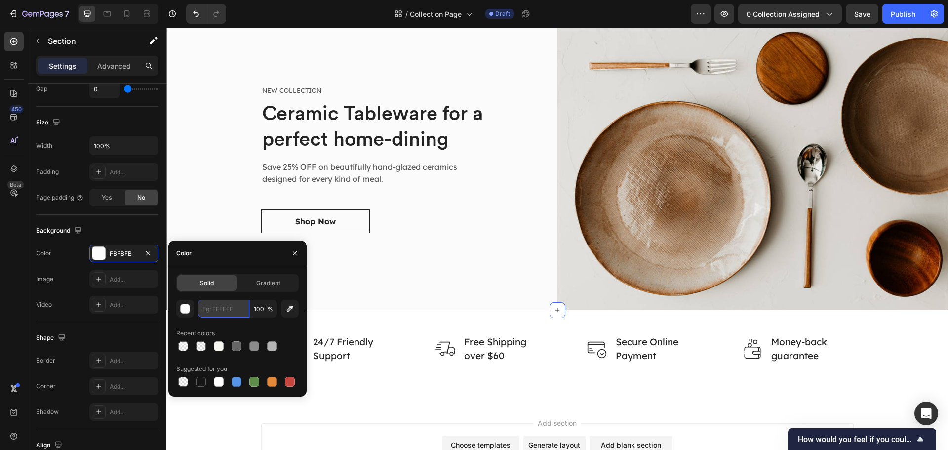
type input "f8f7f2"
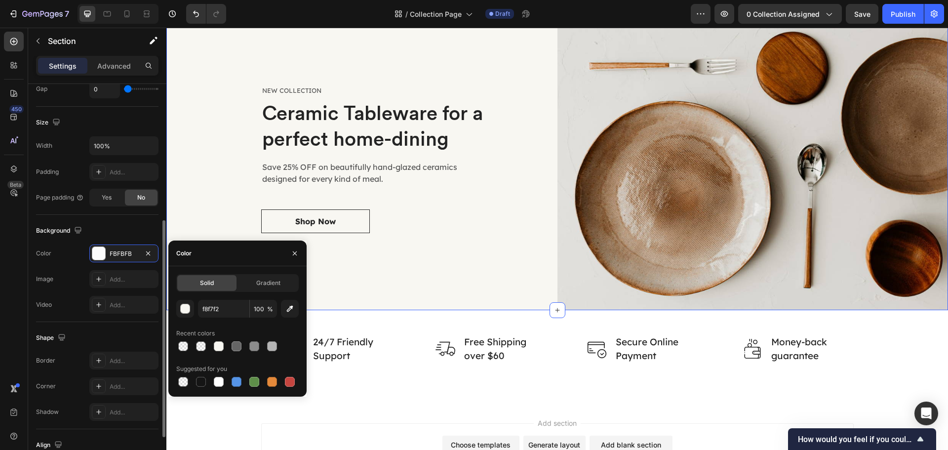
click at [79, 265] on div "The changes might be hidden by the video. Color FBFBFB Image Add... Video Add..." at bounding box center [97, 279] width 123 height 69
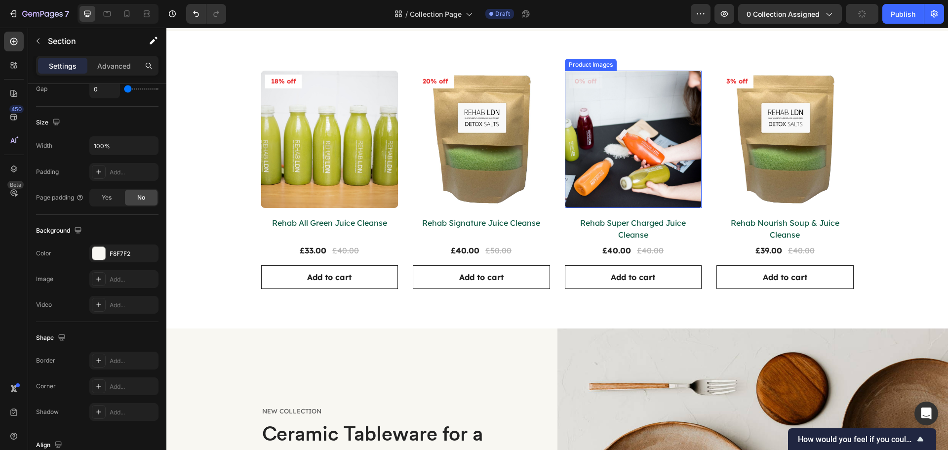
scroll to position [174, 0]
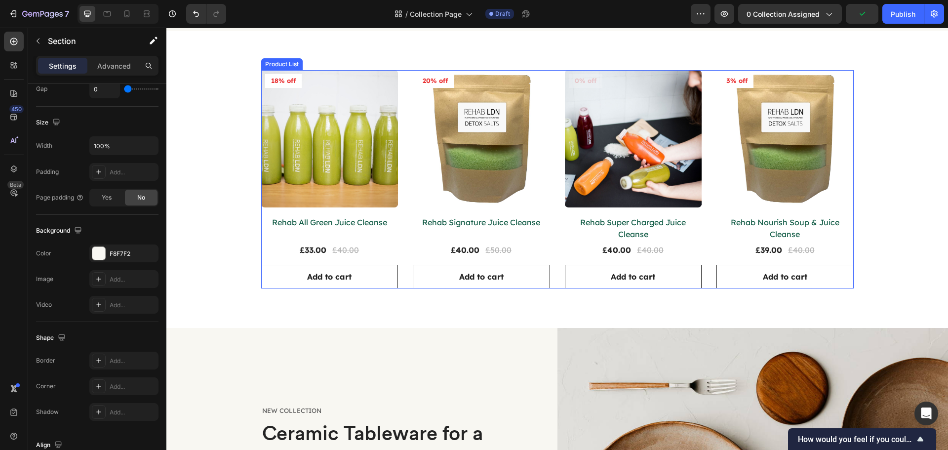
click at [548, 228] on div "Product Images 18% off Product Badge Row Rehab All Green Juice Cleanse Product …" at bounding box center [557, 179] width 593 height 218
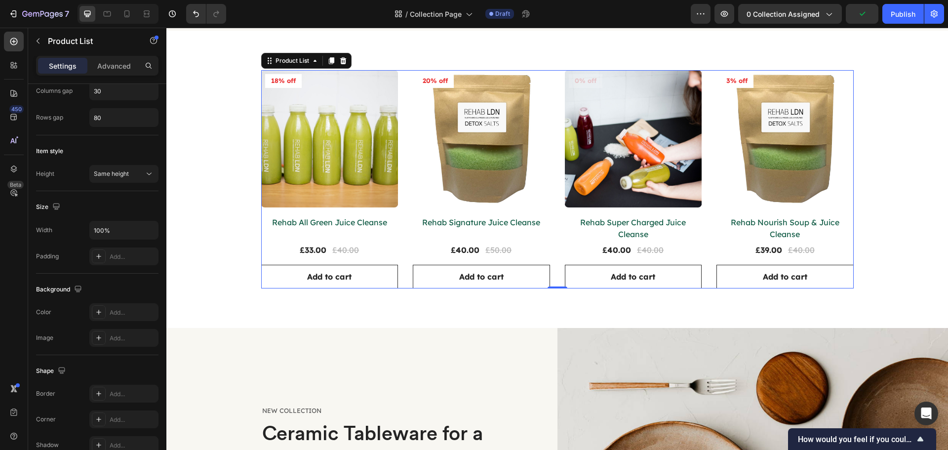
scroll to position [0, 0]
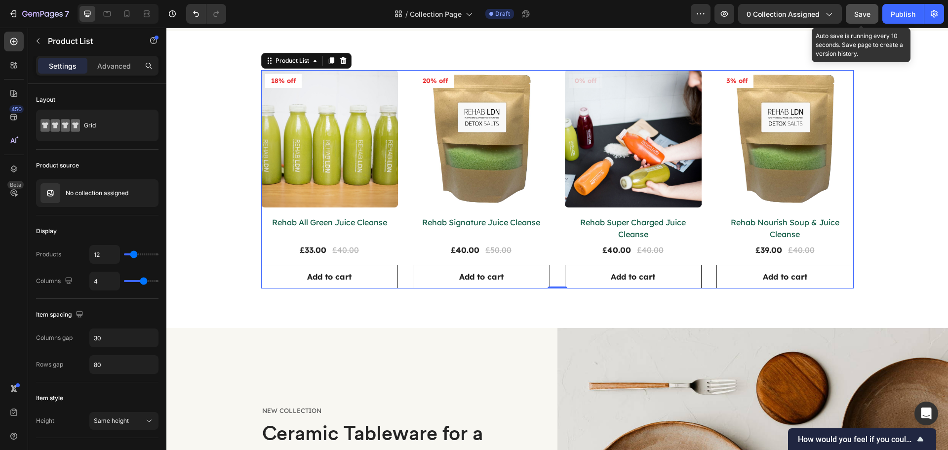
click at [867, 13] on span "Save" at bounding box center [863, 14] width 16 height 8
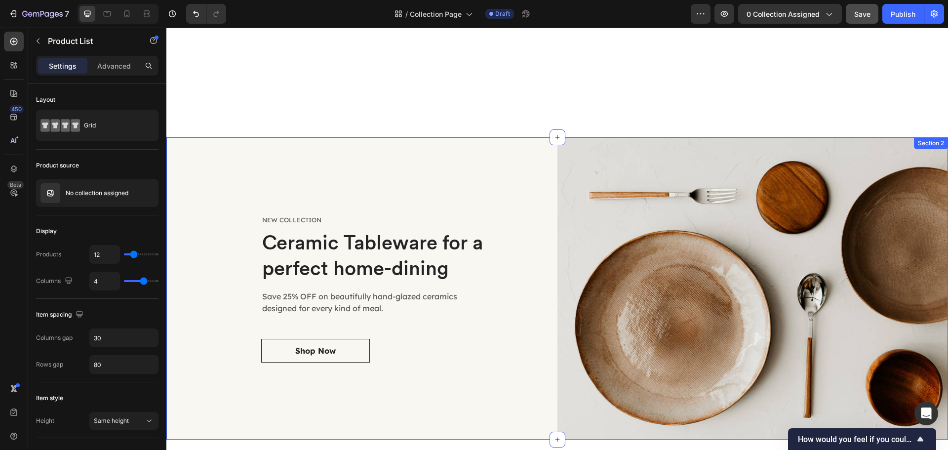
scroll to position [514, 0]
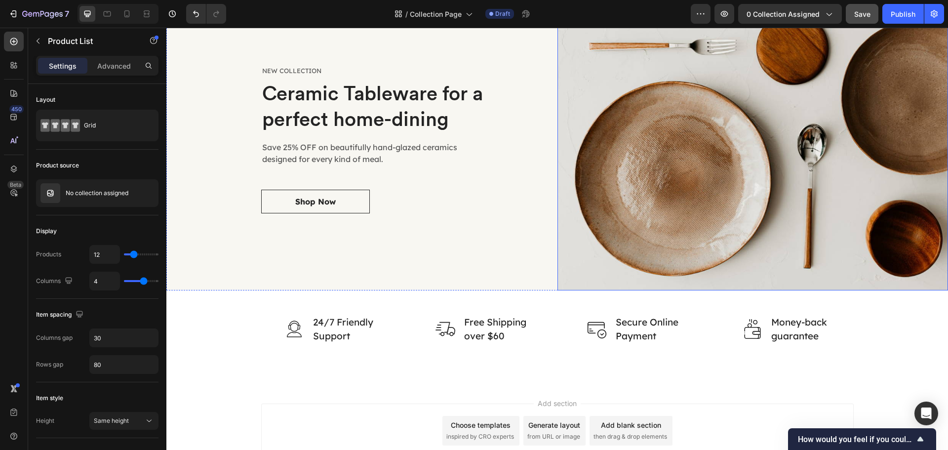
click at [602, 236] on img at bounding box center [753, 139] width 391 height 302
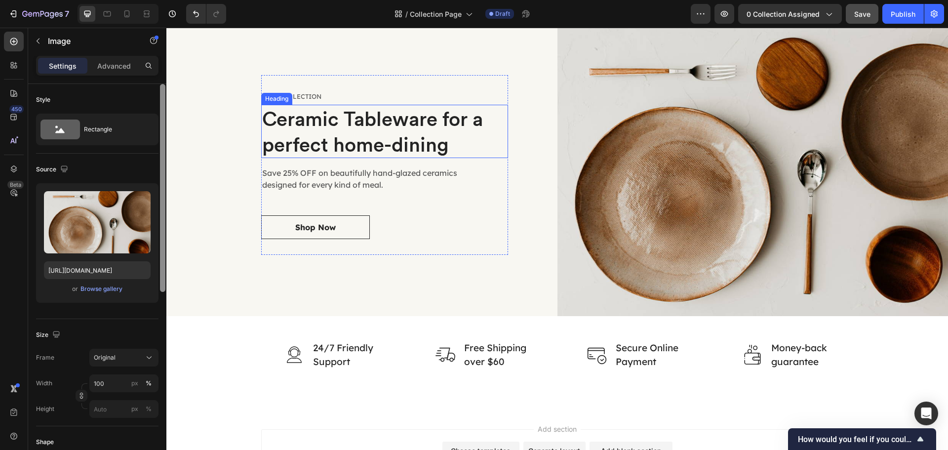
scroll to position [366, 0]
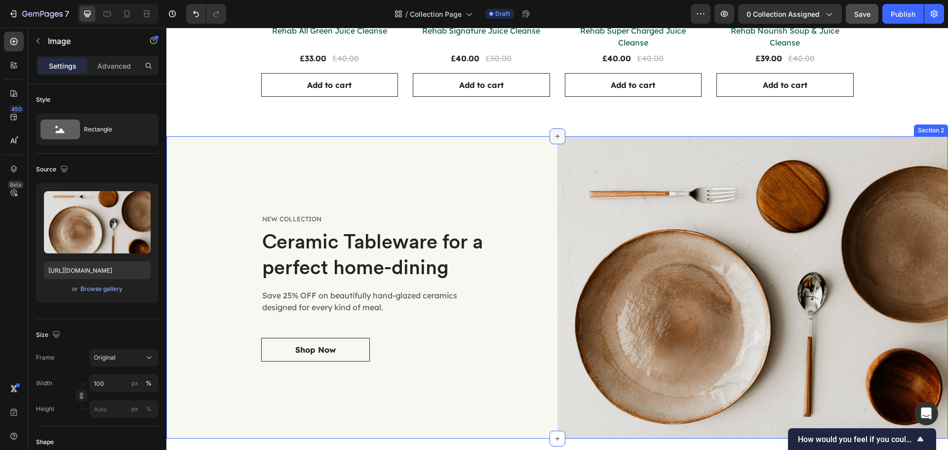
click at [554, 134] on icon at bounding box center [558, 136] width 8 height 8
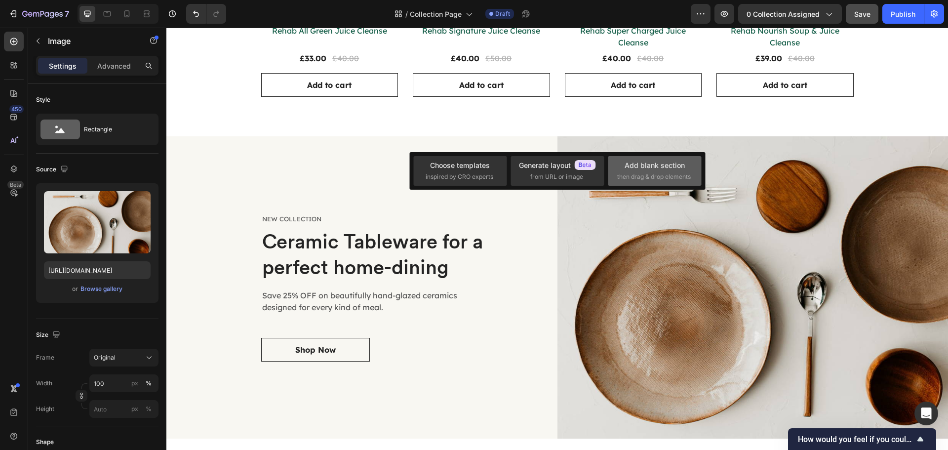
click at [627, 161] on div "Add blank section" at bounding box center [655, 165] width 60 height 10
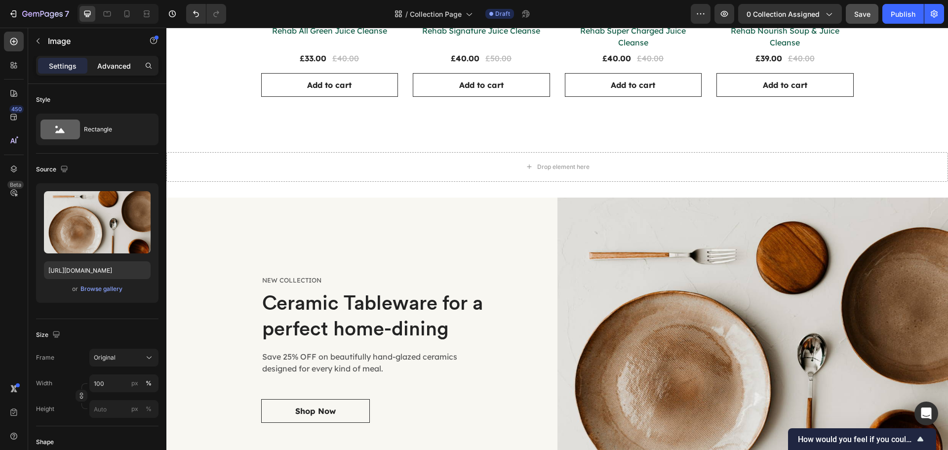
click at [118, 63] on p "Advanced" at bounding box center [114, 66] width 34 height 10
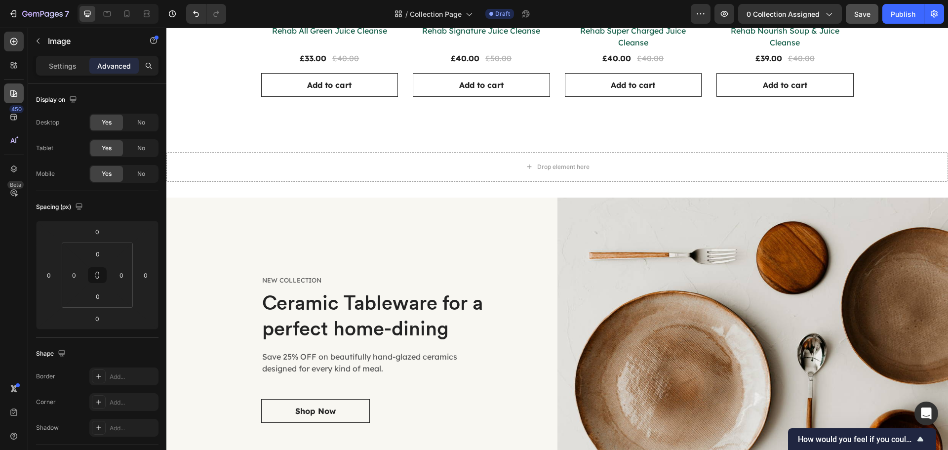
click at [50, 65] on p "Settings" at bounding box center [63, 66] width 28 height 10
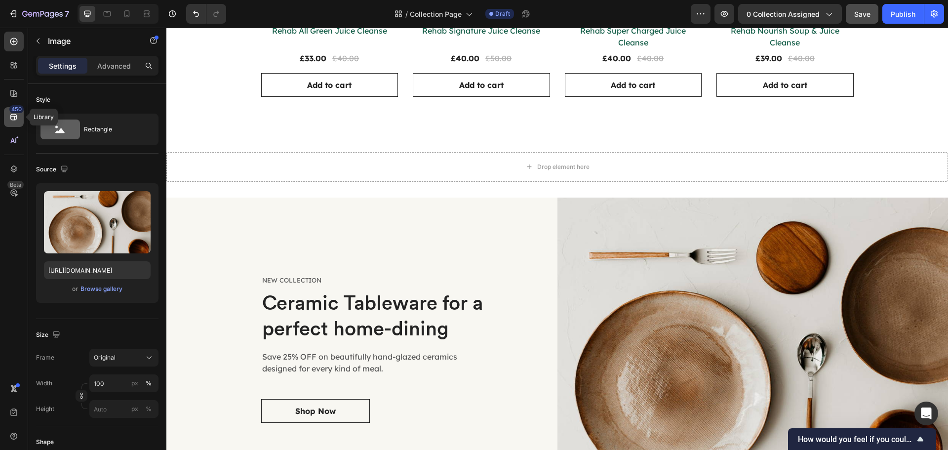
click at [17, 122] on icon at bounding box center [14, 117] width 10 height 10
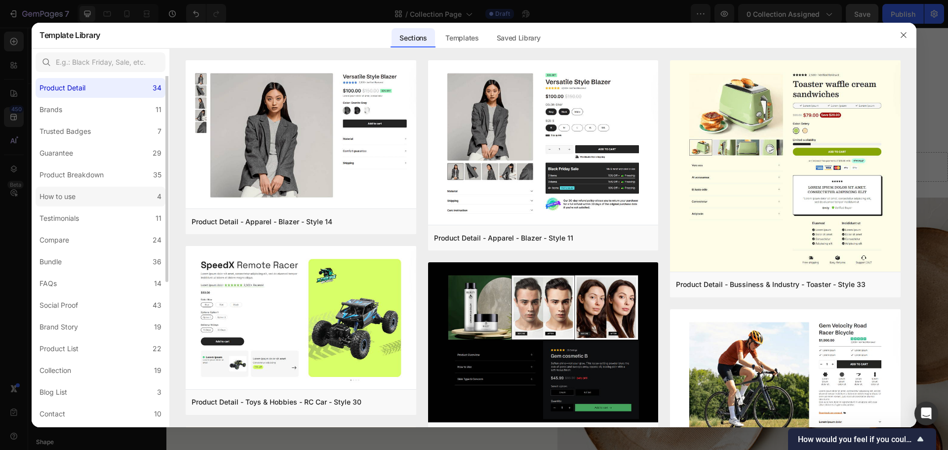
scroll to position [0, 0]
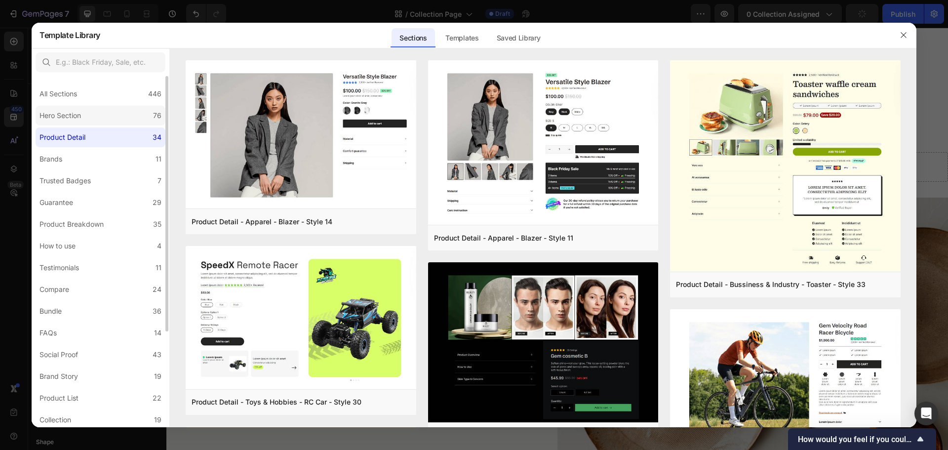
click at [115, 115] on label "Hero Section 76" at bounding box center [101, 116] width 130 height 20
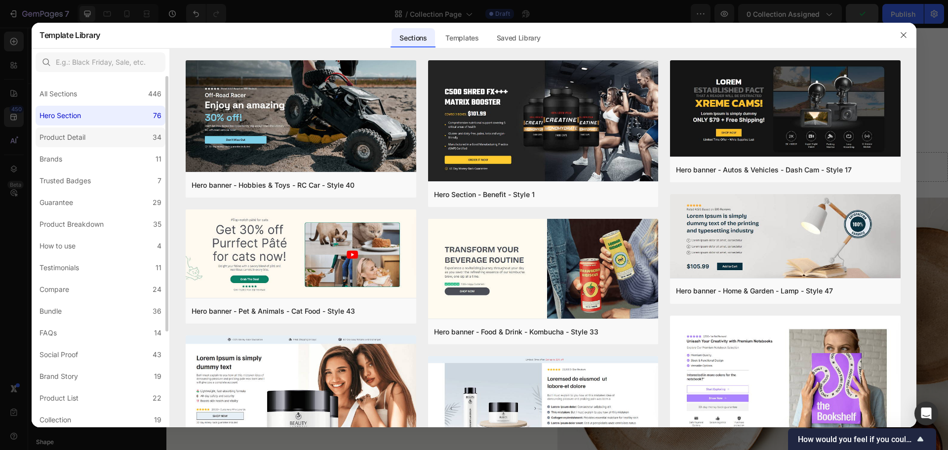
click at [103, 145] on label "Product Detail 34" at bounding box center [101, 137] width 130 height 20
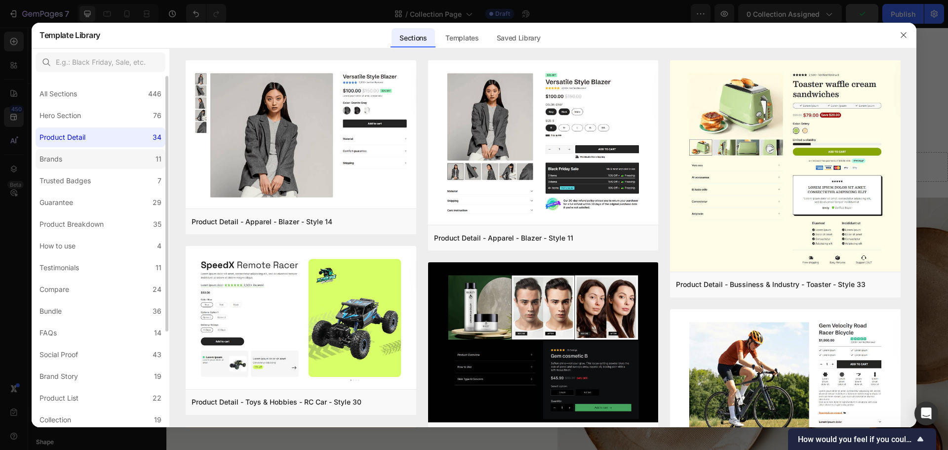
click at [97, 154] on label "Brands 11" at bounding box center [101, 159] width 130 height 20
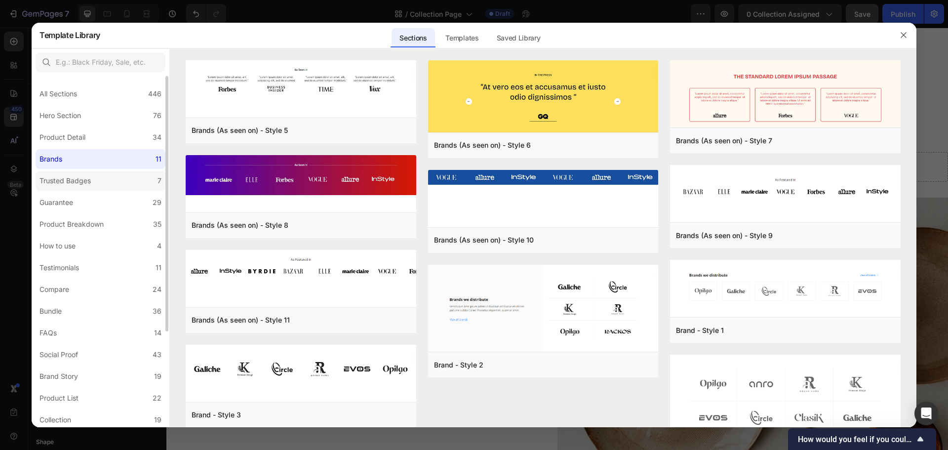
click at [95, 173] on label "Trusted Badges 7" at bounding box center [101, 181] width 130 height 20
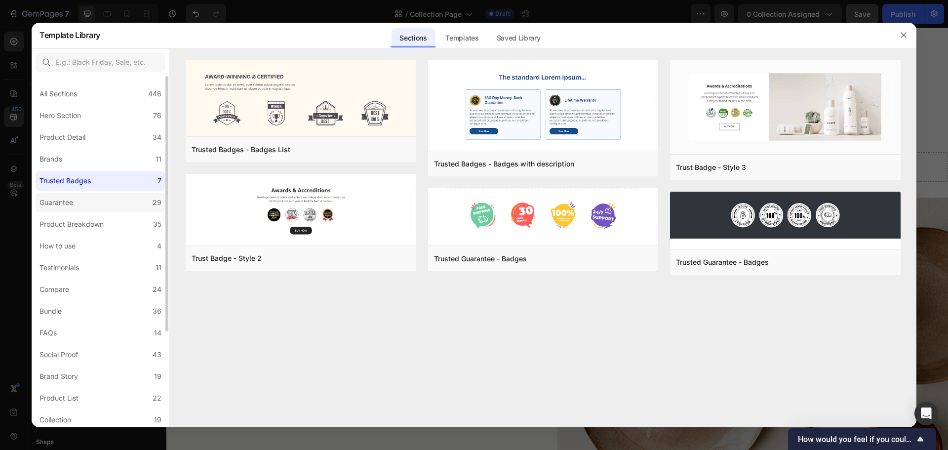
click at [91, 198] on label "Guarantee 29" at bounding box center [101, 203] width 130 height 20
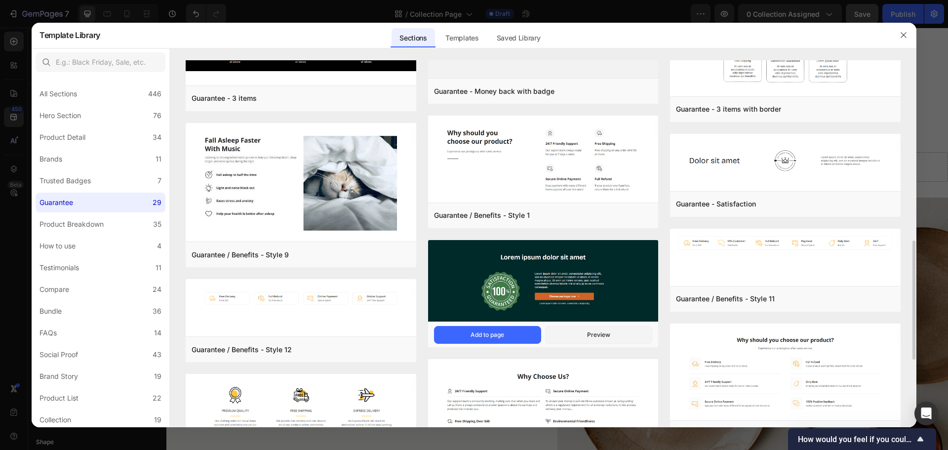
scroll to position [655, 0]
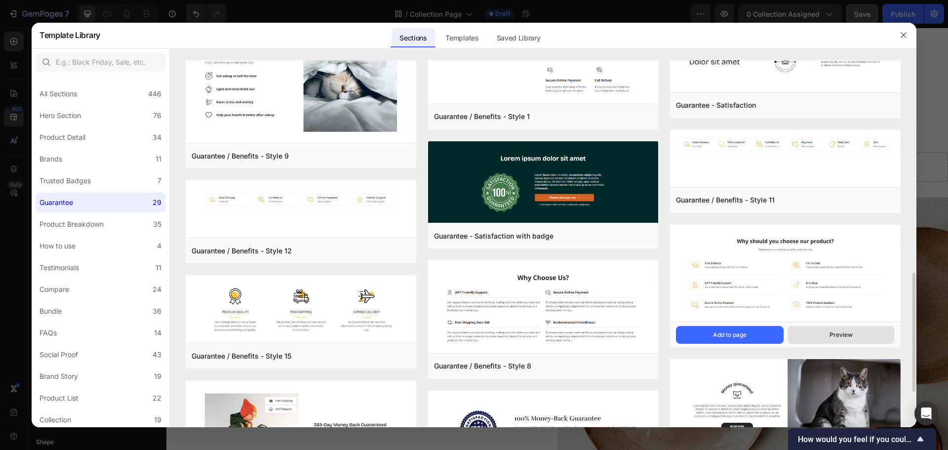
click at [826, 334] on button "Preview" at bounding box center [841, 335] width 107 height 18
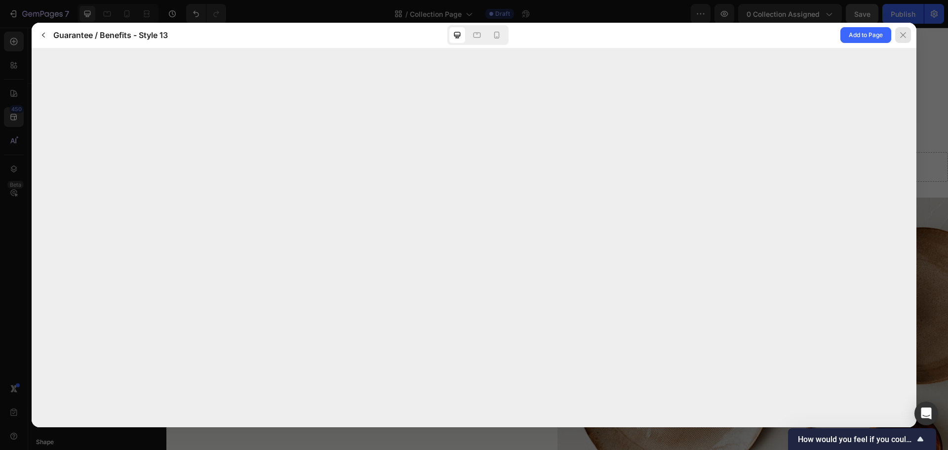
click at [905, 31] on icon at bounding box center [903, 35] width 8 height 8
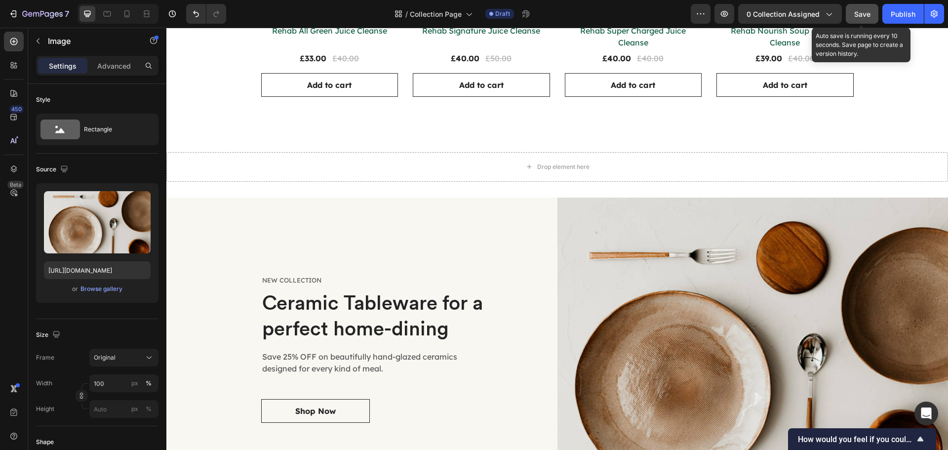
click at [863, 14] on span "Save" at bounding box center [863, 14] width 16 height 8
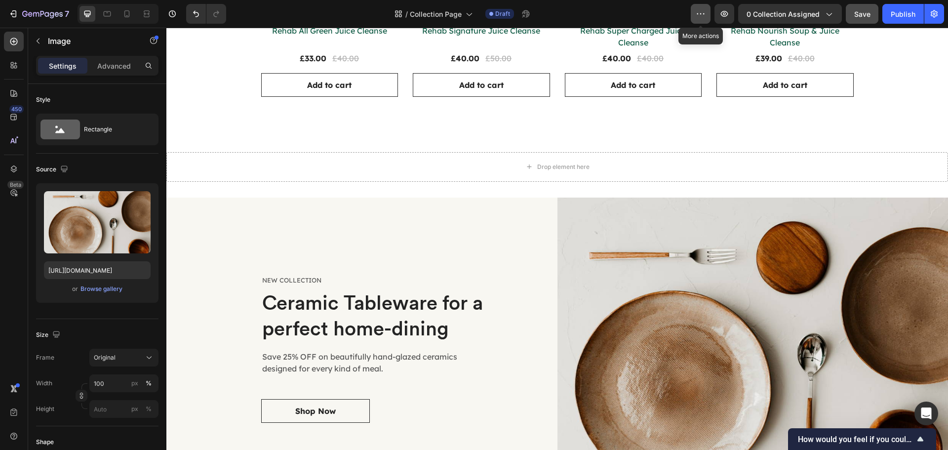
click at [703, 15] on icon "button" at bounding box center [701, 14] width 10 height 10
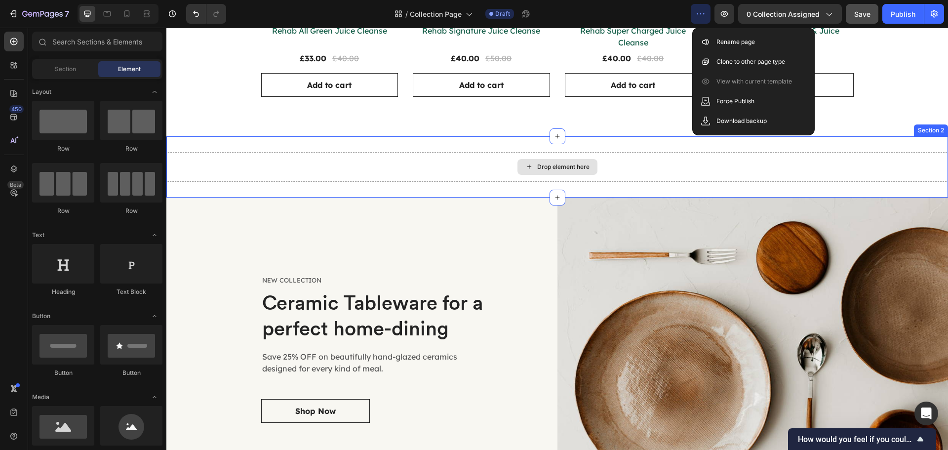
click at [537, 168] on div "Drop element here" at bounding box center [563, 167] width 52 height 8
click at [66, 65] on span "Section" at bounding box center [65, 69] width 21 height 9
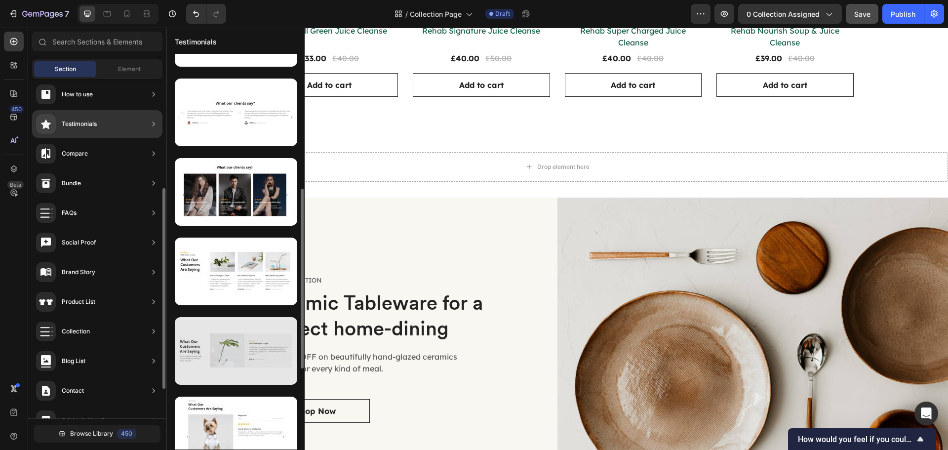
scroll to position [346, 0]
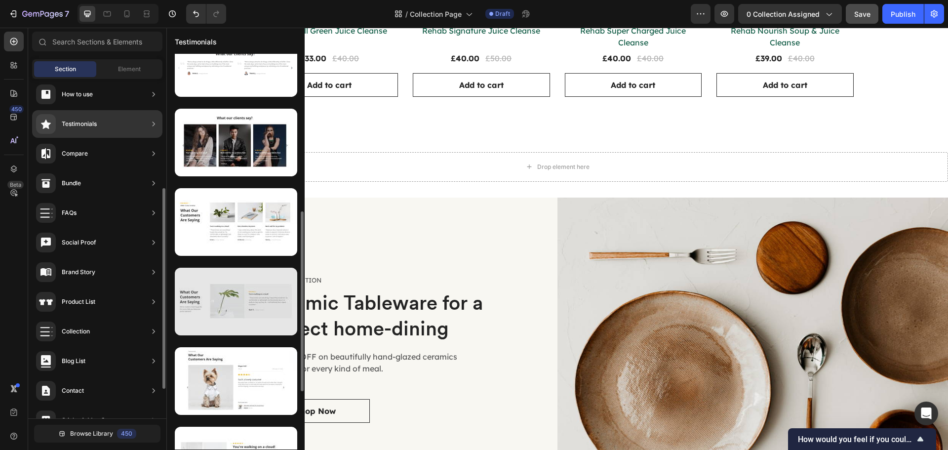
click at [204, 288] on div at bounding box center [236, 302] width 123 height 68
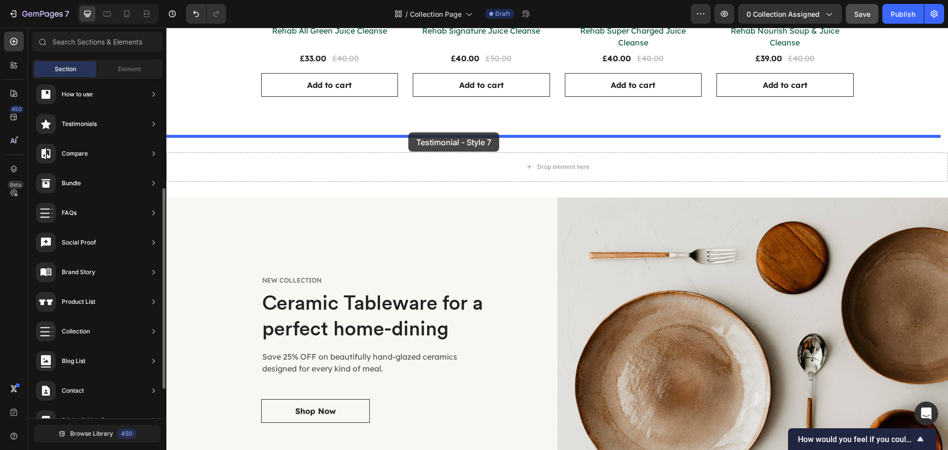
drag, startPoint x: 368, startPoint y: 313, endPoint x: 409, endPoint y: 132, distance: 184.7
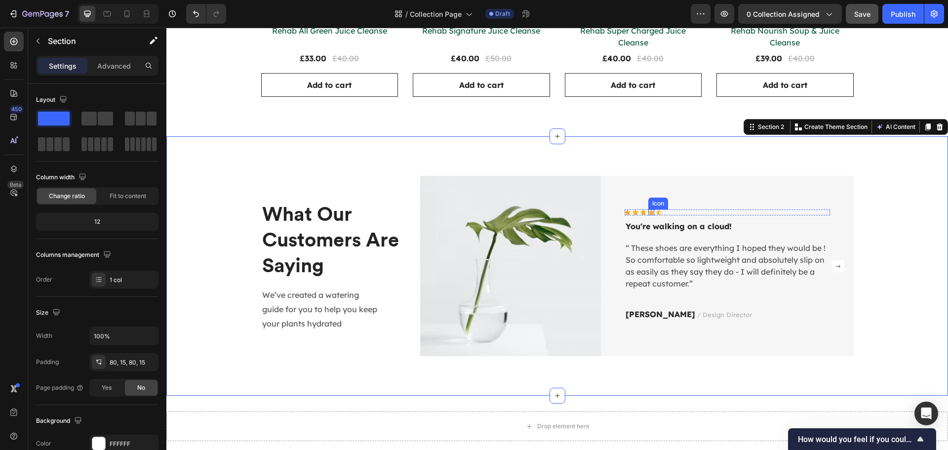
click at [649, 214] on icon at bounding box center [652, 211] width 6 height 5
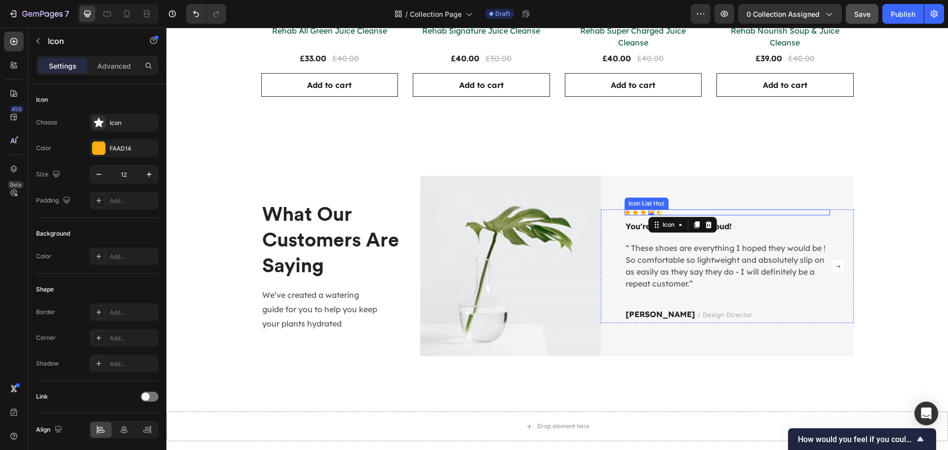
click at [691, 213] on div "Icon Icon Icon Icon 0 Icon" at bounding box center [727, 212] width 205 height 6
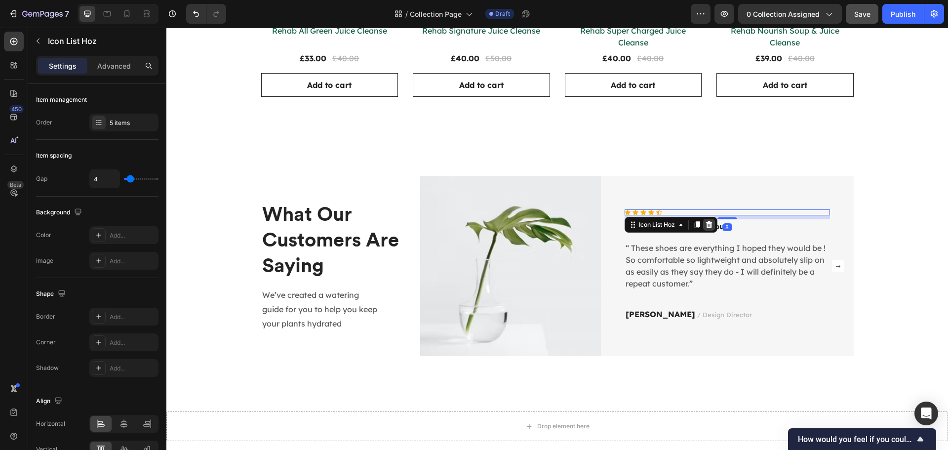
click at [706, 225] on icon at bounding box center [709, 224] width 6 height 7
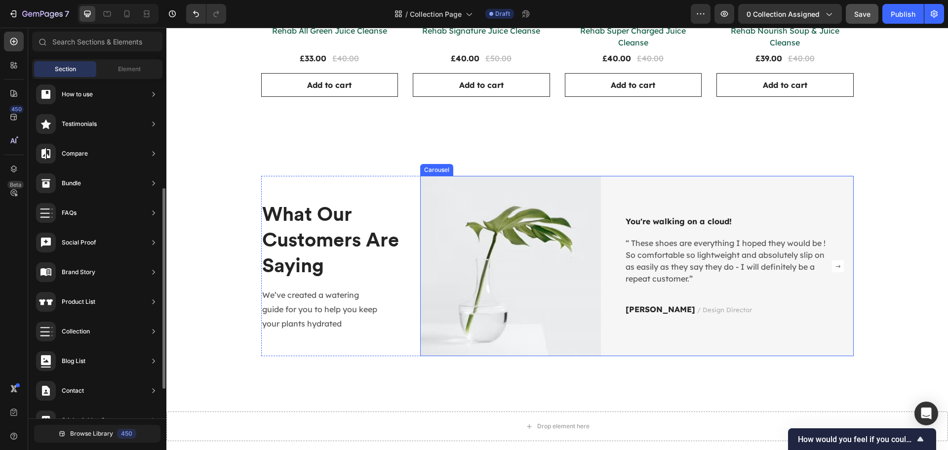
click at [835, 267] on rect "Carousel Next Arrow" at bounding box center [838, 266] width 12 height 12
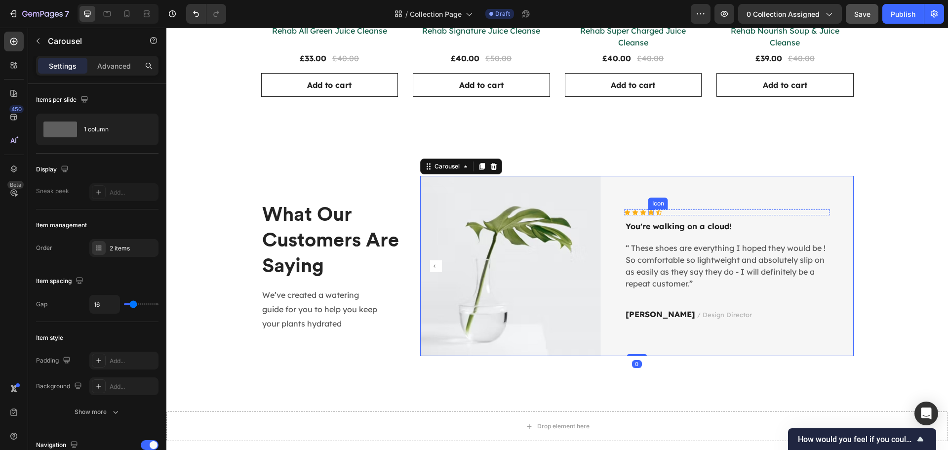
click at [650, 210] on icon at bounding box center [652, 212] width 6 height 6
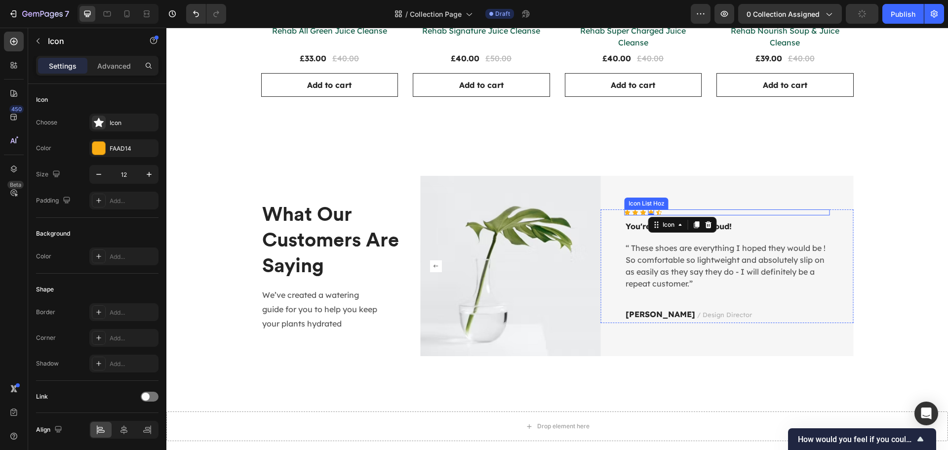
click at [679, 210] on div "Icon Icon Icon Icon 0 Icon" at bounding box center [727, 212] width 205 height 6
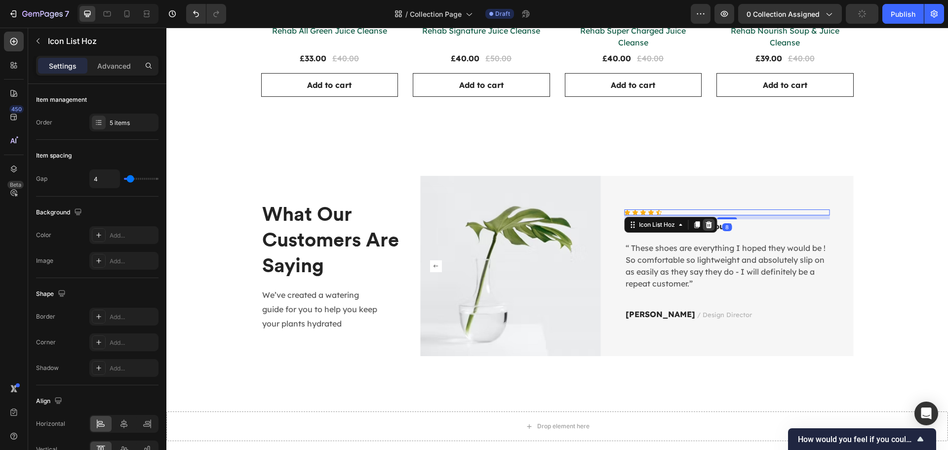
click at [706, 224] on icon at bounding box center [709, 224] width 6 height 7
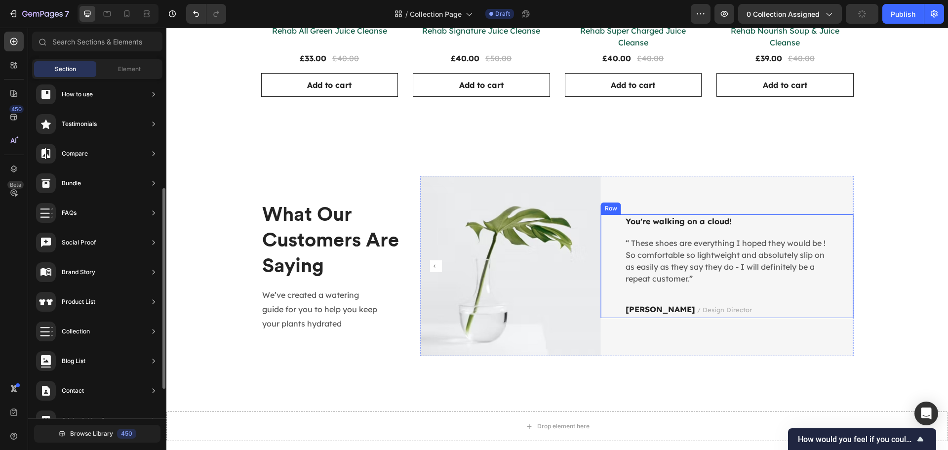
click at [616, 261] on div "You're walking on a cloud! Text block “ These shoes are everything I hoped they…" at bounding box center [727, 266] width 253 height 104
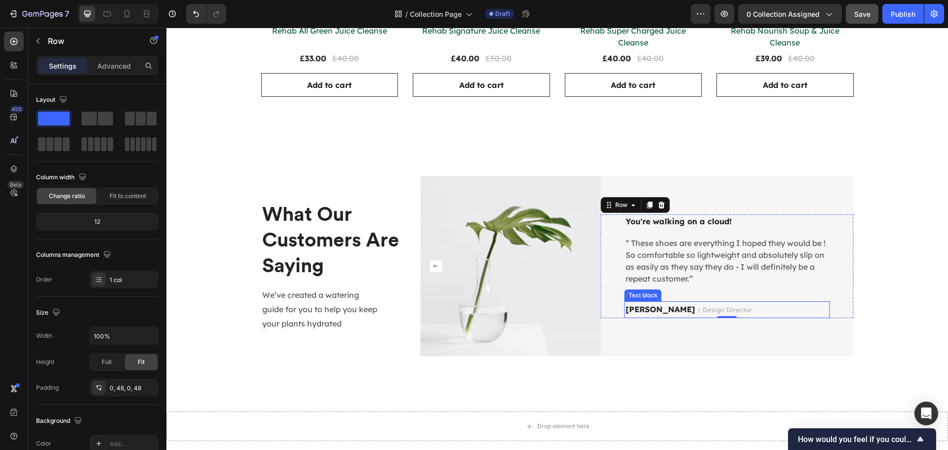
click at [727, 311] on p "Ryan S. / Design Director" at bounding box center [728, 309] width 204 height 15
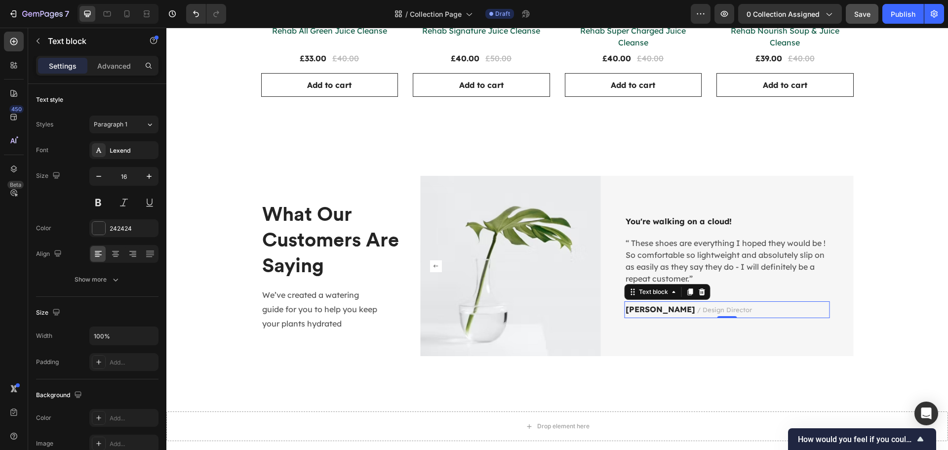
click at [701, 294] on icon at bounding box center [702, 292] width 8 height 8
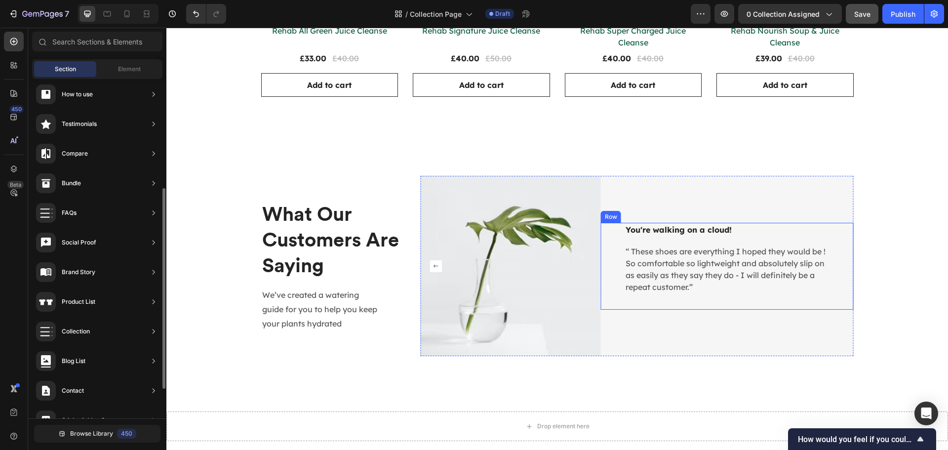
click at [611, 227] on div "You're walking on a cloud! Text block “ These shoes are everything I hoped they…" at bounding box center [727, 266] width 253 height 87
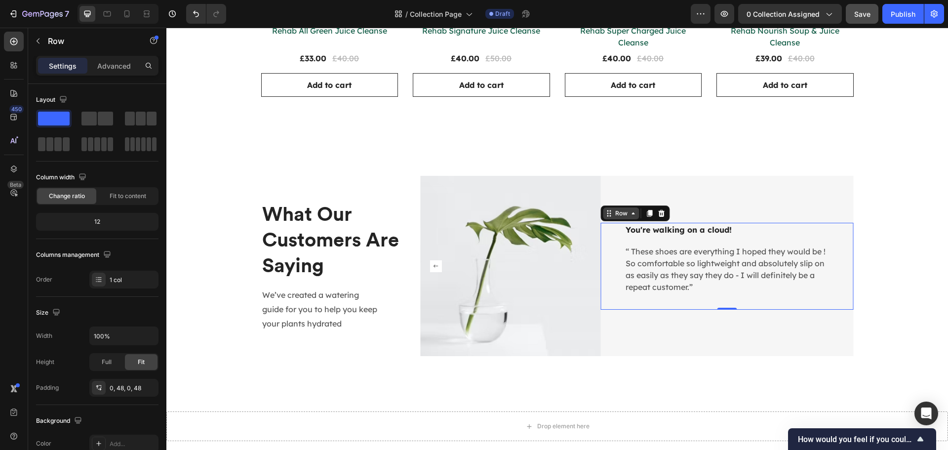
click at [616, 216] on div "Row" at bounding box center [621, 213] width 16 height 9
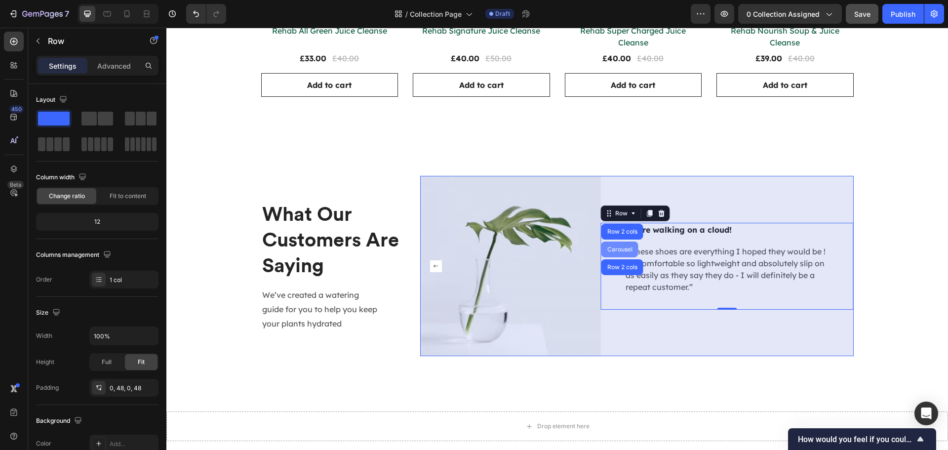
click at [619, 245] on div "Carousel" at bounding box center [620, 250] width 37 height 16
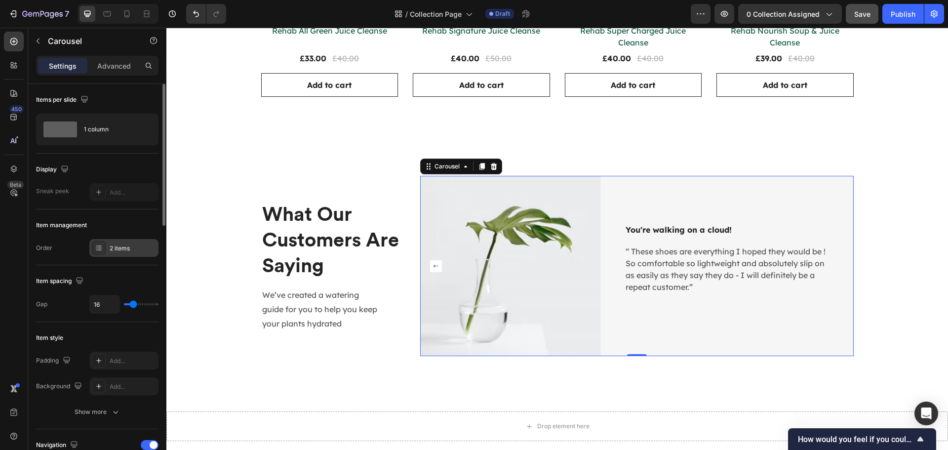
click at [135, 242] on div "2 items" at bounding box center [123, 248] width 69 height 18
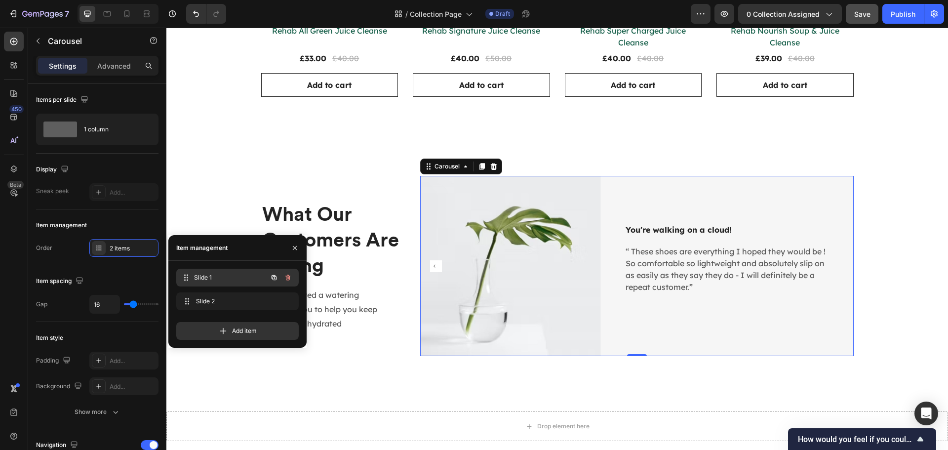
click at [208, 274] on span "Slide 1" at bounding box center [230, 277] width 73 height 9
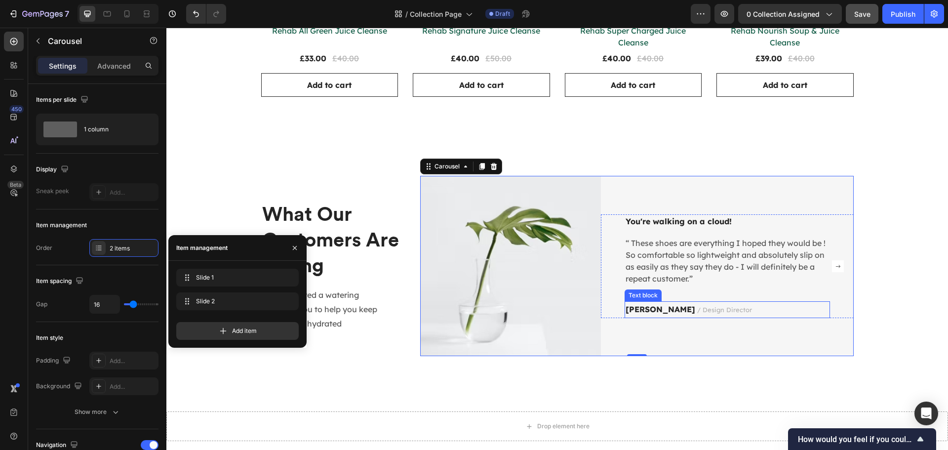
click at [697, 311] on span "/ Design Director" at bounding box center [724, 310] width 55 height 8
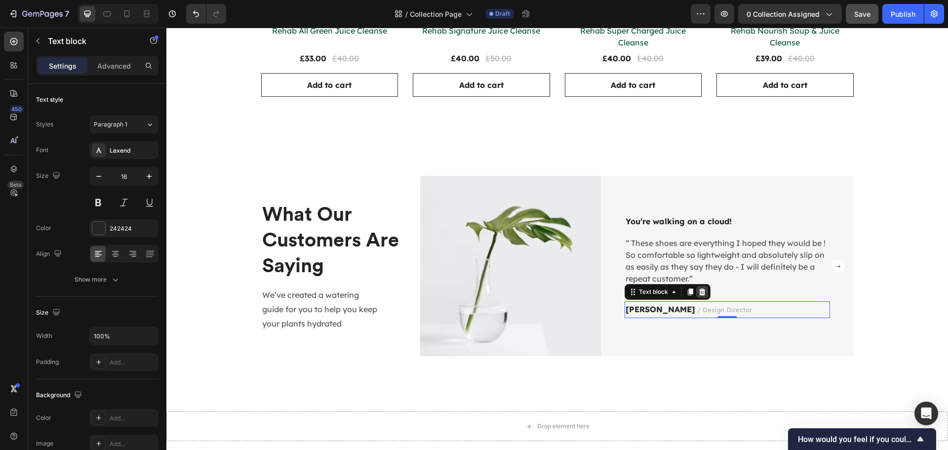
click at [698, 293] on icon at bounding box center [702, 292] width 8 height 8
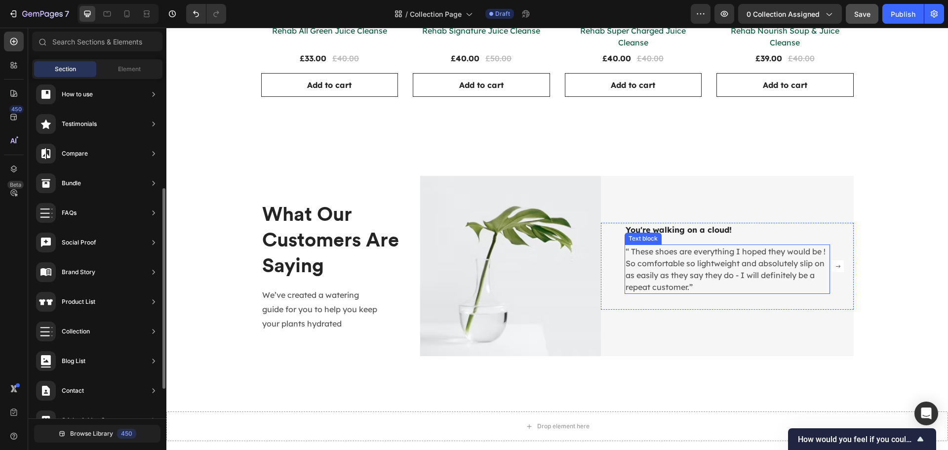
click at [667, 291] on p "“ These shoes are everything I hoped they would be ! So comfortable so lightwei…" at bounding box center [728, 268] width 204 height 47
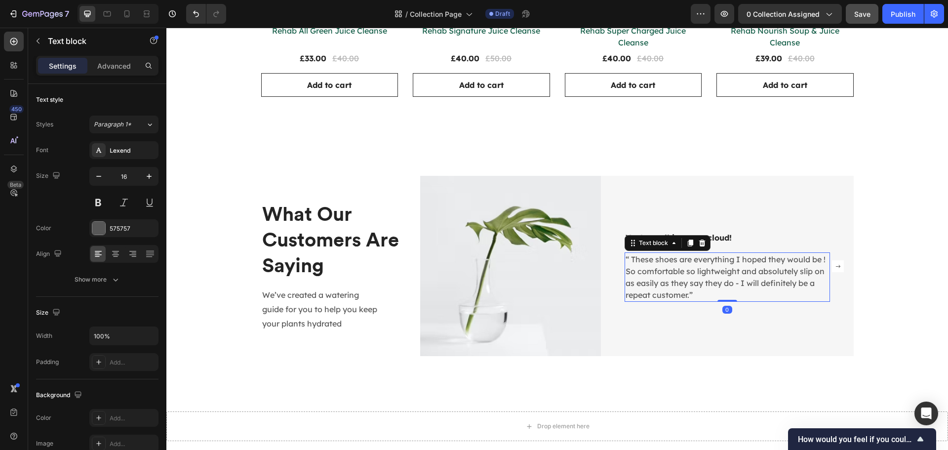
drag, startPoint x: 723, startPoint y: 308, endPoint x: 727, endPoint y: 288, distance: 20.1
click at [727, 288] on div "“ These shoes are everything I hoped they would be ! So comfortable so lightwei…" at bounding box center [727, 276] width 205 height 49
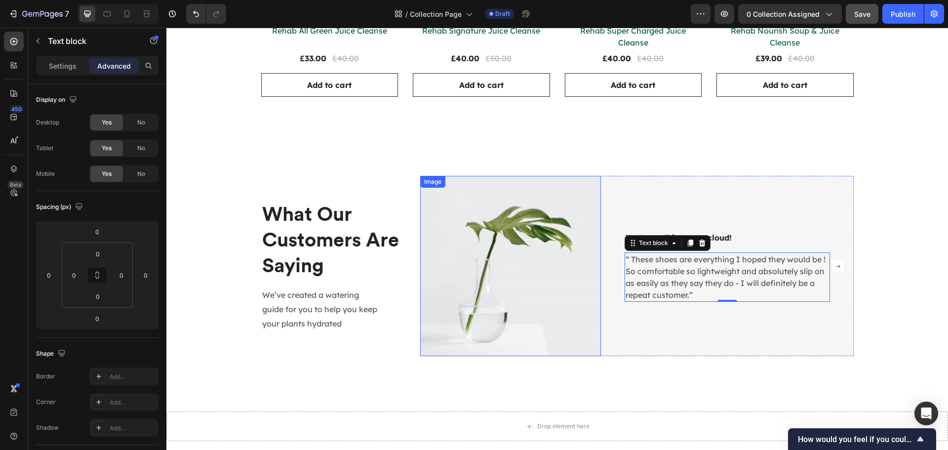
click at [591, 252] on img at bounding box center [510, 266] width 181 height 181
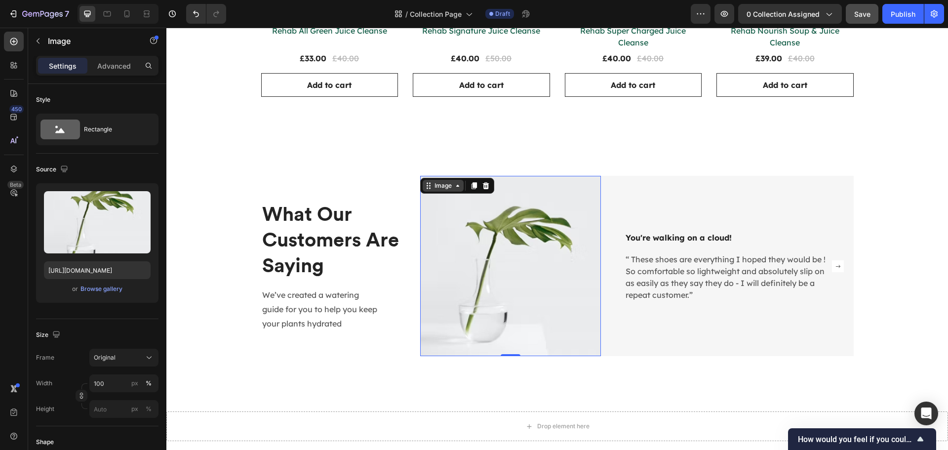
click at [443, 185] on div "Image" at bounding box center [443, 185] width 21 height 9
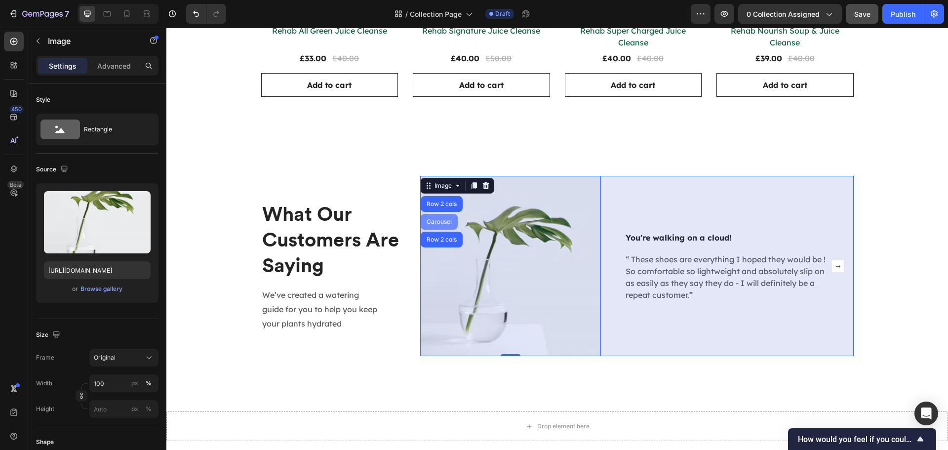
click at [443, 219] on div "Carousel" at bounding box center [439, 222] width 29 height 6
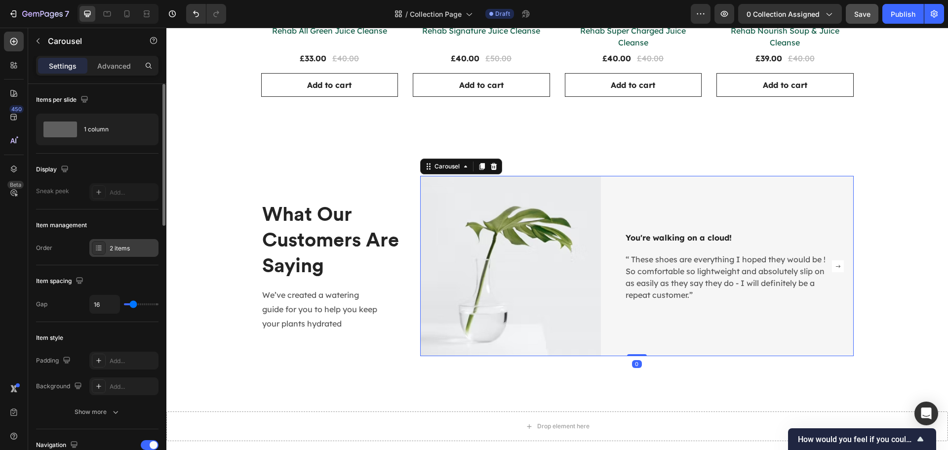
click at [122, 249] on div "2 items" at bounding box center [133, 248] width 46 height 9
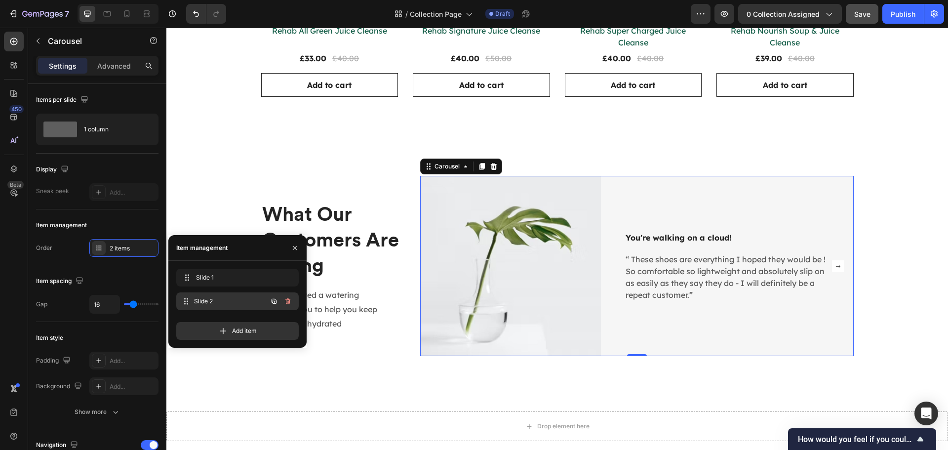
click at [207, 297] on span "Slide 2" at bounding box center [230, 301] width 73 height 9
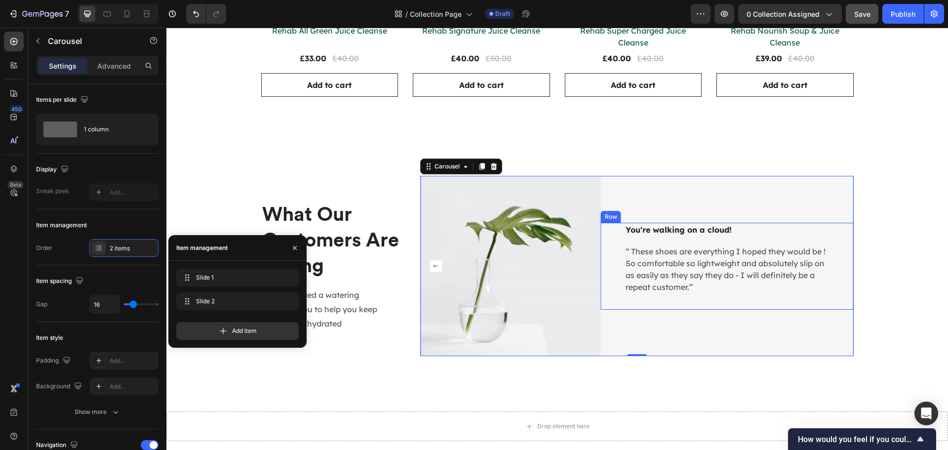
click at [681, 296] on div "You're walking on a cloud! Text block “ These shoes are everything I hoped they…" at bounding box center [727, 266] width 205 height 87
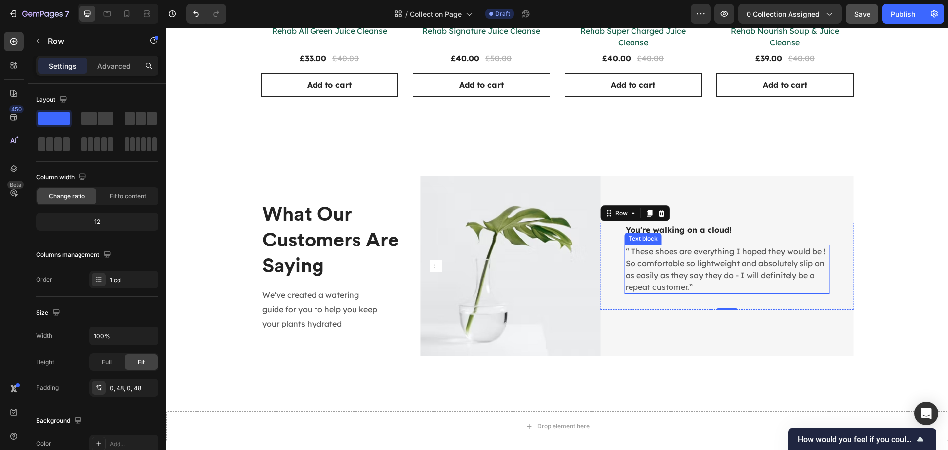
click at [706, 287] on p "“ These shoes are everything I hoped they would be ! So comfortable so lightwei…" at bounding box center [728, 268] width 204 height 47
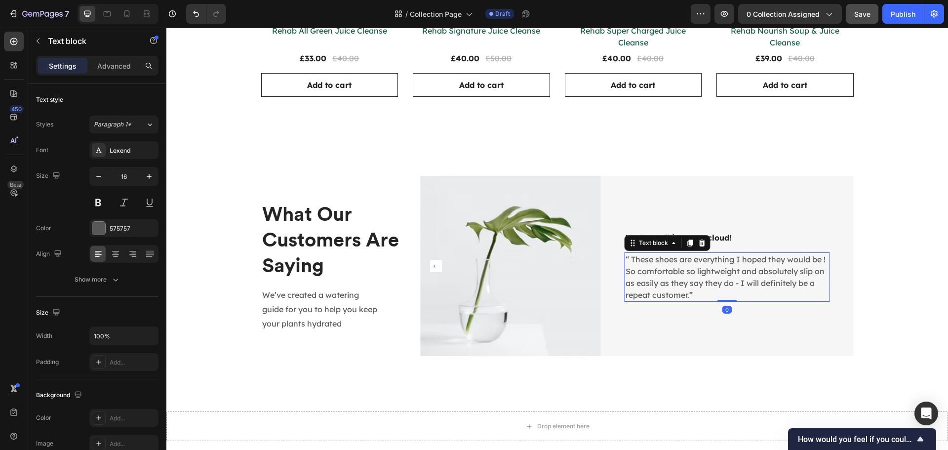
drag, startPoint x: 725, startPoint y: 309, endPoint x: 592, endPoint y: 263, distance: 140.0
click at [726, 271] on div "“ These shoes are everything I hoped they would be ! So comfortable so lightwei…" at bounding box center [727, 276] width 205 height 49
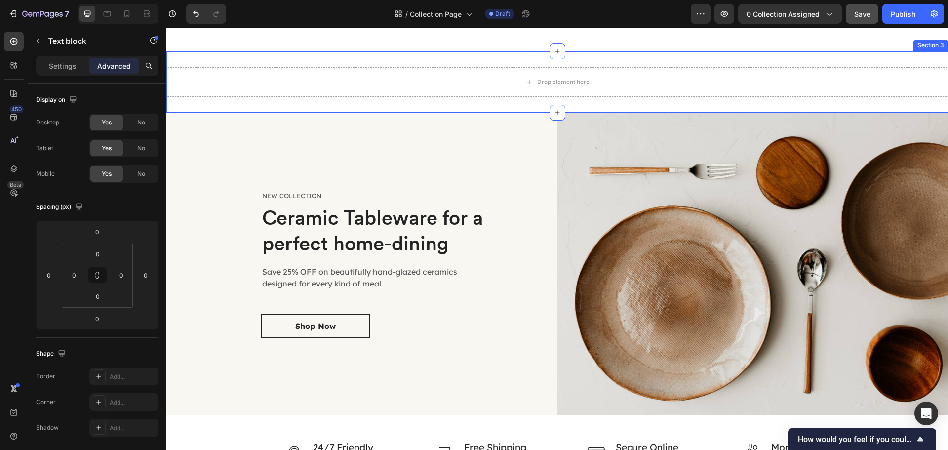
scroll to position [514, 0]
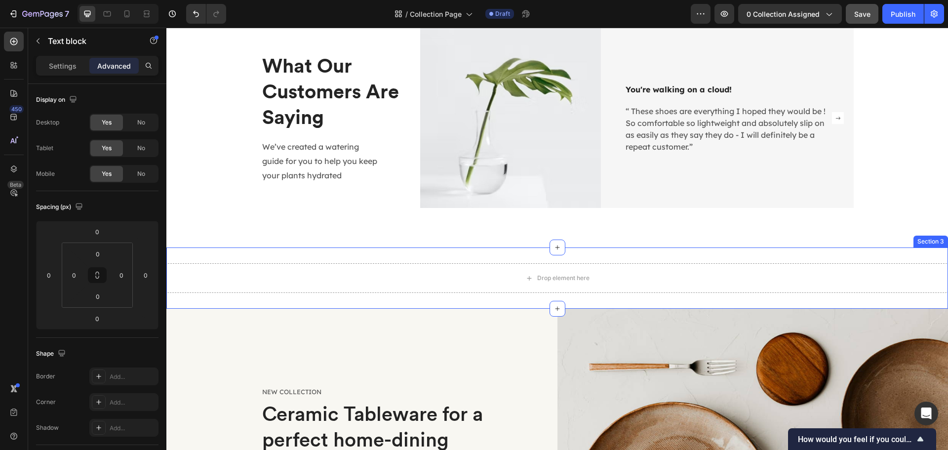
click at [480, 254] on div "Drop element here Section 3" at bounding box center [557, 277] width 782 height 61
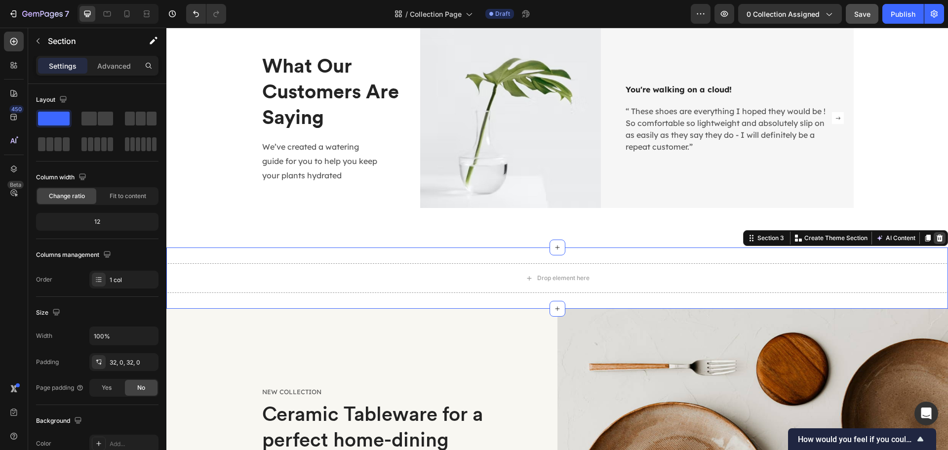
click at [937, 240] on icon at bounding box center [940, 238] width 6 height 7
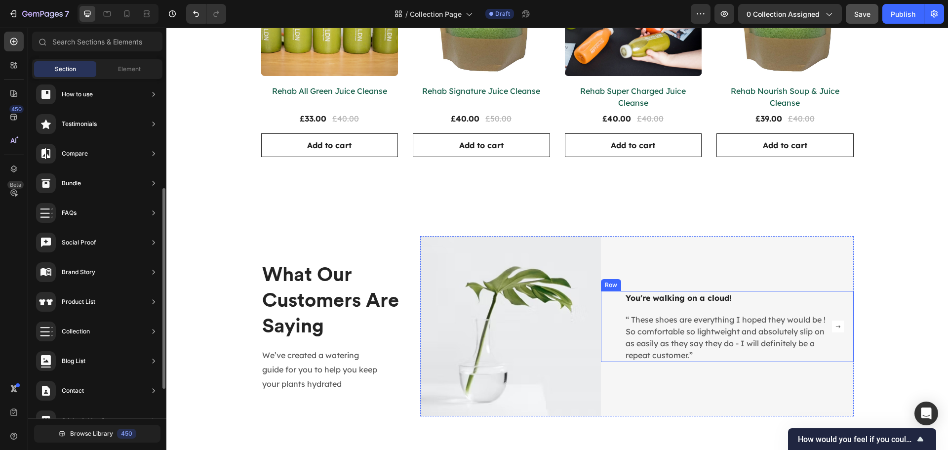
scroll to position [355, 0]
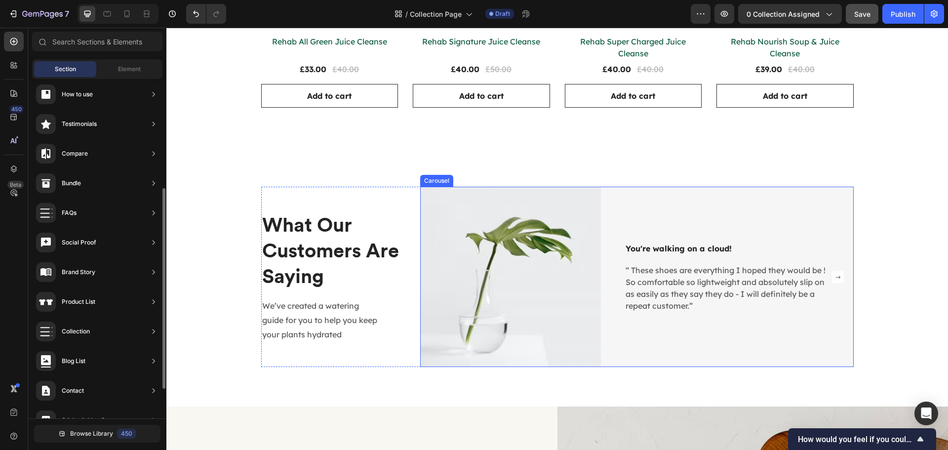
click at [835, 273] on rect "Carousel Next Arrow" at bounding box center [838, 277] width 12 height 12
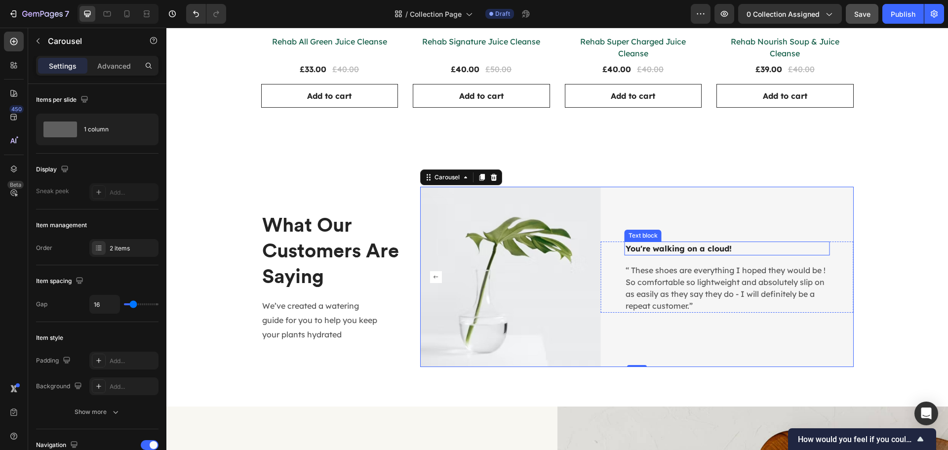
click at [707, 248] on p "You're walking on a cloud!" at bounding box center [728, 249] width 204 height 12
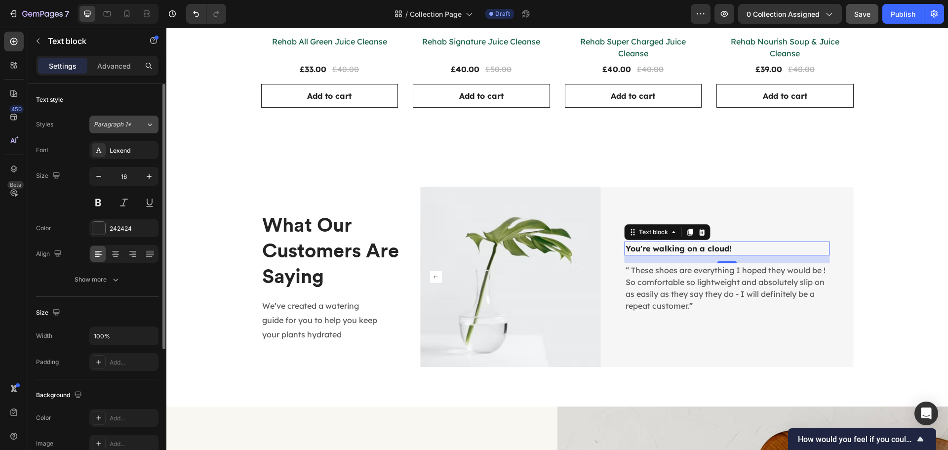
click at [133, 128] on div "Paragraph 1*" at bounding box center [114, 124] width 40 height 9
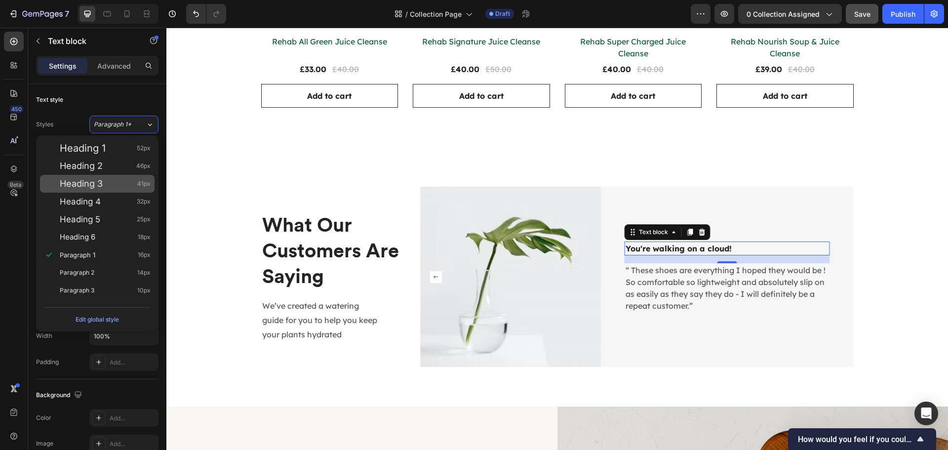
click at [114, 183] on div "Heading 3 41px" at bounding box center [105, 184] width 91 height 10
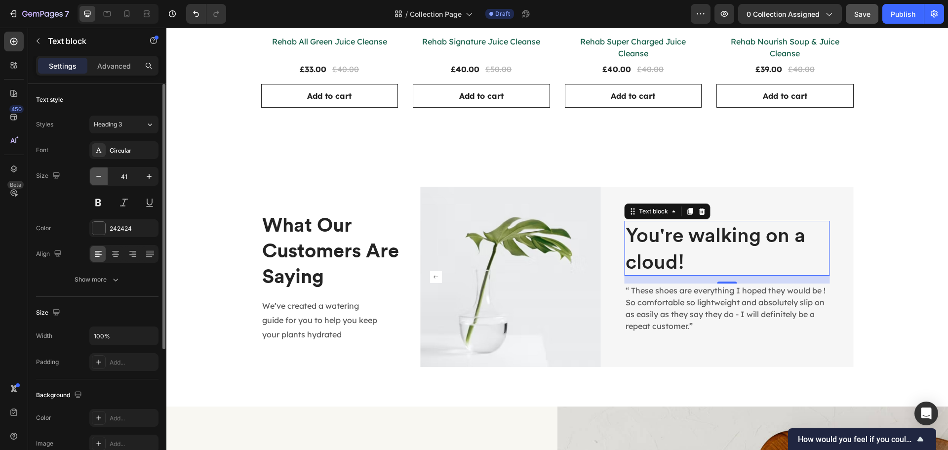
click at [96, 176] on icon "button" at bounding box center [99, 176] width 10 height 10
click at [96, 176] on icon "button" at bounding box center [98, 176] width 5 height 1
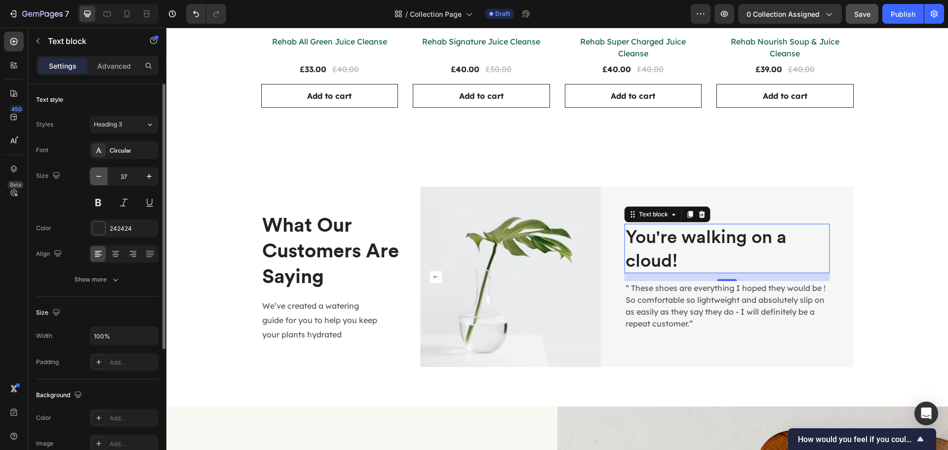
click at [96, 176] on icon "button" at bounding box center [98, 176] width 5 height 1
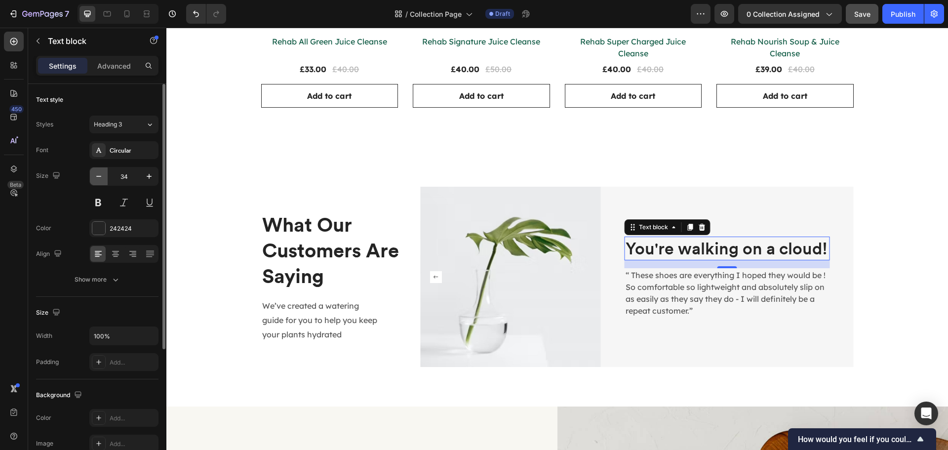
click at [96, 176] on icon "button" at bounding box center [98, 176] width 5 height 1
type input "30"
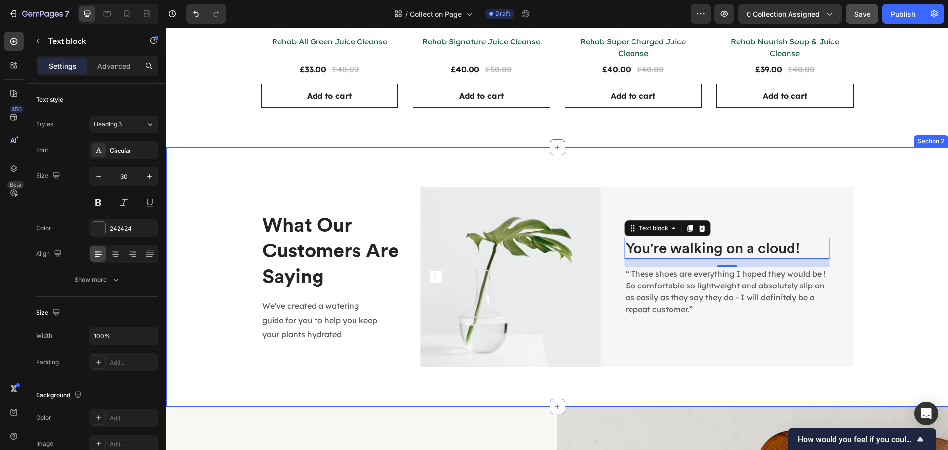
click at [869, 297] on div "What Our Customers Are Saying Heading We’ve created a watering guide for you to…" at bounding box center [557, 277] width 767 height 181
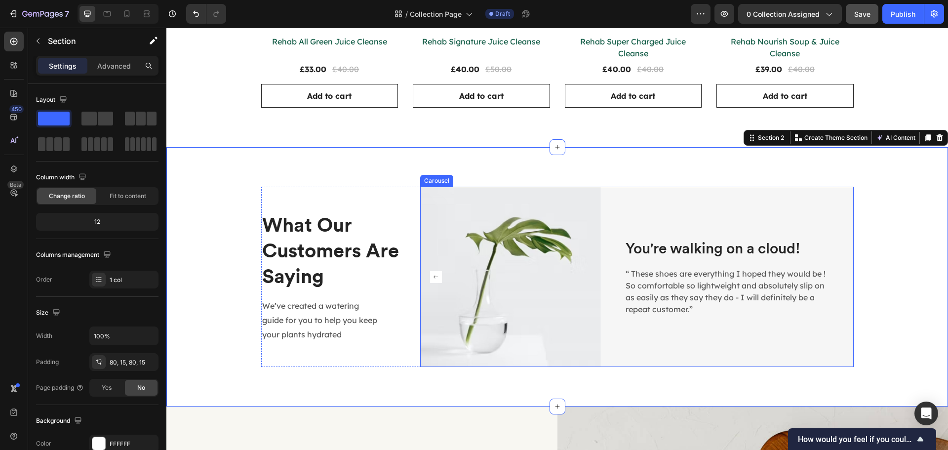
click at [433, 275] on rect "Carousel Back Arrow" at bounding box center [436, 277] width 12 height 12
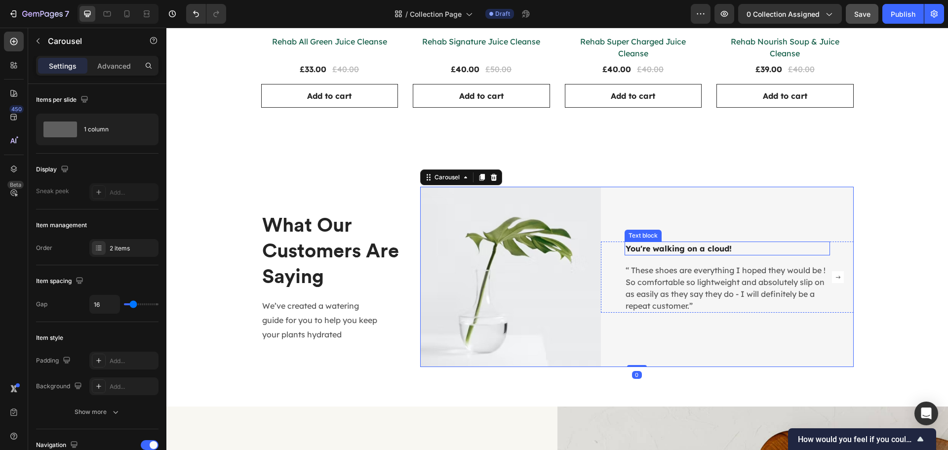
click at [651, 248] on p "You're walking on a cloud!" at bounding box center [728, 249] width 204 height 12
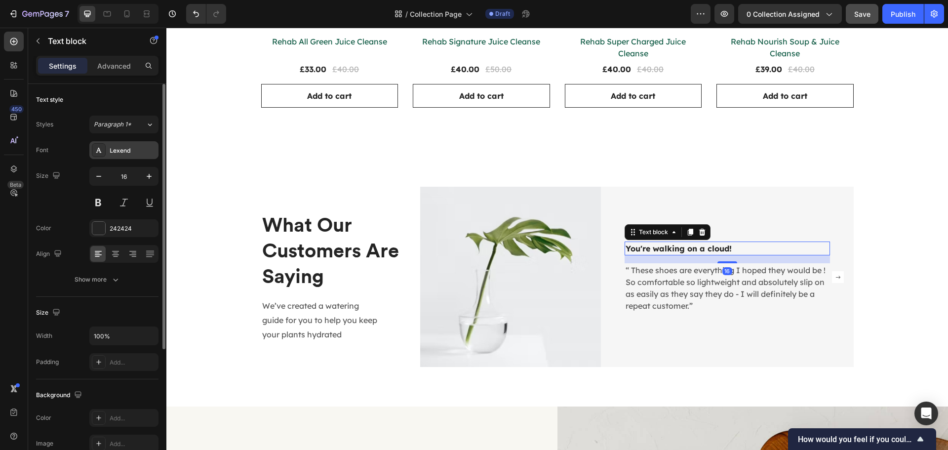
click at [119, 149] on div "Lexend" at bounding box center [133, 150] width 46 height 9
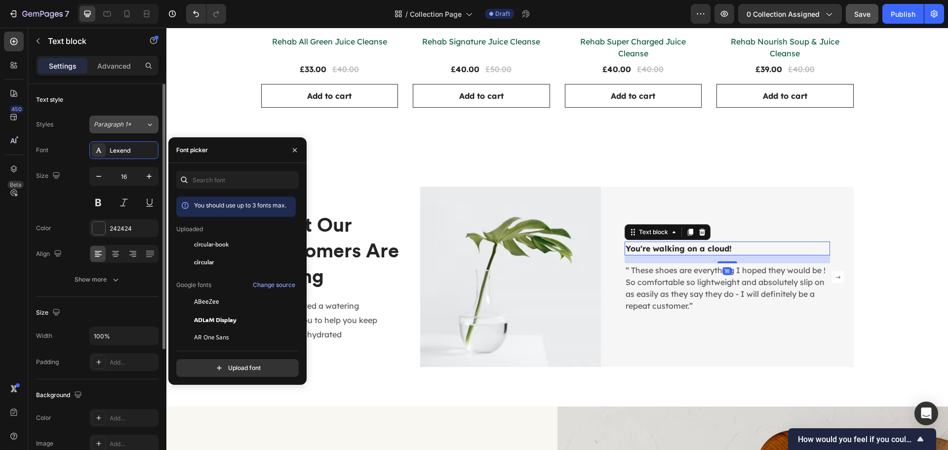
click at [122, 127] on span "Paragraph 1*" at bounding box center [113, 124] width 38 height 9
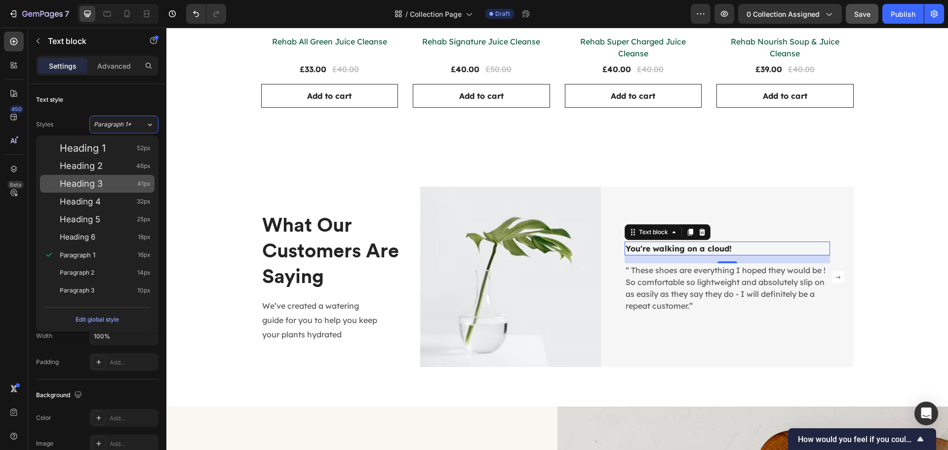
click at [126, 183] on div "Heading 3 41px" at bounding box center [105, 184] width 91 height 10
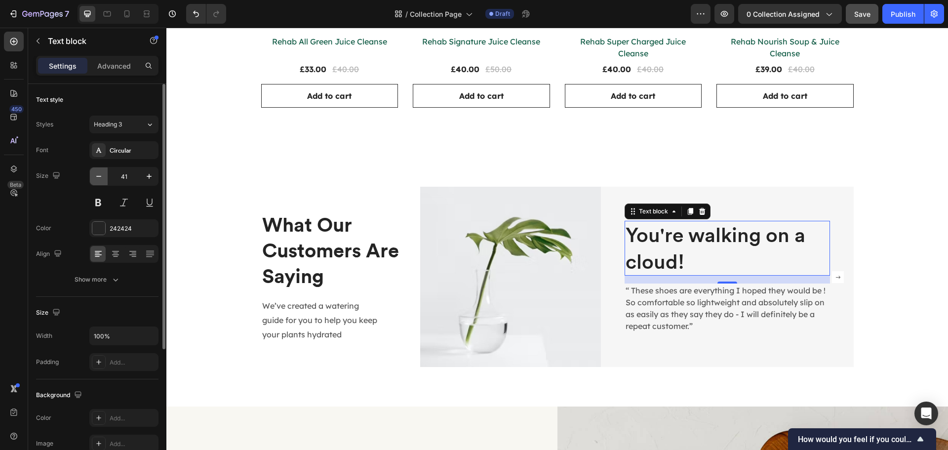
click at [102, 179] on icon "button" at bounding box center [99, 176] width 10 height 10
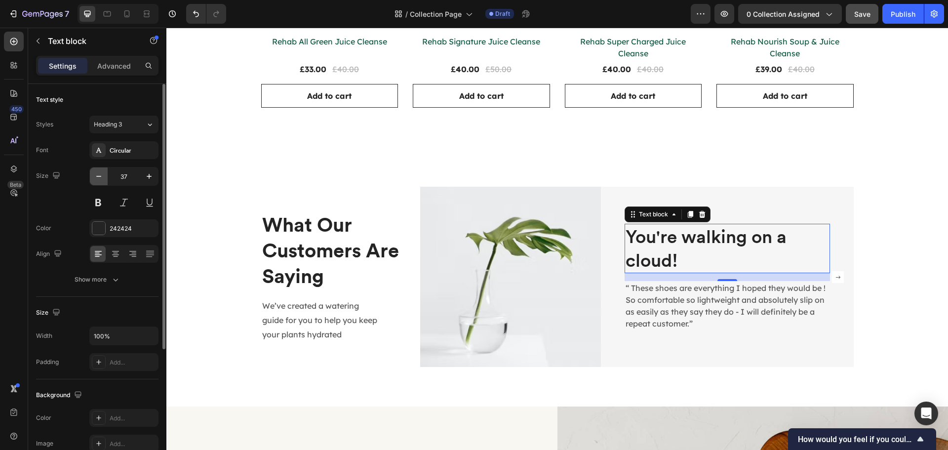
click at [102, 179] on icon "button" at bounding box center [99, 176] width 10 height 10
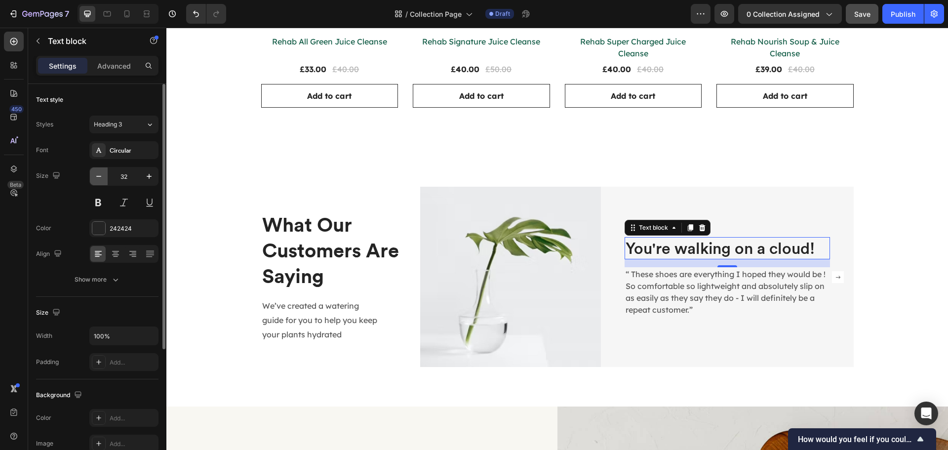
click at [102, 179] on icon "button" at bounding box center [99, 176] width 10 height 10
type input "30"
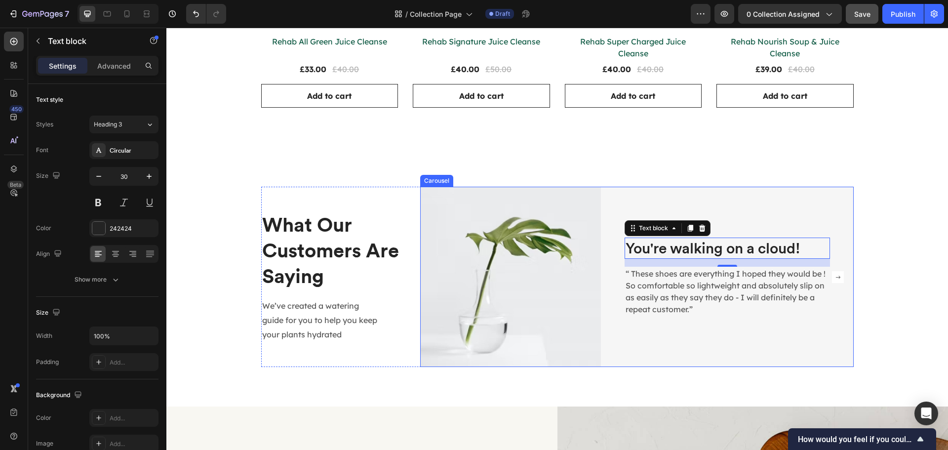
click at [833, 281] on rect "Carousel Next Arrow" at bounding box center [838, 277] width 12 height 12
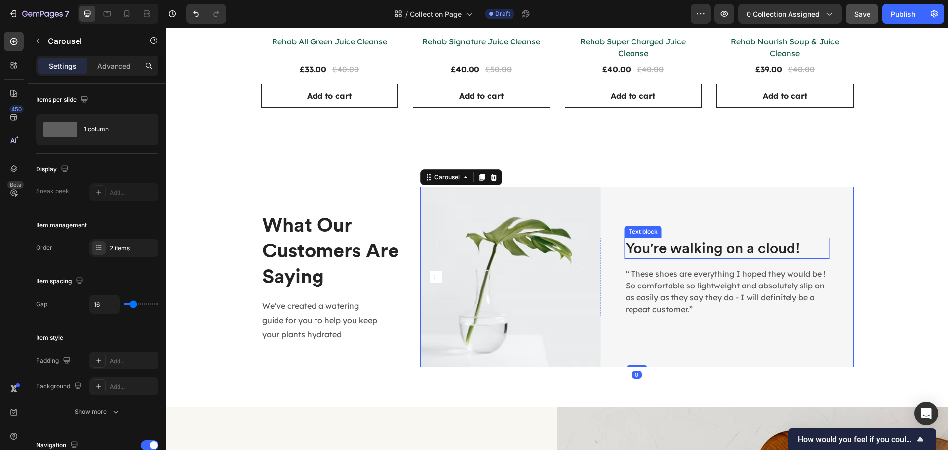
click at [744, 253] on p "You're walking on a cloud!" at bounding box center [728, 248] width 204 height 19
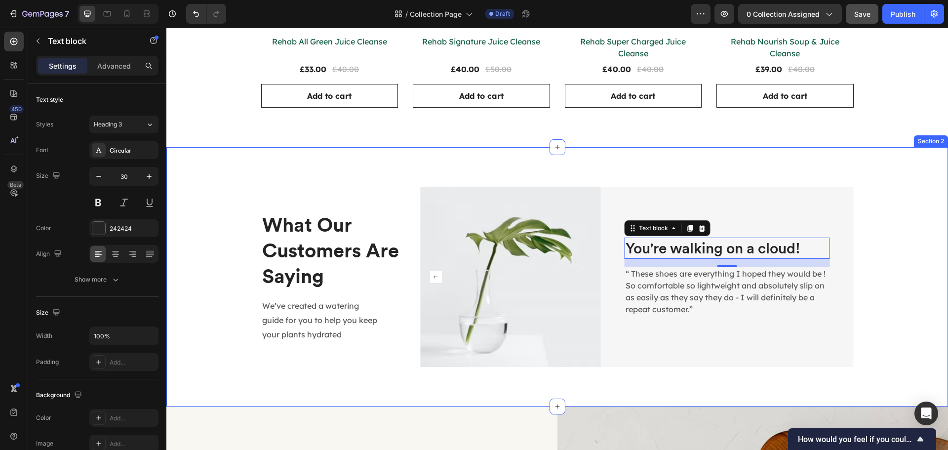
click at [901, 287] on div "What Our Customers Are Saying Heading We’ve created a watering guide for you to…" at bounding box center [557, 277] width 767 height 181
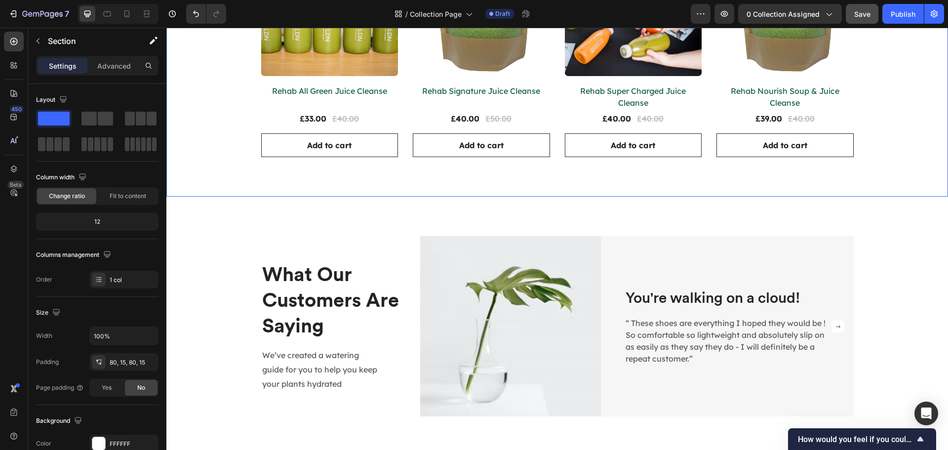
scroll to position [453, 0]
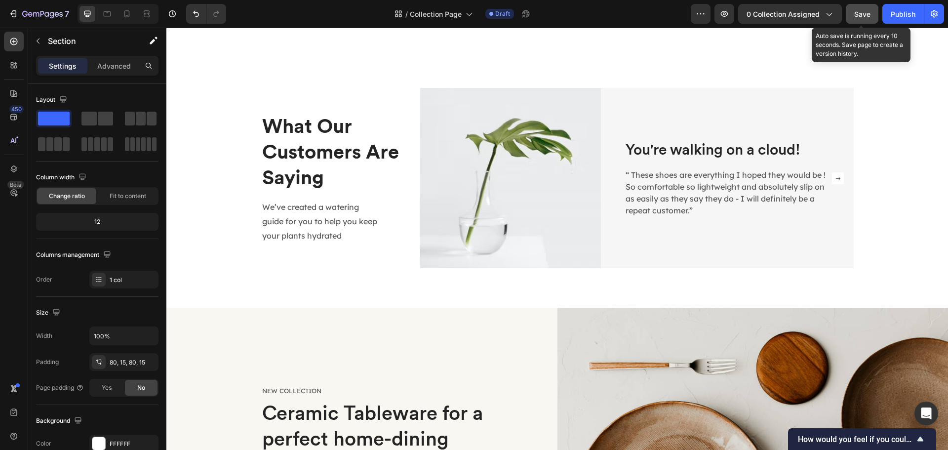
click at [859, 16] on span "Save" at bounding box center [863, 14] width 16 height 8
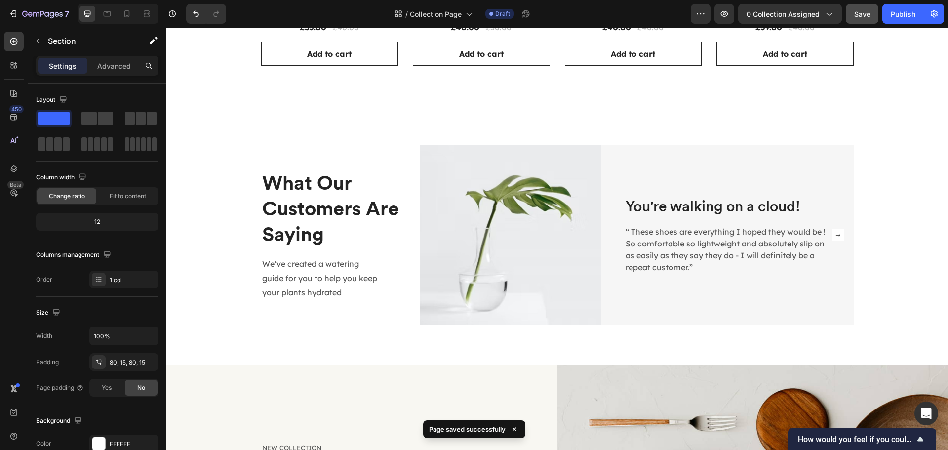
scroll to position [404, 0]
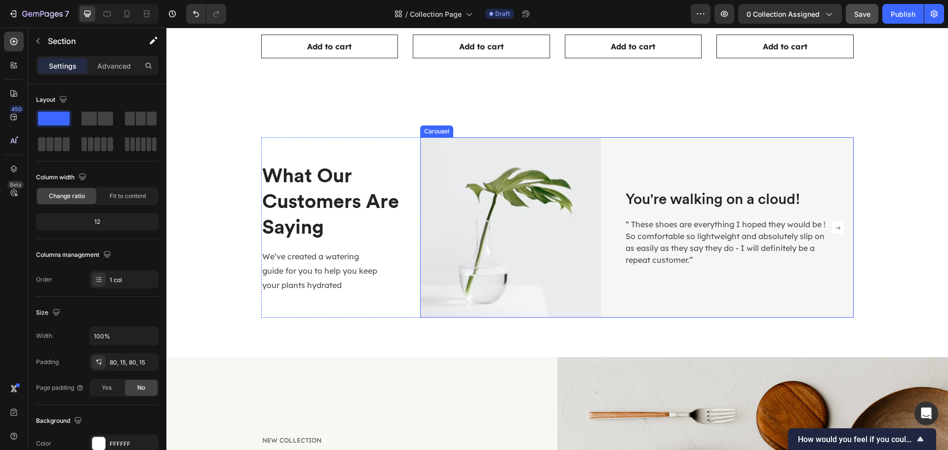
click at [836, 228] on icon "Carousel Next Arrow" at bounding box center [838, 227] width 4 height 3
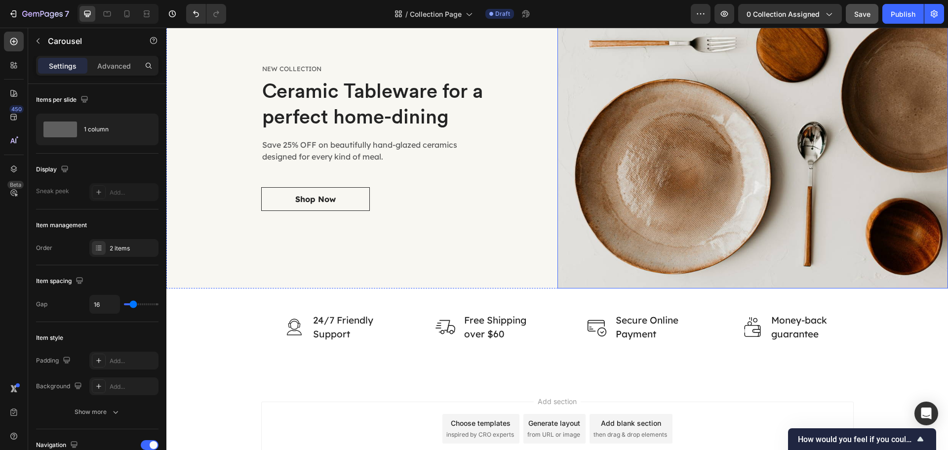
scroll to position [847, 0]
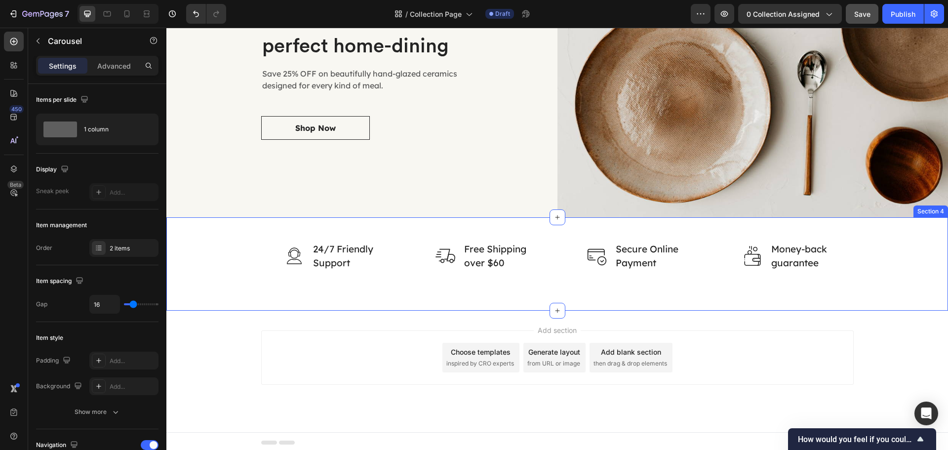
click at [247, 266] on div "Image 24/7 Friendly Support Text block Row Image Free Shipping over $60 Text bl…" at bounding box center [557, 256] width 767 height 30
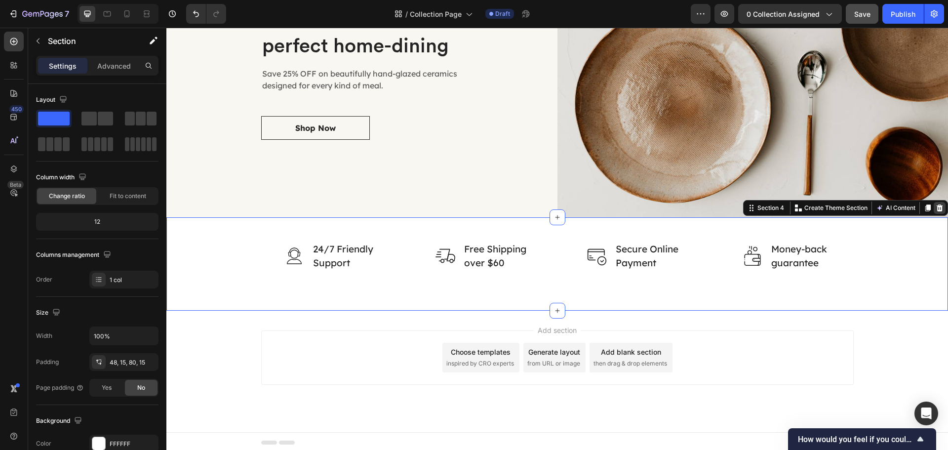
click at [937, 206] on icon at bounding box center [940, 207] width 6 height 7
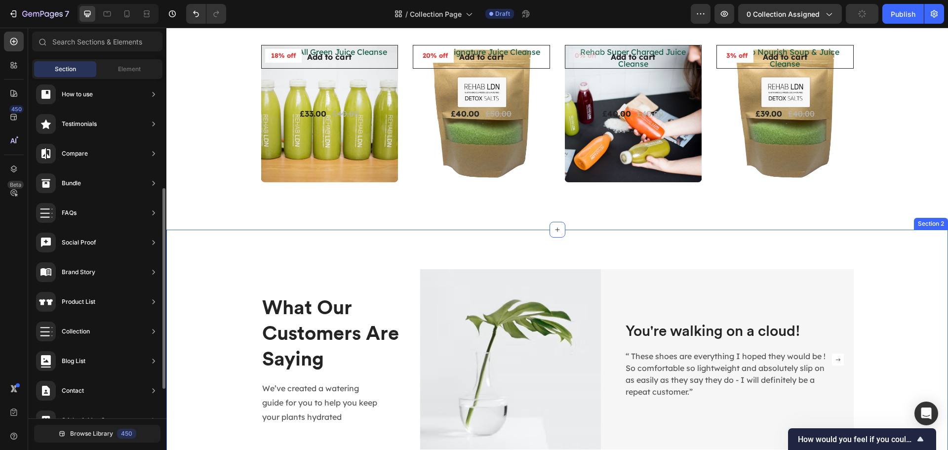
scroll to position [0, 0]
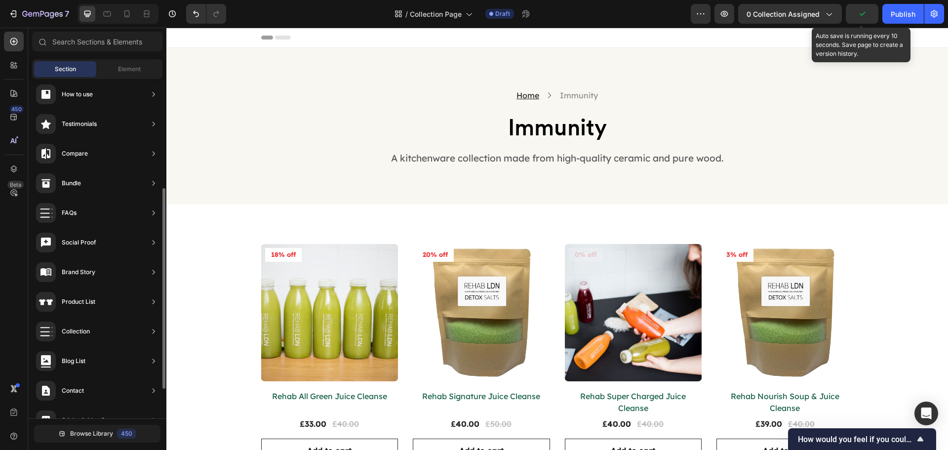
click at [859, 12] on icon "button" at bounding box center [863, 14] width 10 height 10
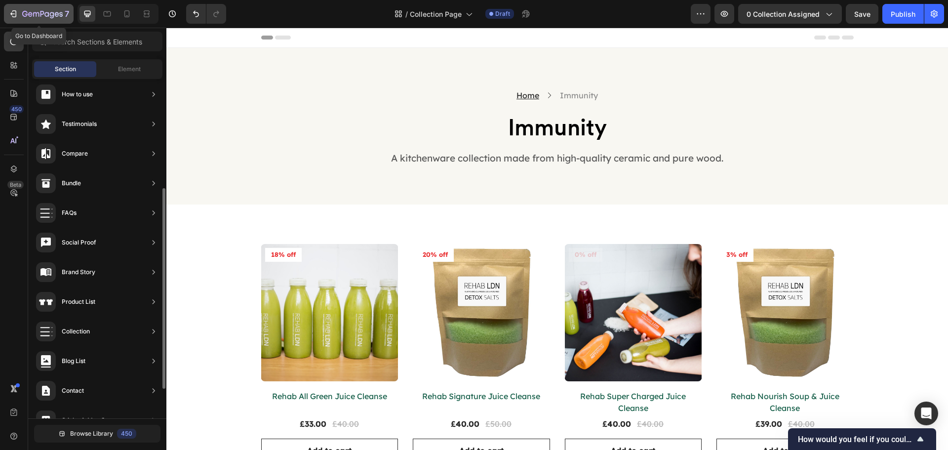
click at [55, 11] on icon "button" at bounding box center [42, 14] width 41 height 8
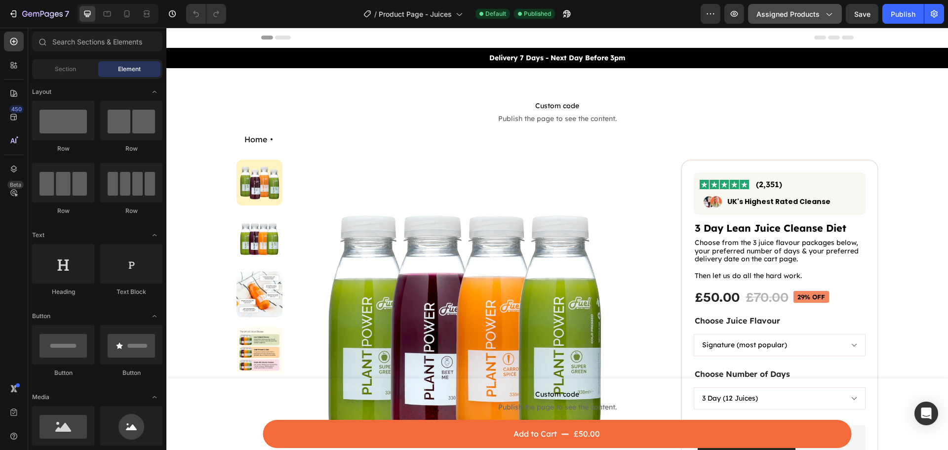
click at [796, 23] on button "Assigned Products" at bounding box center [795, 14] width 94 height 20
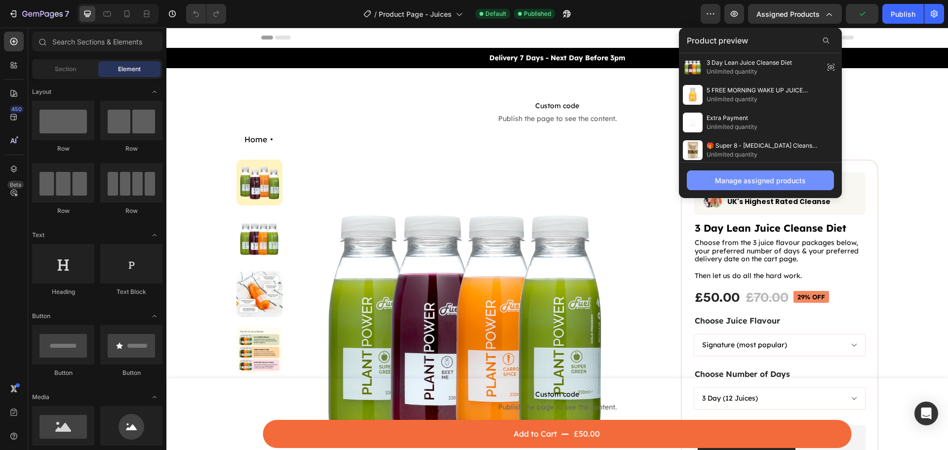
click at [754, 178] on div "Manage assigned products" at bounding box center [760, 180] width 91 height 10
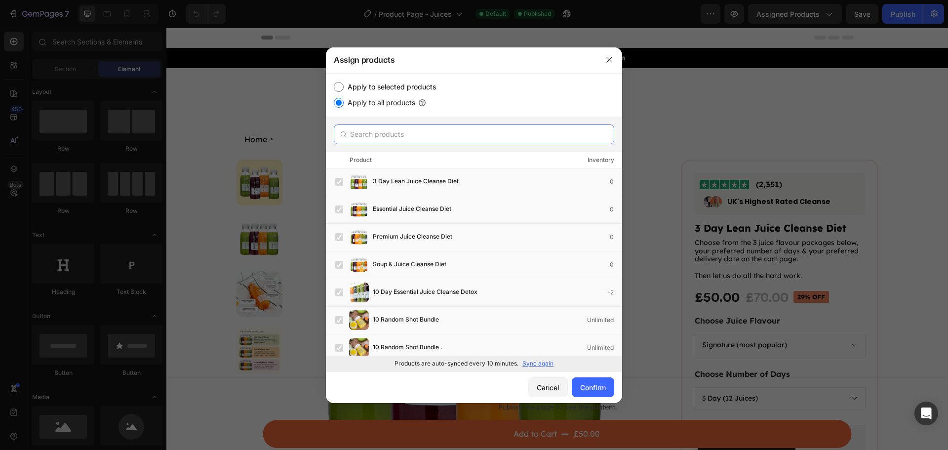
click at [420, 140] on input "text" at bounding box center [474, 134] width 281 height 20
paste input "5-2-juice-plan"
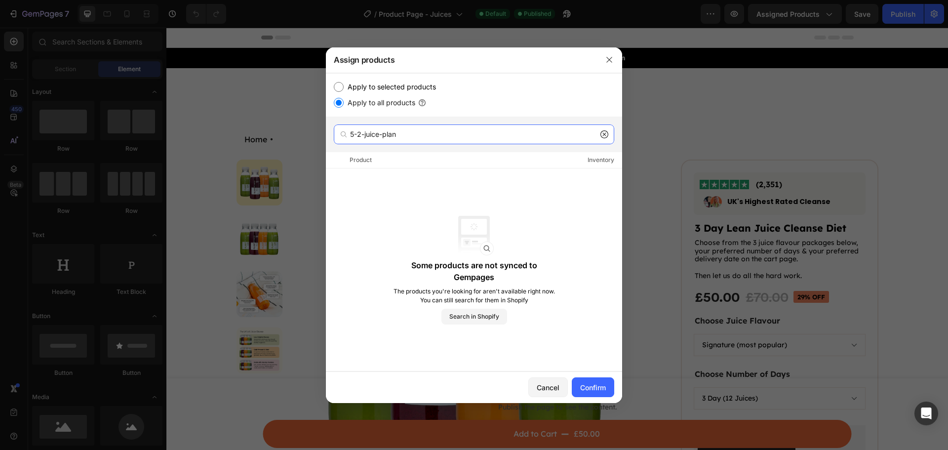
drag, startPoint x: 365, startPoint y: 133, endPoint x: 347, endPoint y: 135, distance: 18.3
click at [347, 135] on div "5-2-juice-plan" at bounding box center [474, 134] width 281 height 20
click at [354, 132] on input "5-2-juice-plan" at bounding box center [474, 134] width 281 height 20
click at [356, 132] on input "5-2-juice-plan" at bounding box center [474, 134] width 281 height 20
click at [358, 133] on input "5-2-juice-plan" at bounding box center [474, 134] width 281 height 20
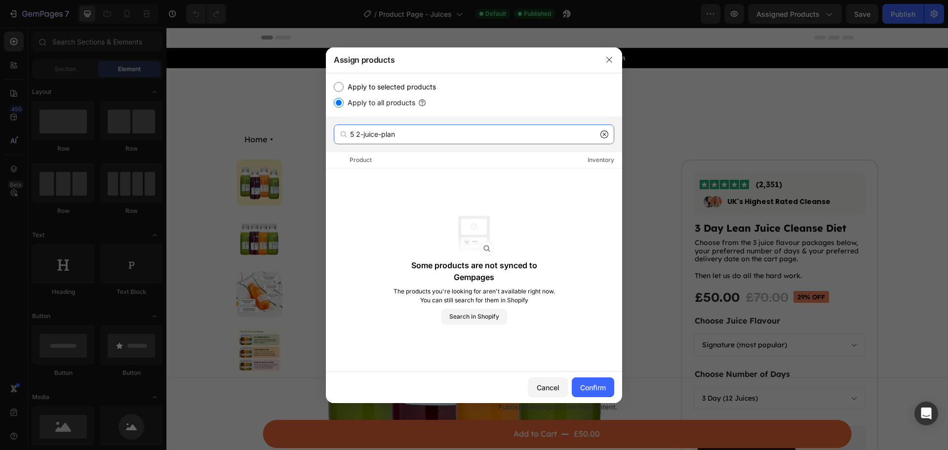
click at [362, 135] on input "5 2-juice-plan" at bounding box center [474, 134] width 281 height 20
click at [364, 133] on input "5 2-juice-plan" at bounding box center [474, 134] width 281 height 20
click at [380, 135] on input "5 2 juice-plan" at bounding box center [474, 134] width 281 height 20
drag, startPoint x: 407, startPoint y: 137, endPoint x: 358, endPoint y: 144, distance: 48.8
click at [358, 144] on input "5 2 juiceplan" at bounding box center [474, 134] width 281 height 20
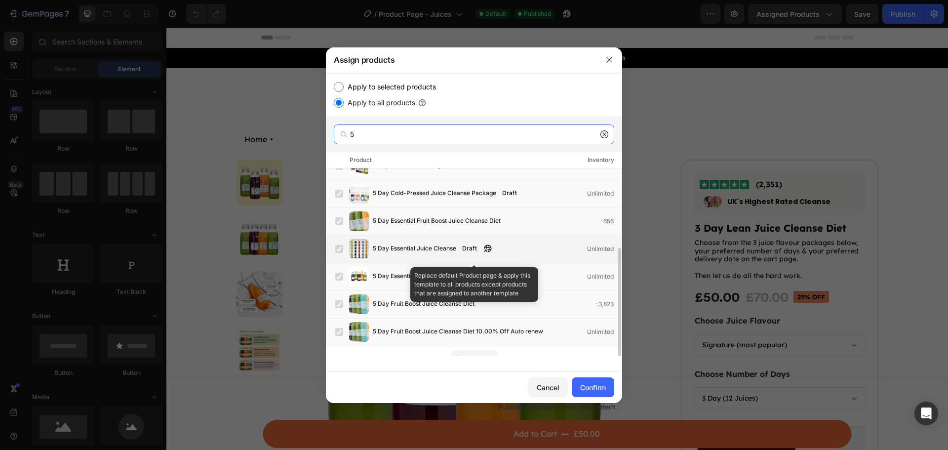
scroll to position [109, 0]
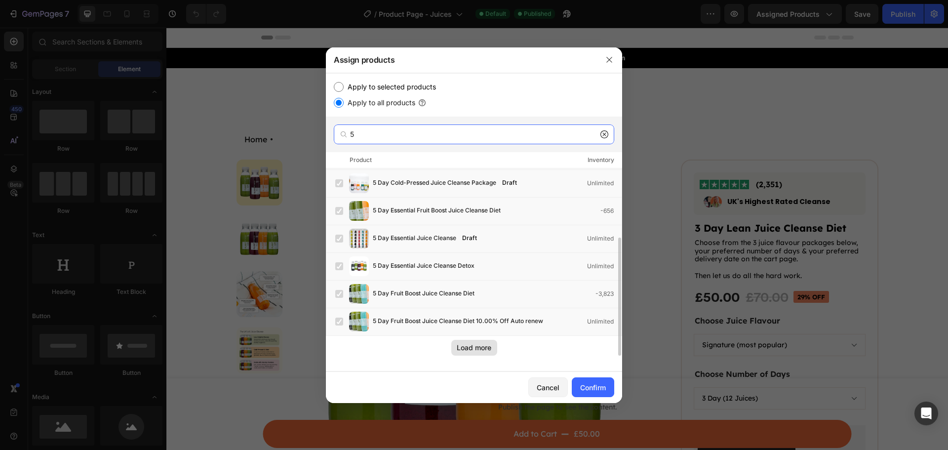
type input "5"
click at [475, 348] on div "Load more" at bounding box center [474, 347] width 35 height 10
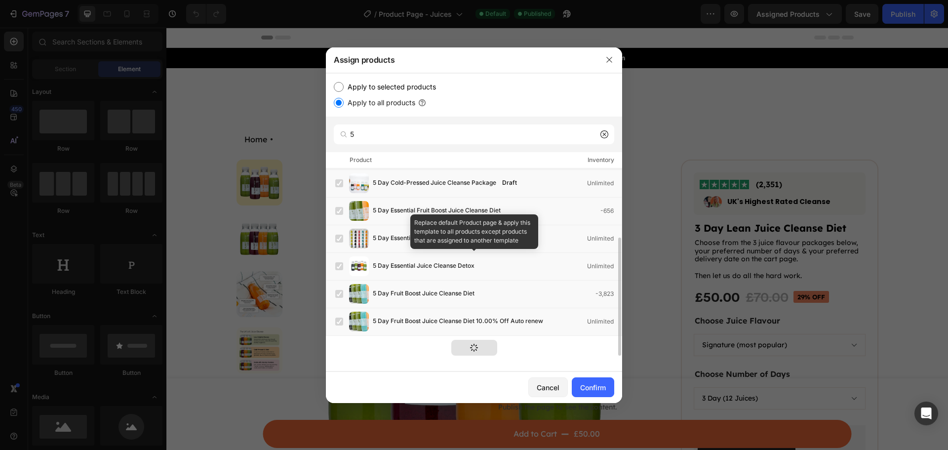
scroll to position [0, 0]
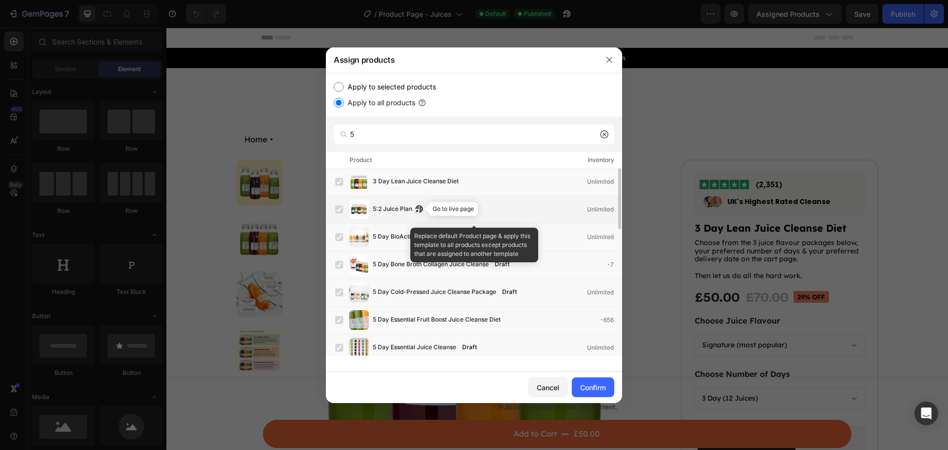
click at [421, 210] on icon "button" at bounding box center [419, 208] width 7 height 7
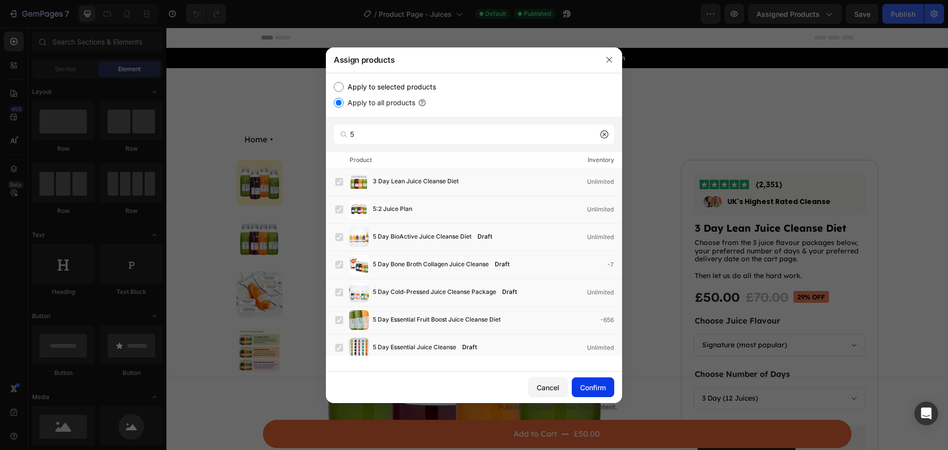
click at [611, 382] on button "Confirm" at bounding box center [593, 387] width 42 height 20
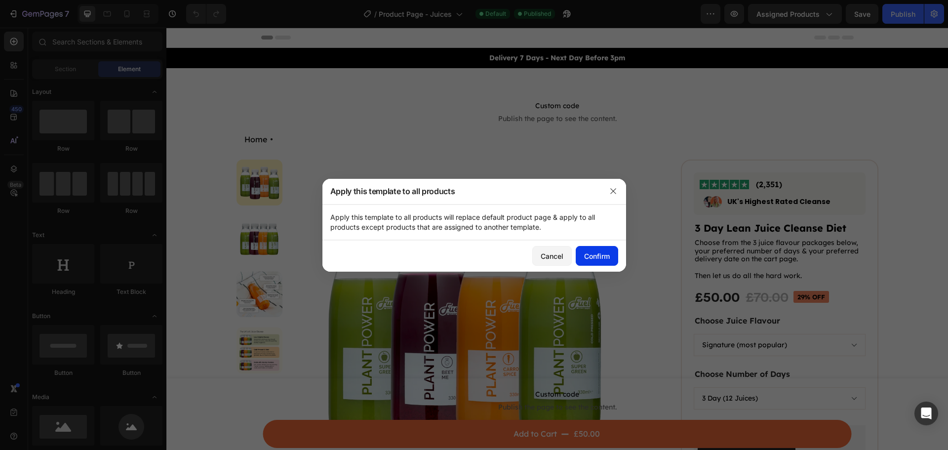
click at [606, 251] on div "Confirm" at bounding box center [597, 256] width 26 height 10
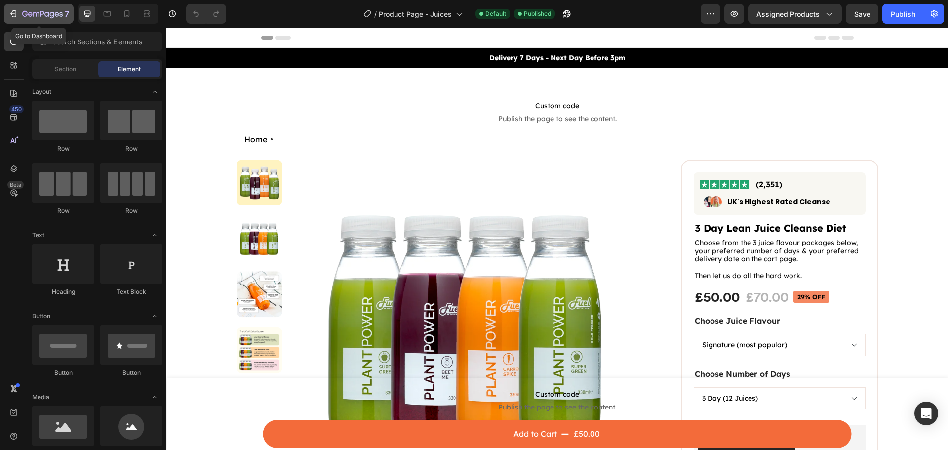
click at [55, 13] on icon "button" at bounding box center [57, 14] width 4 height 4
